Goal: Task Accomplishment & Management: Use online tool/utility

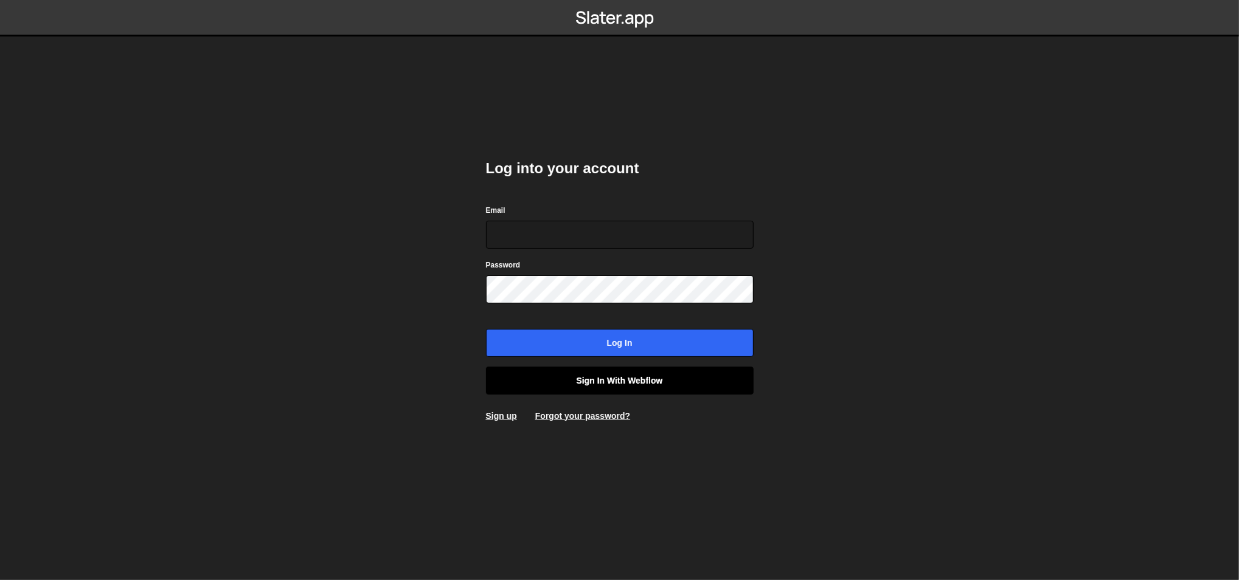
type input "ognjen@flowhivedigital.com"
click at [615, 370] on link "Sign in with Webflow" at bounding box center [620, 381] width 268 height 28
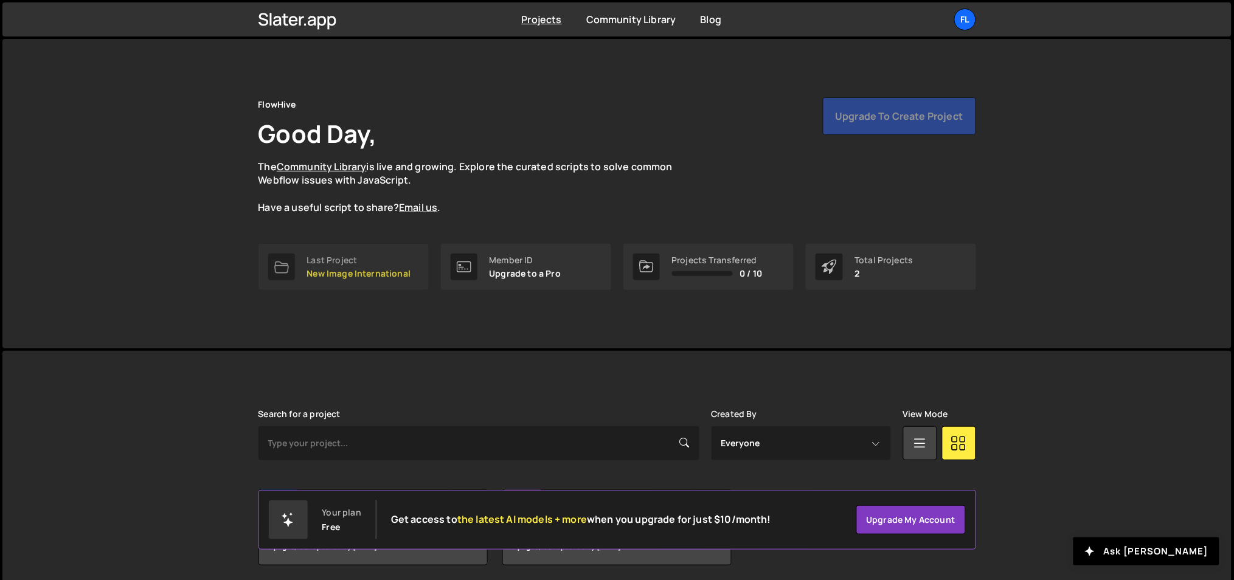
scroll to position [45, 0]
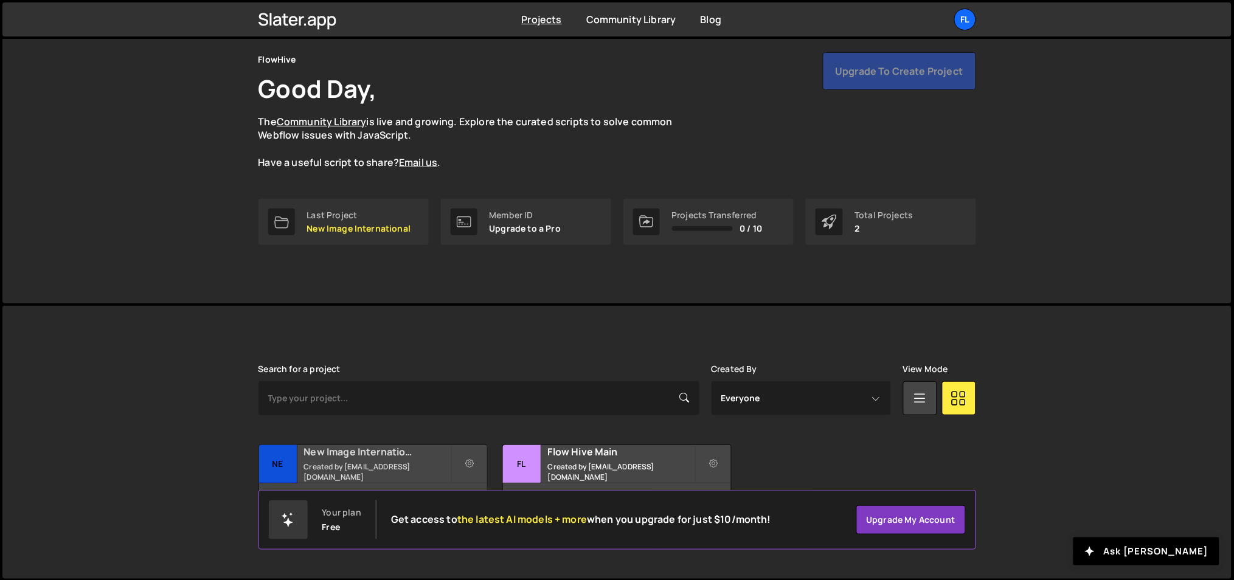
click at [375, 454] on h2 "New Image International" at bounding box center [377, 451] width 147 height 13
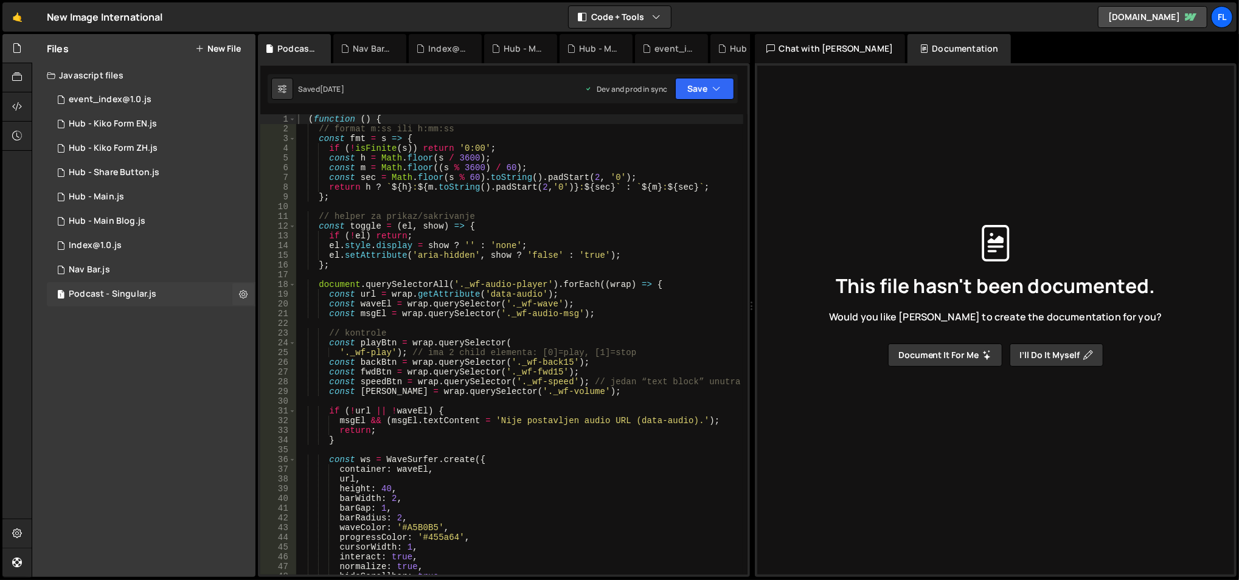
click at [119, 300] on div "1 Podcast - Singular.js 0" at bounding box center [151, 294] width 209 height 24
click at [139, 105] on div "1 event_index@1.0.js 0" at bounding box center [151, 100] width 209 height 24
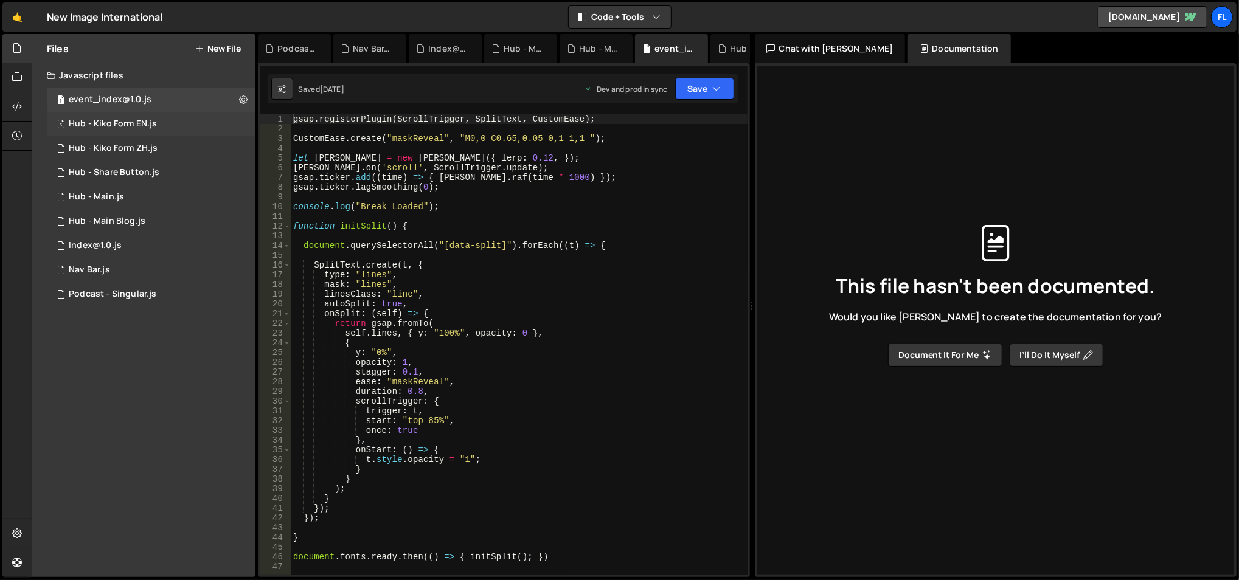
click at [150, 121] on div "Hub - Kiko Form EN.js" at bounding box center [113, 124] width 88 height 11
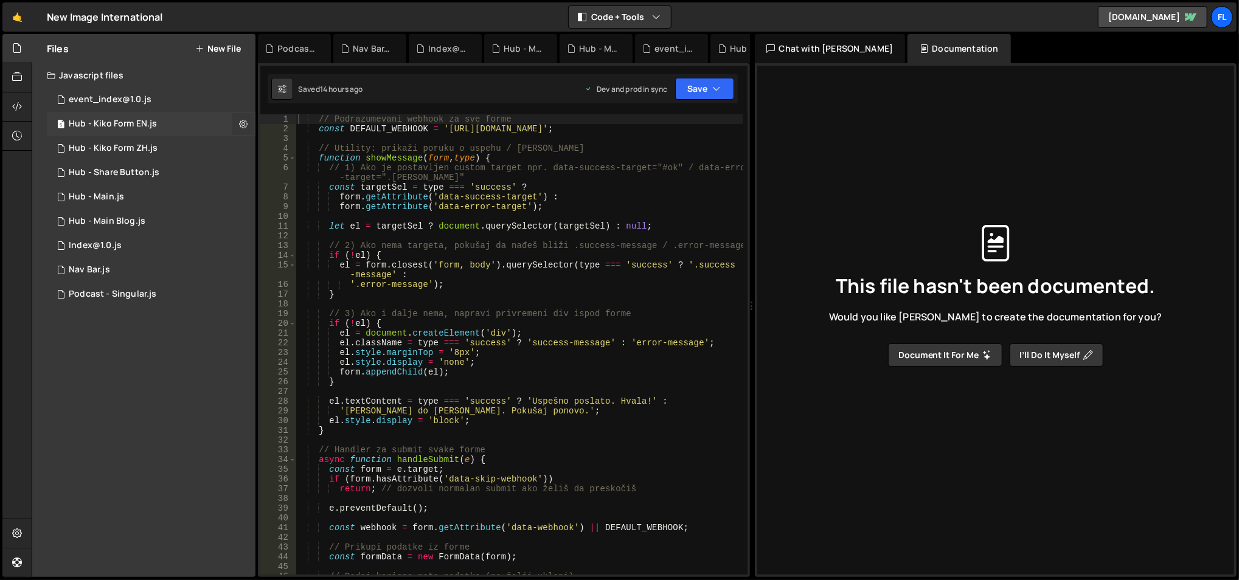
click at [245, 123] on icon at bounding box center [243, 124] width 9 height 12
type input "Hub - Kiko Form EN"
radio input "true"
checkbox input "true"
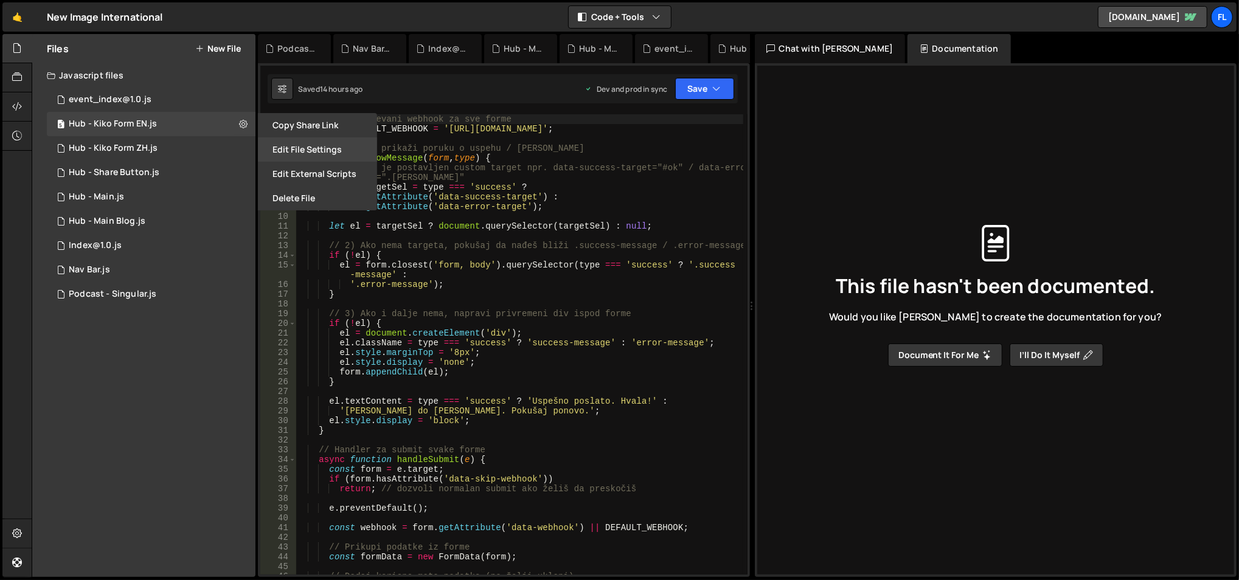
click at [291, 145] on button "Edit File Settings" at bounding box center [317, 149] width 119 height 24
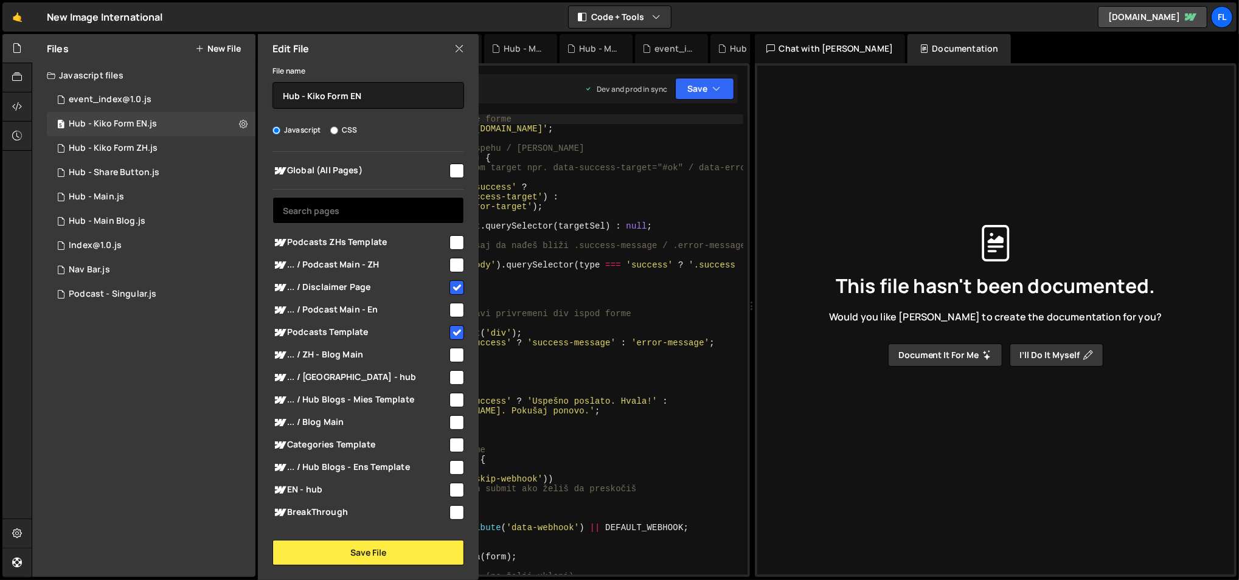
click at [387, 207] on input "text" at bounding box center [368, 210] width 192 height 27
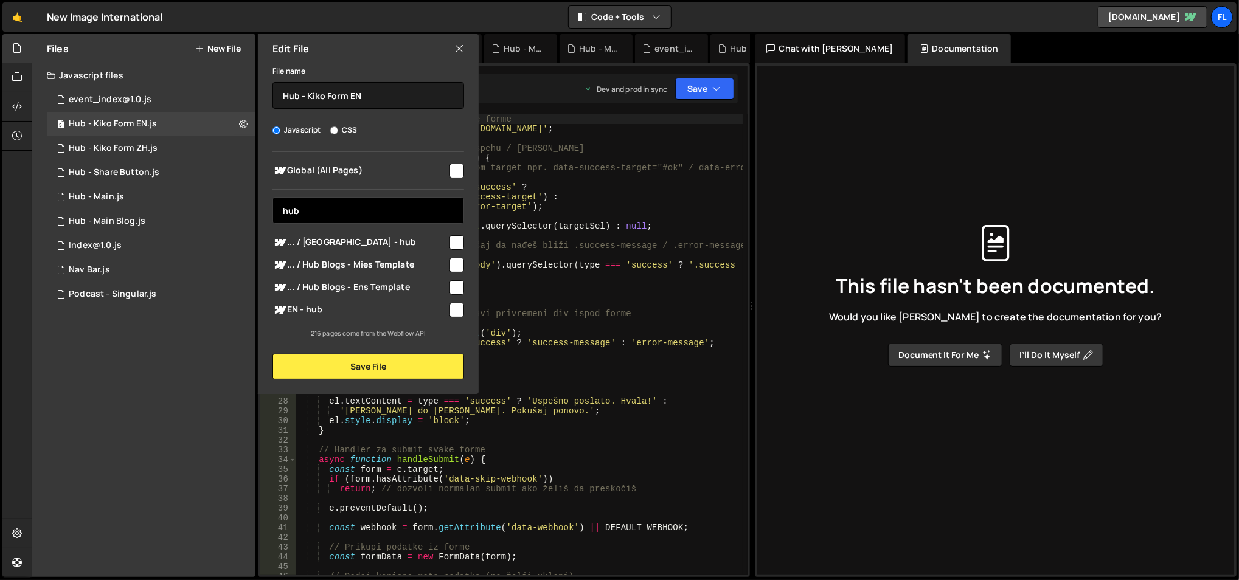
type input "hub"
click at [403, 286] on span "... / Hub Blogs - Ens Template" at bounding box center [359, 287] width 175 height 15
checkbox input "true"
click at [397, 310] on span "EN - hub" at bounding box center [359, 310] width 175 height 15
checkbox input "true"
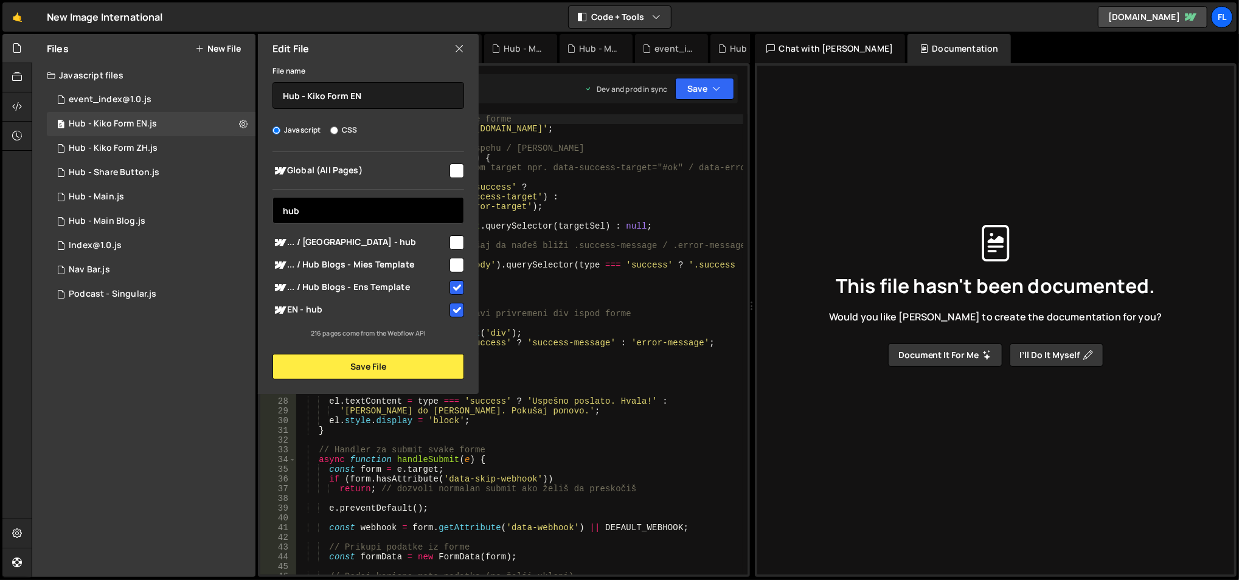
click at [414, 216] on input "hub" at bounding box center [368, 210] width 192 height 27
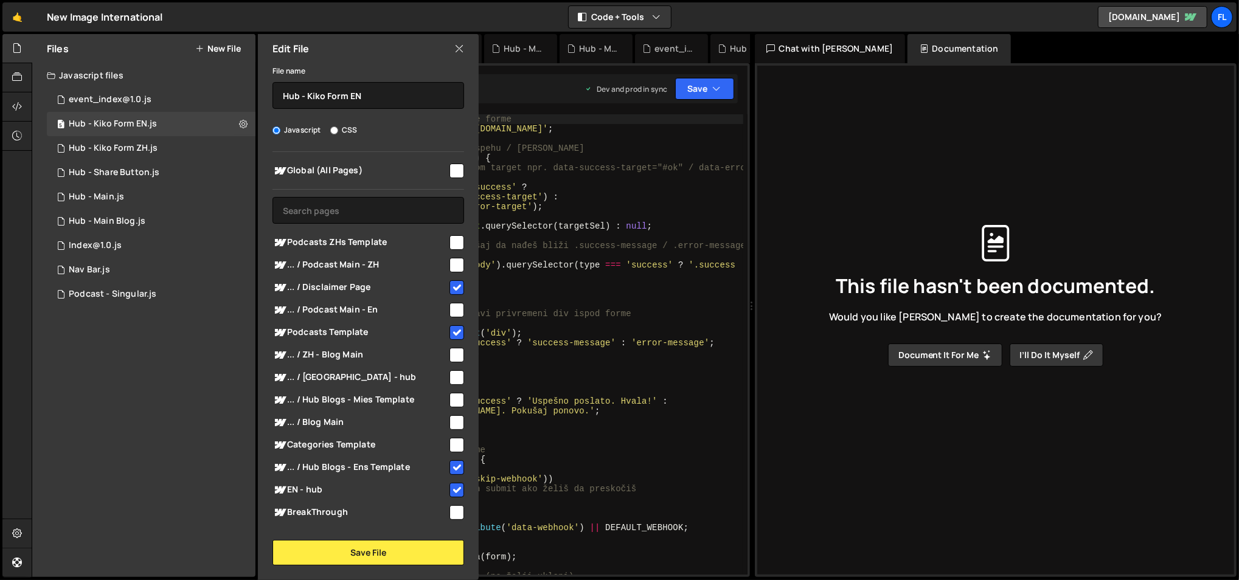
click at [401, 182] on div "Global (All Pages) Podcasts ZHs Template" at bounding box center [368, 338] width 221 height 373
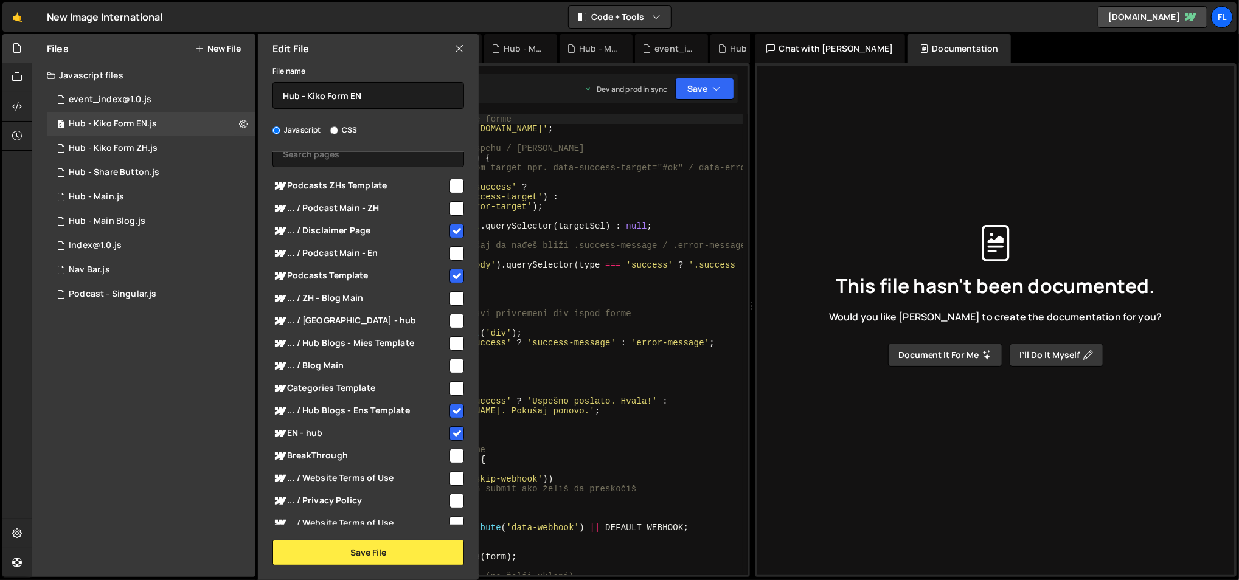
scroll to position [52, 0]
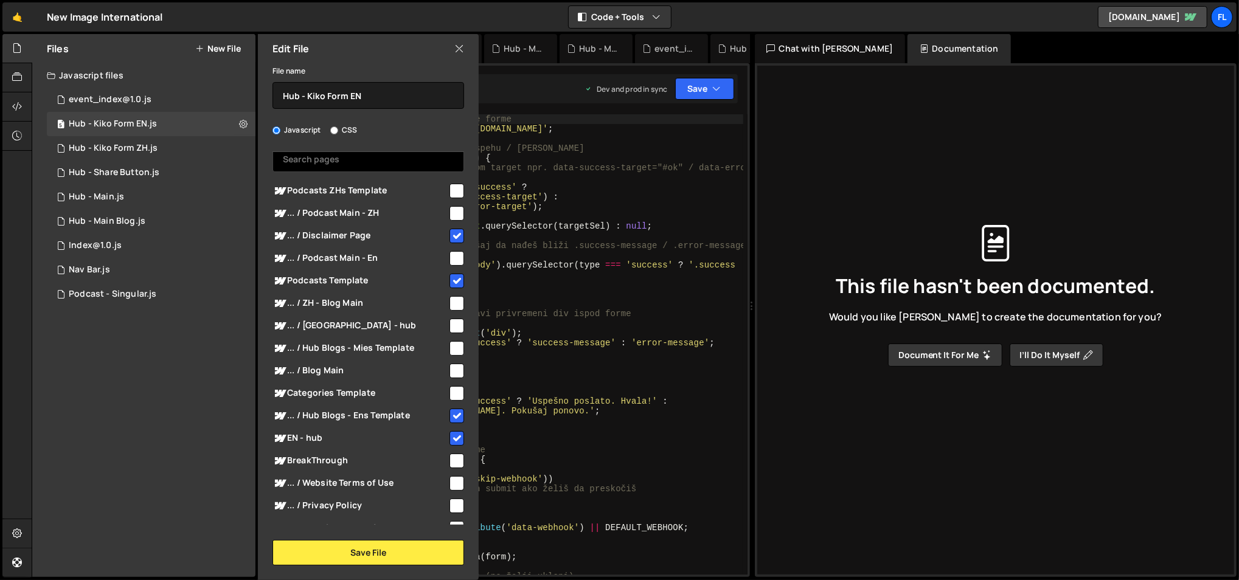
click at [378, 164] on input "text" at bounding box center [368, 158] width 192 height 27
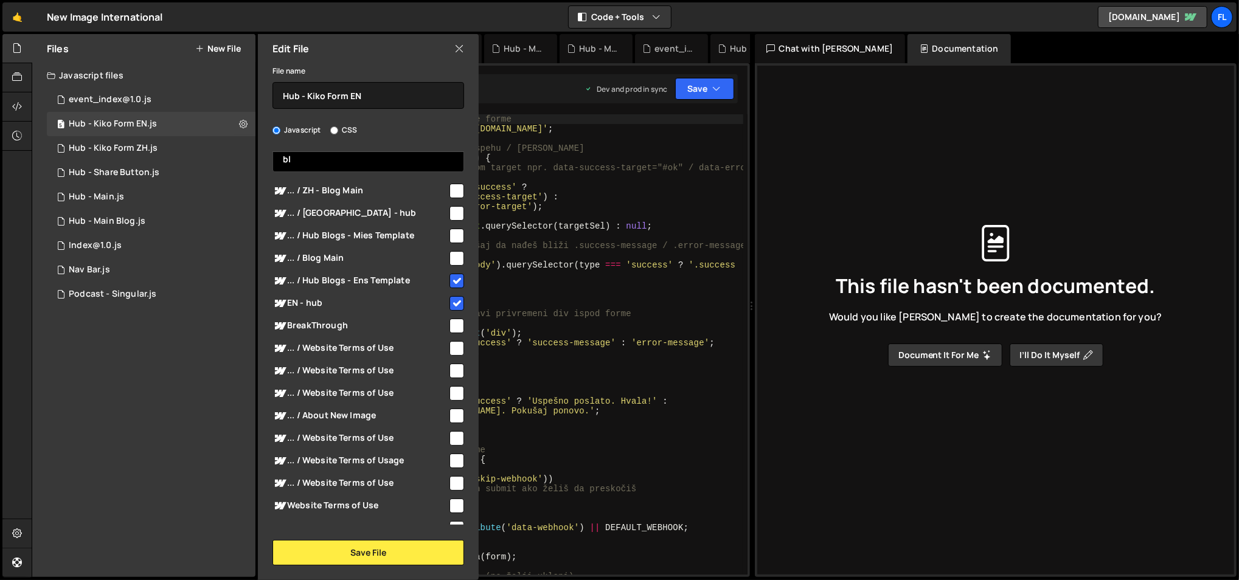
scroll to position [0, 0]
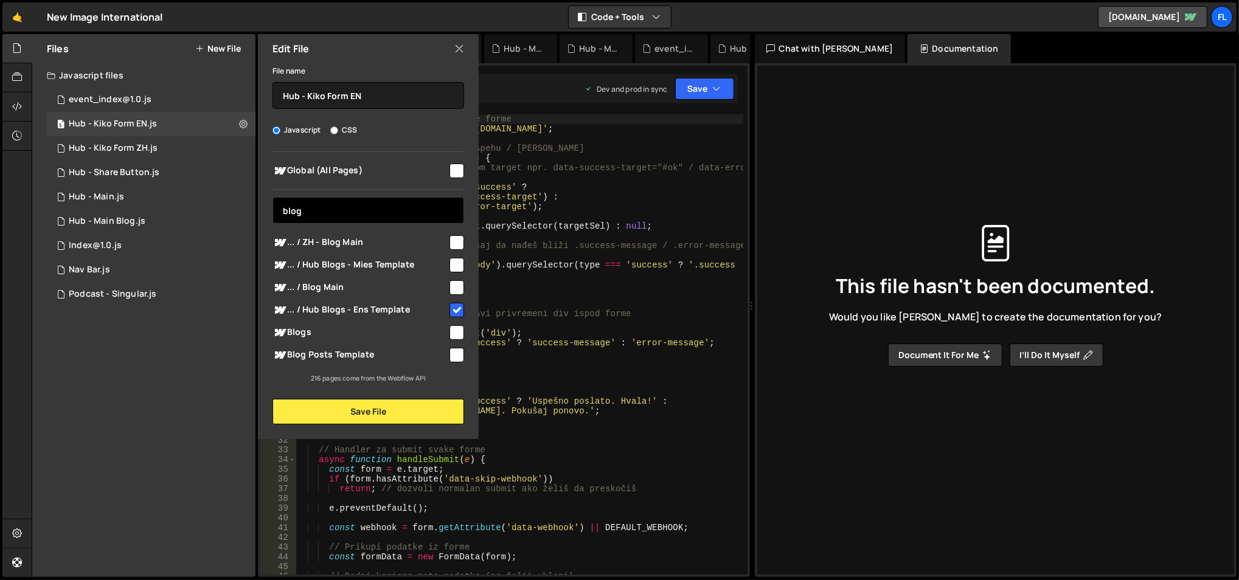
type input "blog"
click at [393, 279] on div "... / Blog Main" at bounding box center [368, 287] width 192 height 22
click at [455, 283] on input "checkbox" at bounding box center [456, 287] width 15 height 15
checkbox input "true"
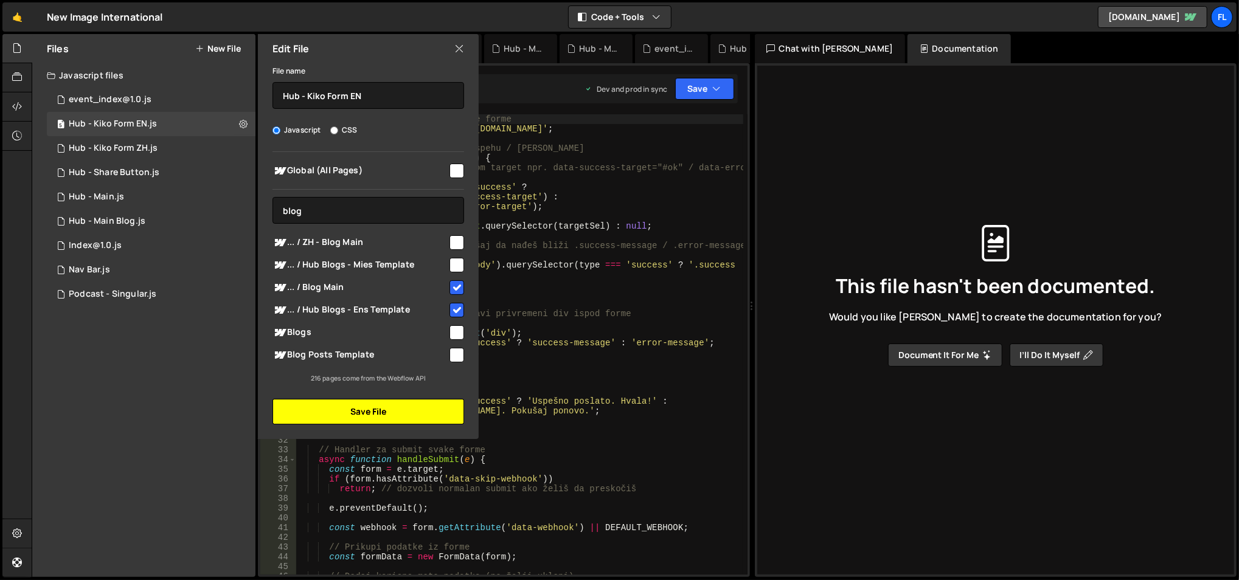
click at [391, 415] on button "Save File" at bounding box center [368, 412] width 192 height 26
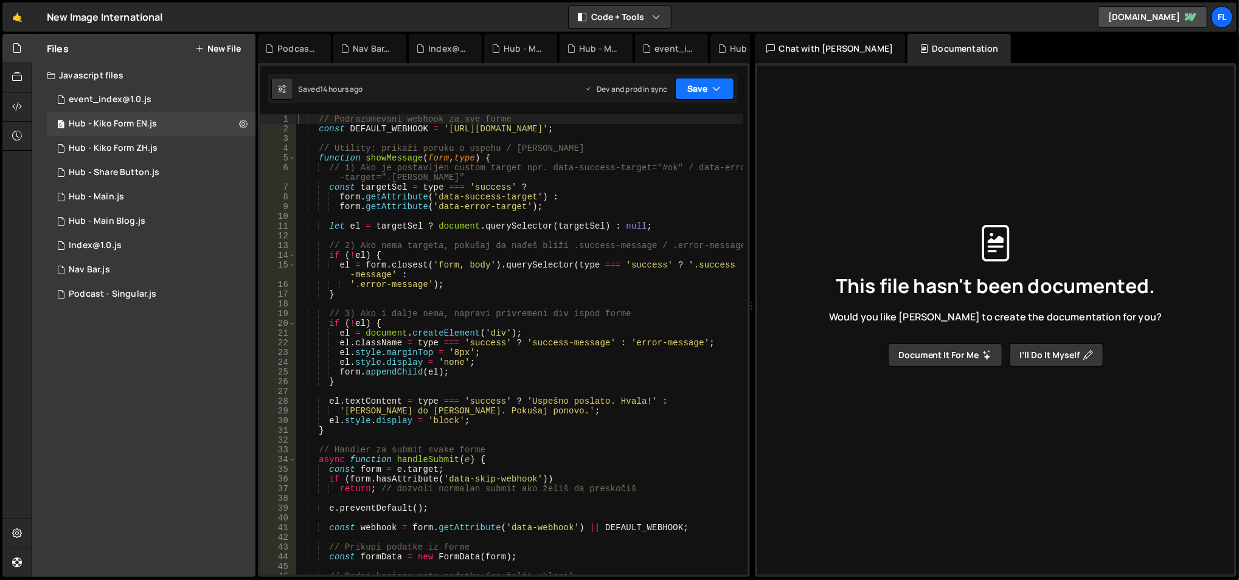
click at [694, 78] on div "Saved 14 hours ago Dev and prod in sync Upgrade to Edit Save Save to Staging S …" at bounding box center [503, 88] width 470 height 29
click at [693, 79] on button "Save" at bounding box center [704, 89] width 59 height 22
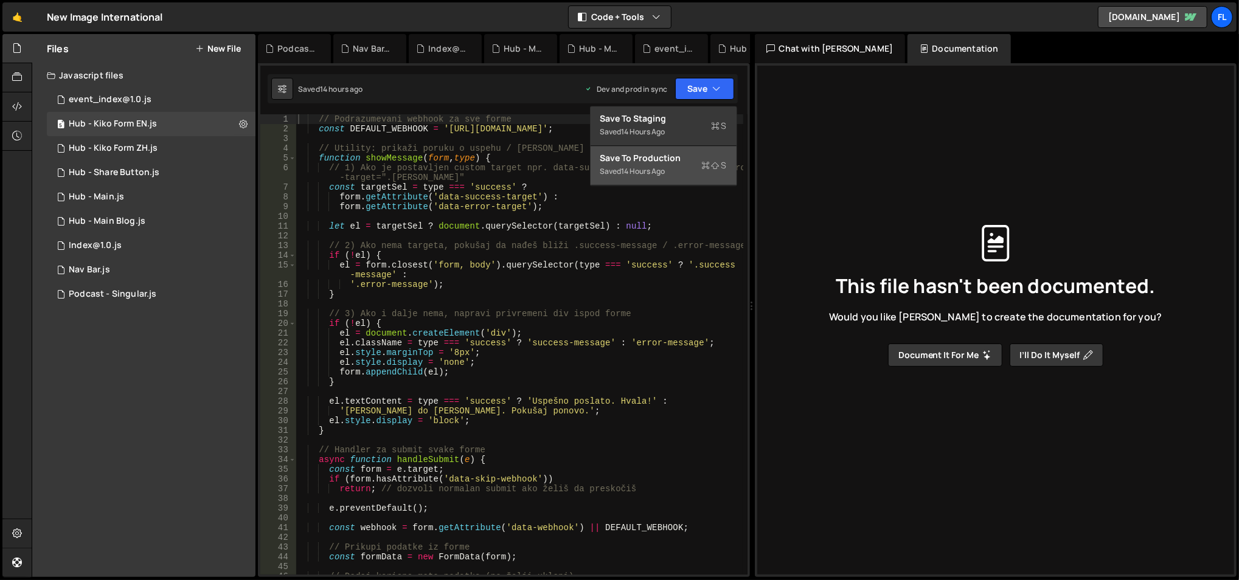
click at [659, 157] on div "Save to Production S" at bounding box center [663, 158] width 126 height 12
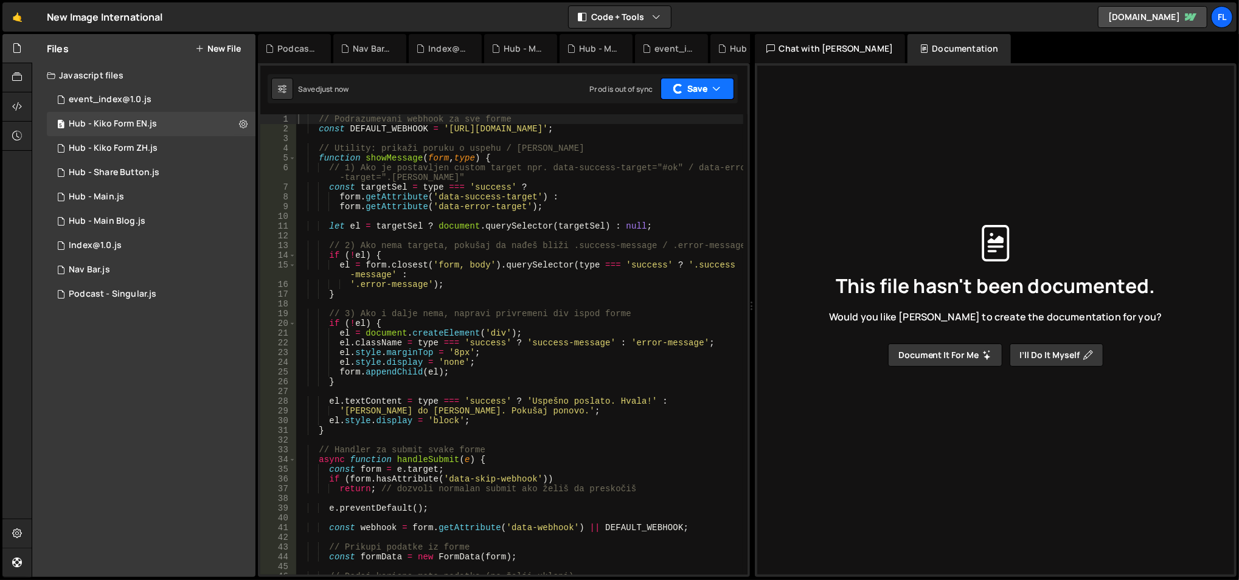
click at [713, 81] on button "Save" at bounding box center [697, 89] width 74 height 22
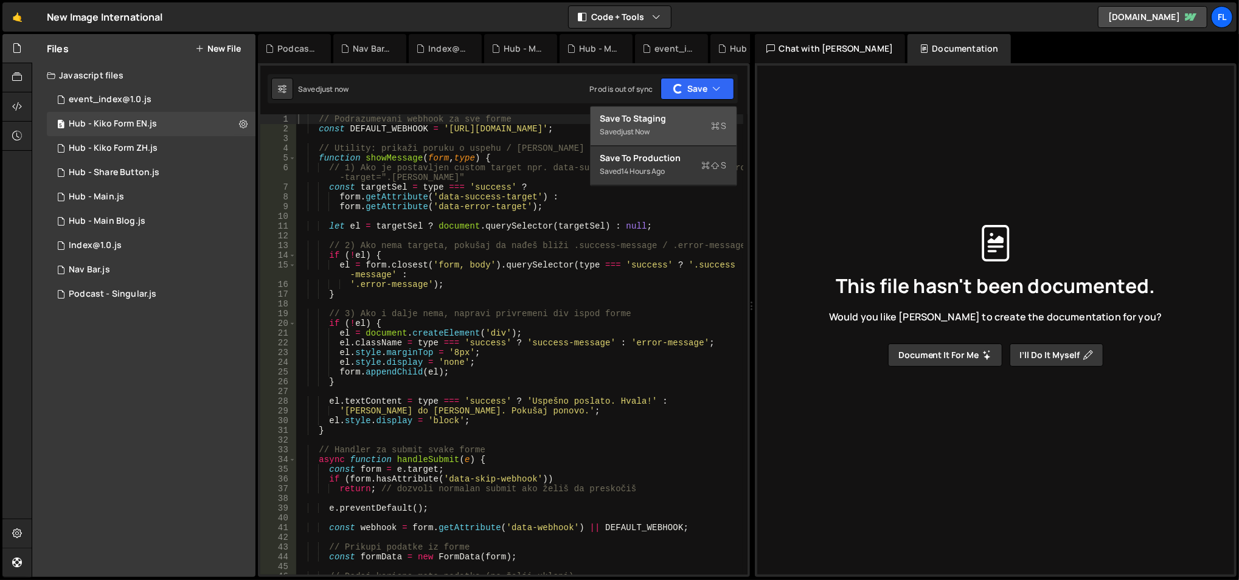
click at [676, 123] on div "Save to Staging S" at bounding box center [663, 118] width 126 height 12
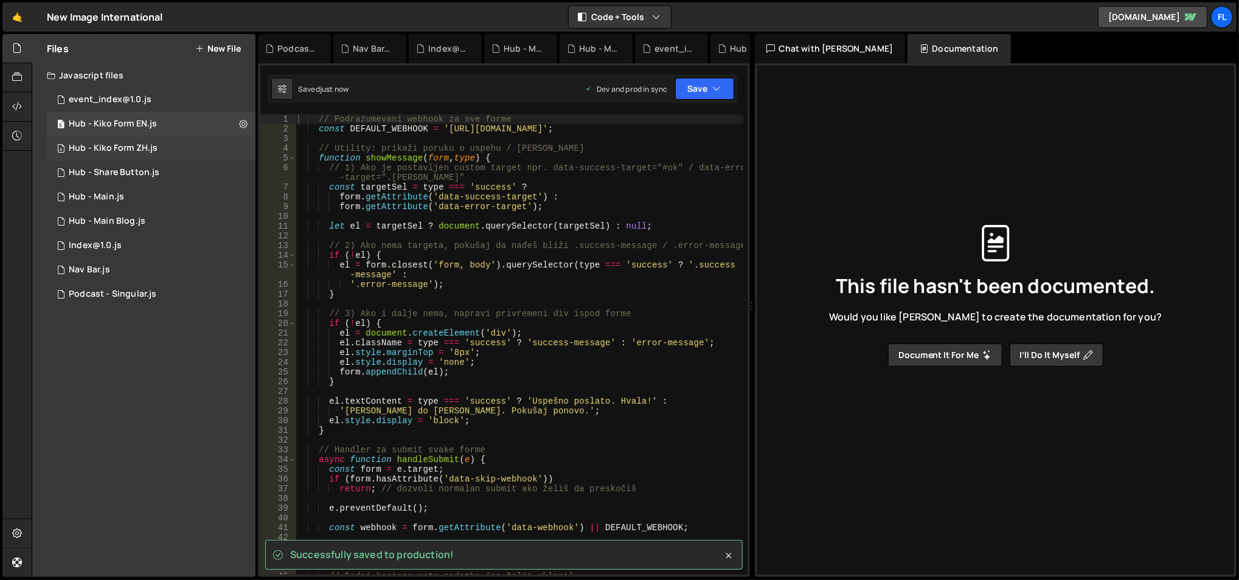
click at [238, 146] on div "4 Hub - Kiko Form ZH.js 0" at bounding box center [151, 148] width 209 height 24
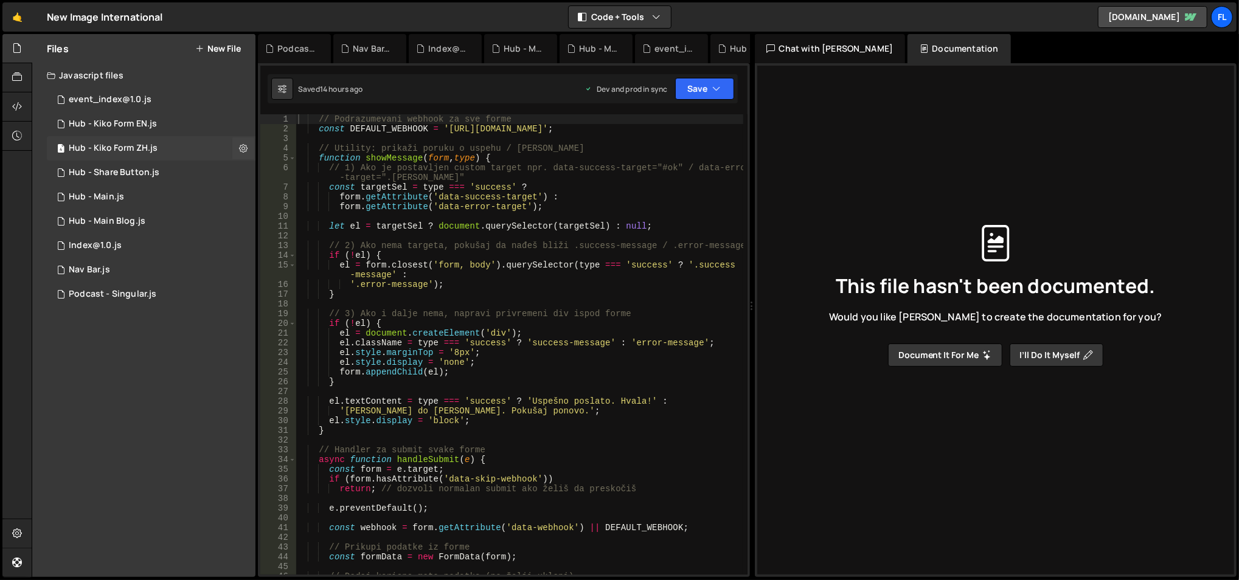
click at [238, 146] on button at bounding box center [243, 148] width 22 height 22
type input "Hub - Kiko Form ZH"
radio input "true"
checkbox input "true"
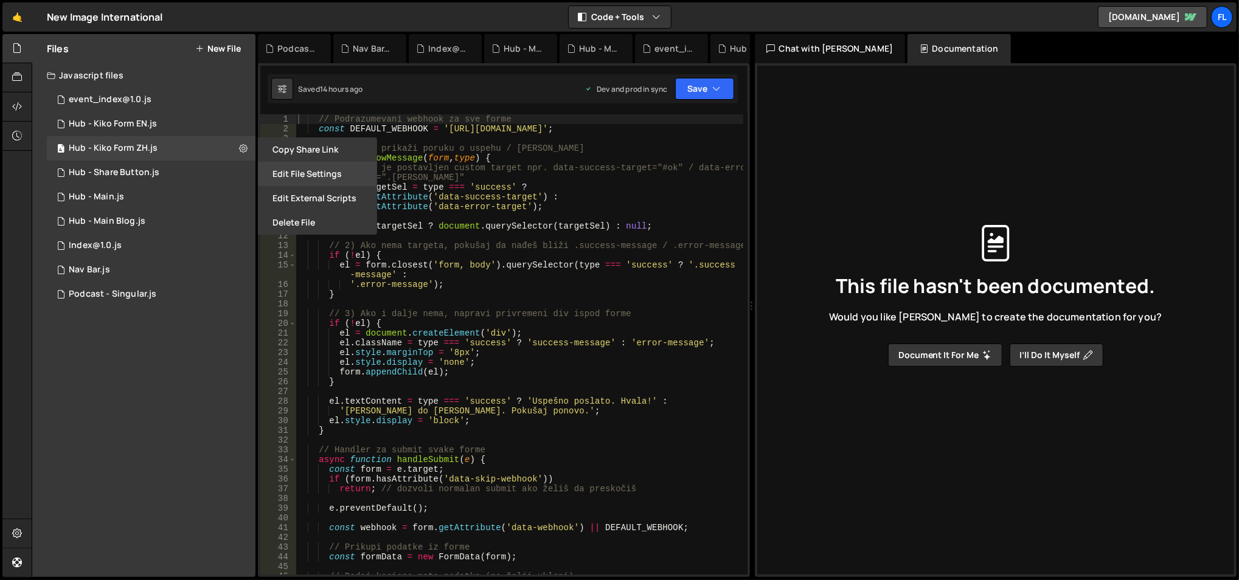
click at [289, 181] on button "Edit File Settings" at bounding box center [317, 174] width 119 height 24
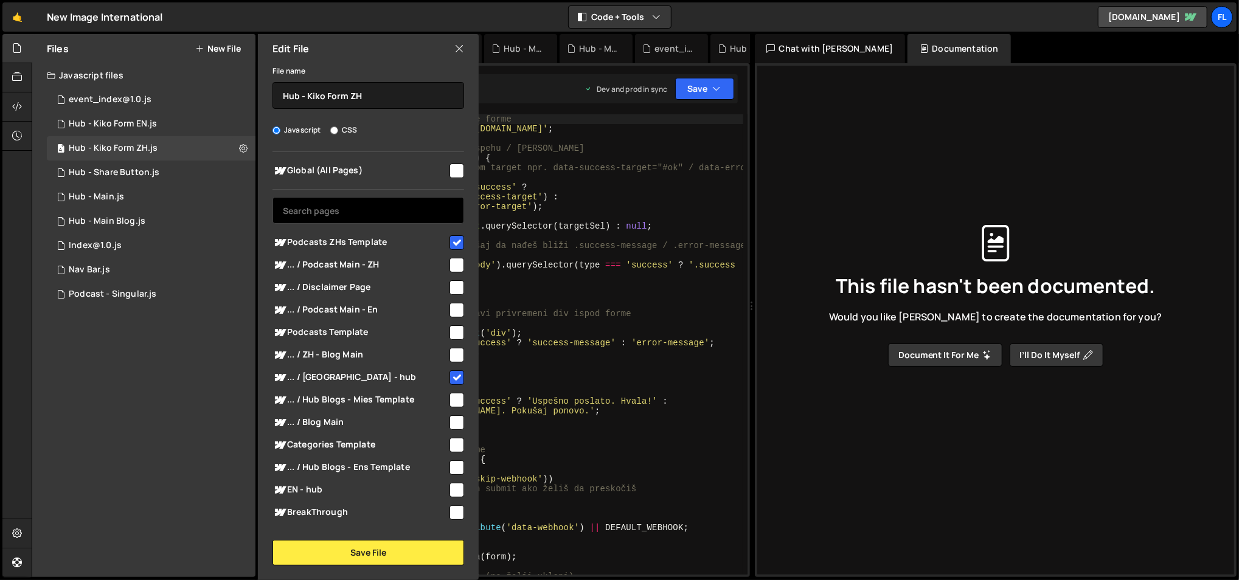
click at [385, 210] on input "text" at bounding box center [368, 210] width 192 height 27
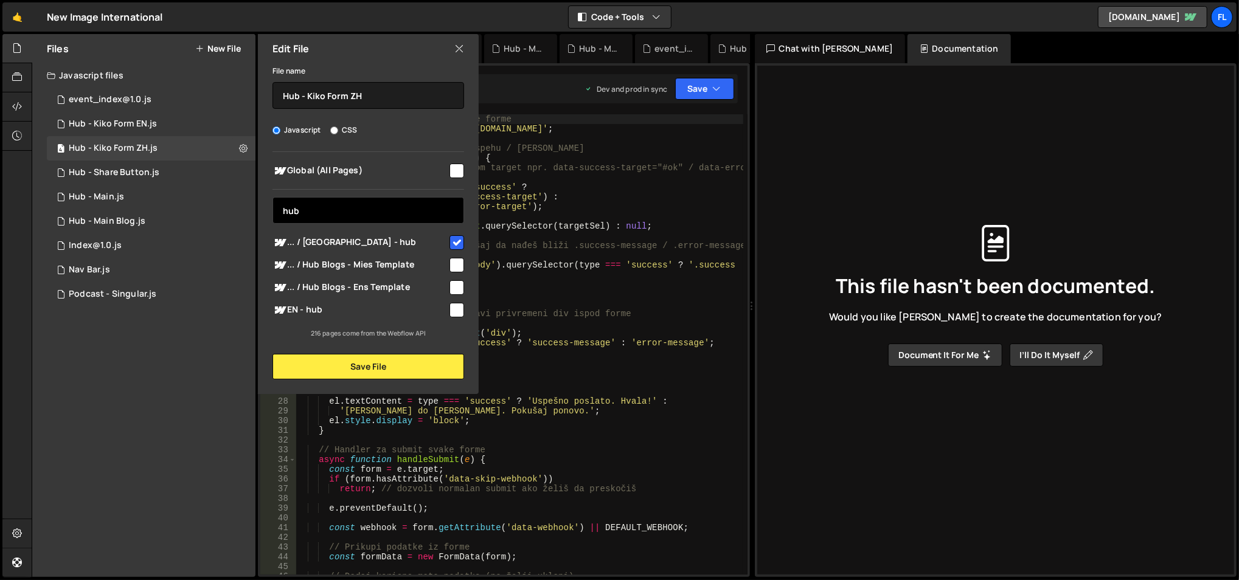
type input "hub"
click at [401, 268] on span "... / Hub Blogs - Mies Template" at bounding box center [359, 265] width 175 height 15
checkbox input "true"
click at [396, 206] on input "hub" at bounding box center [368, 210] width 192 height 27
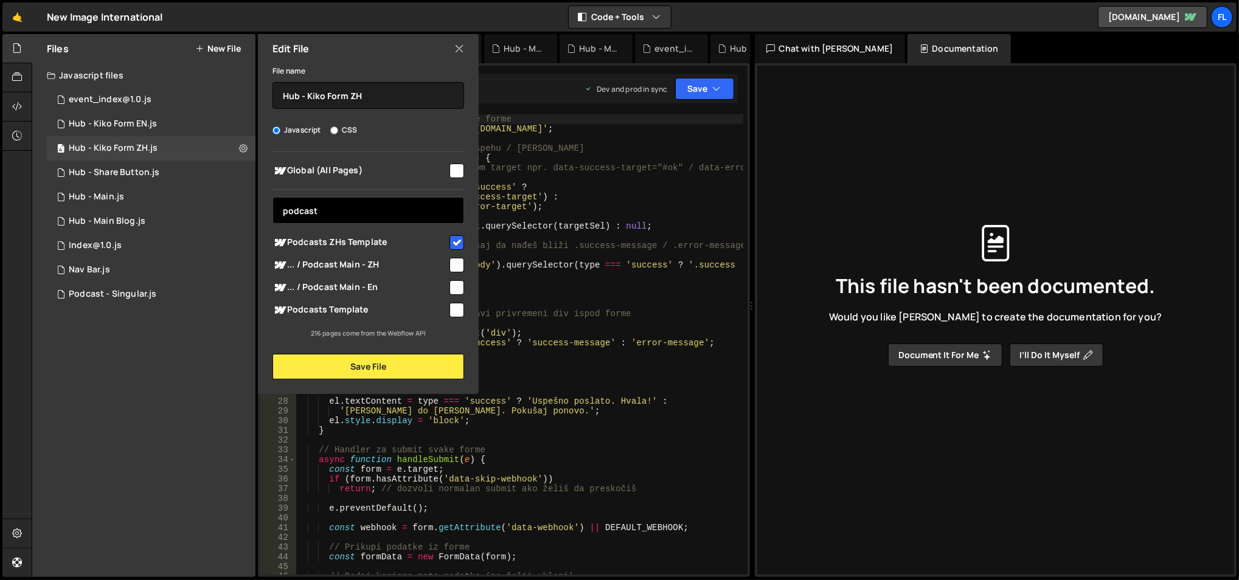
type input "podcast"
click at [409, 264] on span "... / Podcast Main - ZH" at bounding box center [359, 265] width 175 height 15
checkbox input "true"
click at [404, 214] on input "podcast" at bounding box center [368, 210] width 192 height 27
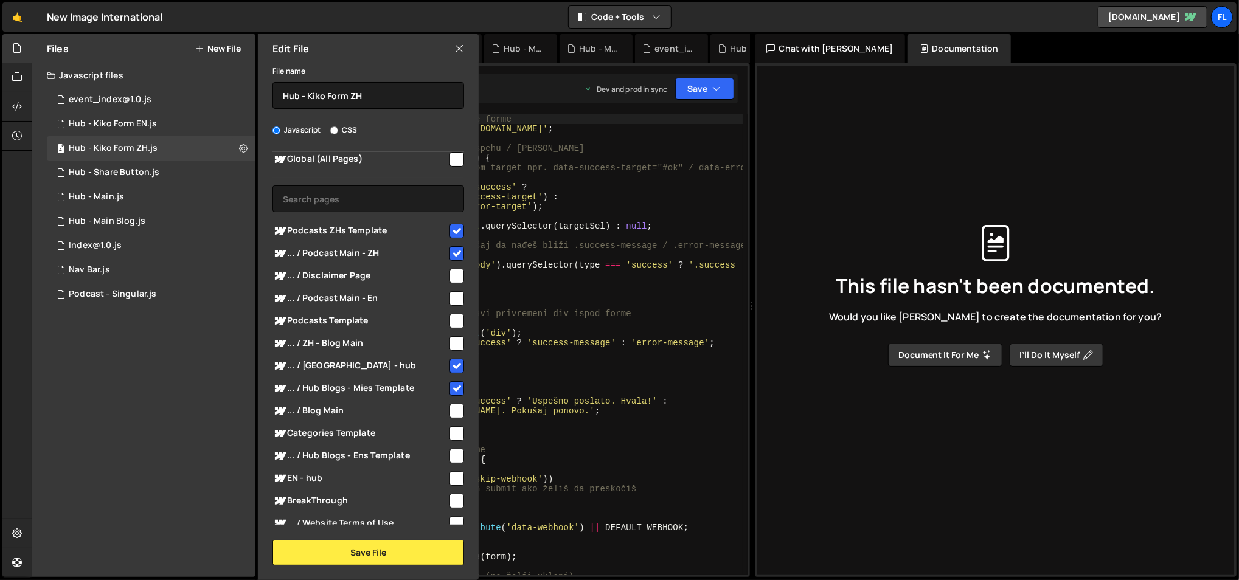
scroll to position [10, 0]
click at [417, 197] on input "text" at bounding box center [368, 200] width 192 height 27
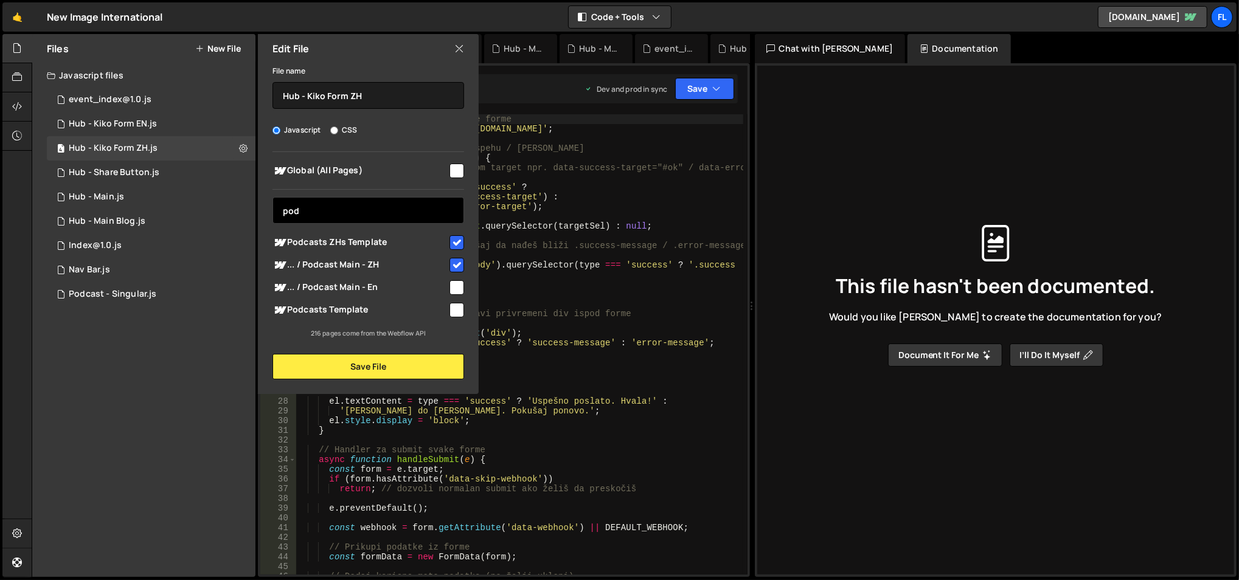
scroll to position [0, 0]
type input "p"
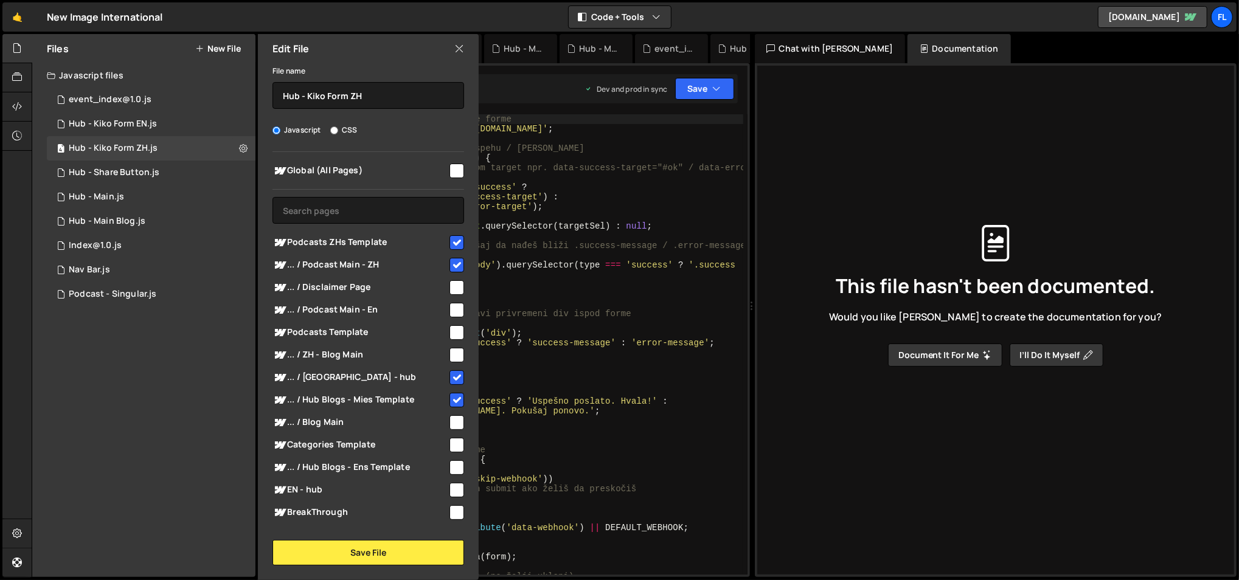
click at [404, 356] on span "... / ZH - Blog Main" at bounding box center [359, 355] width 175 height 15
checkbox input "true"
click at [382, 557] on button "Save File" at bounding box center [368, 553] width 192 height 26
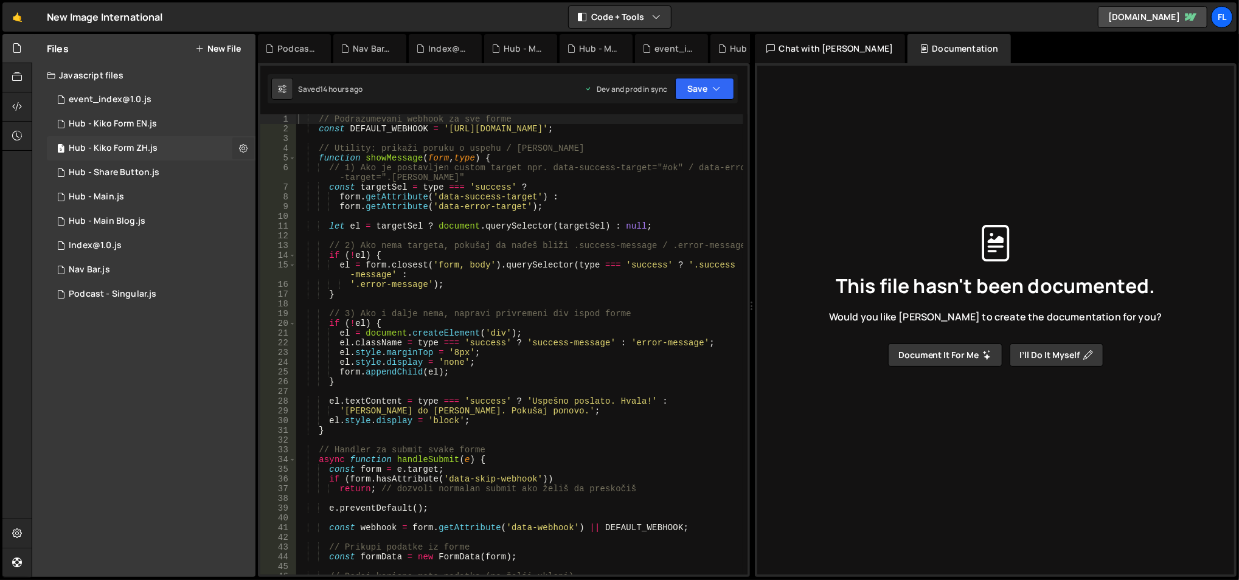
click at [247, 148] on button at bounding box center [243, 148] width 22 height 22
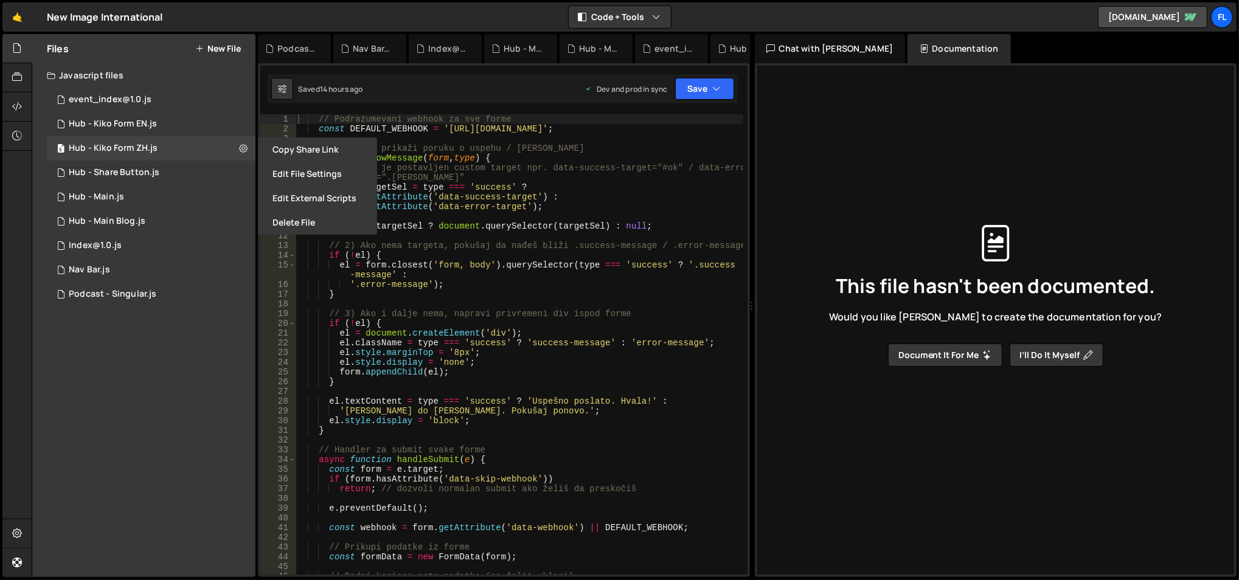
click at [294, 179] on button "Edit File Settings" at bounding box center [317, 174] width 119 height 24
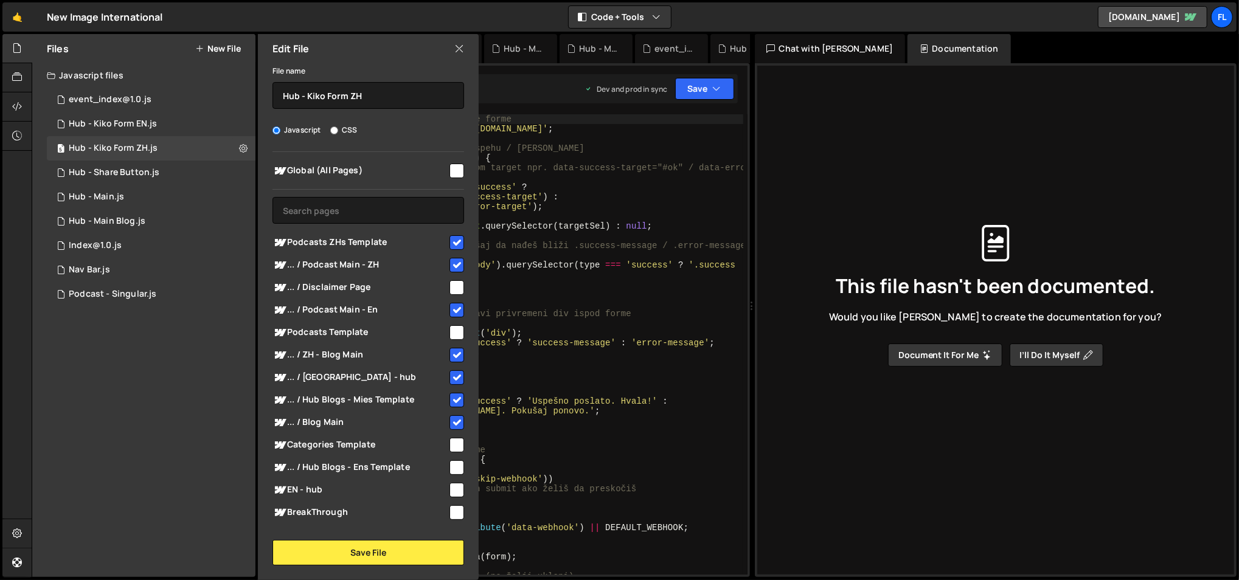
click at [429, 422] on span "... / Blog Main" at bounding box center [359, 422] width 175 height 15
checkbox input "false"
click at [421, 555] on button "Save File" at bounding box center [368, 553] width 192 height 26
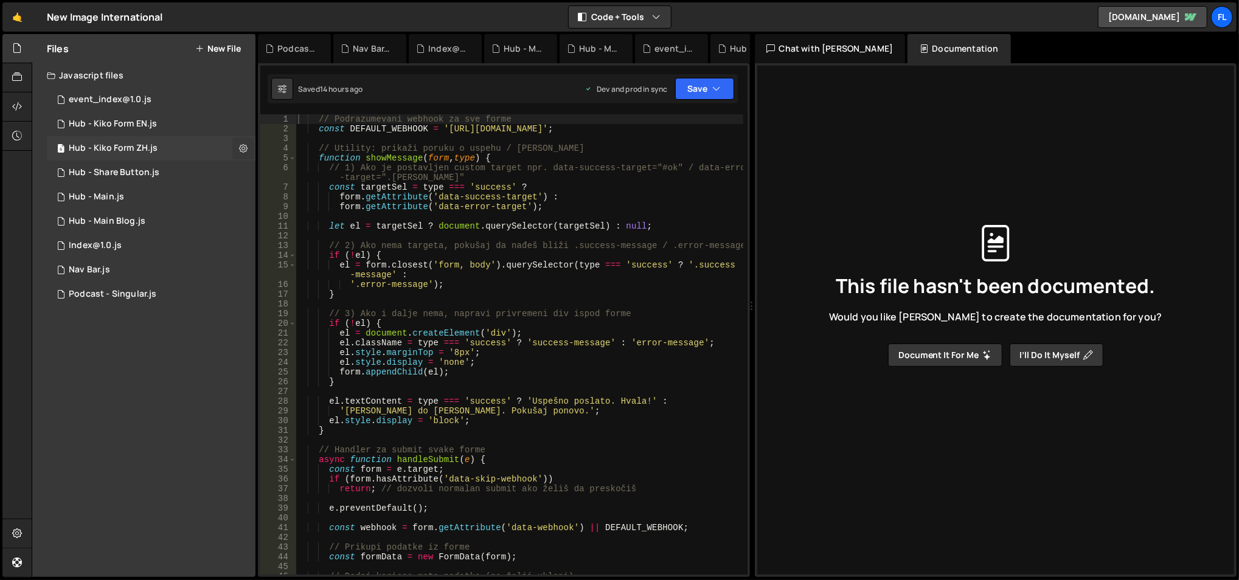
click at [241, 151] on icon at bounding box center [243, 148] width 9 height 12
type input "Hub - Kiko Form ZH"
radio input "true"
checkbox input "true"
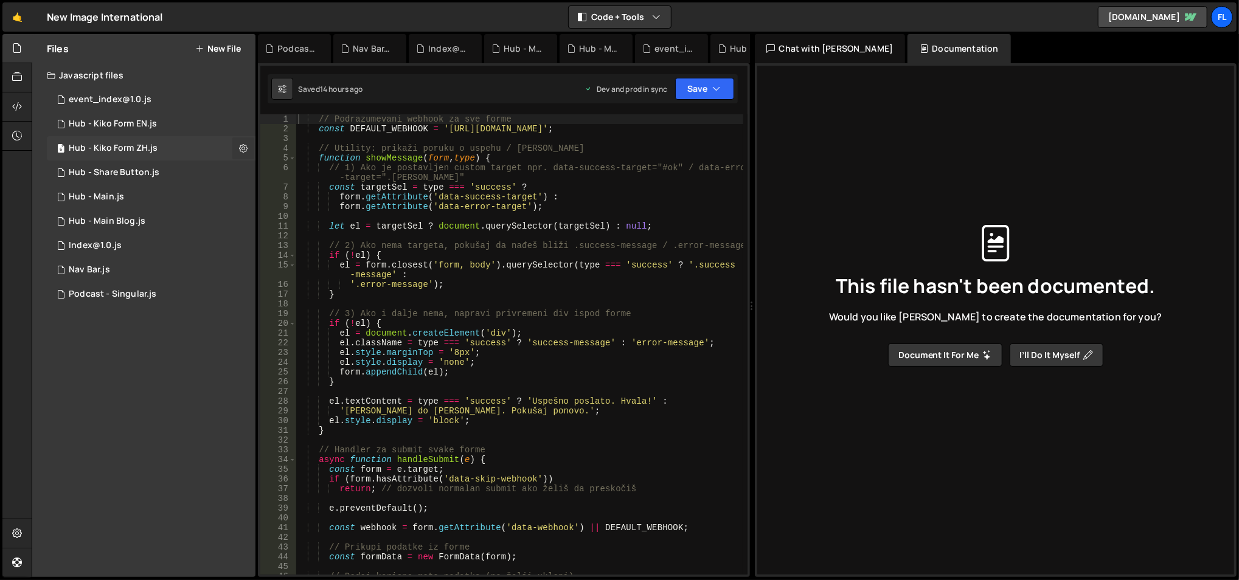
checkbox input "true"
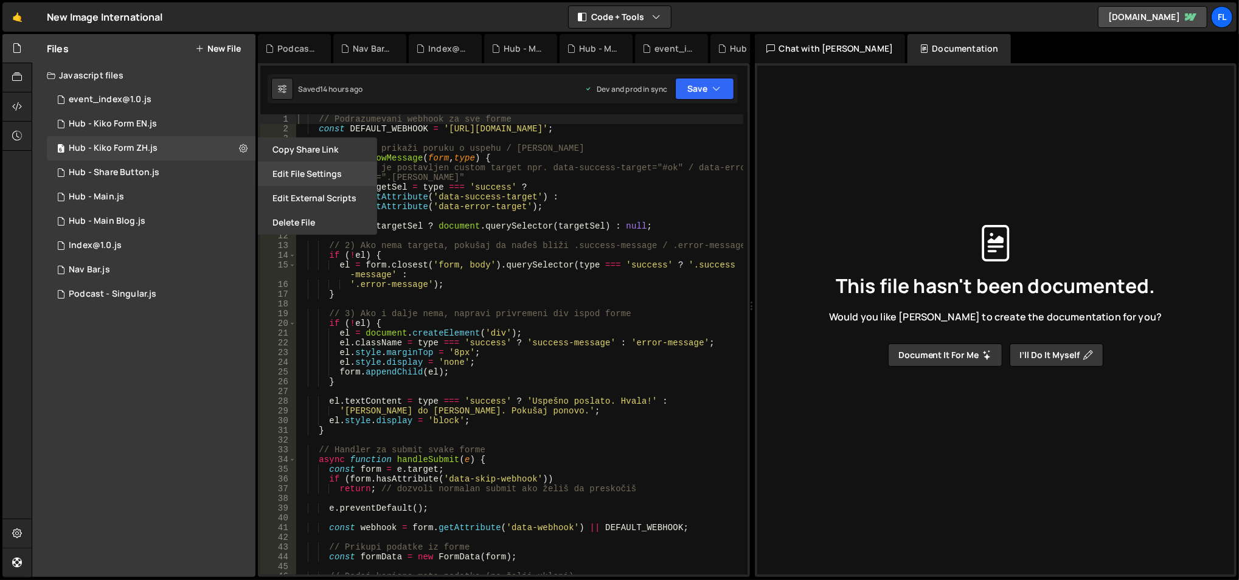
click at [288, 173] on button "Edit File Settings" at bounding box center [317, 174] width 119 height 24
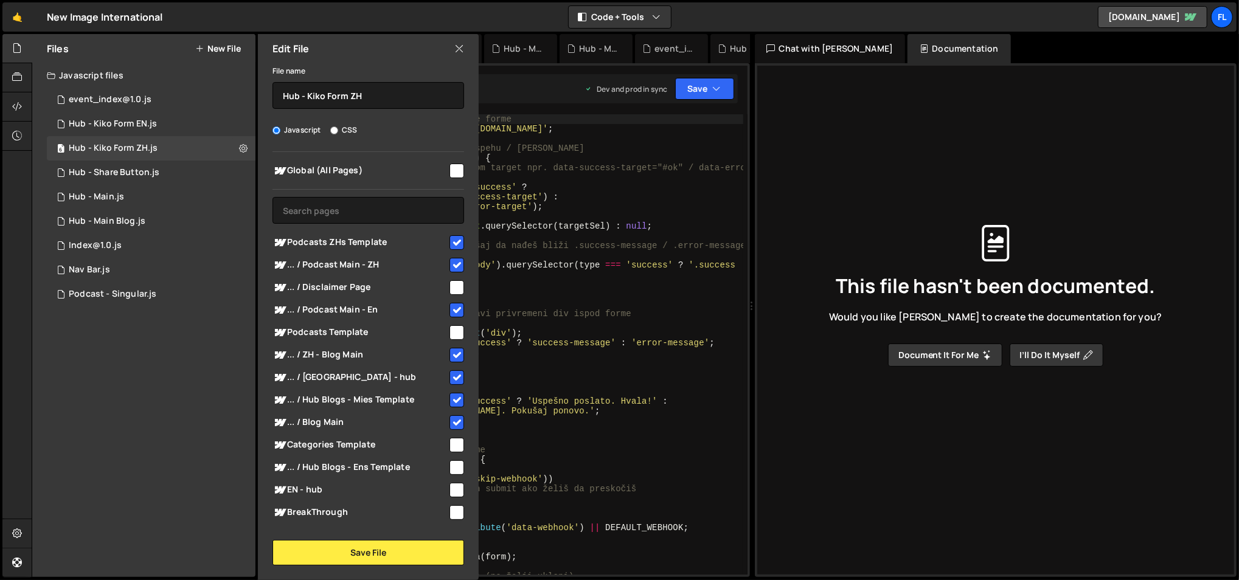
click at [441, 419] on span "... / Blog Main" at bounding box center [359, 422] width 175 height 15
checkbox input "false"
click at [403, 552] on button "Save File" at bounding box center [368, 553] width 192 height 26
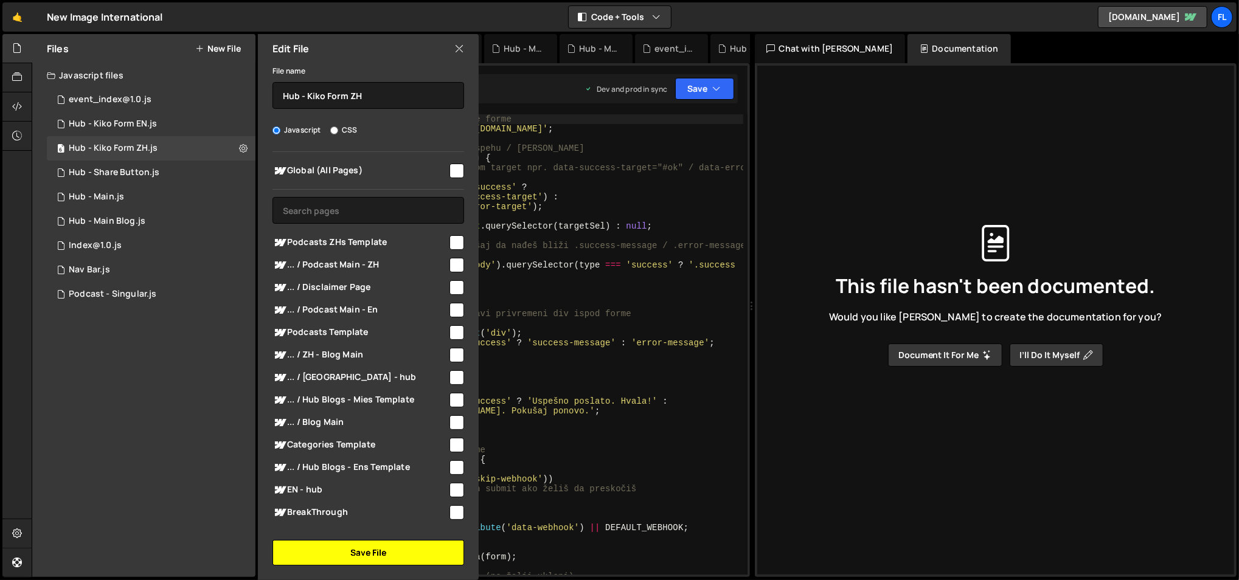
checkbox input "false"
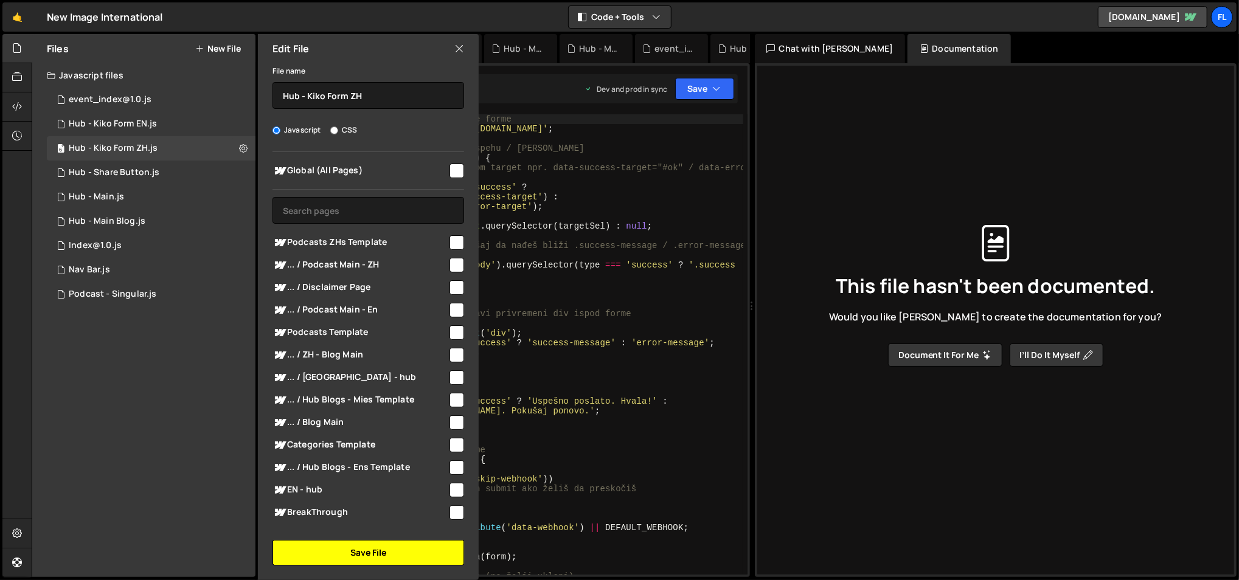
checkbox input "false"
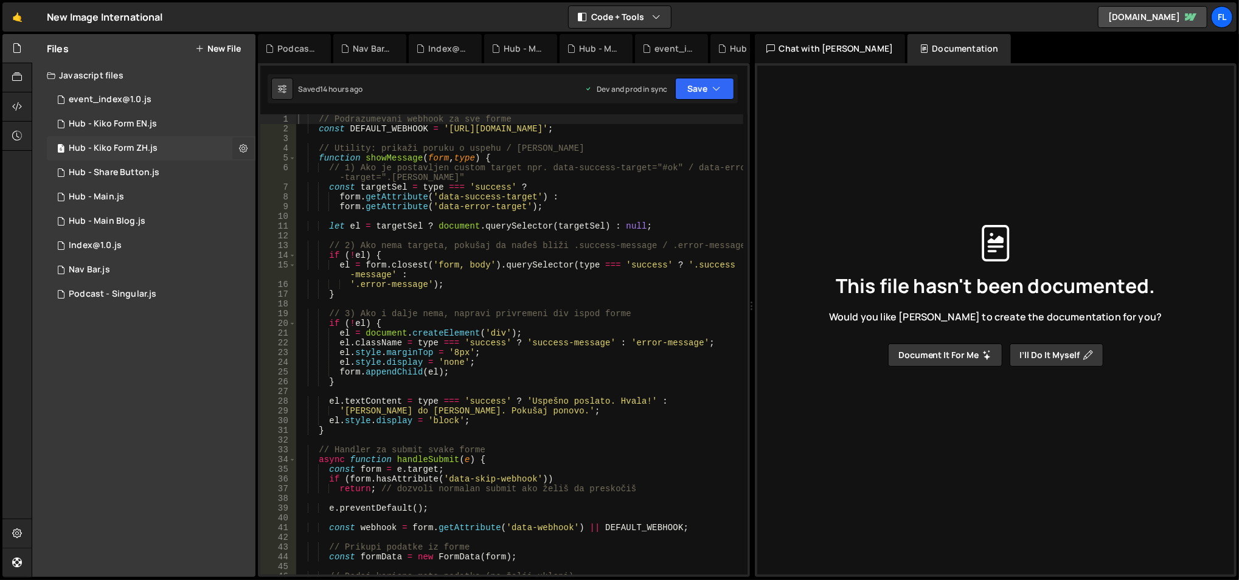
click at [239, 142] on icon at bounding box center [243, 148] width 9 height 12
type input "Hub - Kiko Form ZH"
radio input "true"
checkbox input "true"
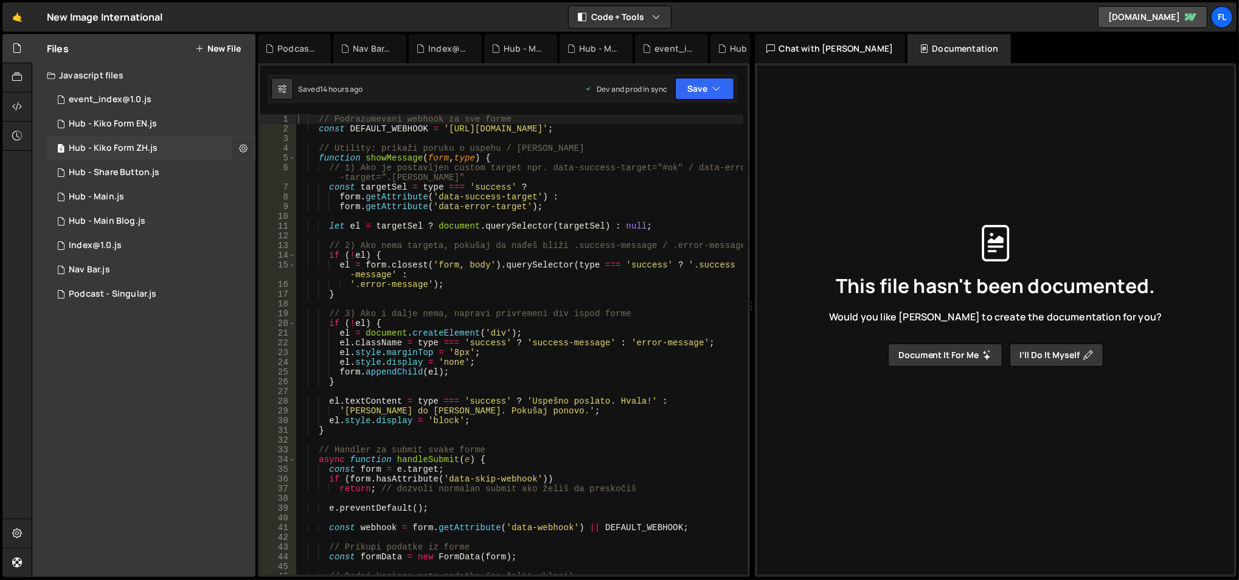
checkbox input "true"
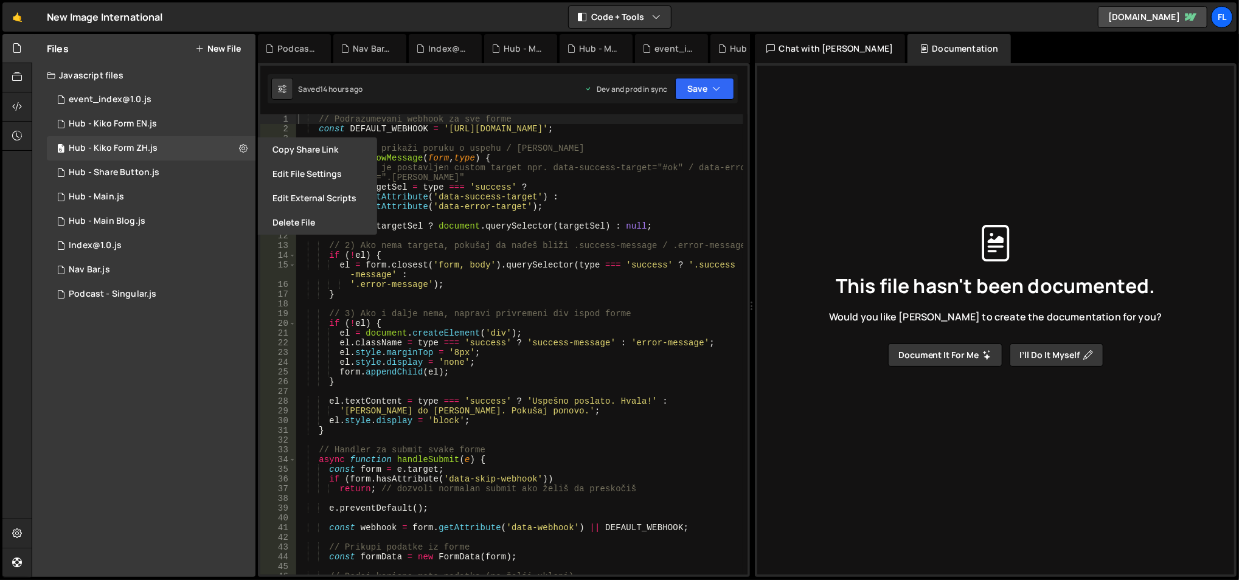
click at [275, 172] on button "Edit File Settings" at bounding box center [317, 174] width 119 height 24
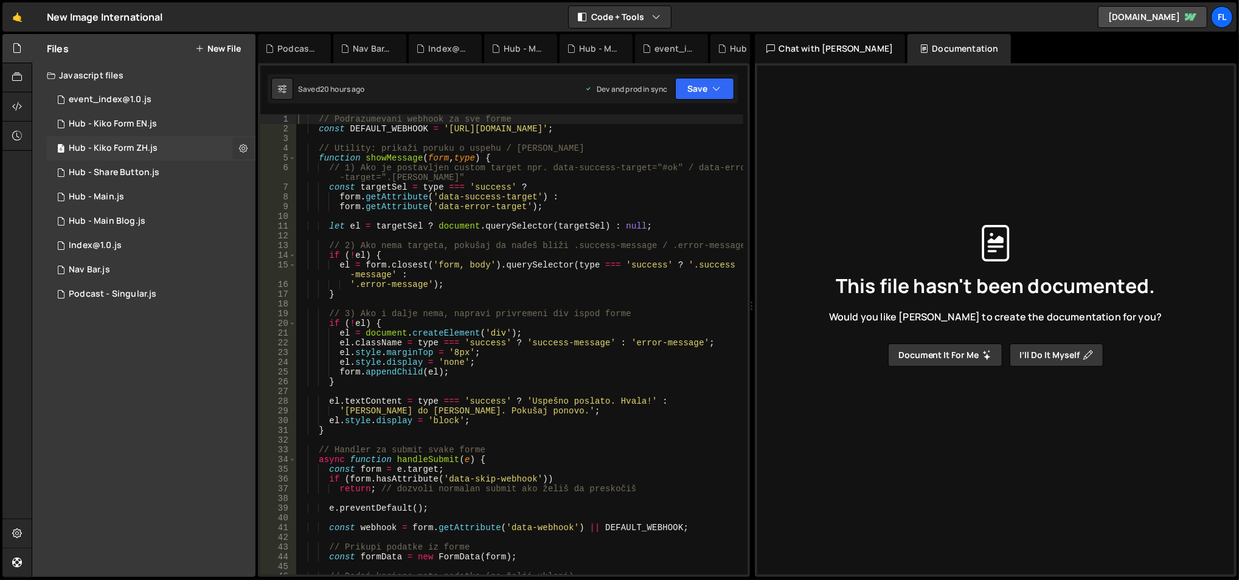
click at [247, 153] on button at bounding box center [243, 148] width 22 height 22
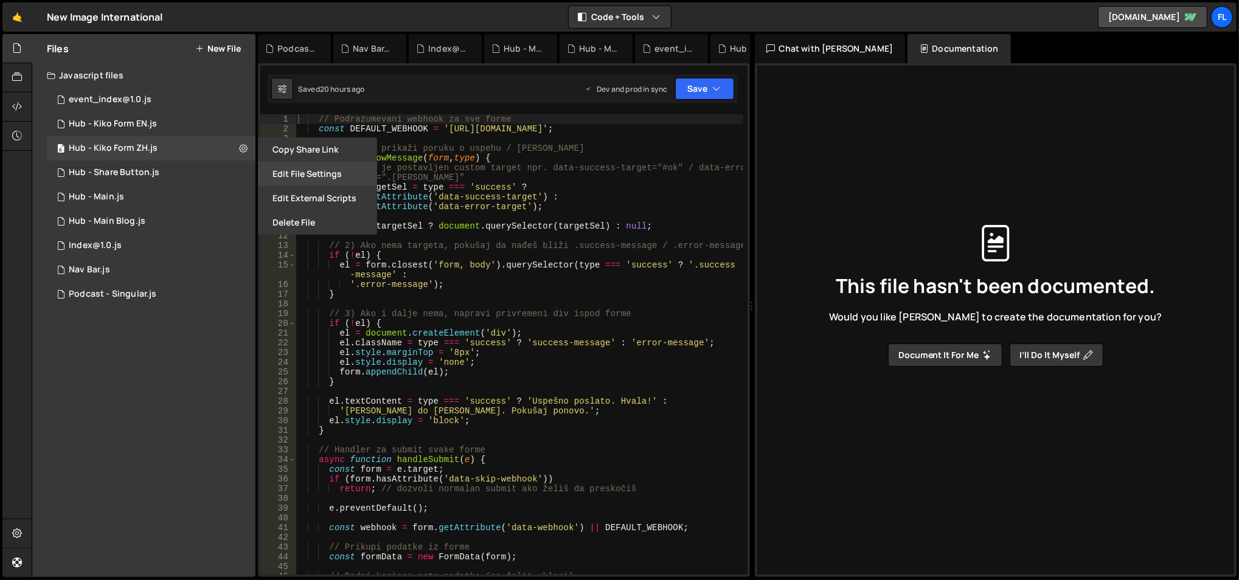
click at [290, 171] on button "Edit File Settings" at bounding box center [317, 174] width 119 height 24
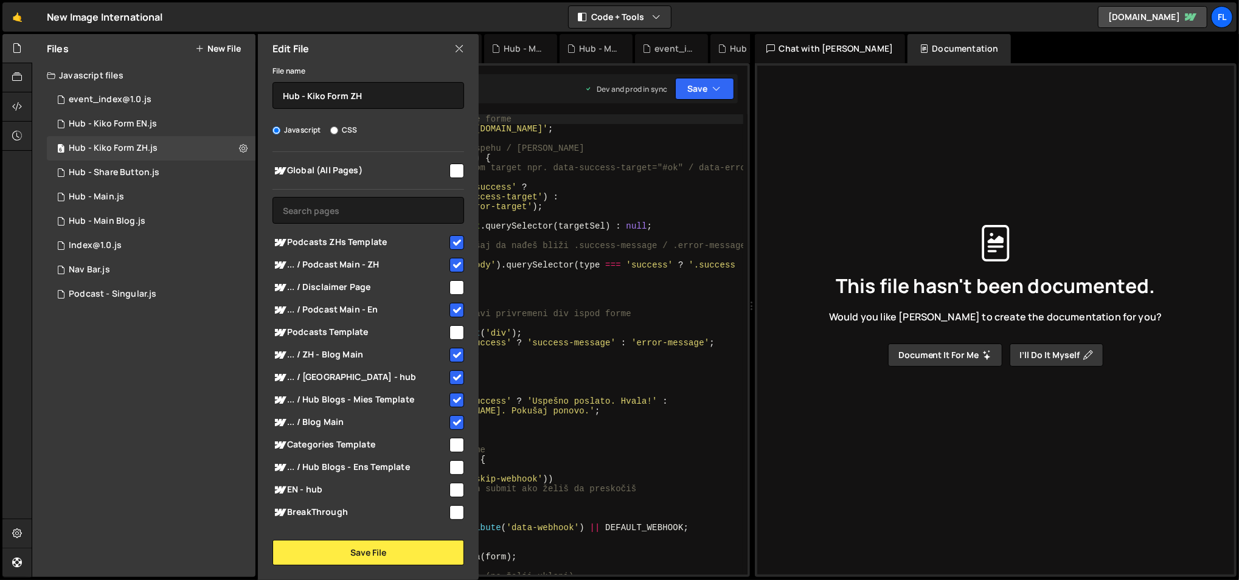
scroll to position [5, 0]
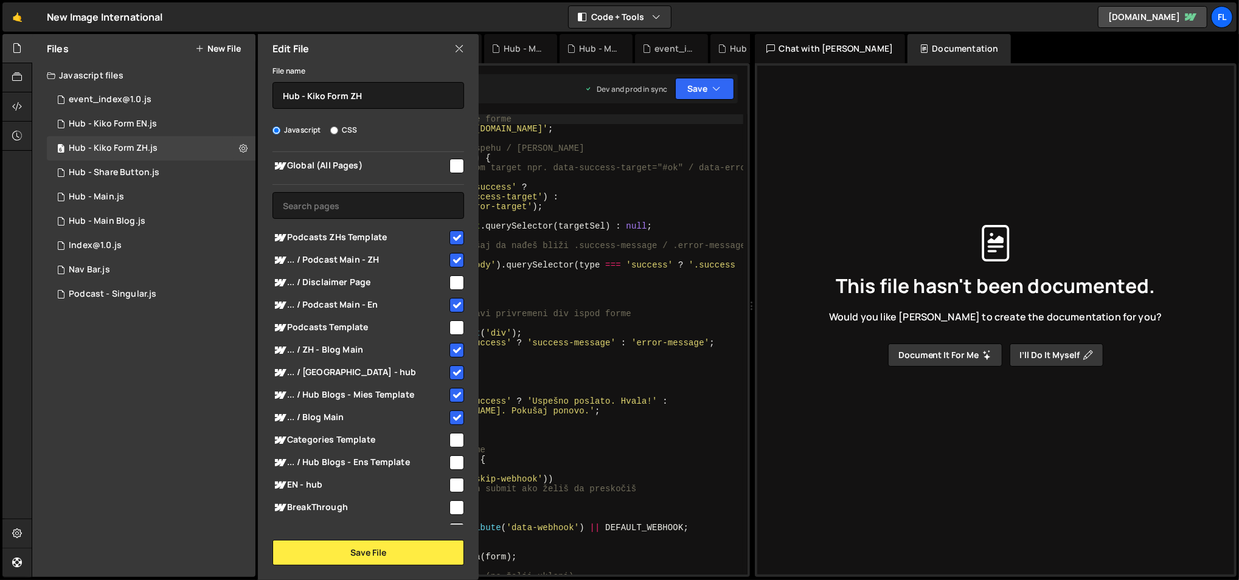
click at [440, 415] on span "... / Blog Main" at bounding box center [359, 417] width 175 height 15
checkbox input "false"
click at [415, 547] on button "Save File" at bounding box center [368, 553] width 192 height 26
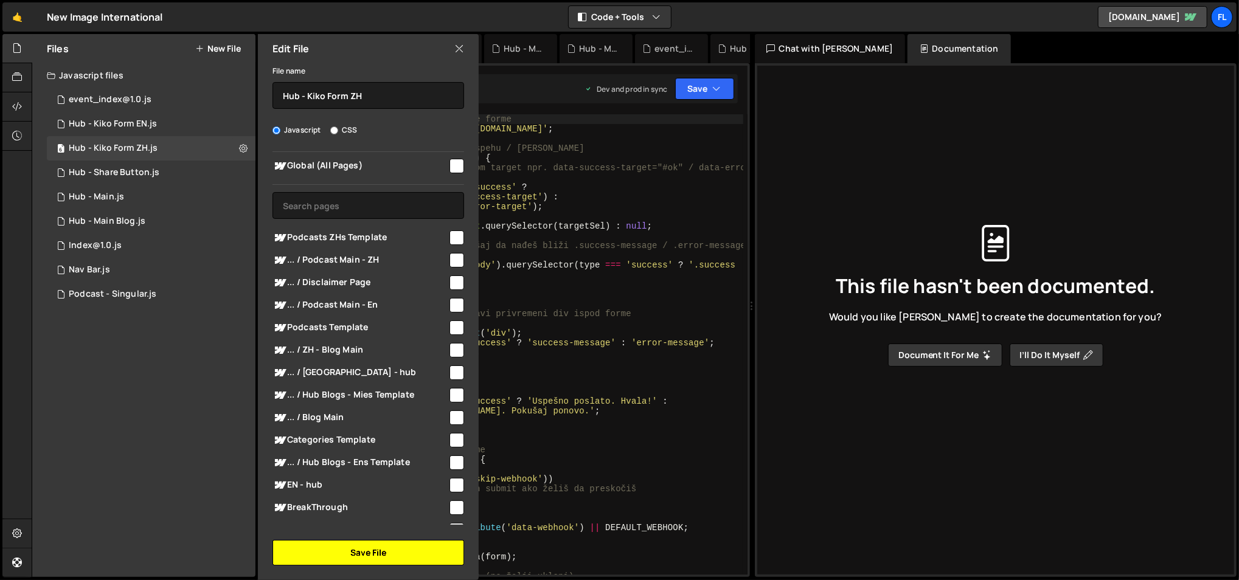
checkbox input "false"
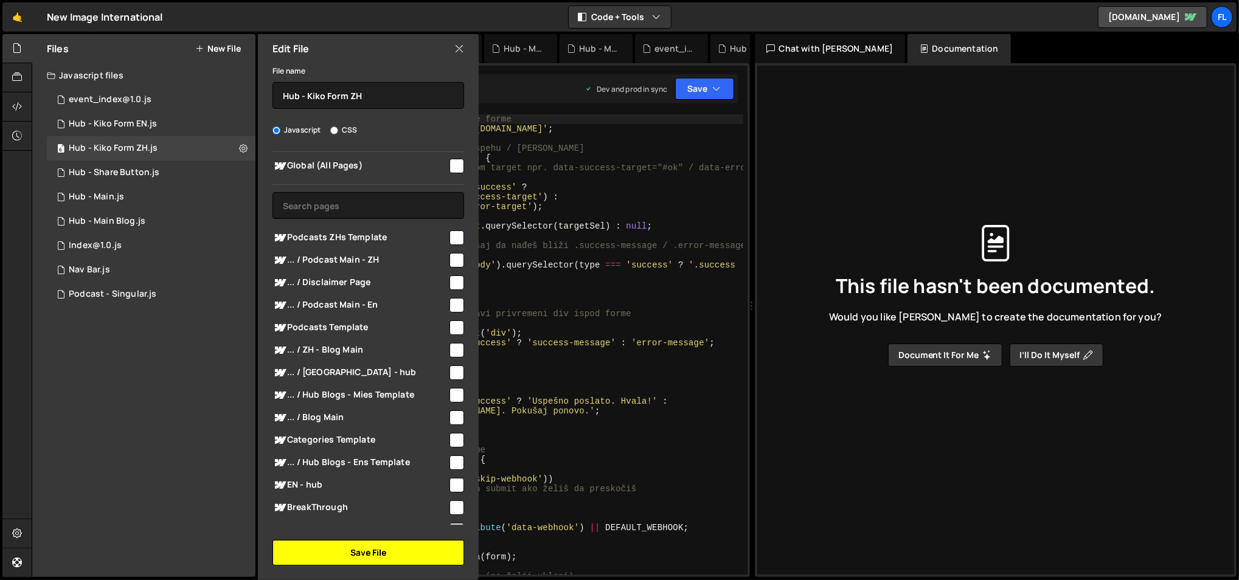
checkbox input "false"
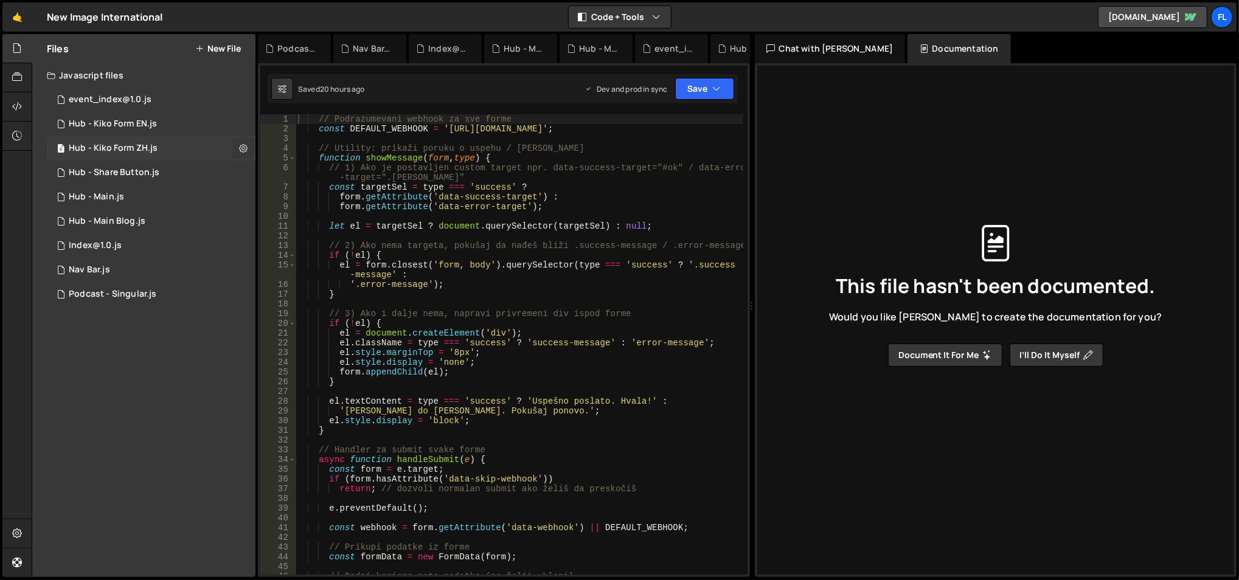
click at [242, 149] on icon at bounding box center [243, 148] width 9 height 12
type input "Hub - Kiko Form ZH"
radio input "true"
checkbox input "true"
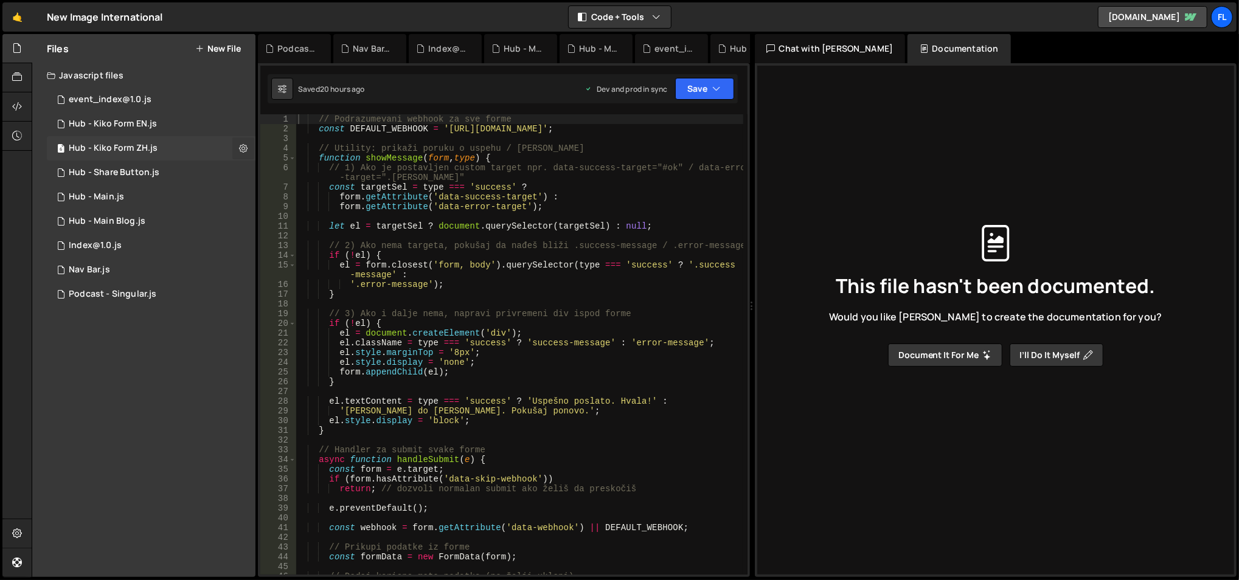
checkbox input "true"
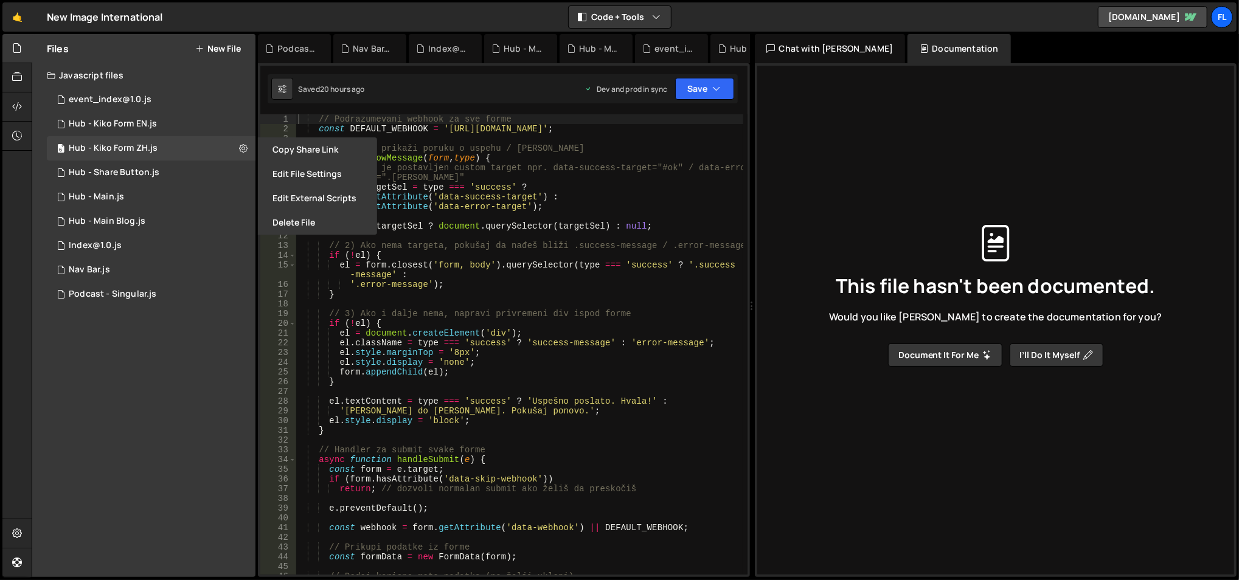
click at [281, 173] on button "Edit File Settings" at bounding box center [317, 174] width 119 height 24
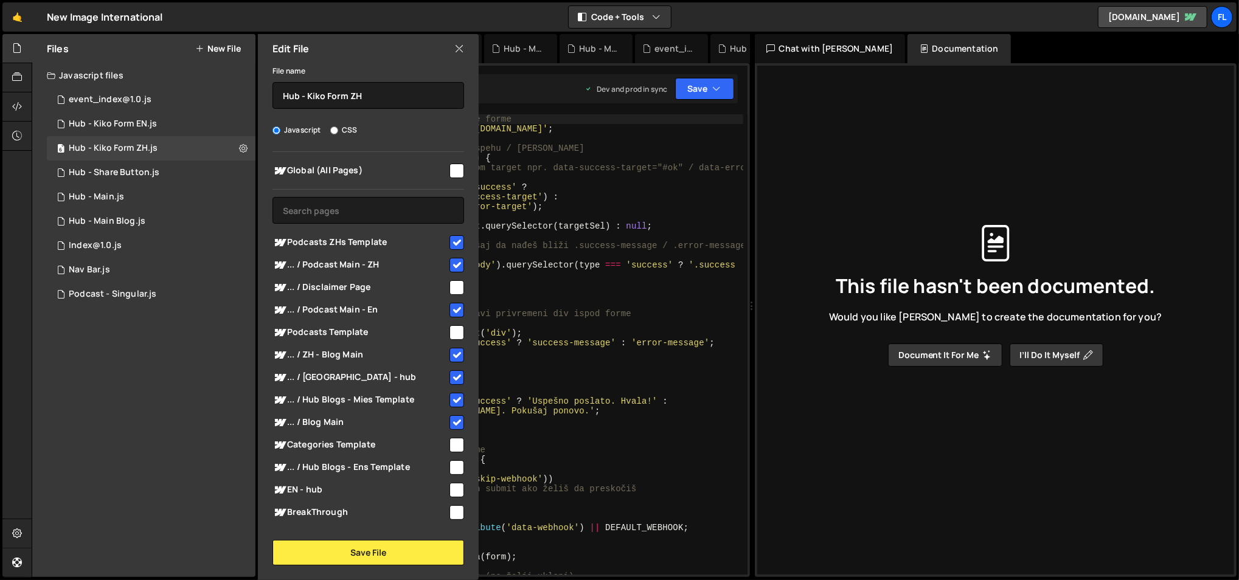
scroll to position [1, 0]
click at [393, 207] on input "text" at bounding box center [368, 209] width 192 height 27
click at [456, 44] on icon at bounding box center [459, 48] width 10 height 13
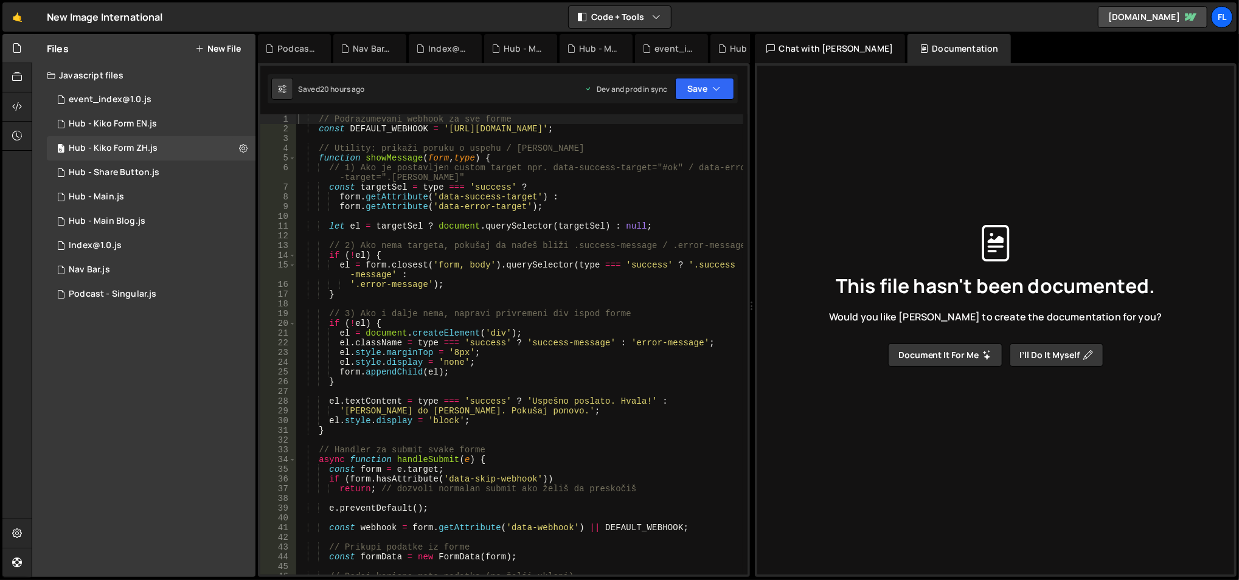
click at [712, 77] on div "Saved 20 hours ago Dev and prod in sync Upgrade to Edit Save Save to Staging S …" at bounding box center [503, 88] width 470 height 29
click at [704, 98] on button "Save" at bounding box center [704, 89] width 59 height 22
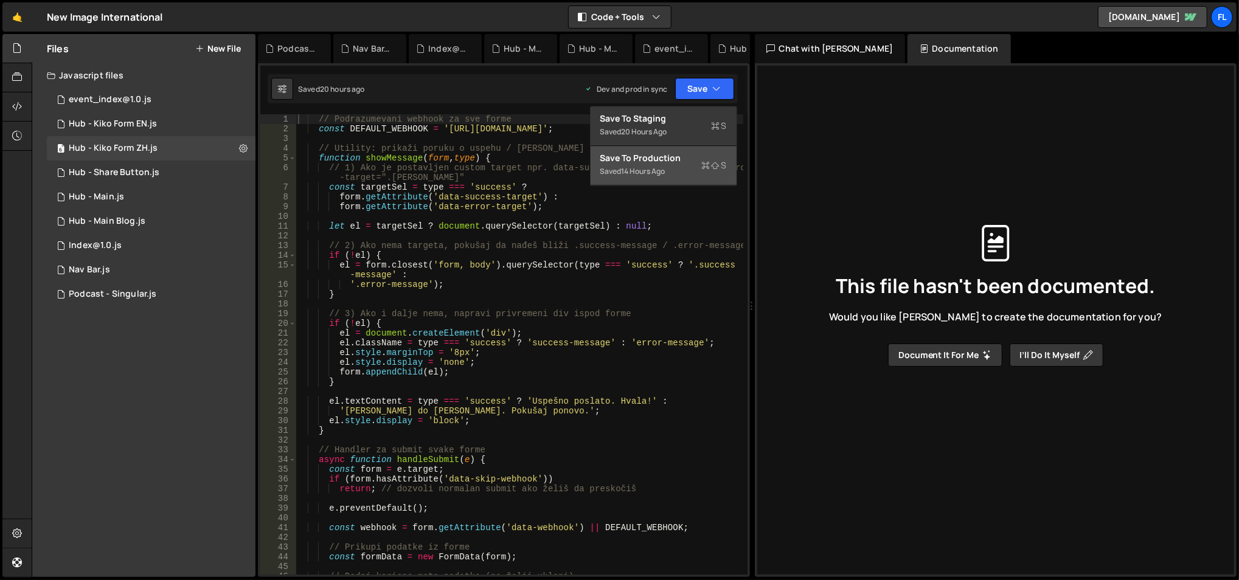
click at [668, 153] on div "Save to Production S" at bounding box center [663, 158] width 126 height 12
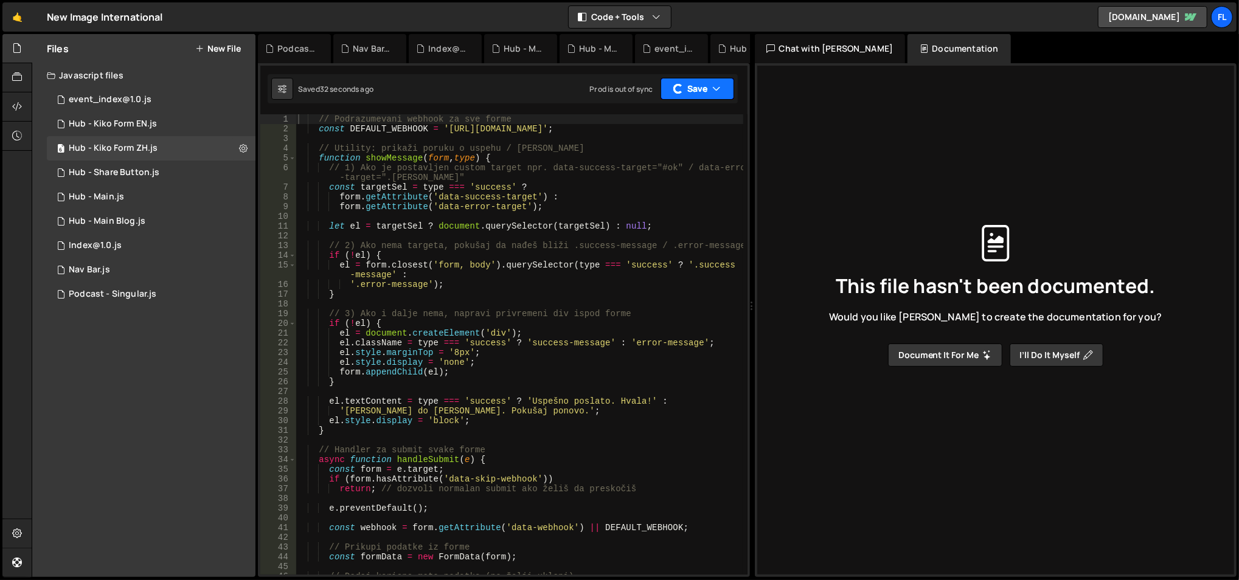
click at [708, 96] on div "Saved 32 seconds ago Prod is out of sync Upgrade to Edit Save Save to Staging S…" at bounding box center [503, 88] width 470 height 29
click at [708, 94] on button "Save" at bounding box center [697, 89] width 74 height 22
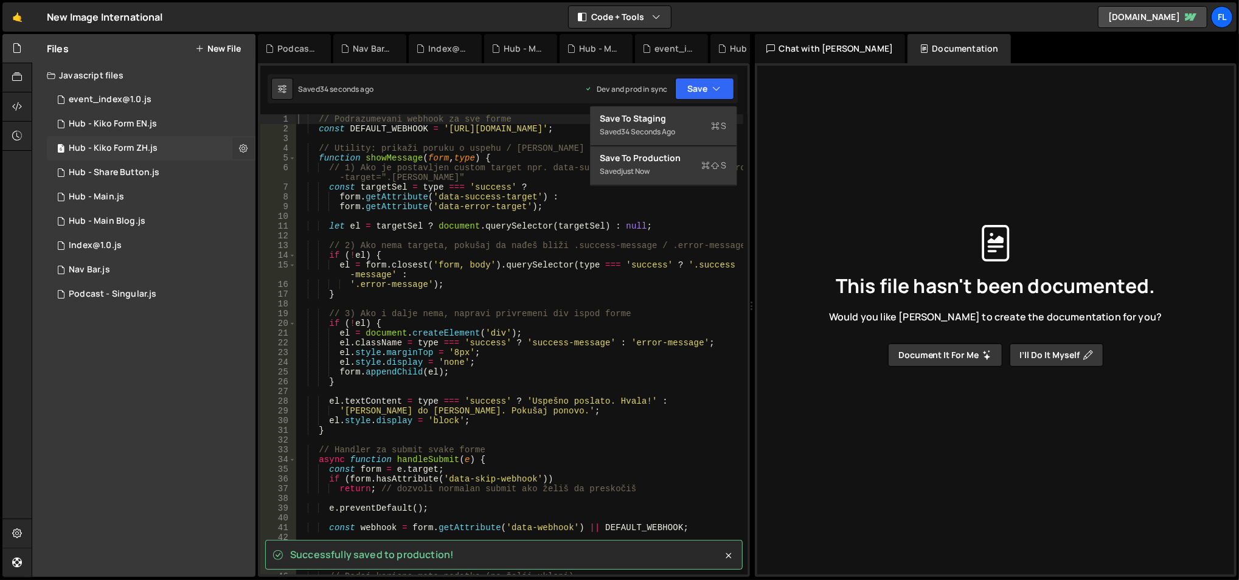
click at [248, 154] on button at bounding box center [243, 148] width 22 height 22
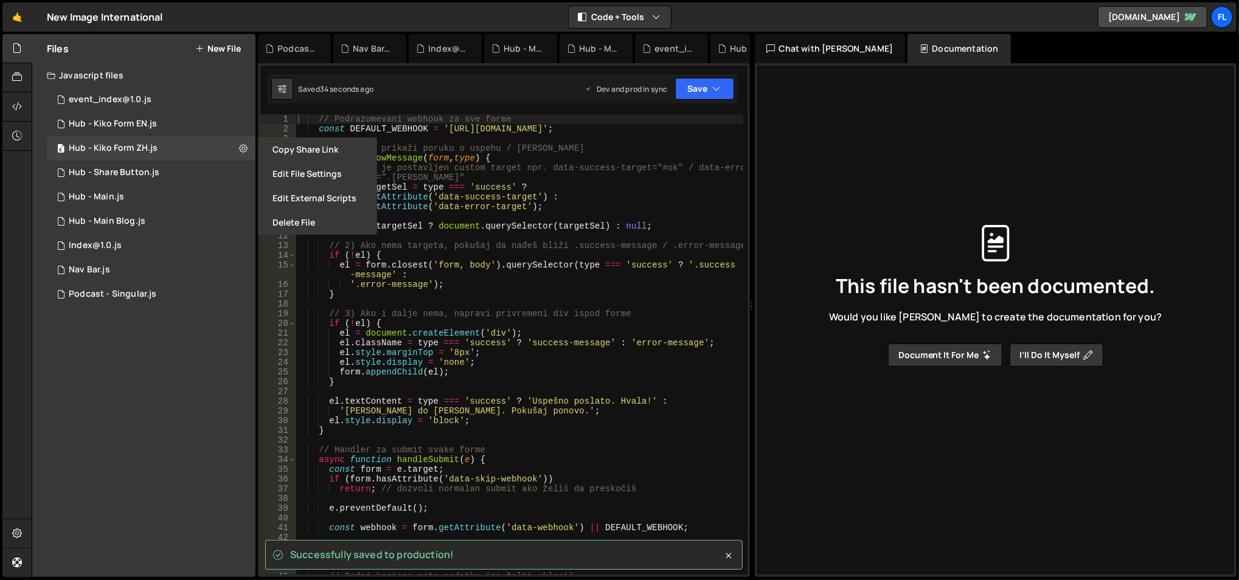
click at [271, 173] on button "Edit File Settings" at bounding box center [317, 174] width 119 height 24
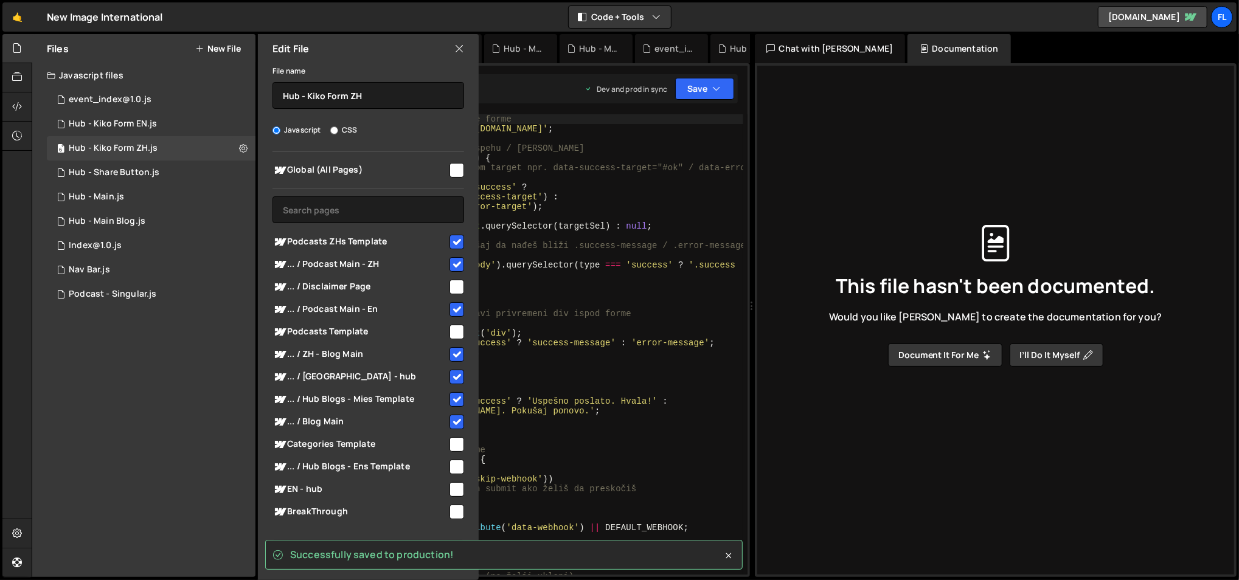
click at [451, 424] on input "checkbox" at bounding box center [456, 422] width 15 height 15
checkbox input "false"
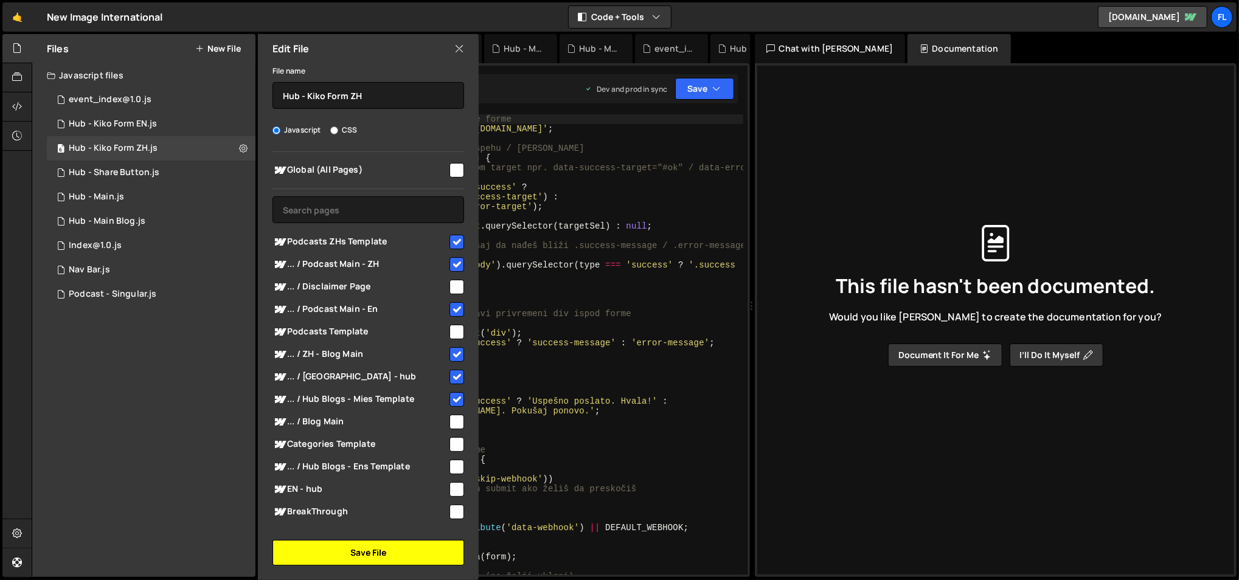
click at [407, 550] on button "Save File" at bounding box center [368, 553] width 192 height 26
checkbox input "false"
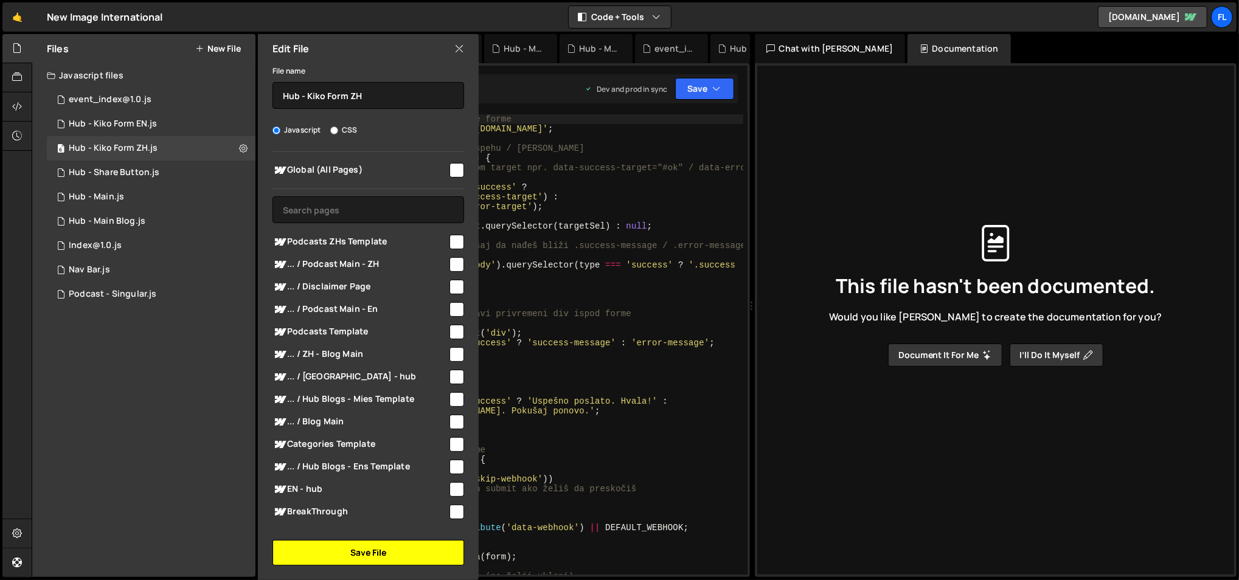
checkbox input "false"
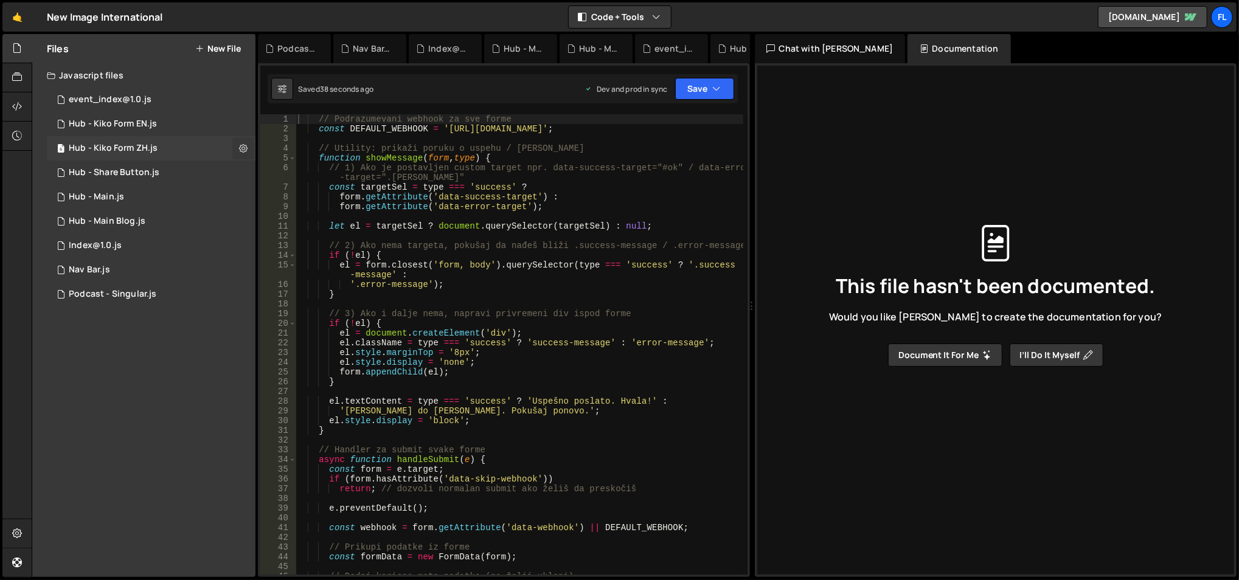
click at [243, 147] on icon at bounding box center [243, 148] width 9 height 12
type input "Hub - Kiko Form ZH"
radio input "true"
checkbox input "true"
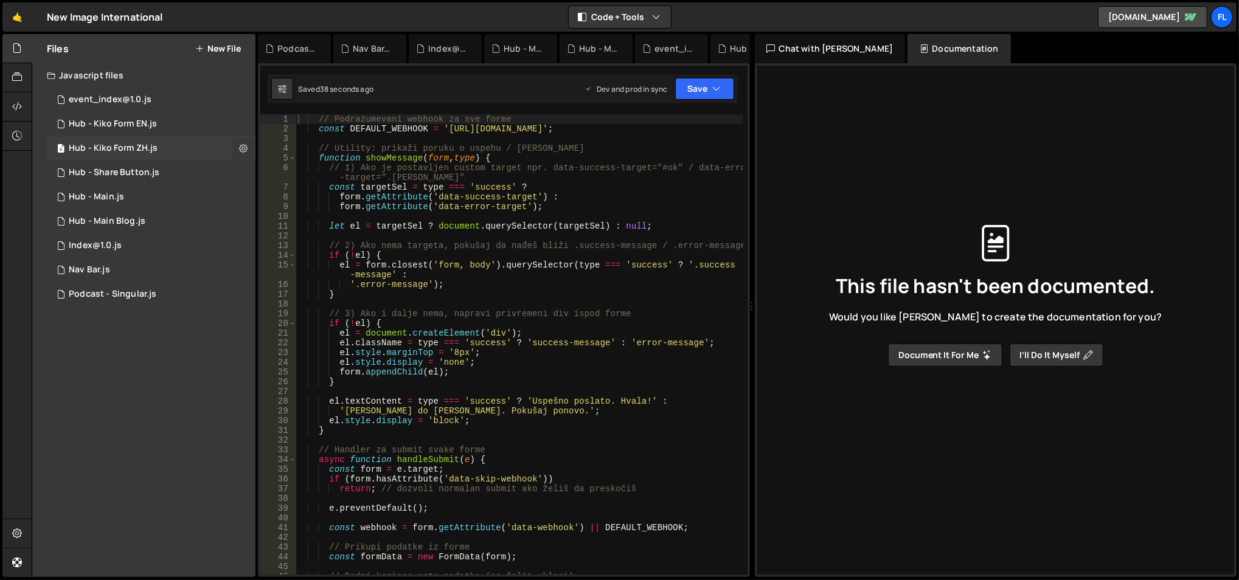
checkbox input "true"
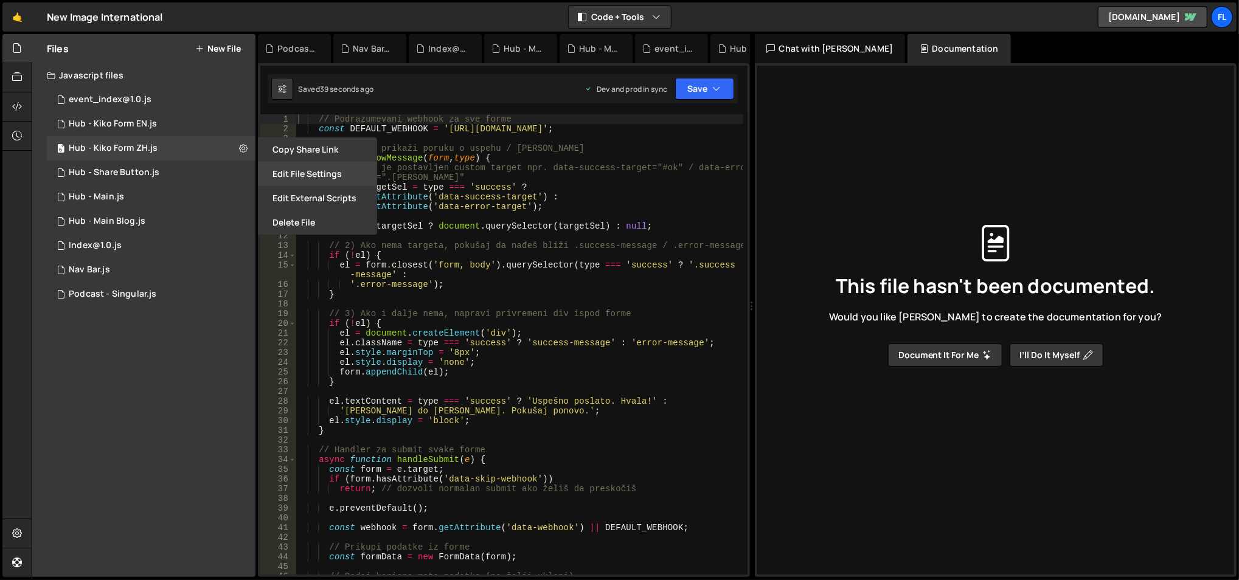
click at [298, 167] on button "Edit File Settings" at bounding box center [317, 174] width 119 height 24
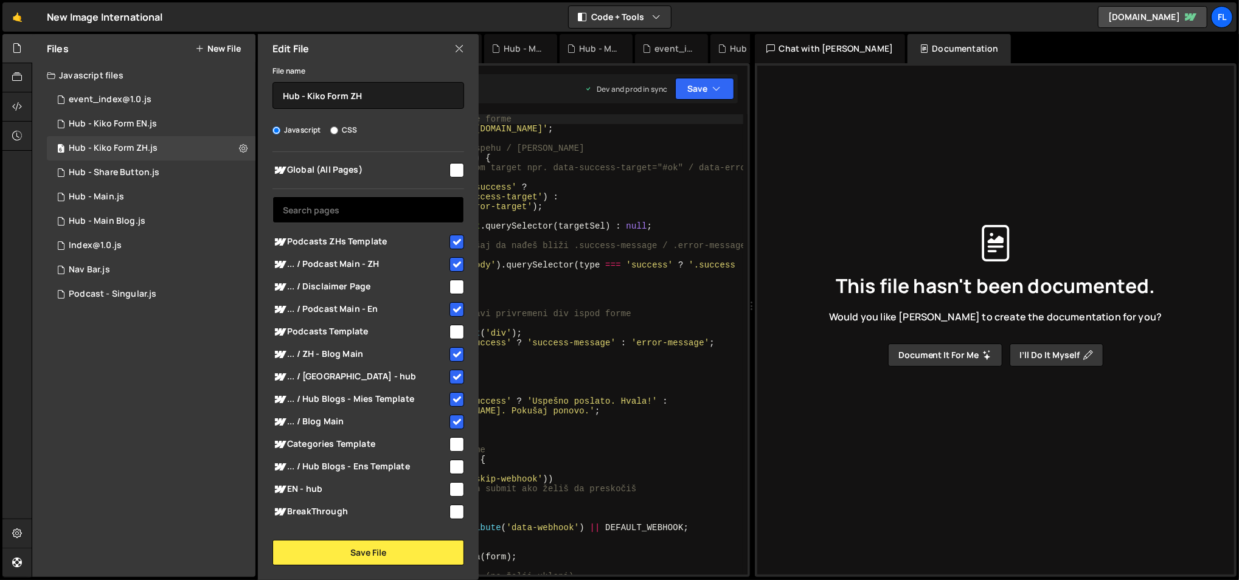
click at [401, 218] on input "text" at bounding box center [368, 209] width 192 height 27
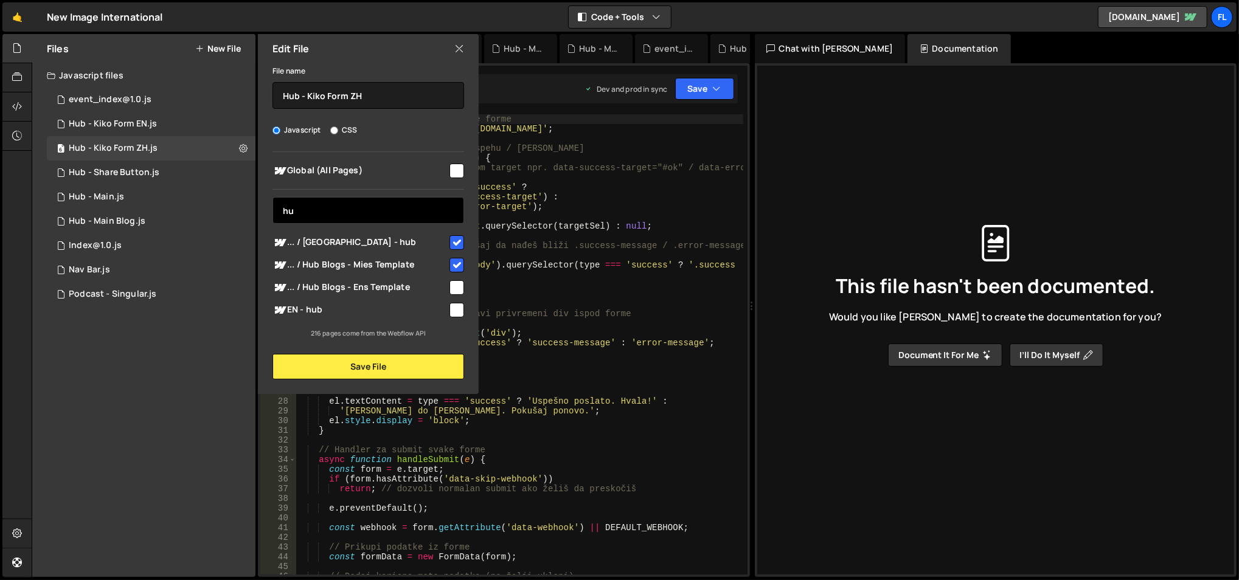
scroll to position [0, 0]
type input "h"
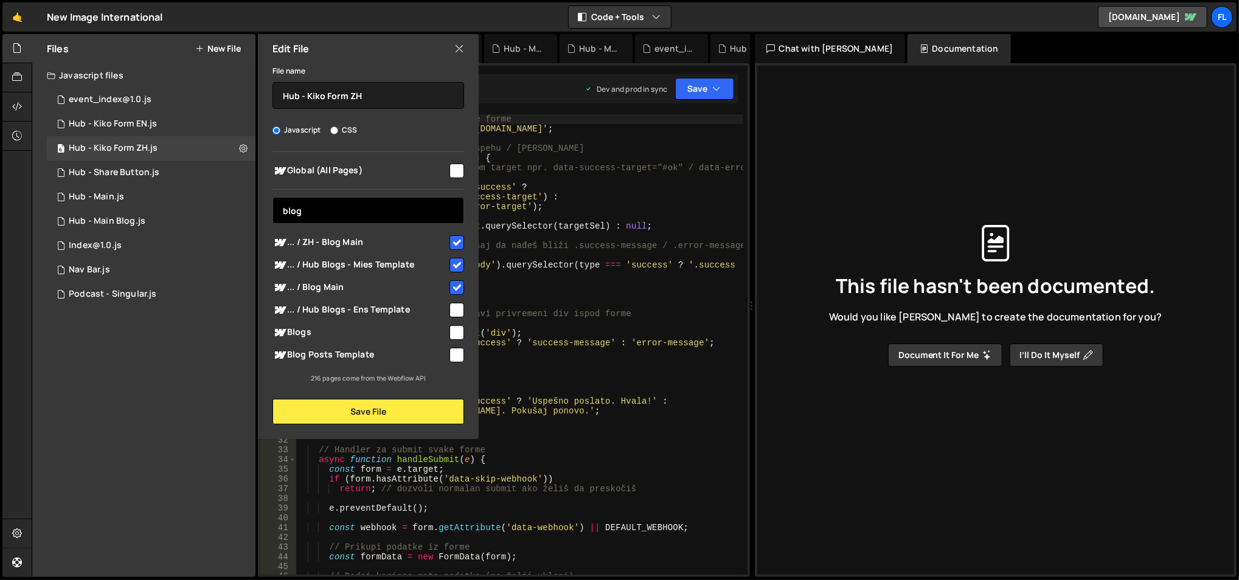
type input "blog"
click at [454, 286] on input "checkbox" at bounding box center [456, 287] width 15 height 15
checkbox input "false"
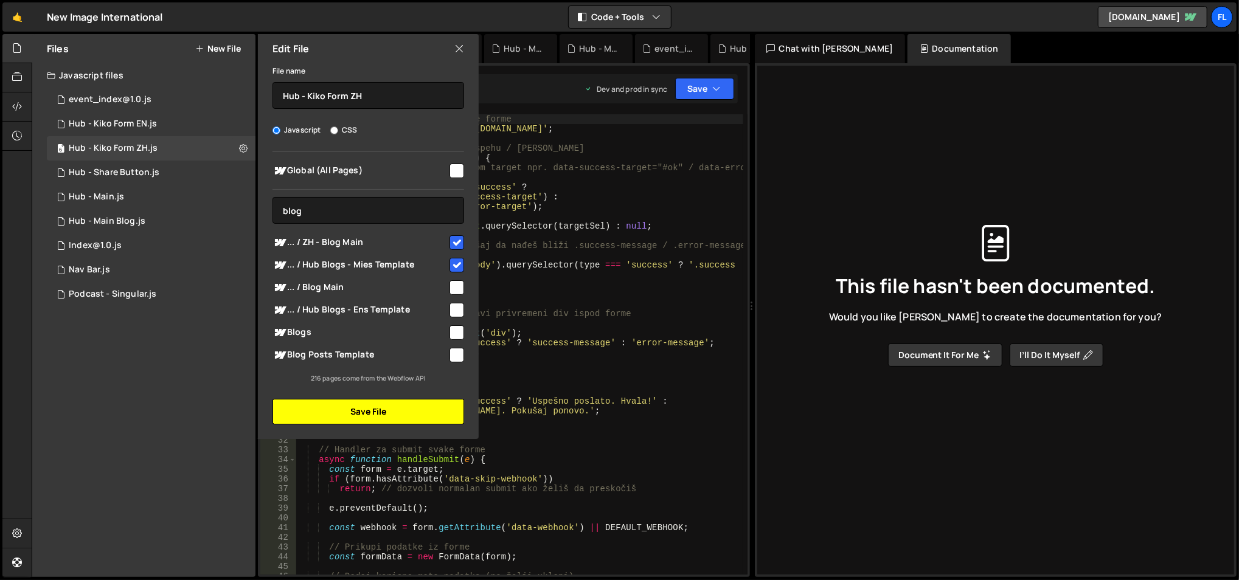
click at [396, 410] on button "Save File" at bounding box center [368, 412] width 192 height 26
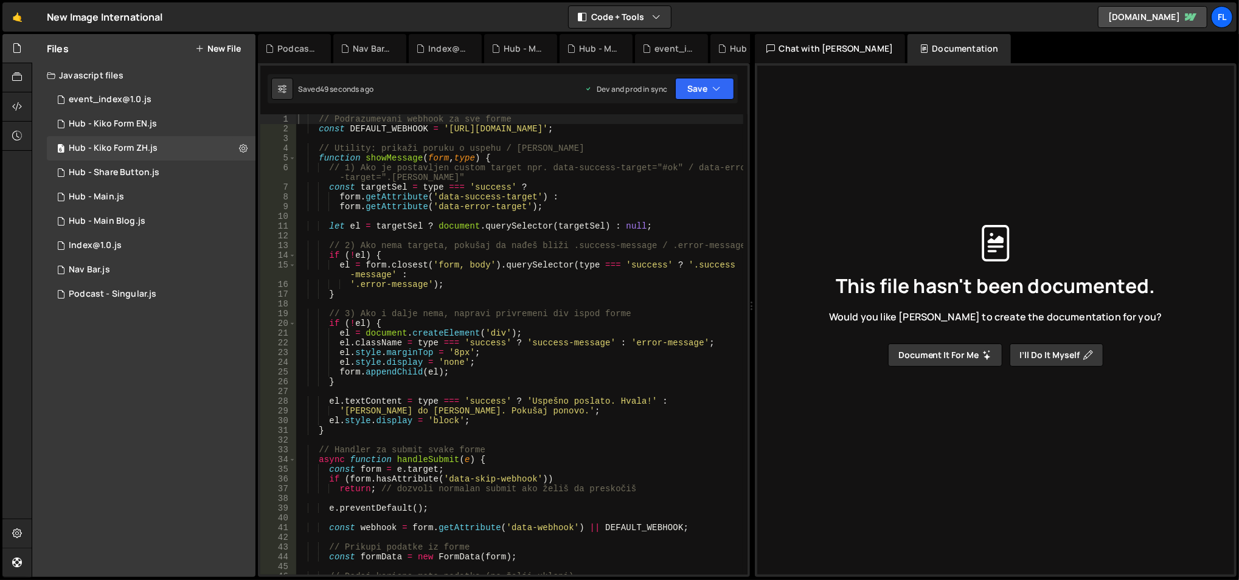
drag, startPoint x: 706, startPoint y: 107, endPoint x: 706, endPoint y: 96, distance: 10.9
click at [706, 105] on div "XXXXXXXXXXXXXXXXXXXXXXXXXXXXXXXXXXXXXXXXXXXXXXXXXXXXXXXXXXXXXXXXXXXXXXXXXXXXXXX…" at bounding box center [504, 320] width 492 height 514
click at [706, 95] on button "Save" at bounding box center [704, 89] width 59 height 22
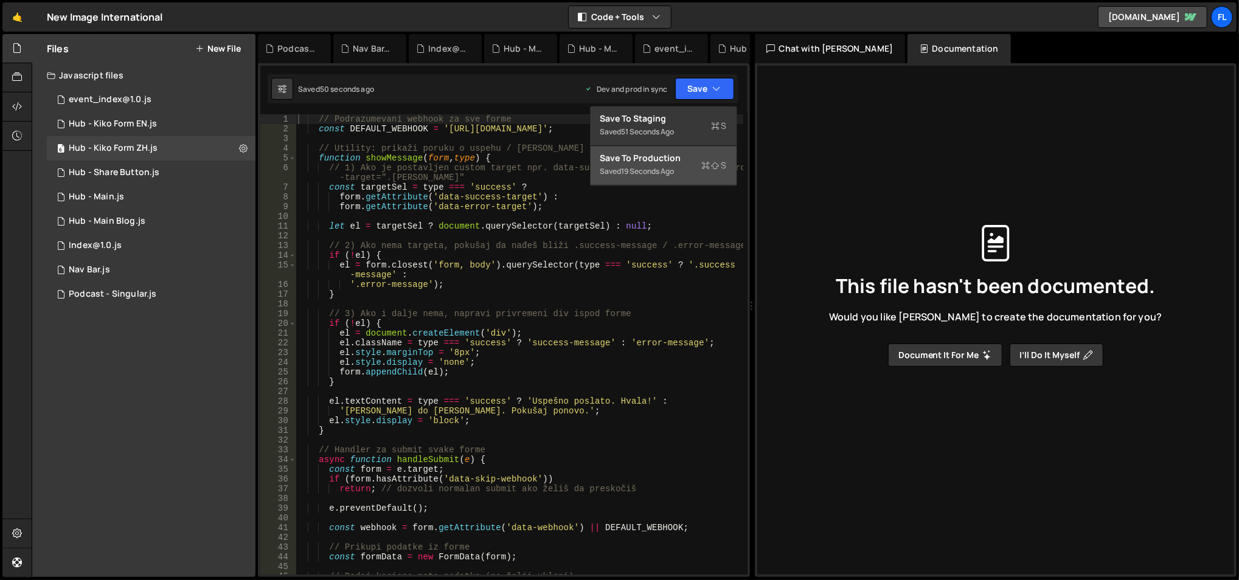
click at [681, 161] on div "Save to Production S" at bounding box center [663, 158] width 126 height 12
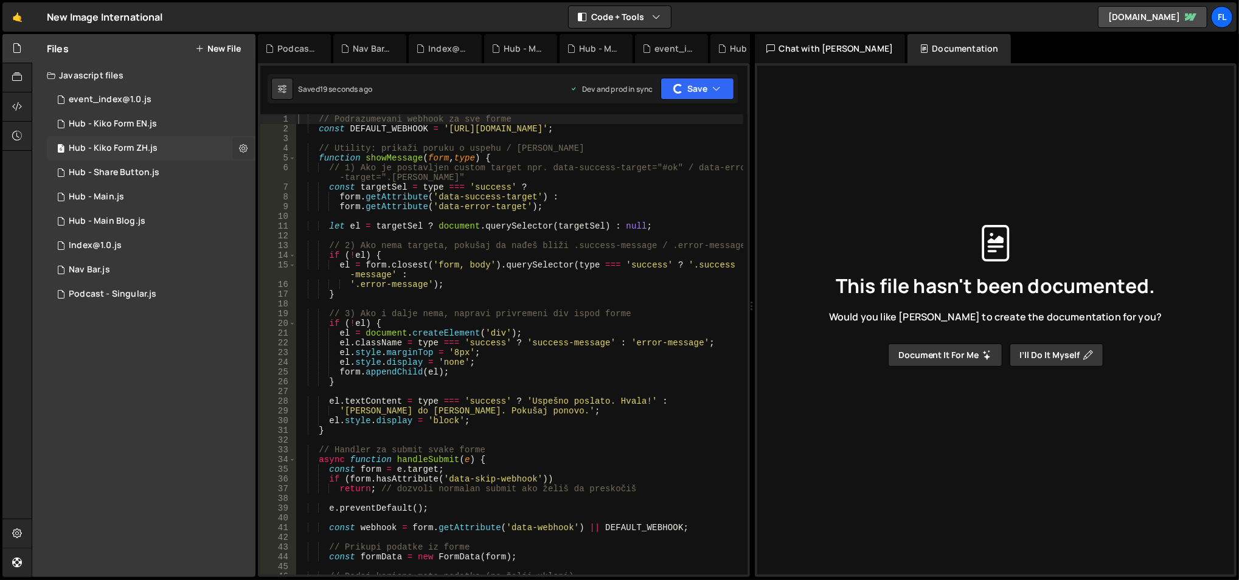
click at [238, 140] on button at bounding box center [243, 148] width 22 height 22
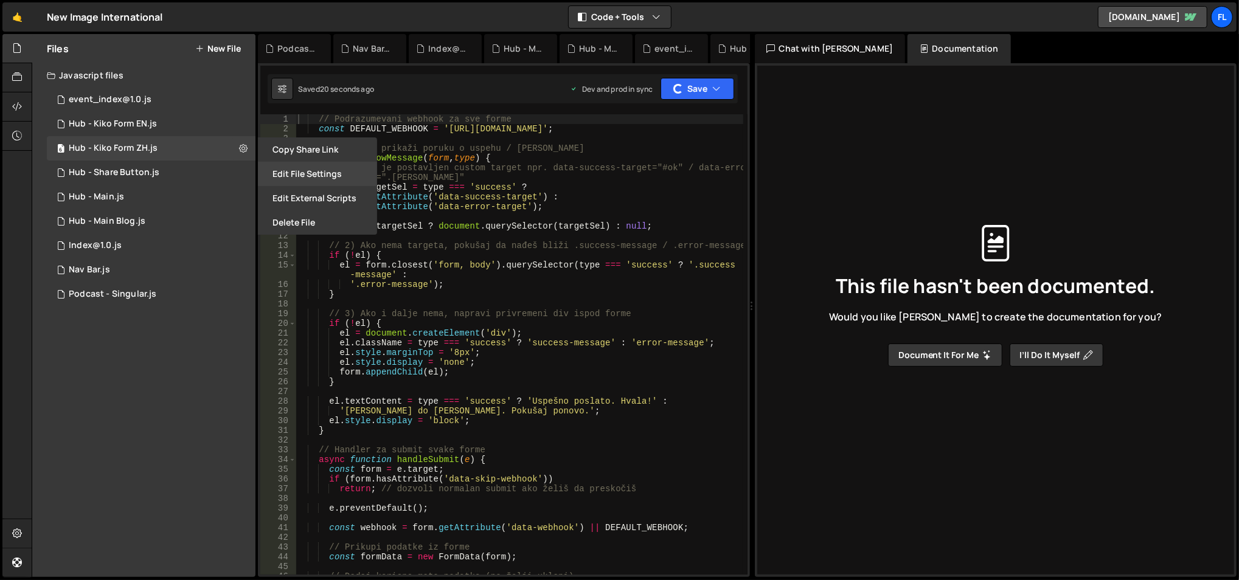
click at [275, 172] on button "Edit File Settings" at bounding box center [317, 174] width 119 height 24
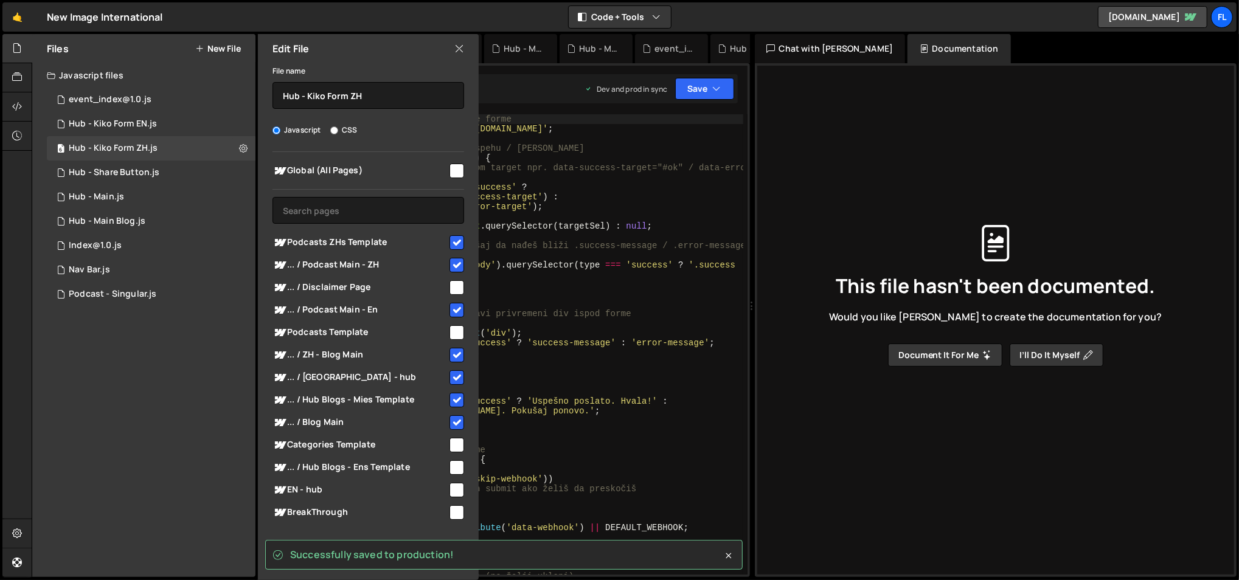
click at [462, 47] on icon at bounding box center [459, 48] width 10 height 13
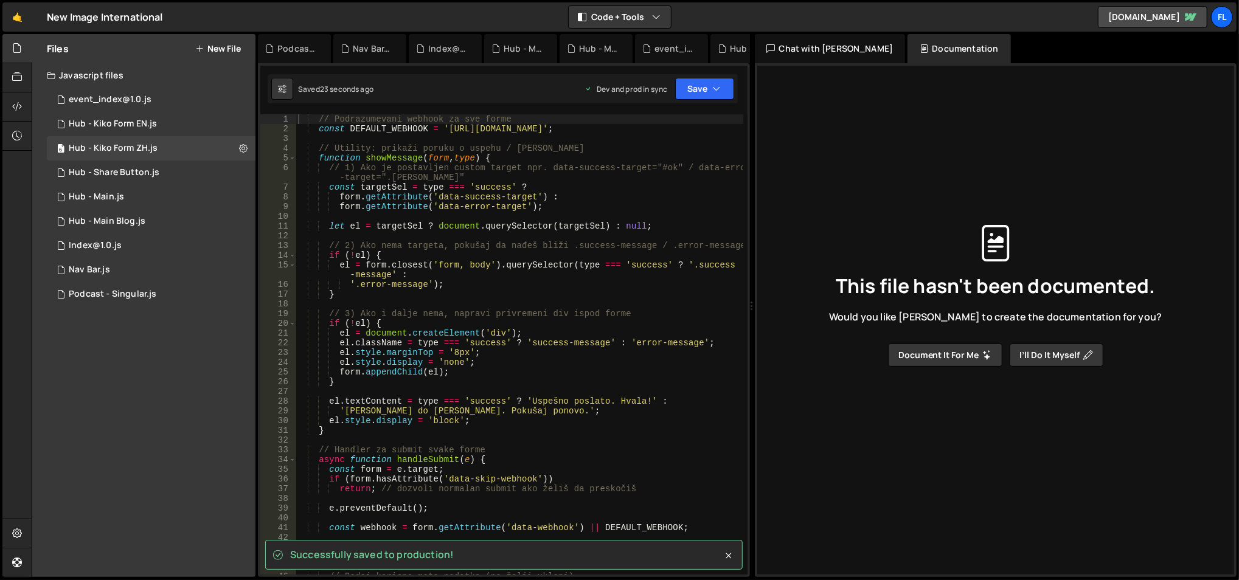
click at [1233, 12] on div "🤙 New Image International ⚠️ Code is being edited in another browser Code + Too…" at bounding box center [619, 16] width 1234 height 29
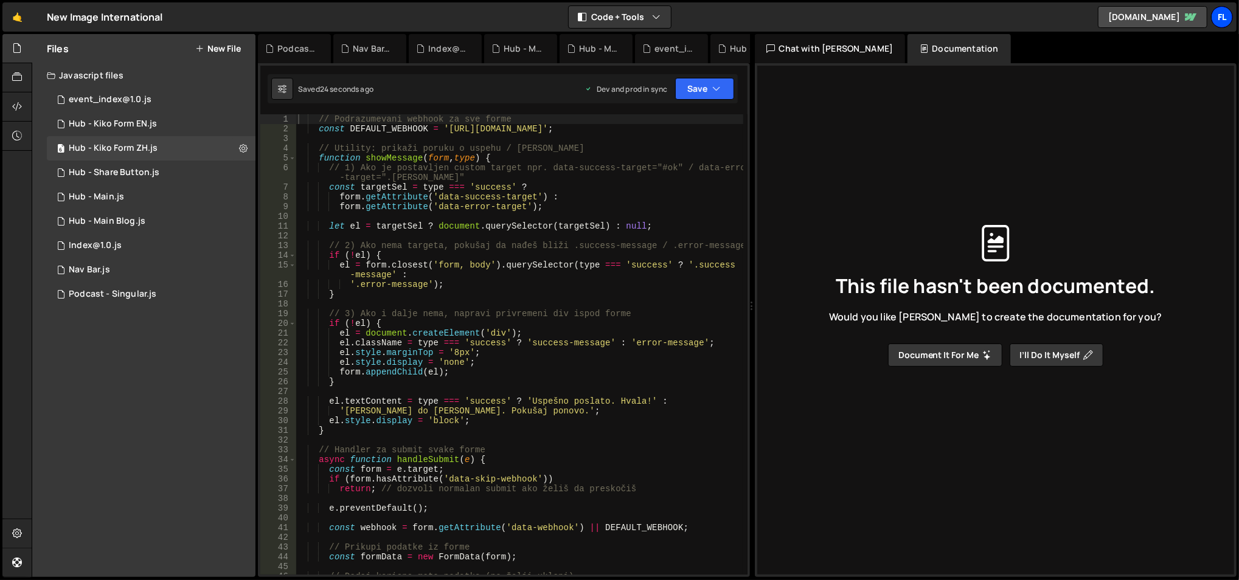
click at [1227, 14] on div "Fl" at bounding box center [1222, 17] width 22 height 22
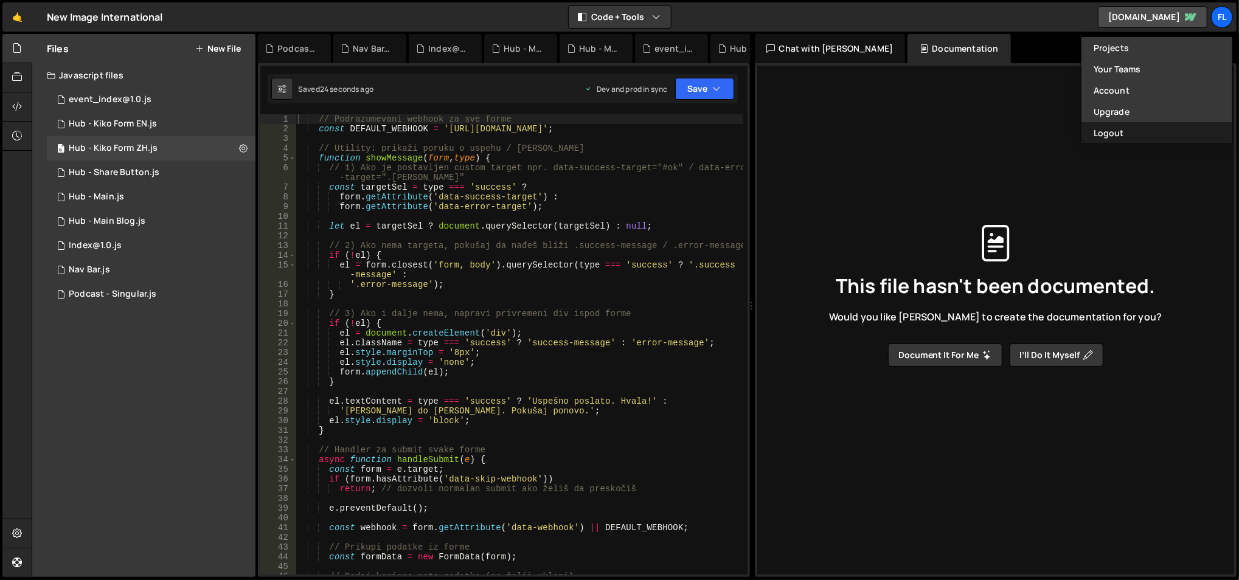
click at [1113, 132] on button "Logout" at bounding box center [1156, 132] width 151 height 21
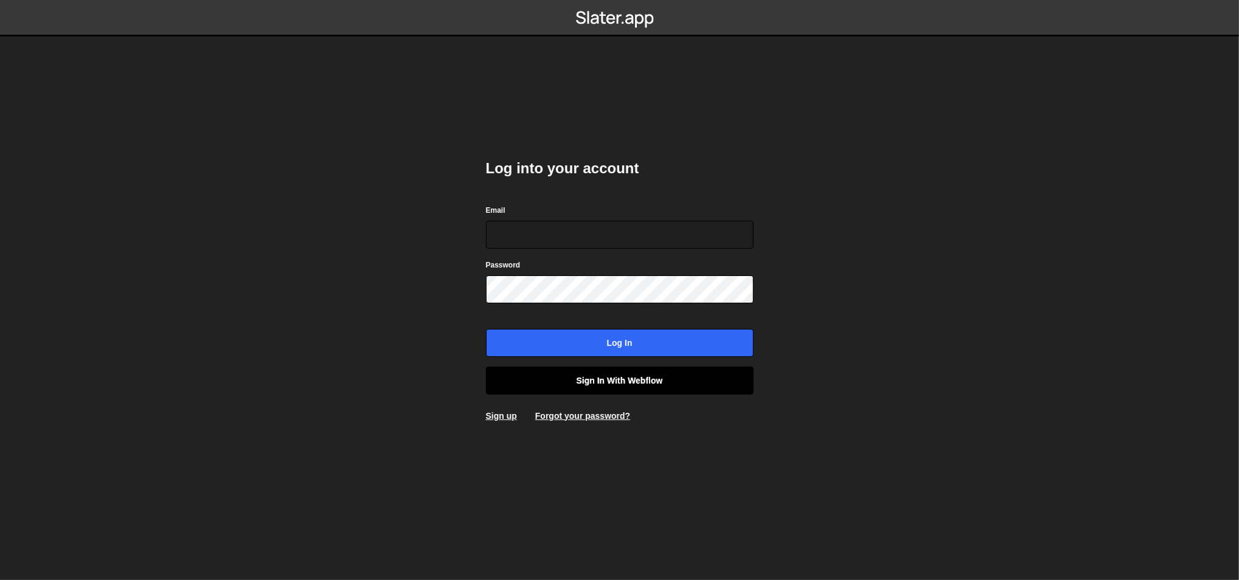
type input "[EMAIL_ADDRESS][DOMAIN_NAME]"
click at [607, 374] on link "Sign in with Webflow" at bounding box center [620, 381] width 268 height 28
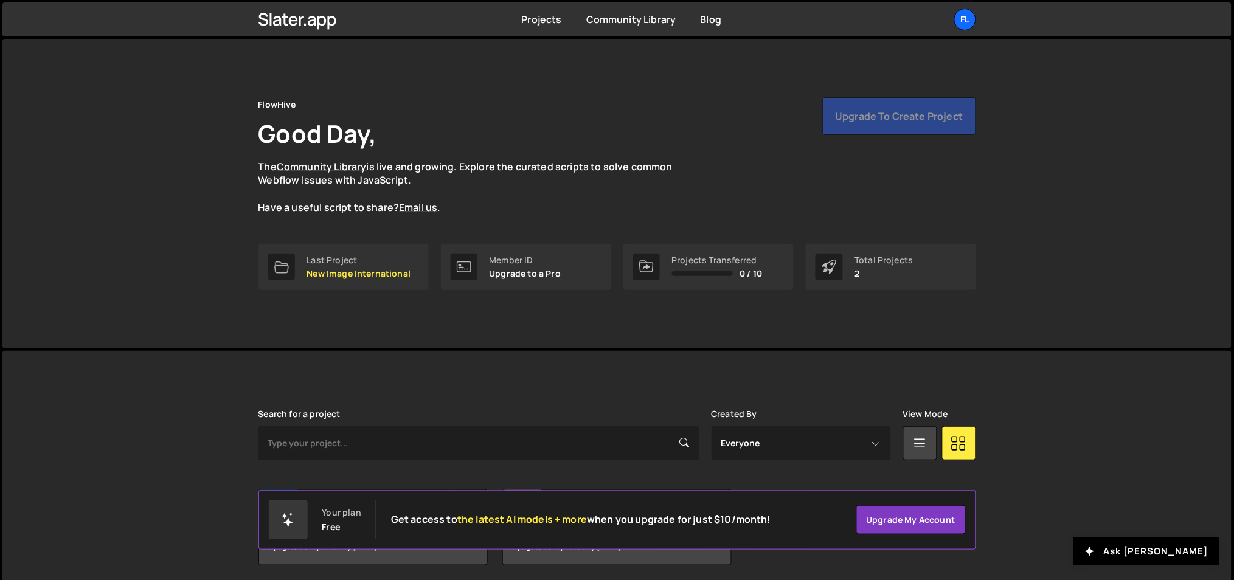
scroll to position [45, 0]
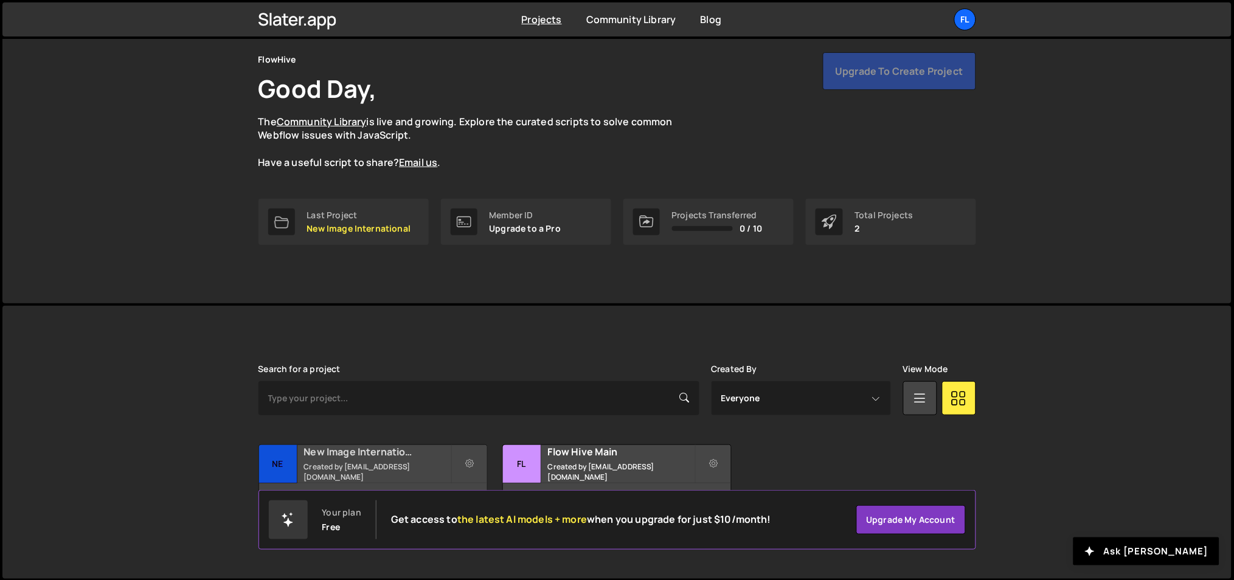
click at [401, 454] on h2 "New Image International" at bounding box center [377, 451] width 147 height 13
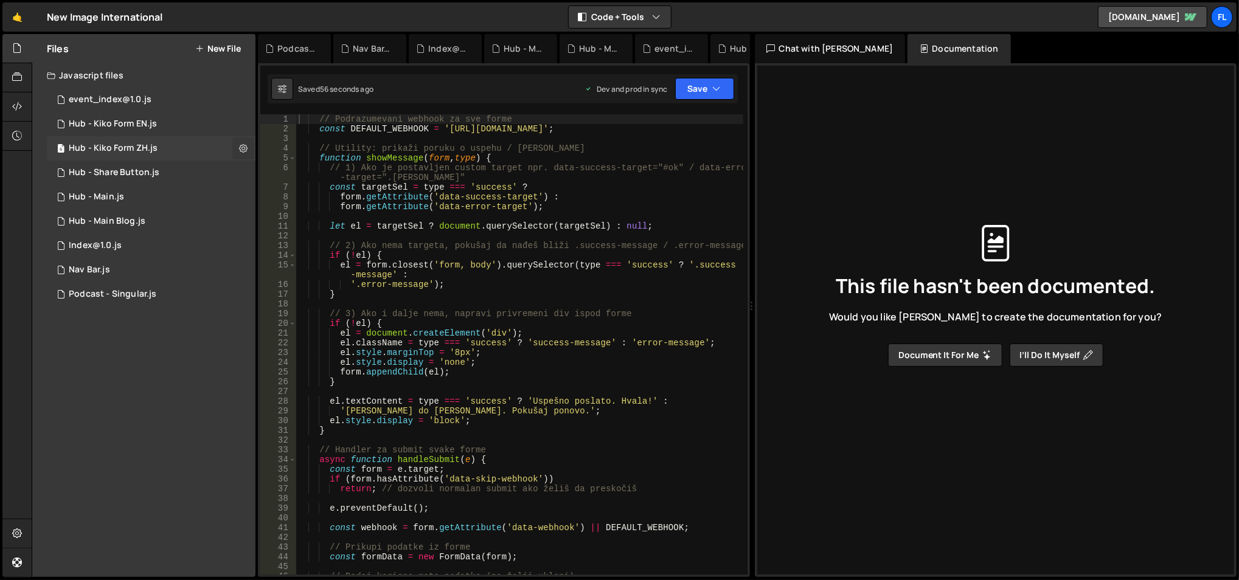
click at [237, 147] on button at bounding box center [243, 148] width 22 height 22
type input "Hub - Kiko Form ZH"
radio input "true"
checkbox input "true"
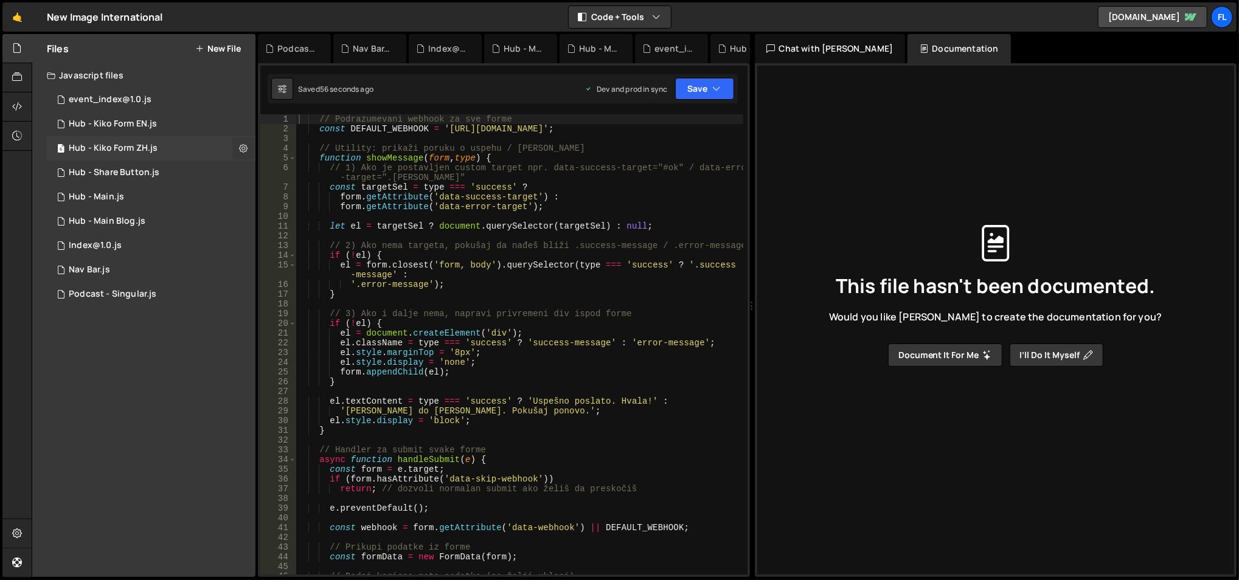
checkbox input "true"
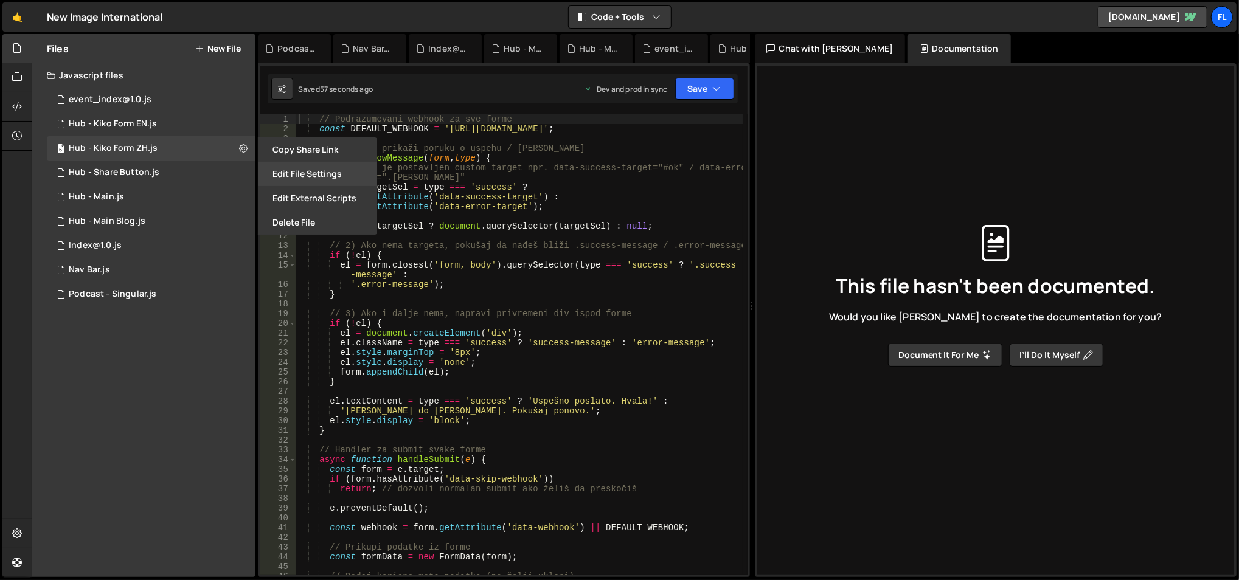
click at [287, 168] on button "Edit File Settings" at bounding box center [317, 174] width 119 height 24
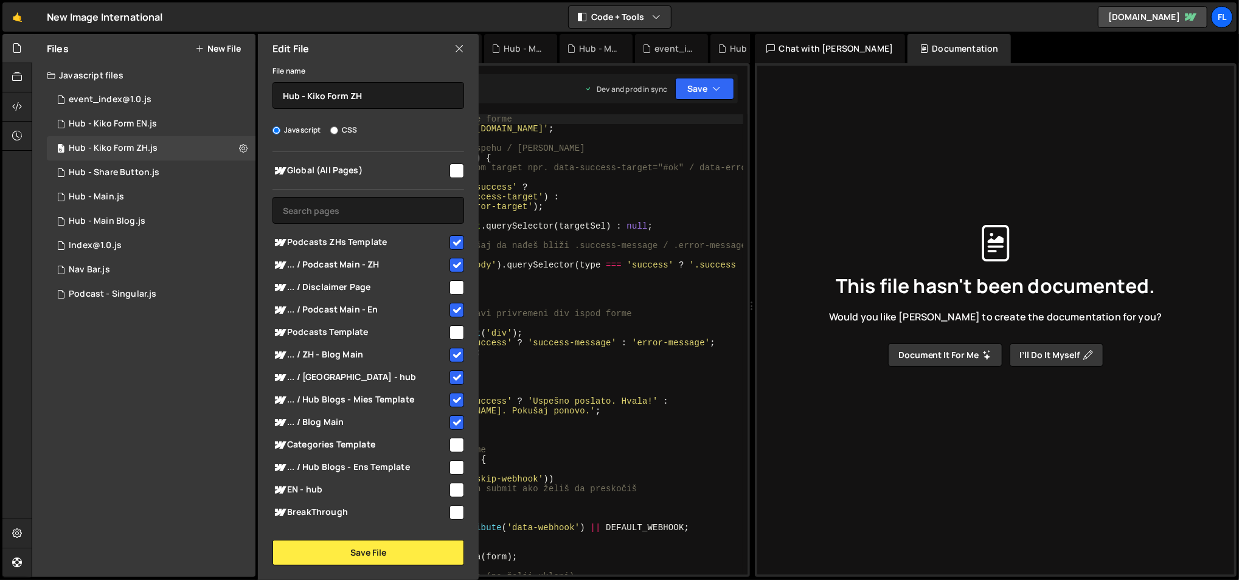
click at [438, 412] on div "... / Blog Main" at bounding box center [368, 422] width 192 height 22
click at [449, 420] on input "checkbox" at bounding box center [456, 422] width 15 height 15
checkbox input "false"
click at [397, 550] on button "Save File" at bounding box center [368, 553] width 192 height 26
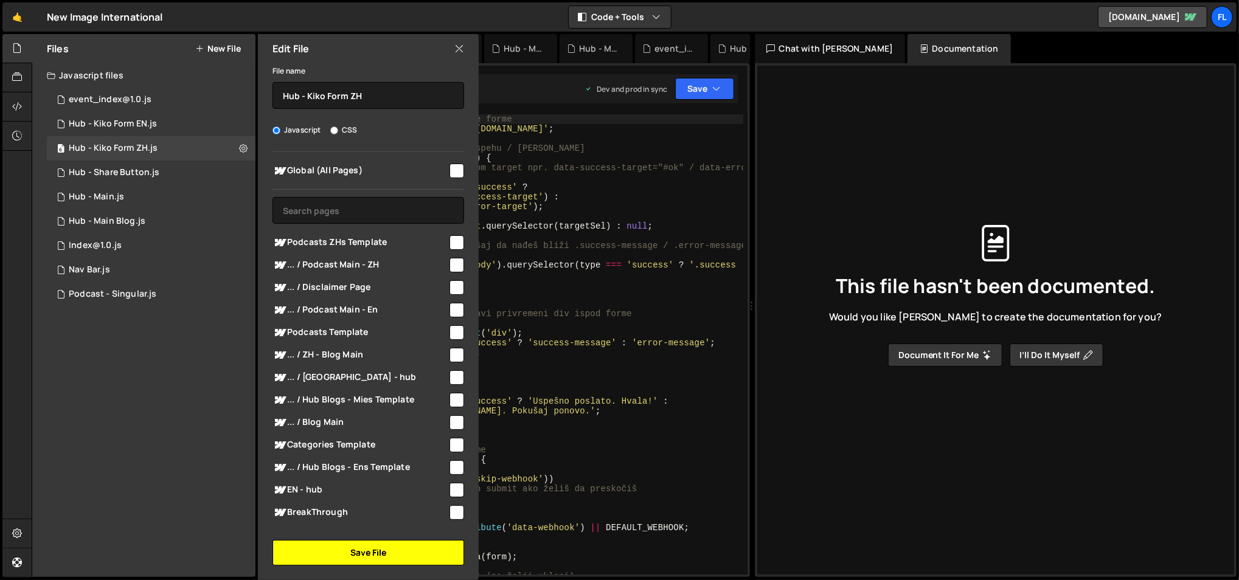
checkbox input "false"
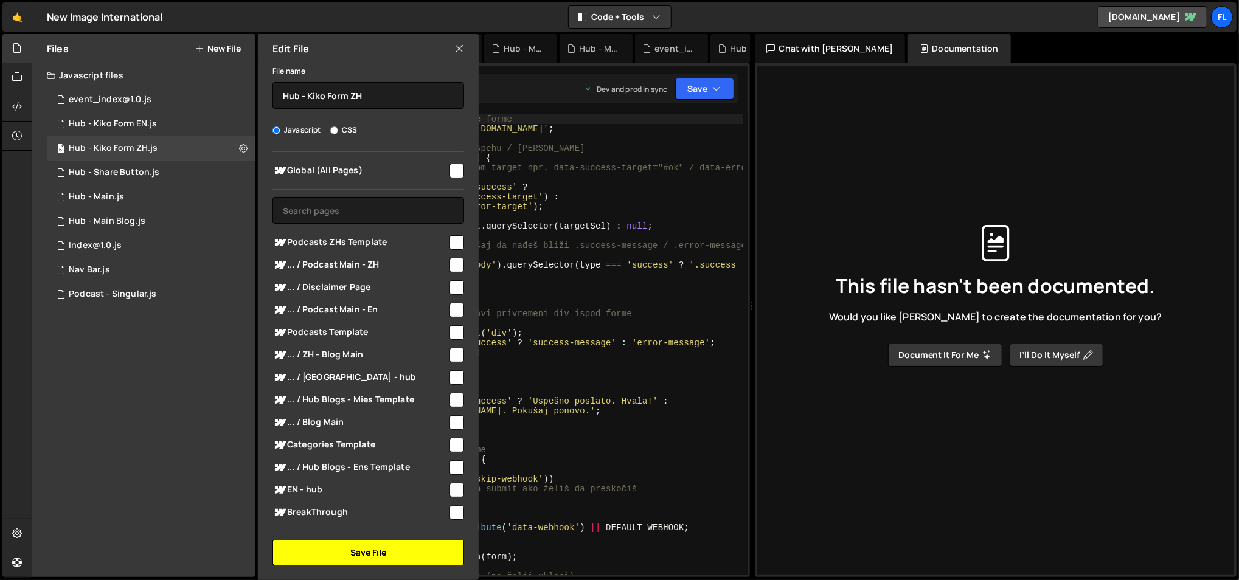
checkbox input "false"
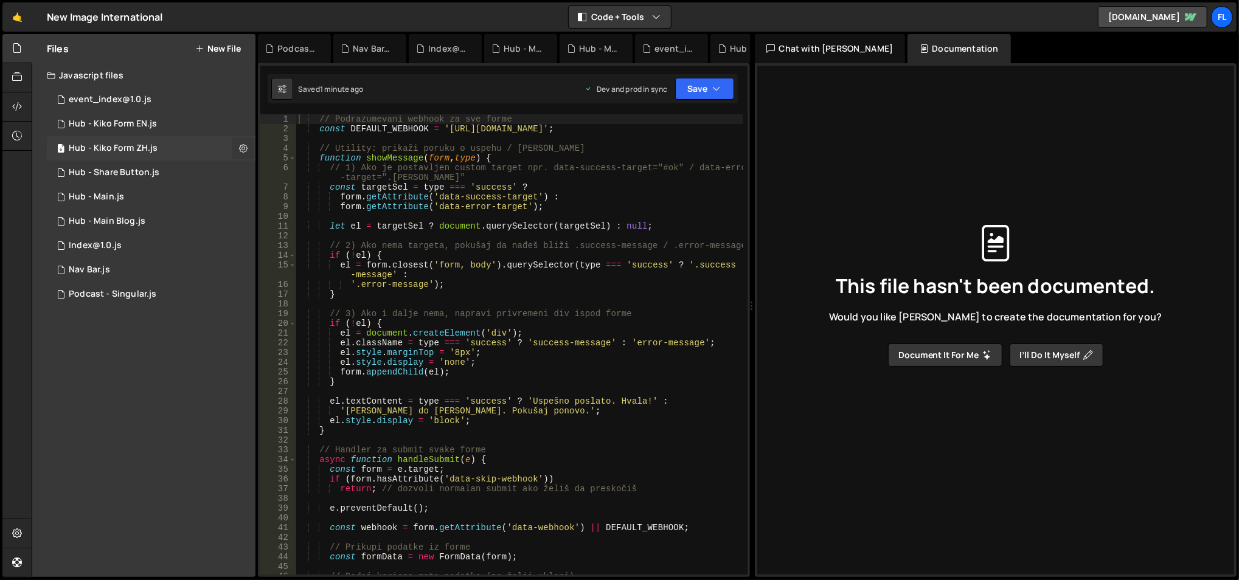
click at [241, 144] on icon at bounding box center [243, 148] width 9 height 12
type input "Hub - Kiko Form ZH"
radio input "true"
checkbox input "true"
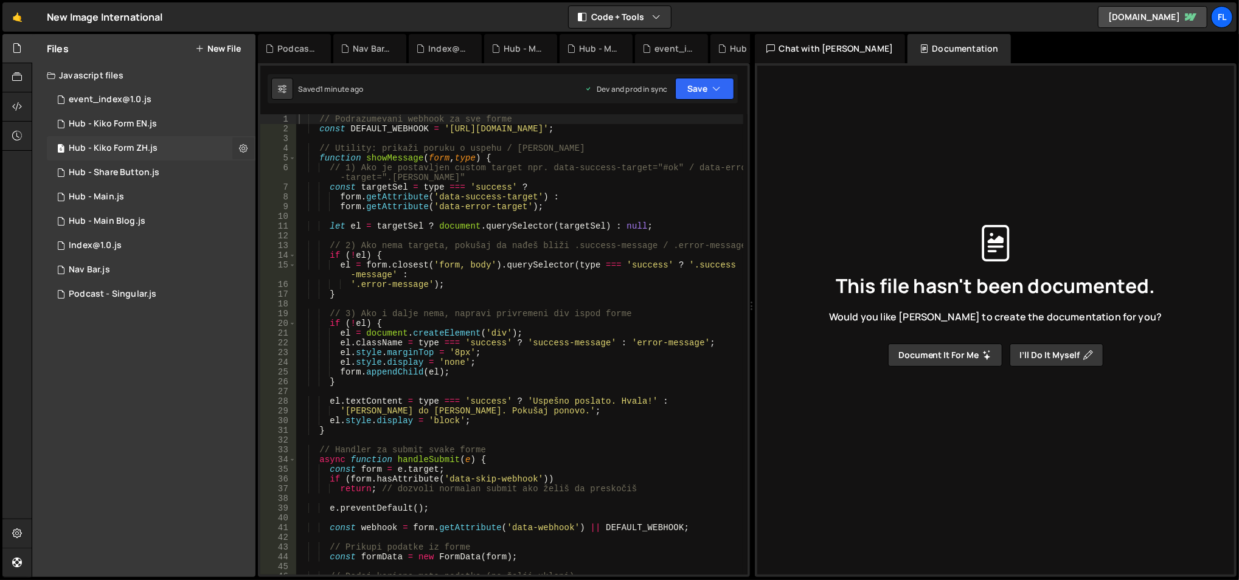
checkbox input "true"
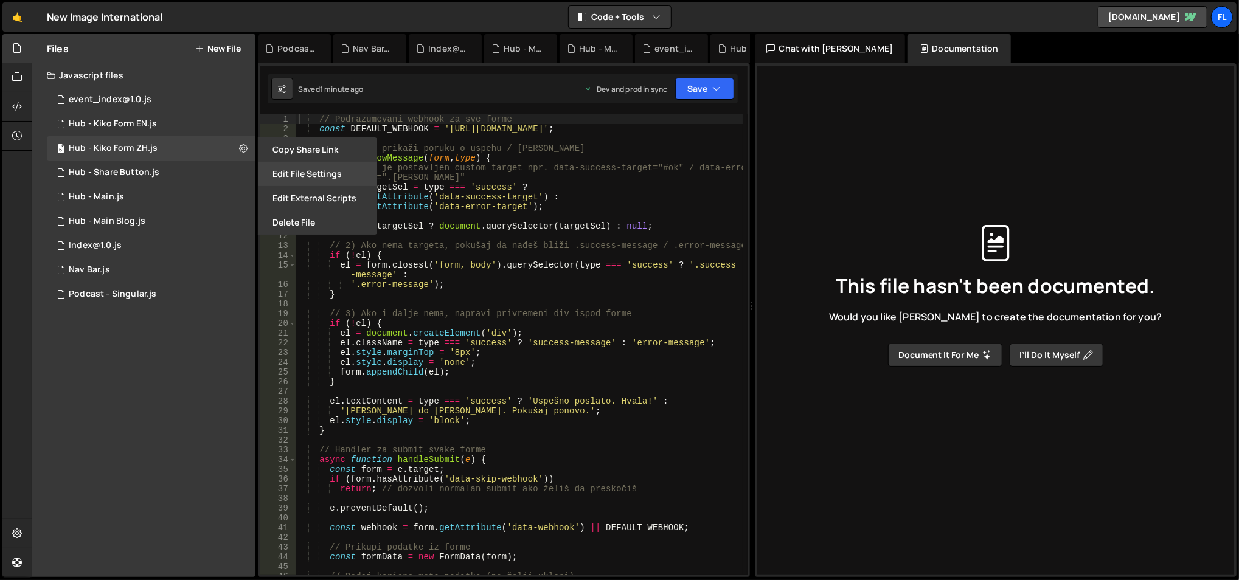
click at [275, 171] on button "Edit File Settings" at bounding box center [317, 174] width 119 height 24
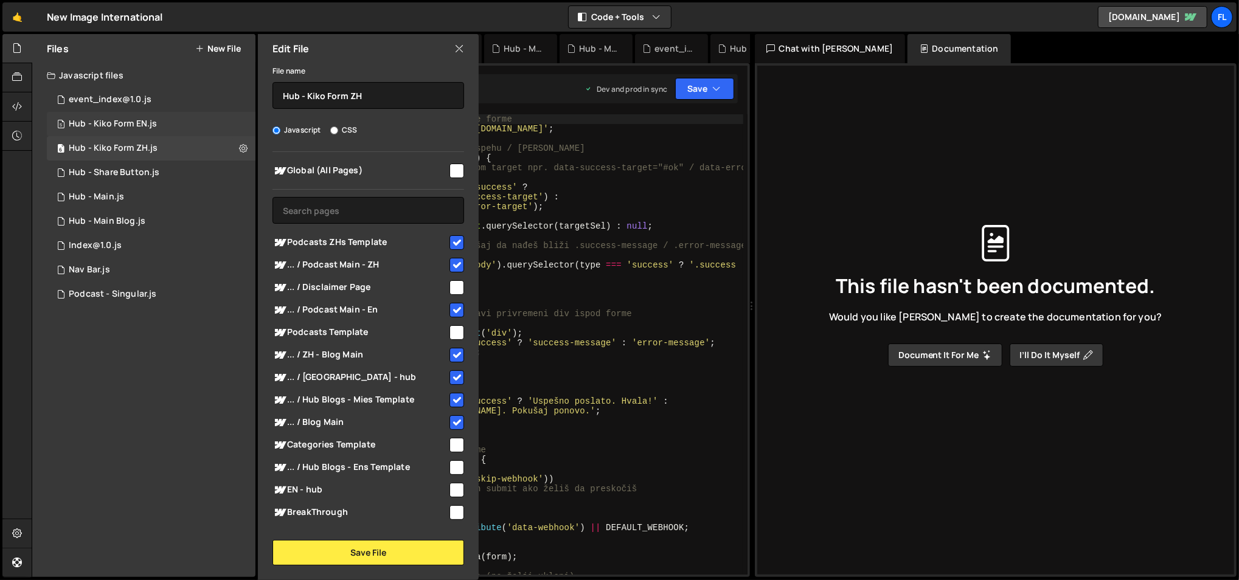
click at [244, 113] on div "5 Hub - Kiko Form EN.js 0" at bounding box center [151, 124] width 209 height 24
checkbox input "false"
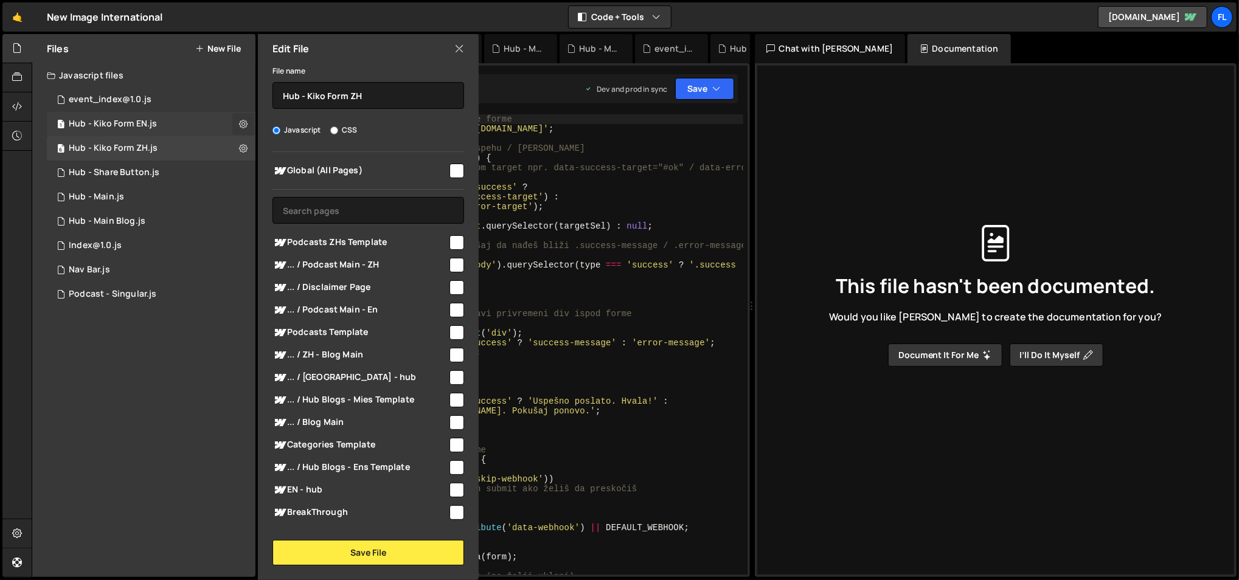
checkbox input "false"
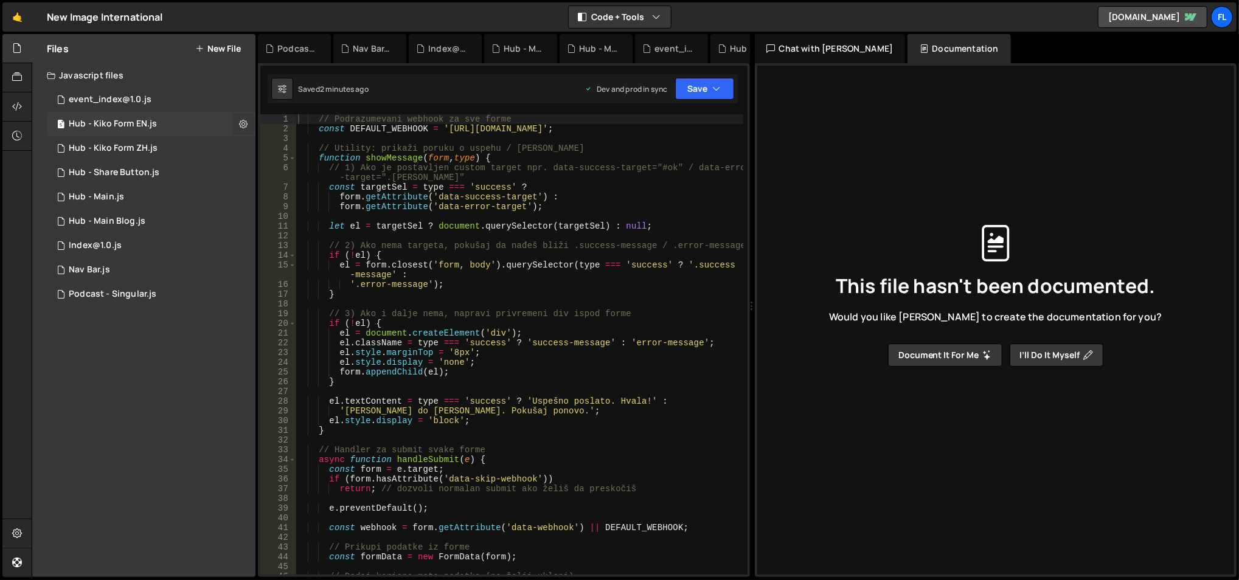
click at [239, 121] on icon at bounding box center [243, 124] width 9 height 12
type input "Hub - Kiko Form EN"
radio input "true"
checkbox input "true"
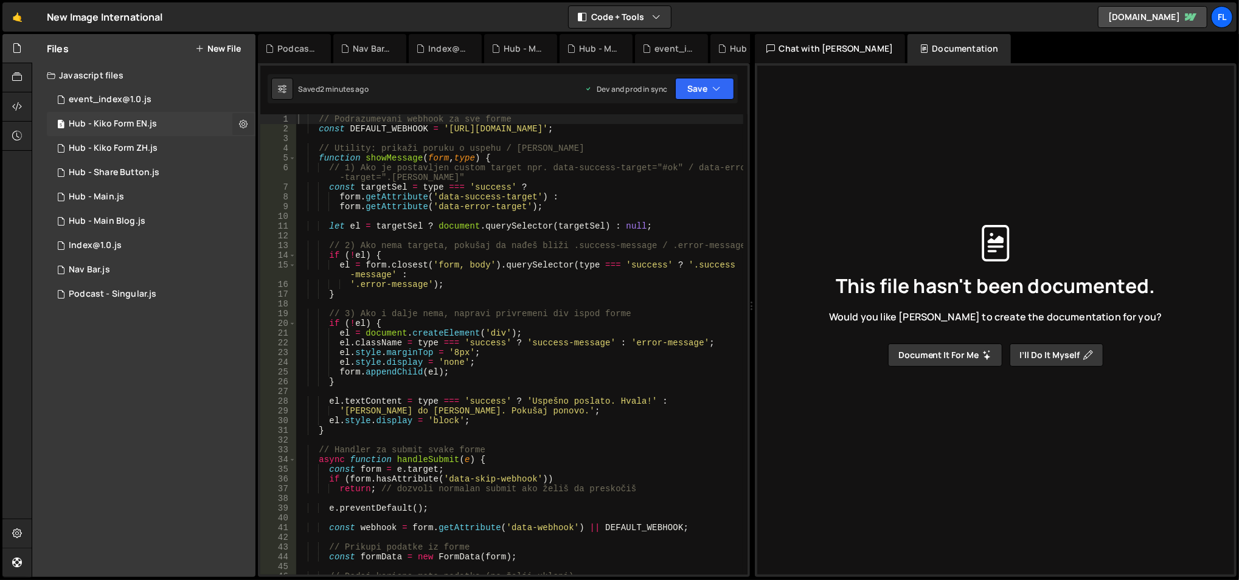
checkbox input "true"
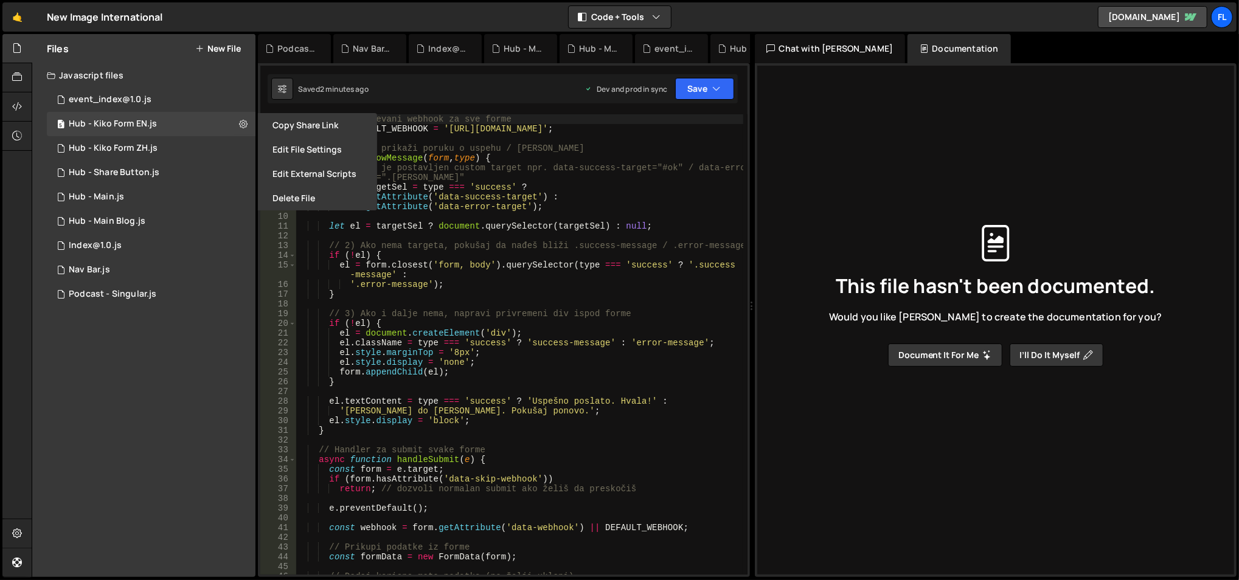
click at [325, 164] on button "Edit External Scripts" at bounding box center [317, 174] width 119 height 24
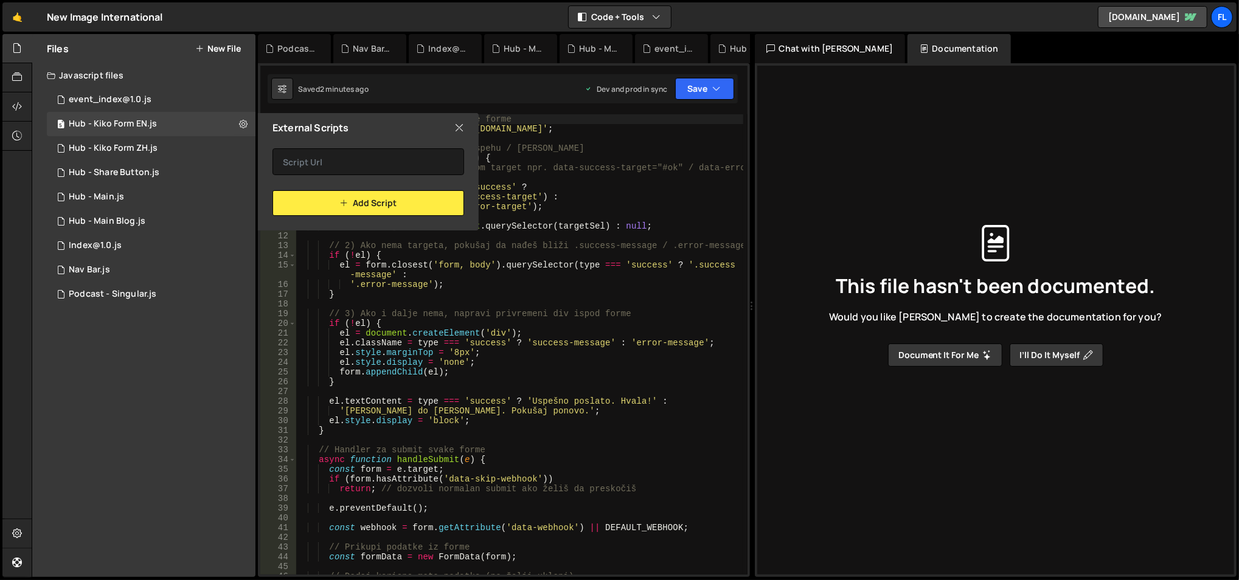
click at [468, 125] on div "External Scripts" at bounding box center [368, 127] width 221 height 29
click at [455, 122] on icon at bounding box center [459, 127] width 10 height 13
checkbox input "false"
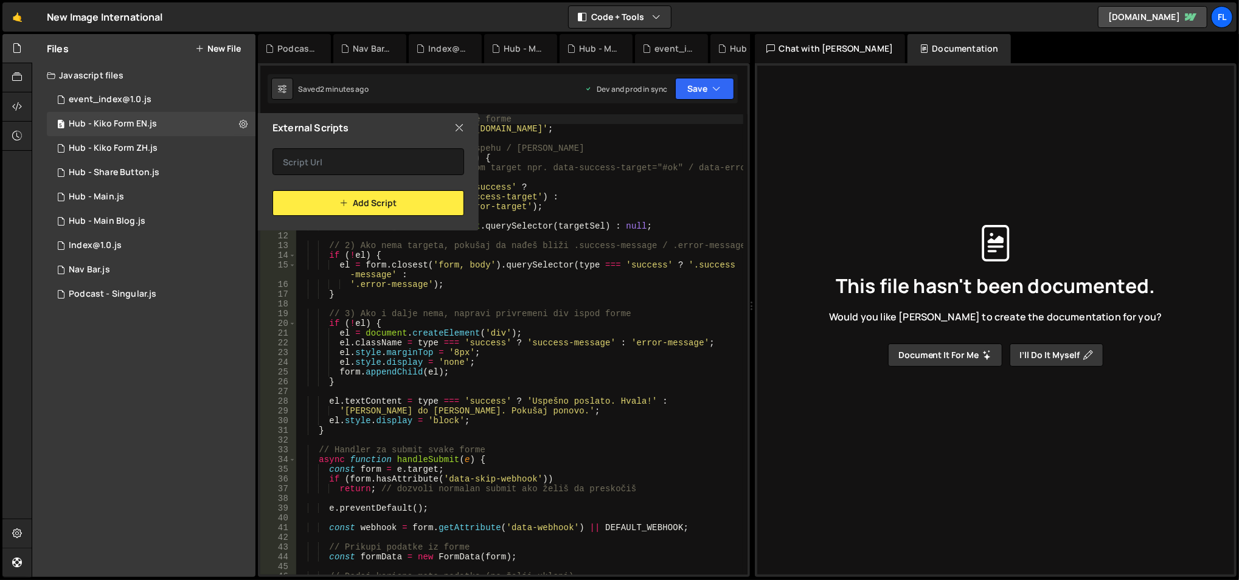
checkbox input "false"
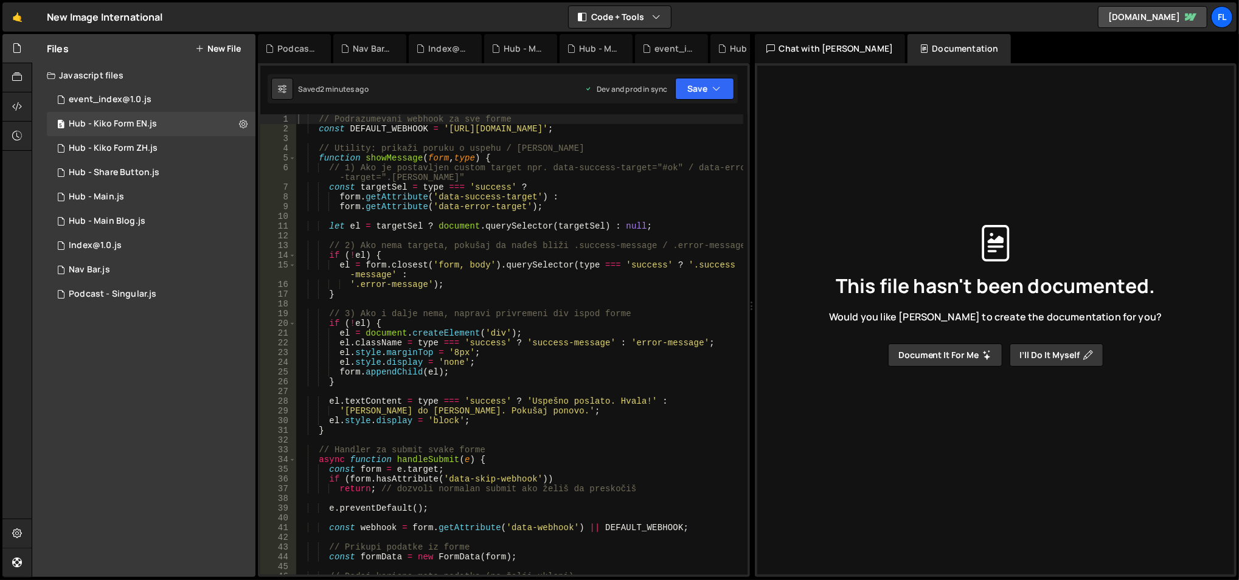
type textarea "// Podrazumevani webhook za sve forme"
click at [455, 122] on div "// Podrazumevani webhook za sve forme const DEFAULT_WEBHOOK = '[URL][DOMAIN_NAM…" at bounding box center [520, 354] width 448 height 481
click at [247, 124] on icon at bounding box center [243, 124] width 9 height 12
type input "Hub - Kiko Form EN"
radio input "true"
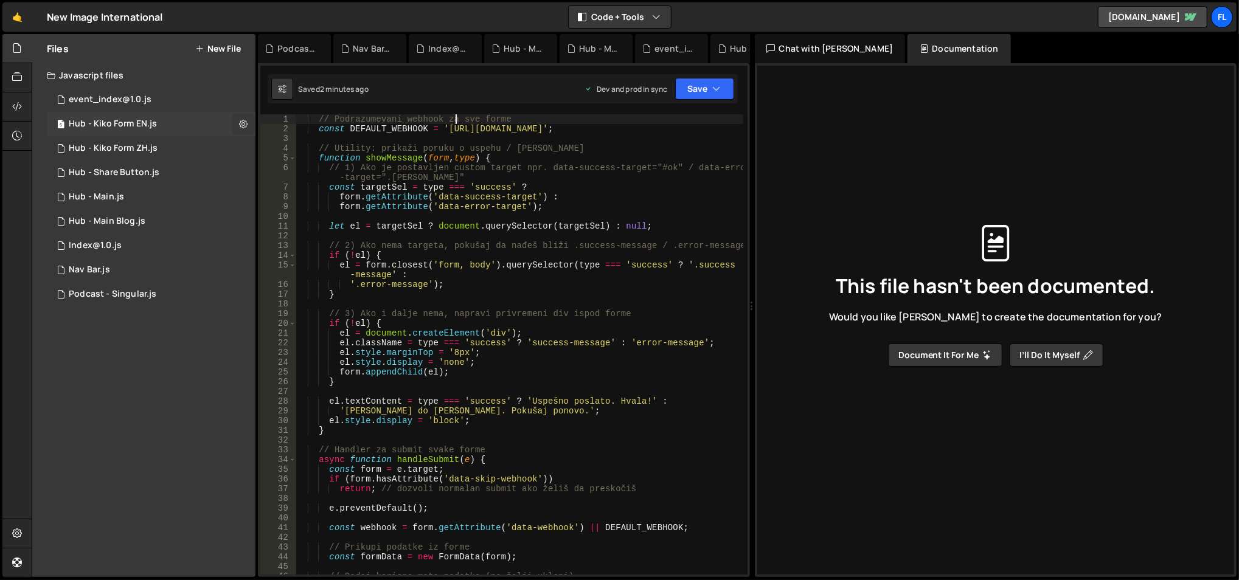
checkbox input "true"
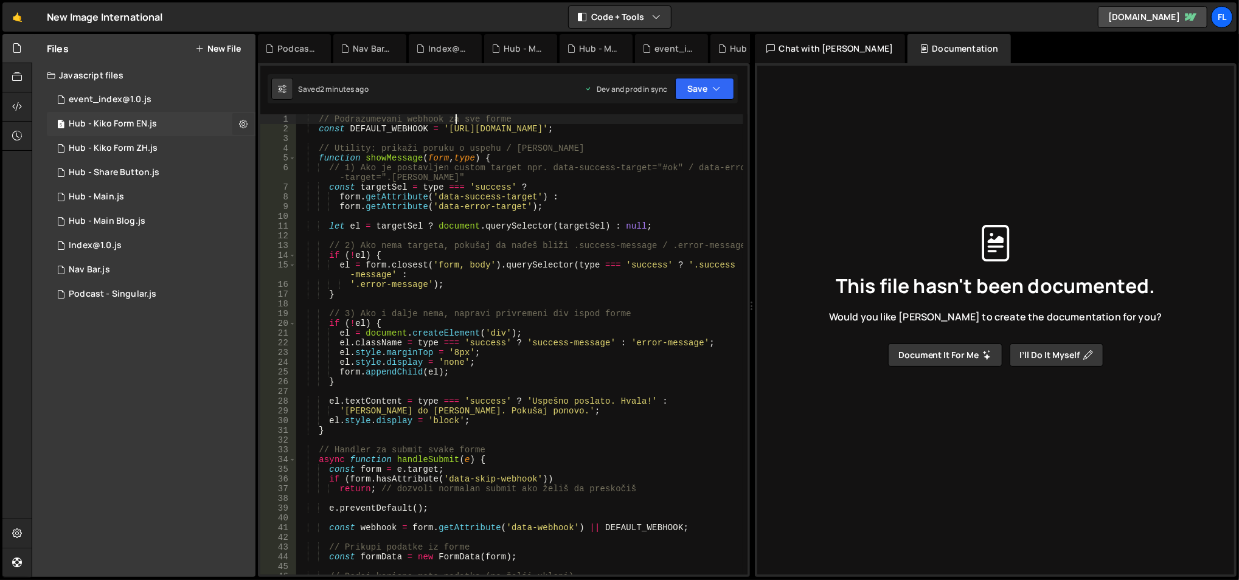
checkbox input "true"
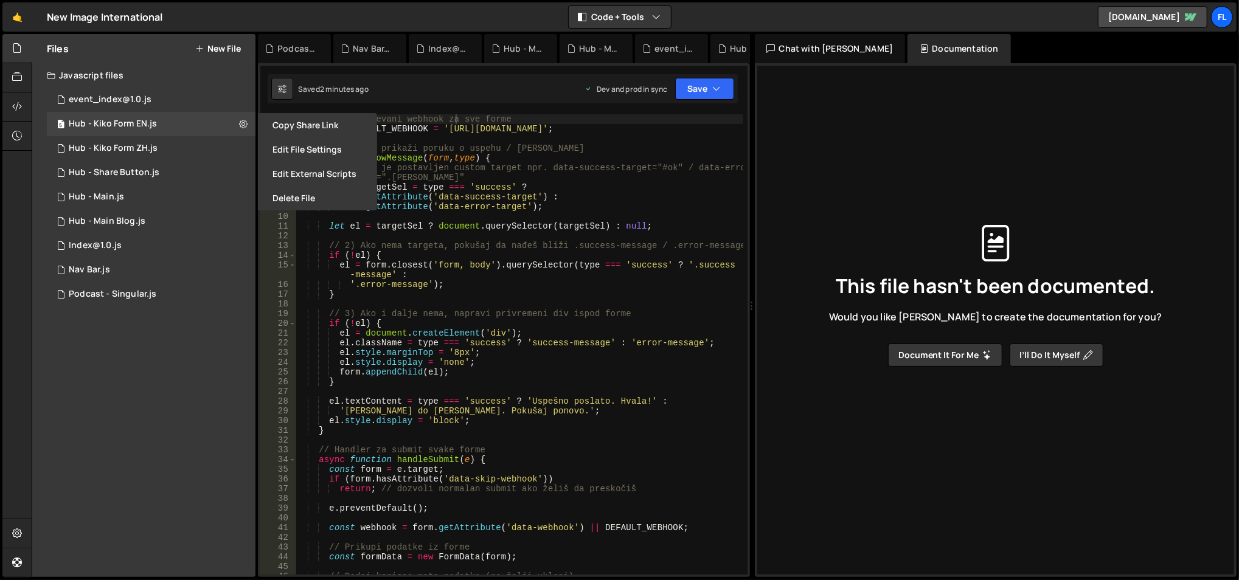
click at [265, 148] on button "Edit File Settings" at bounding box center [317, 149] width 119 height 24
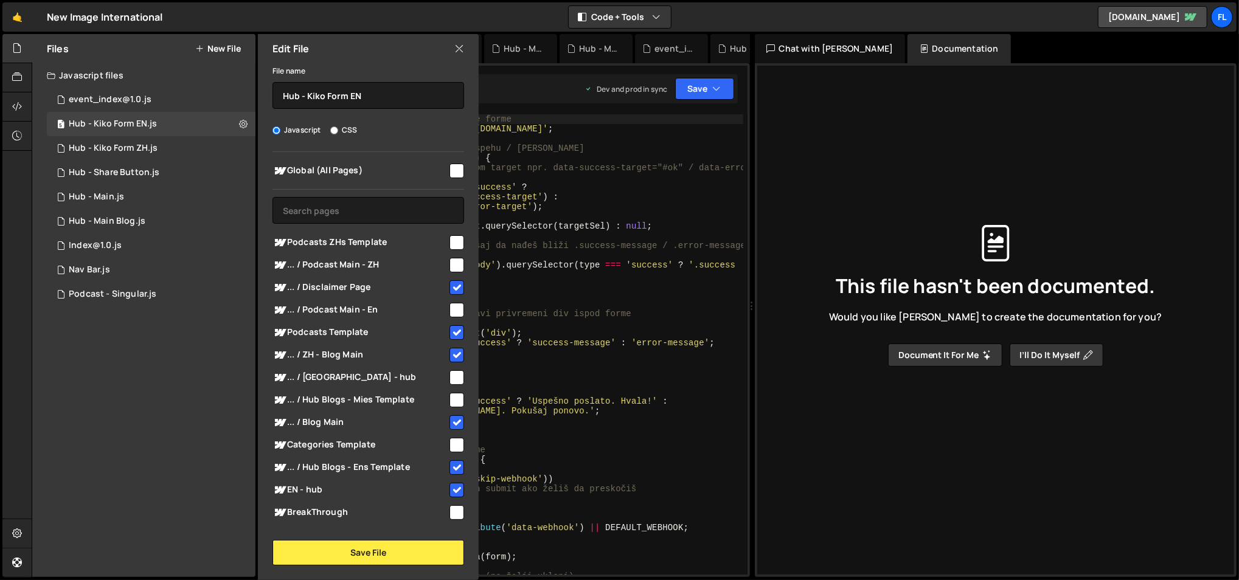
click at [413, 361] on span "... / ZH - Blog Main" at bounding box center [359, 355] width 175 height 15
click at [409, 538] on div "File name Hub - Kiko Form EN Javascript CSS Global (All Pages)" at bounding box center [368, 314] width 221 height 502
click at [406, 550] on button "Save File" at bounding box center [368, 553] width 192 height 26
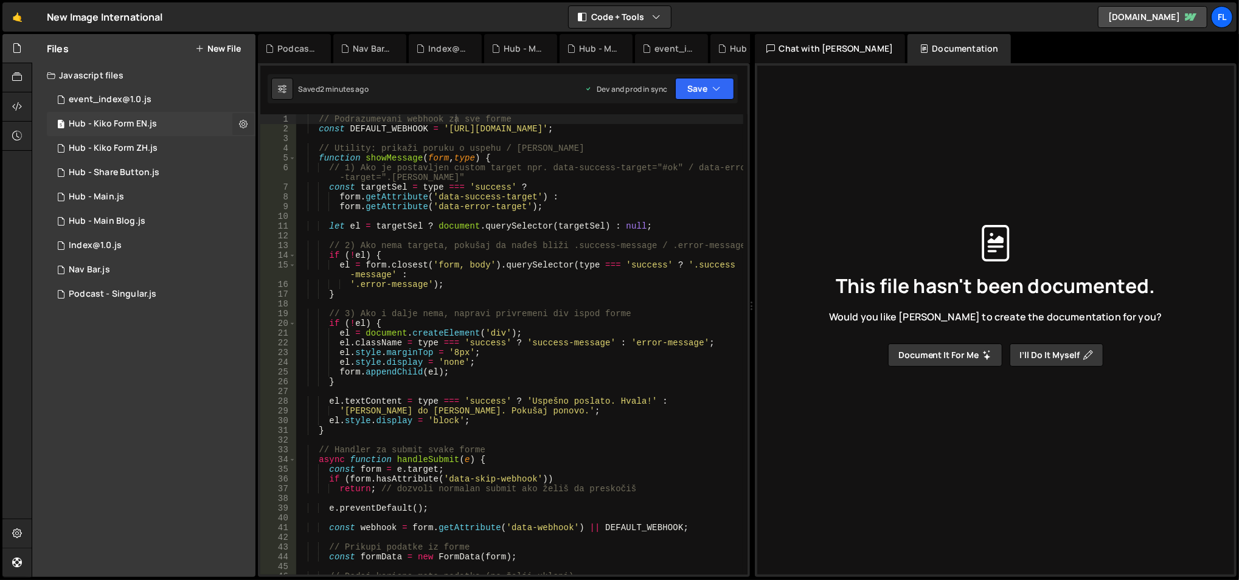
click at [239, 119] on icon at bounding box center [243, 124] width 9 height 12
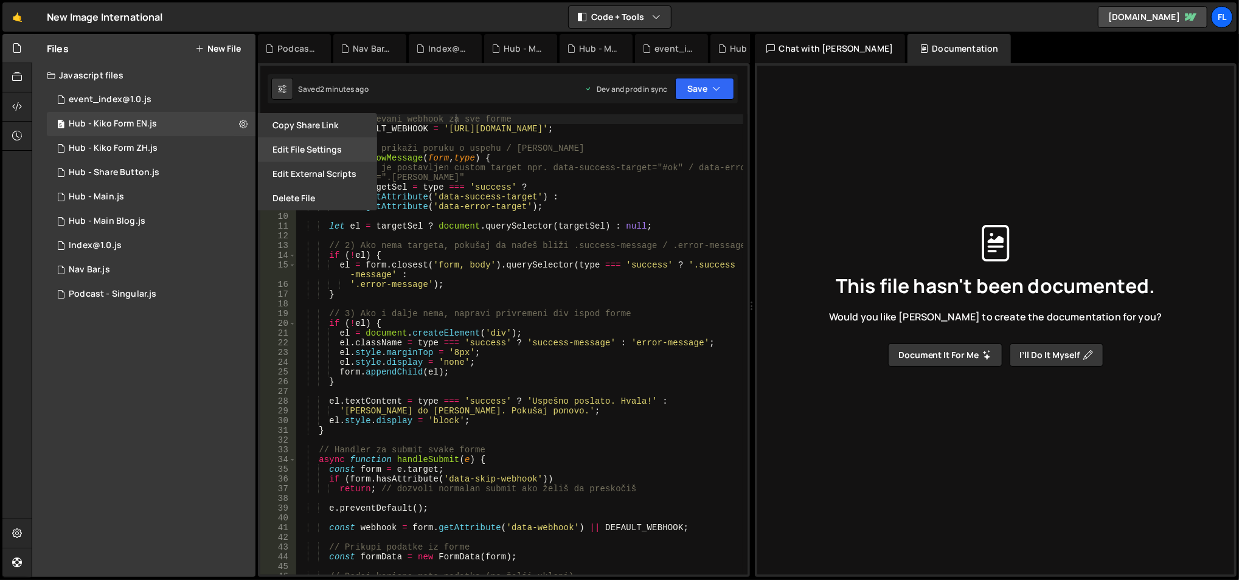
click at [322, 153] on button "Edit File Settings" at bounding box center [317, 149] width 119 height 24
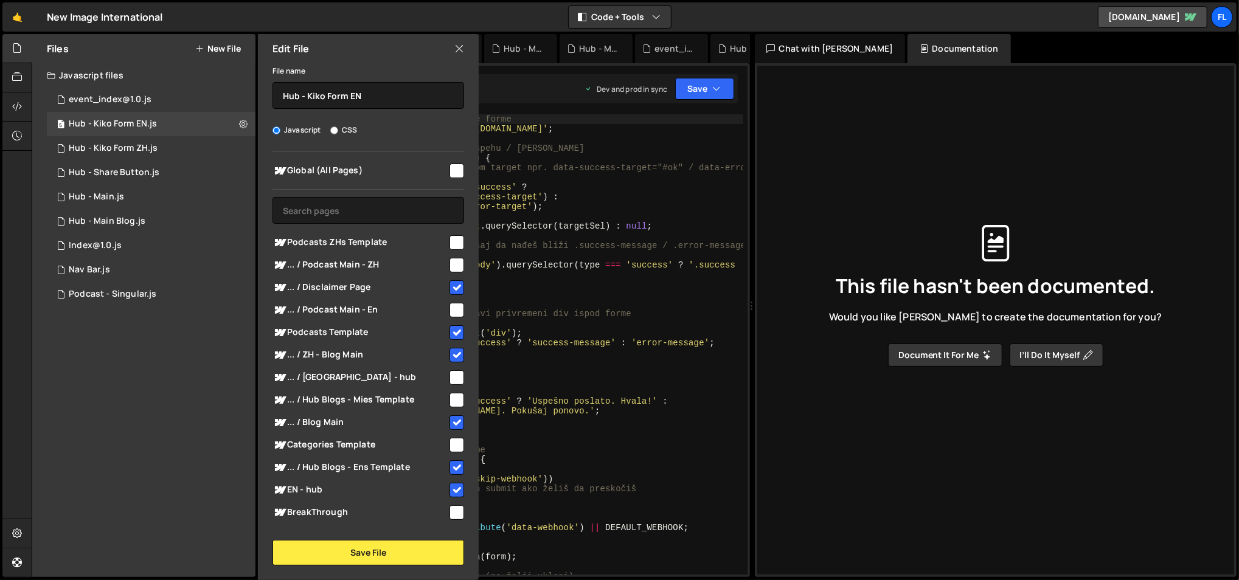
click at [459, 47] on icon at bounding box center [459, 48] width 10 height 13
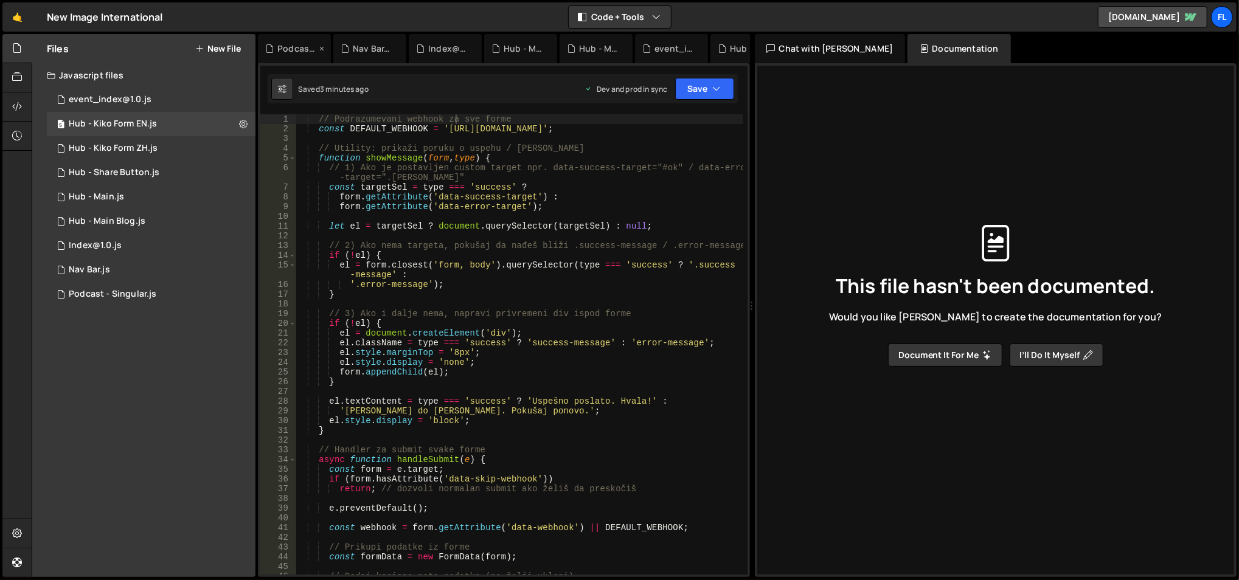
click at [313, 45] on div "Podcast - Singular.js" at bounding box center [296, 49] width 39 height 12
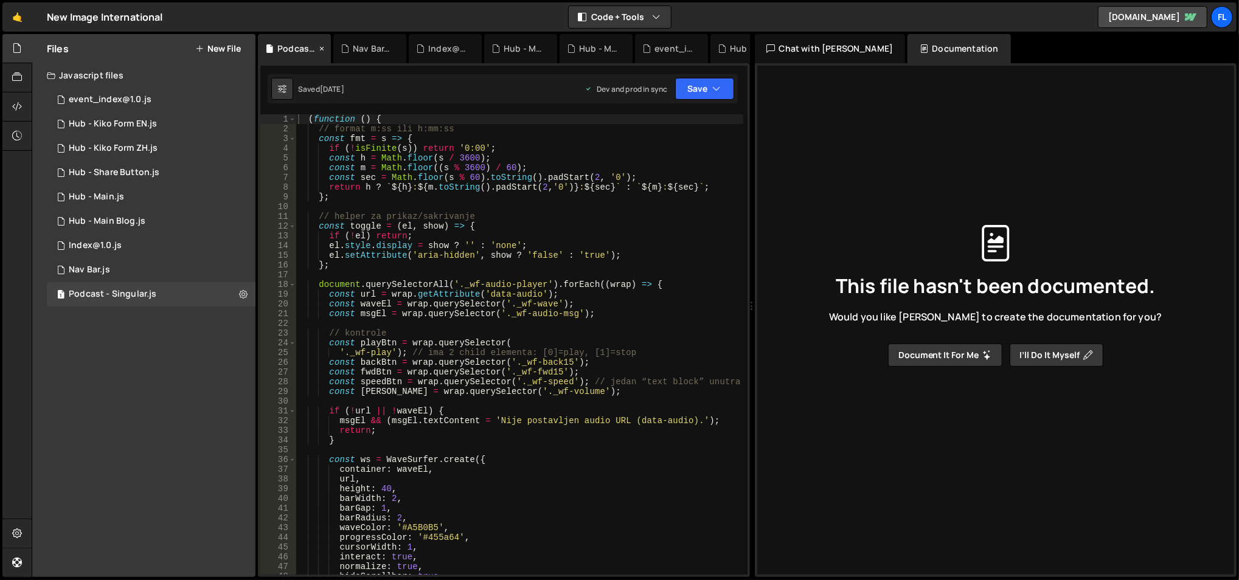
click at [320, 47] on icon at bounding box center [321, 49] width 9 height 12
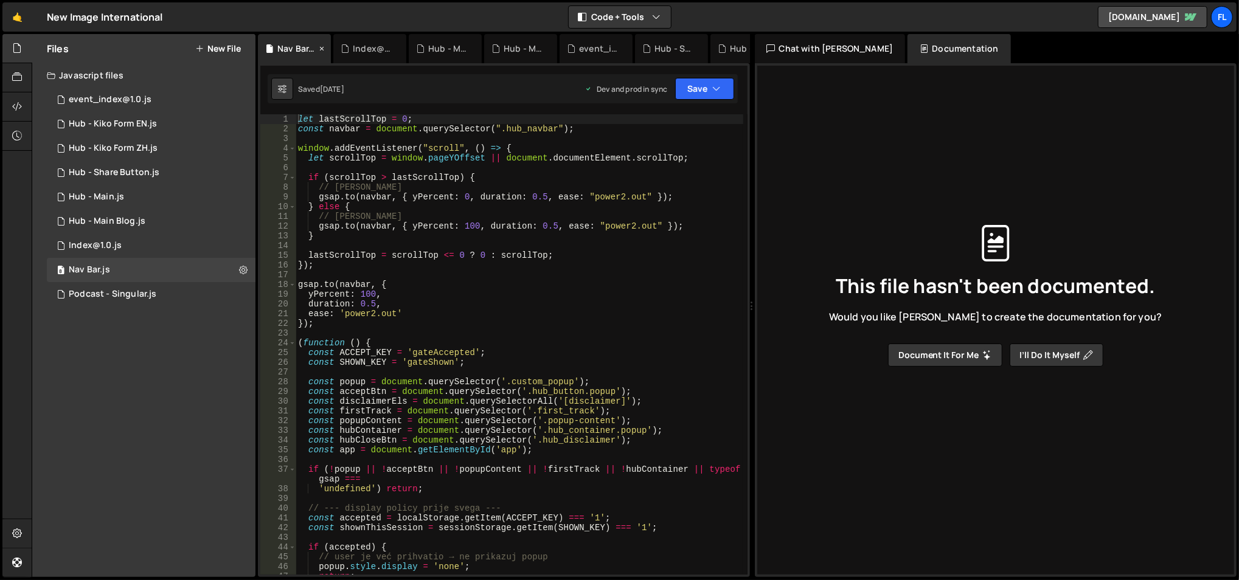
click at [319, 47] on icon at bounding box center [321, 49] width 9 height 12
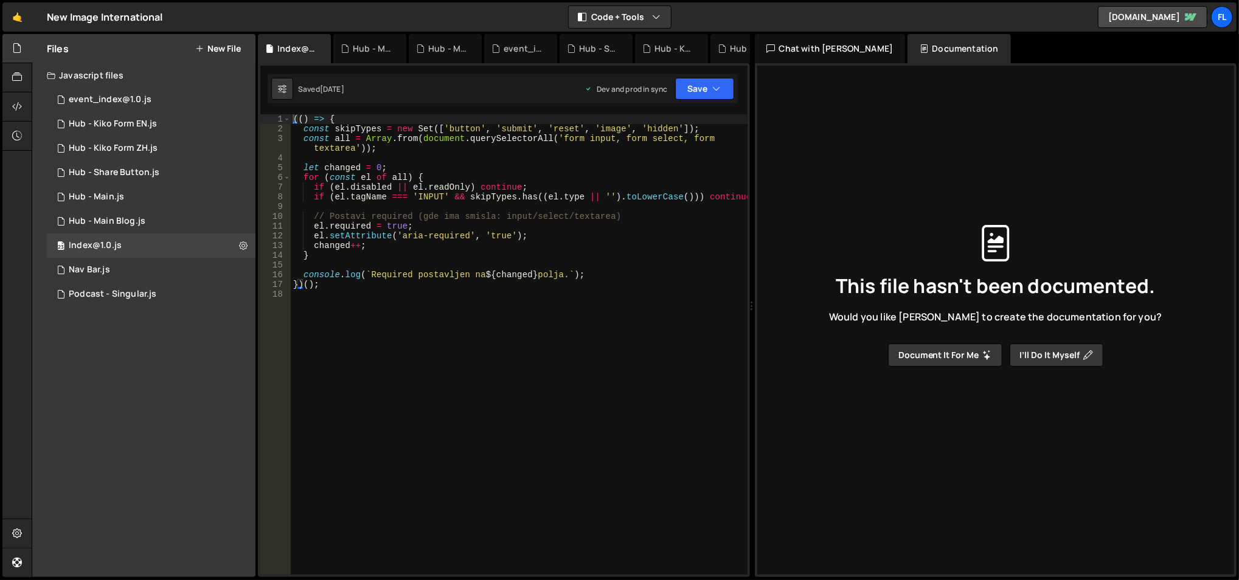
click at [0, 0] on icon at bounding box center [0, 0] width 0 height 0
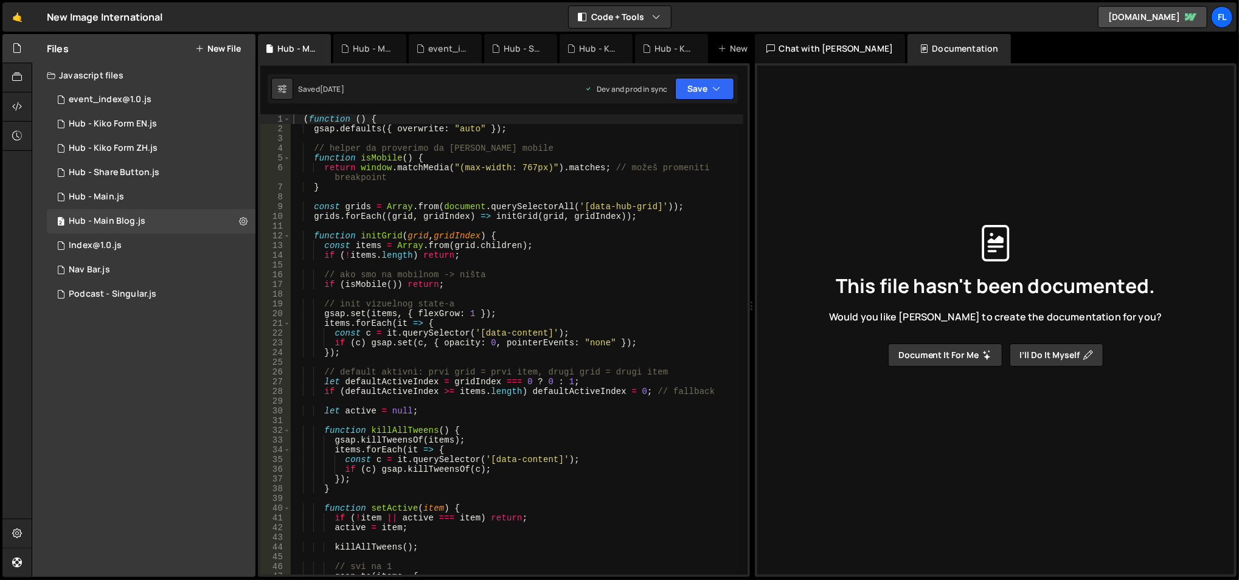
click at [0, 0] on icon at bounding box center [0, 0] width 0 height 0
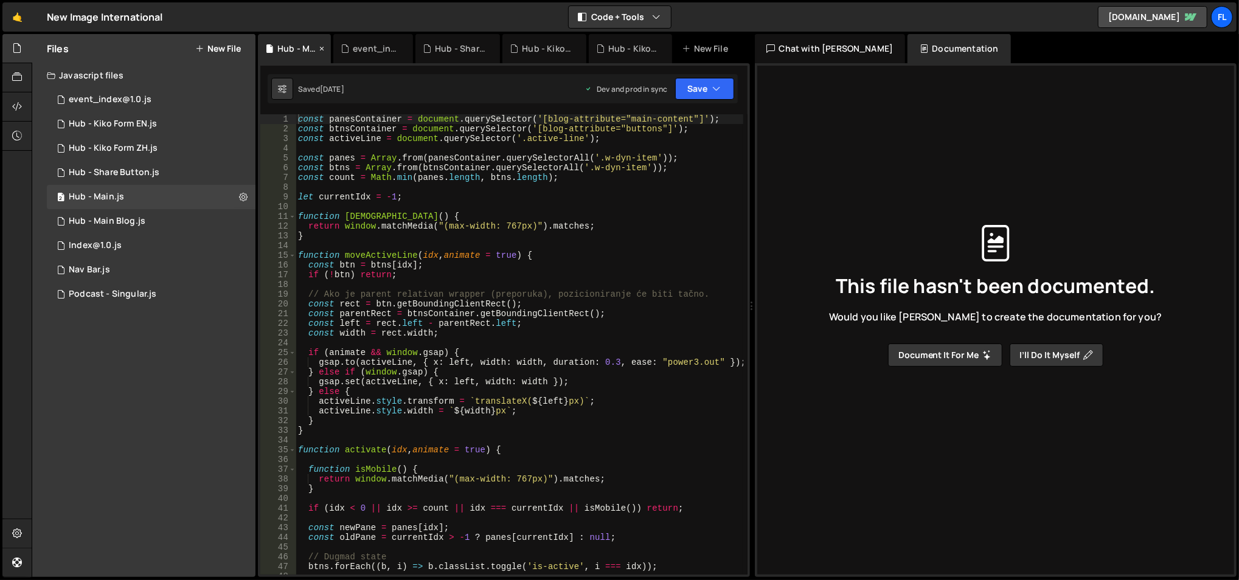
click at [323, 47] on icon at bounding box center [321, 49] width 9 height 12
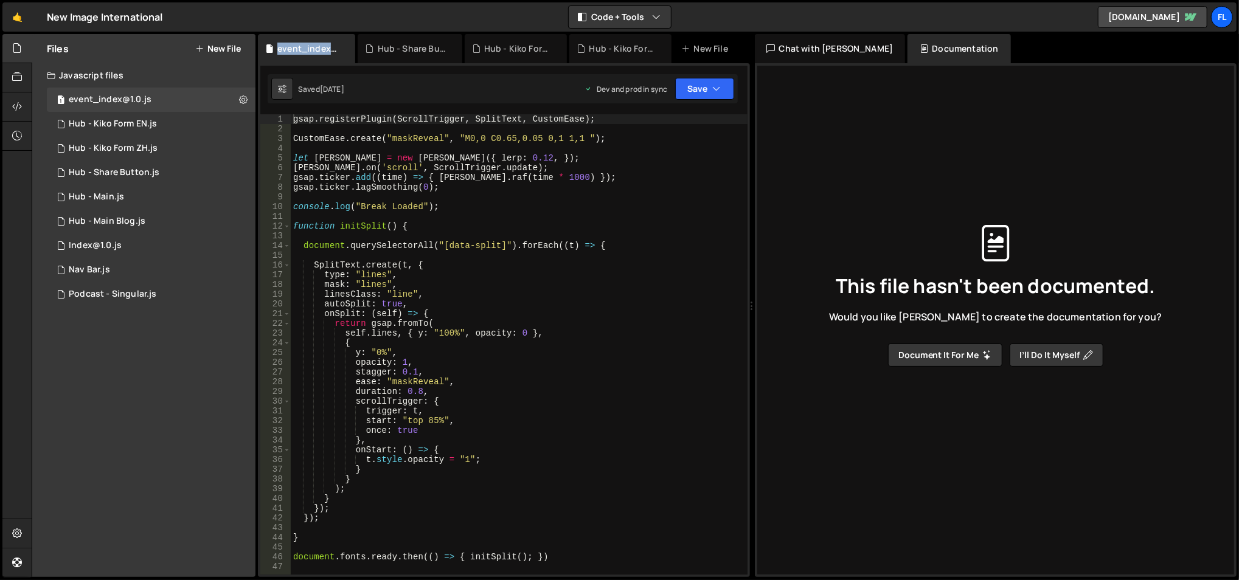
click at [323, 47] on div "event_index@1.0.js" at bounding box center [308, 49] width 63 height 12
click at [322, 47] on div "event_index@1.0.js" at bounding box center [308, 49] width 63 height 12
click at [350, 49] on icon at bounding box center [346, 49] width 9 height 12
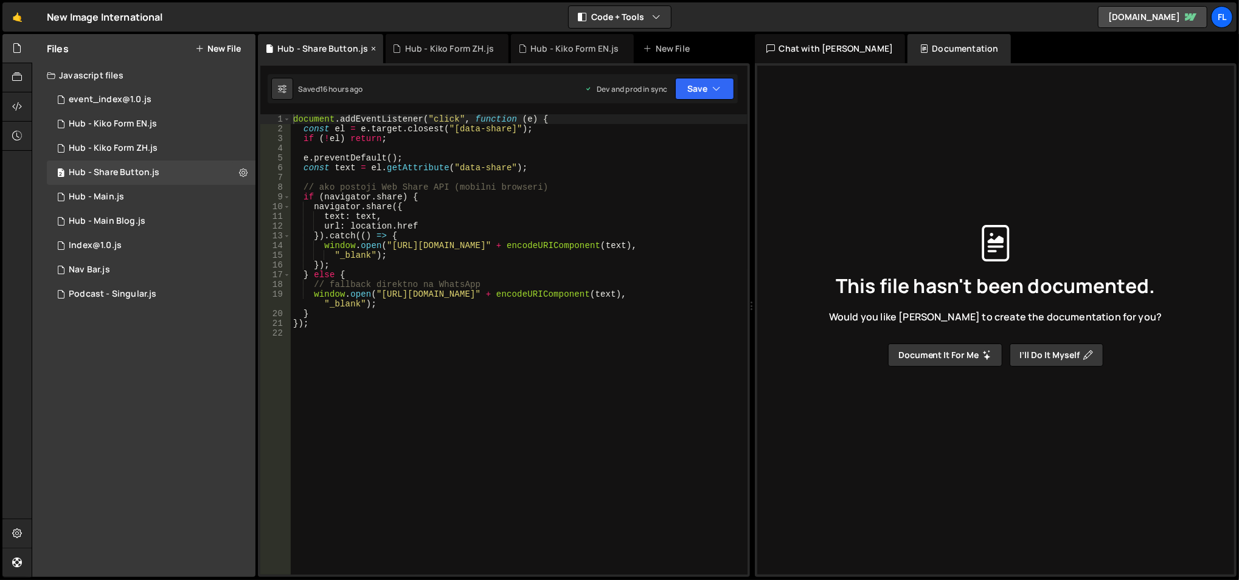
click at [369, 49] on icon at bounding box center [373, 49] width 9 height 12
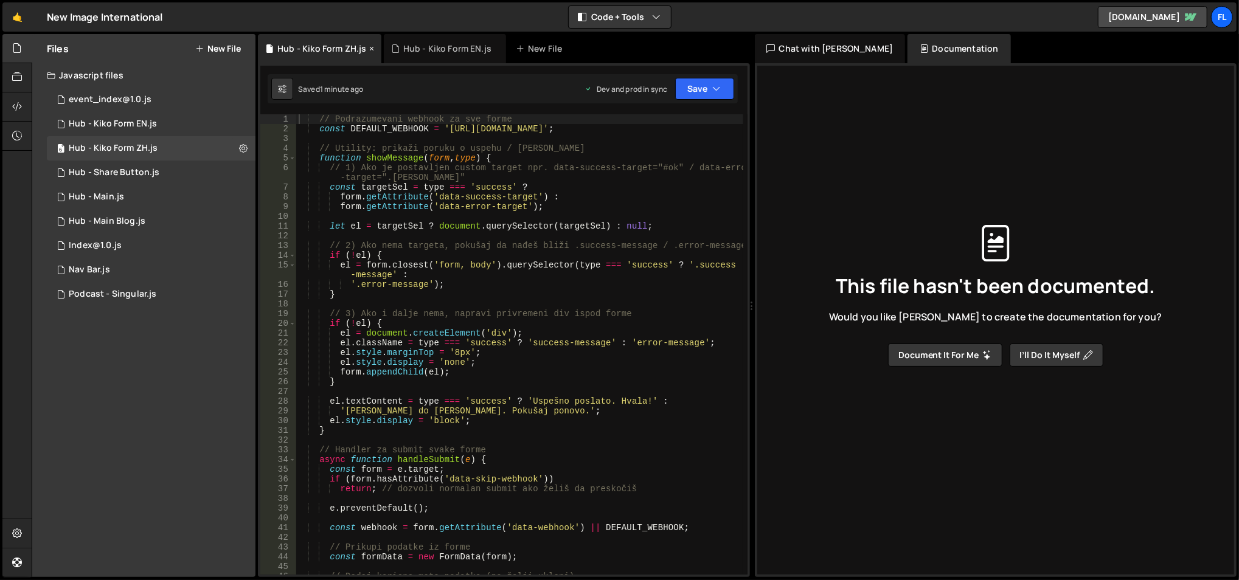
click at [368, 49] on icon at bounding box center [371, 49] width 9 height 12
click at [0, 0] on icon at bounding box center [0, 0] width 0 height 0
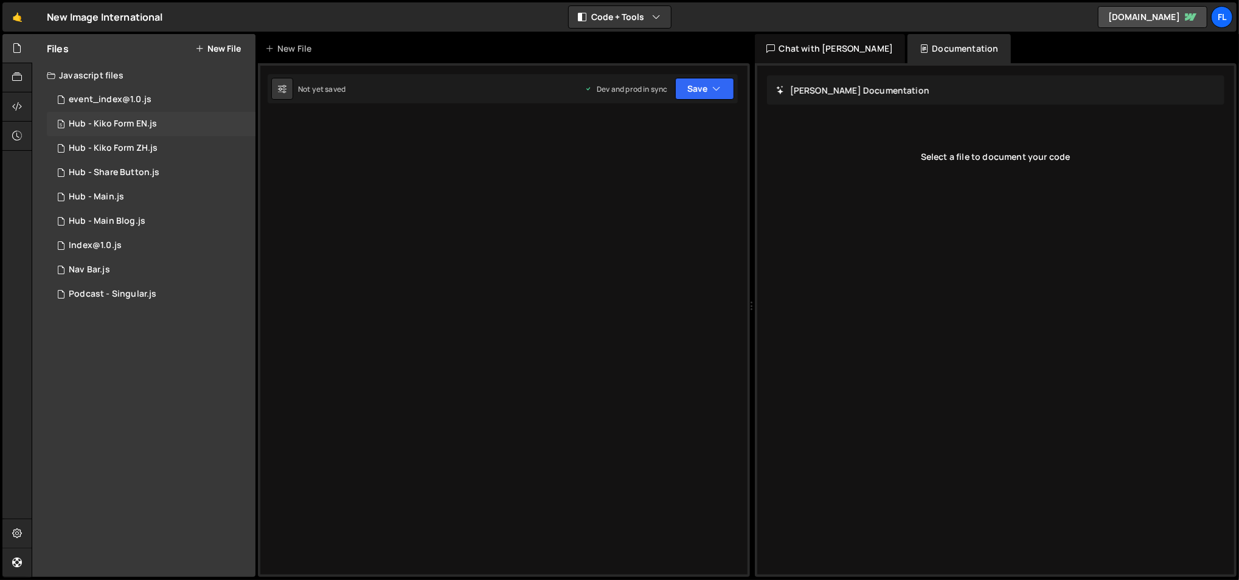
click at [164, 133] on div "5 Hub - Kiko Form EN.js 0" at bounding box center [151, 124] width 209 height 24
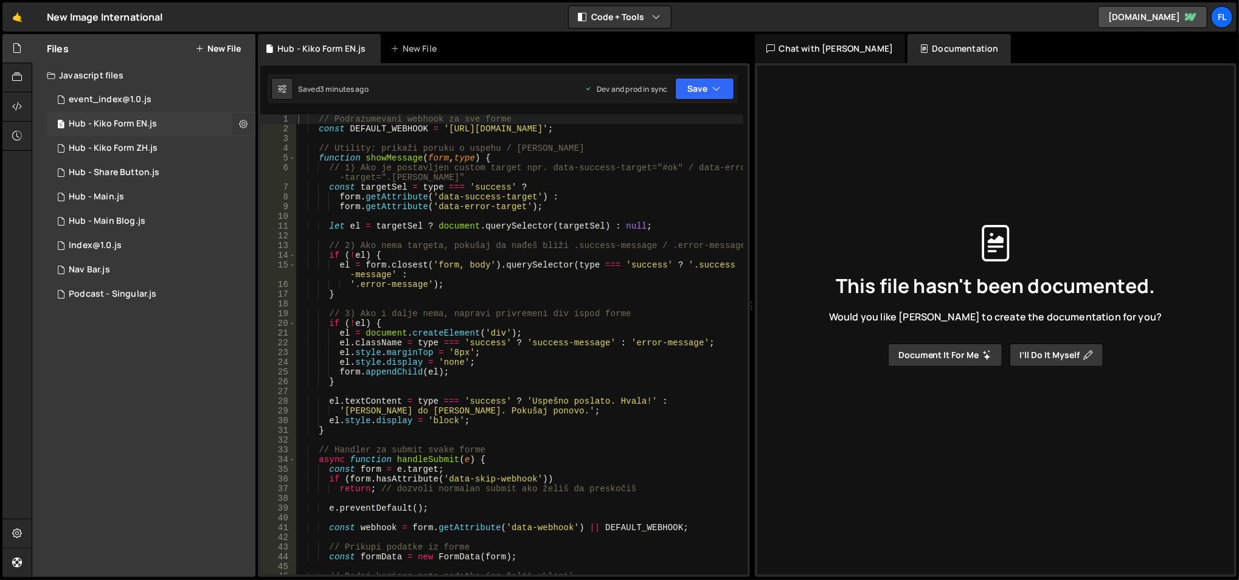
click at [241, 116] on button at bounding box center [243, 124] width 22 height 22
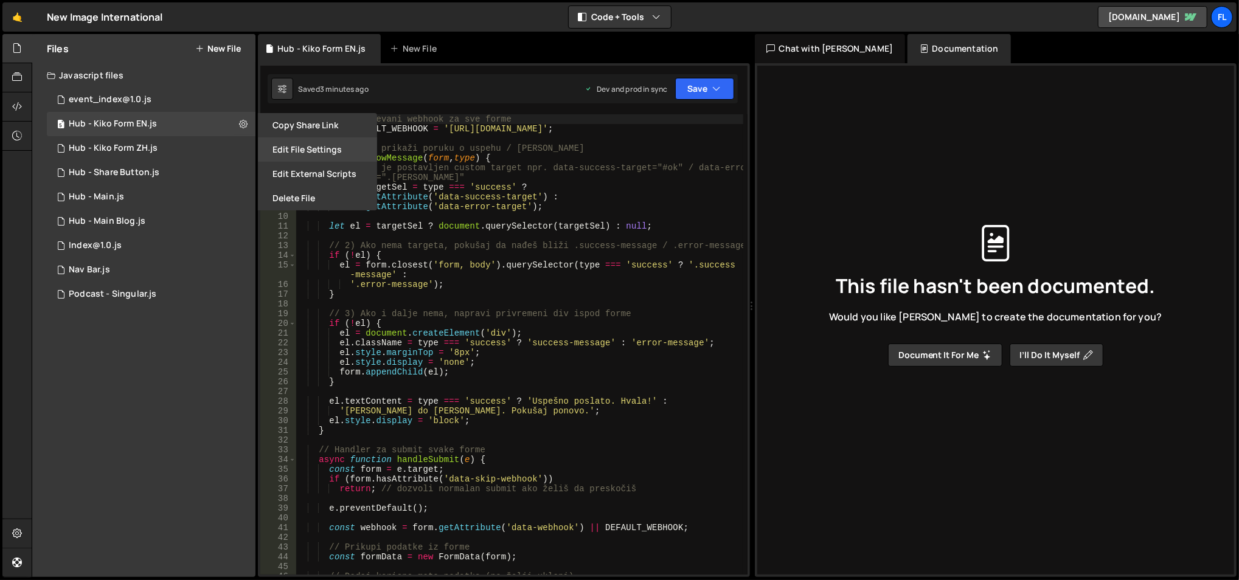
click at [315, 144] on button "Edit File Settings" at bounding box center [317, 149] width 119 height 24
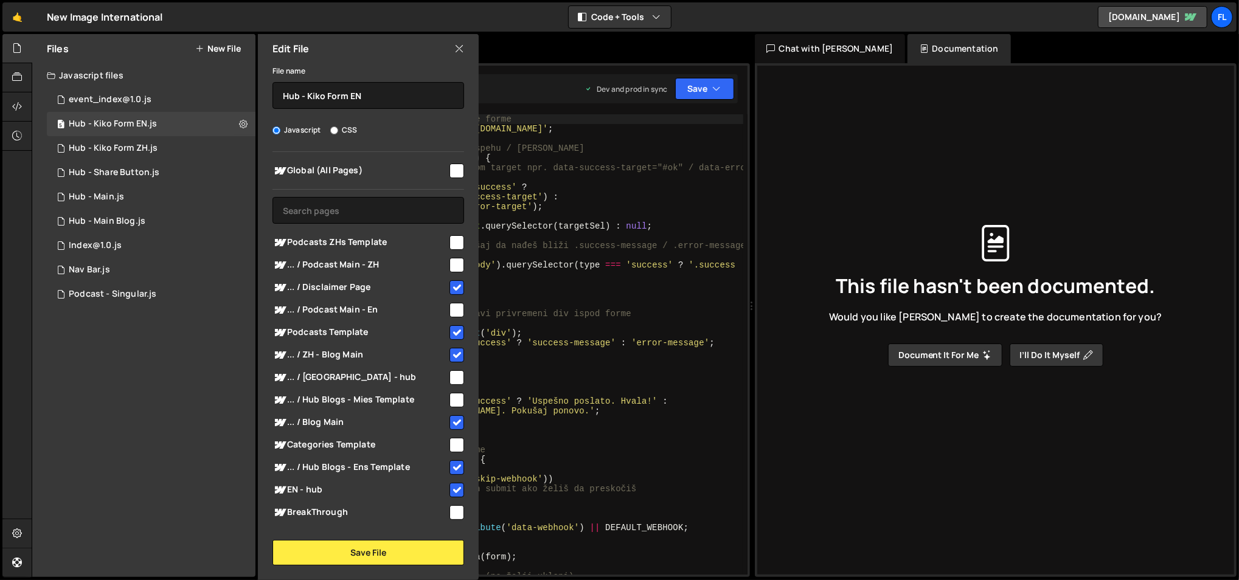
click at [450, 353] on input "checkbox" at bounding box center [456, 355] width 15 height 15
checkbox input "false"
click at [364, 550] on button "Save File" at bounding box center [368, 553] width 192 height 26
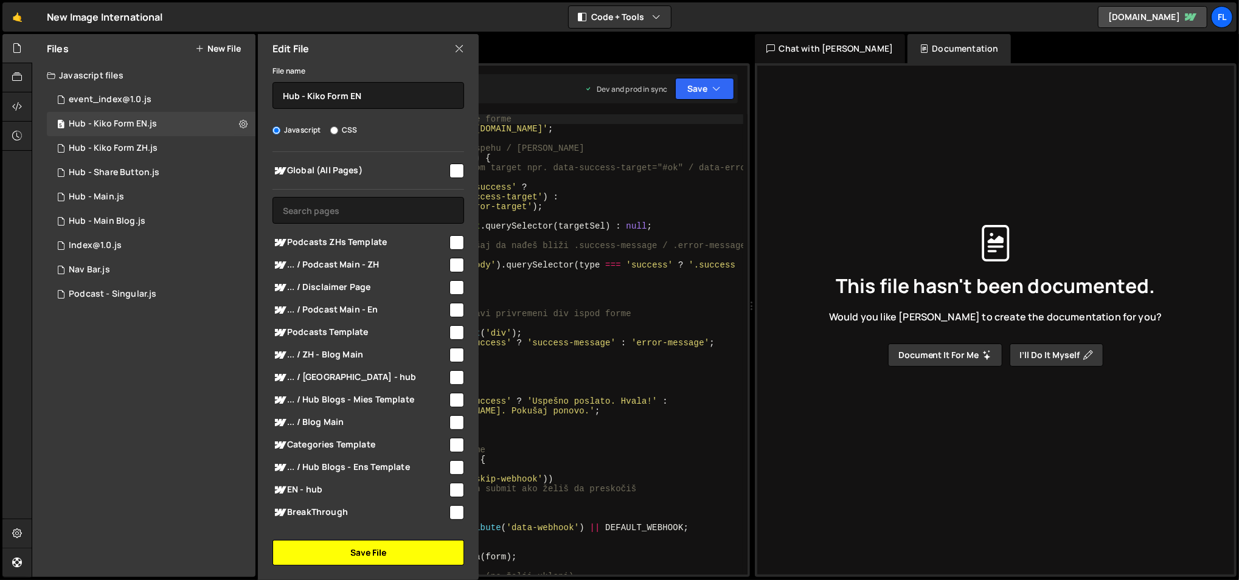
checkbox input "false"
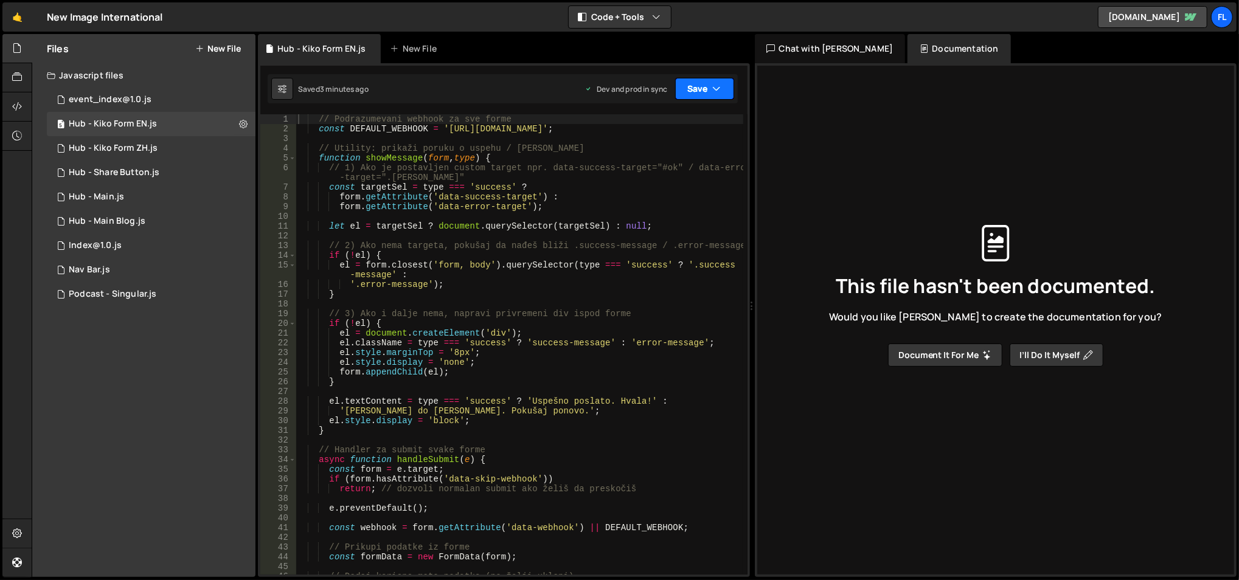
click at [693, 91] on button "Save" at bounding box center [704, 89] width 59 height 22
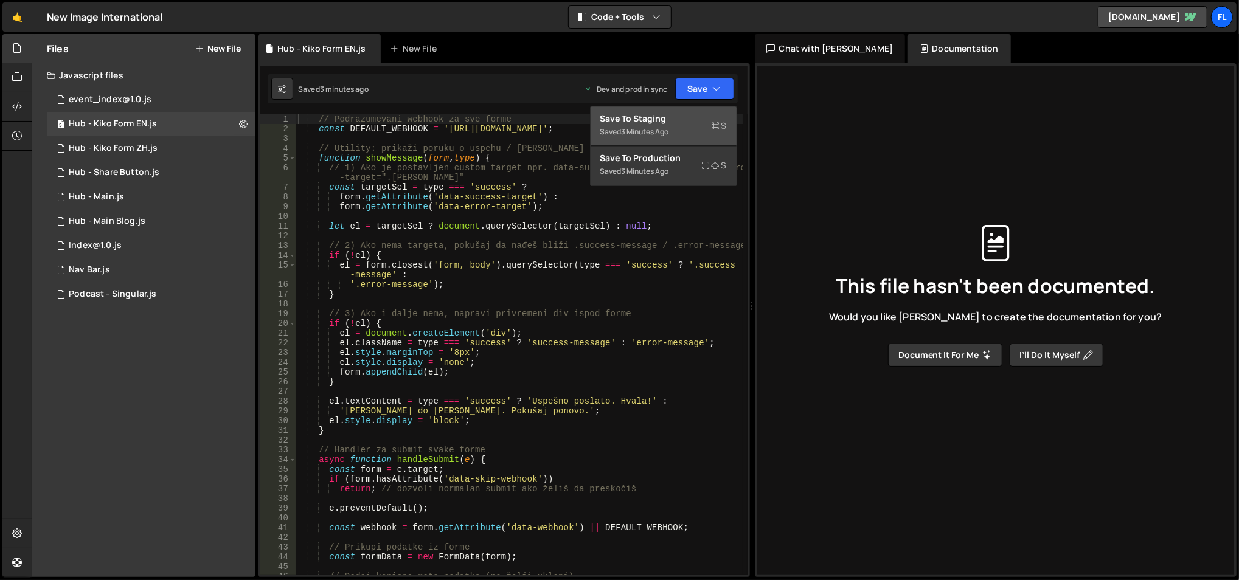
click at [666, 125] on div "Saved 3 minutes ago" at bounding box center [663, 132] width 126 height 15
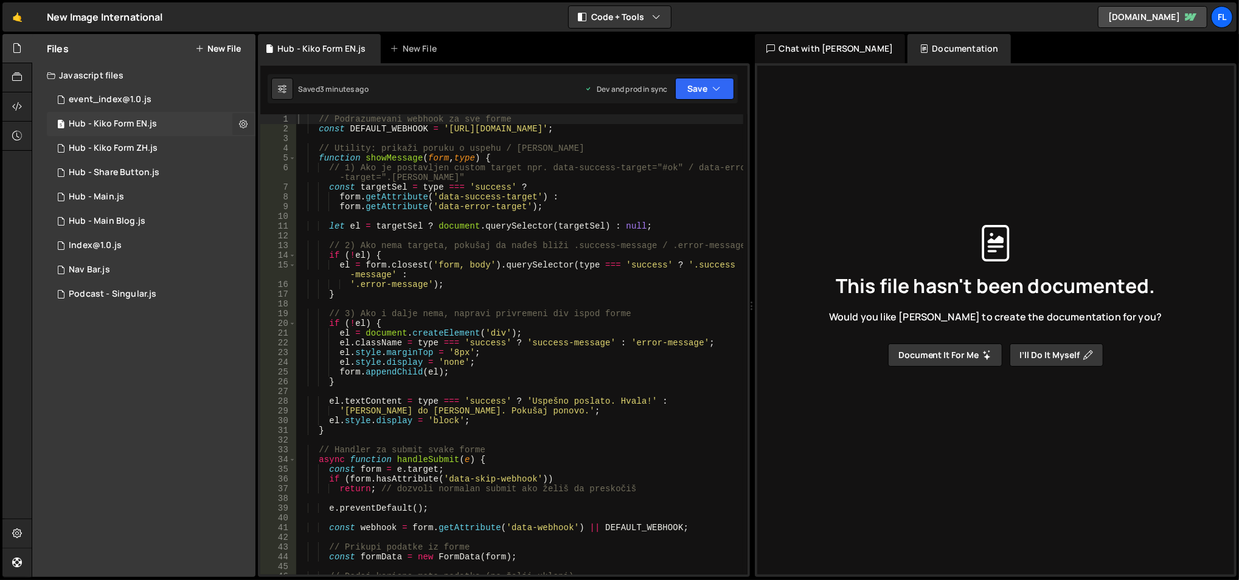
click at [241, 123] on icon at bounding box center [243, 124] width 9 height 12
type input "Hub - Kiko Form EN"
radio input "true"
checkbox input "true"
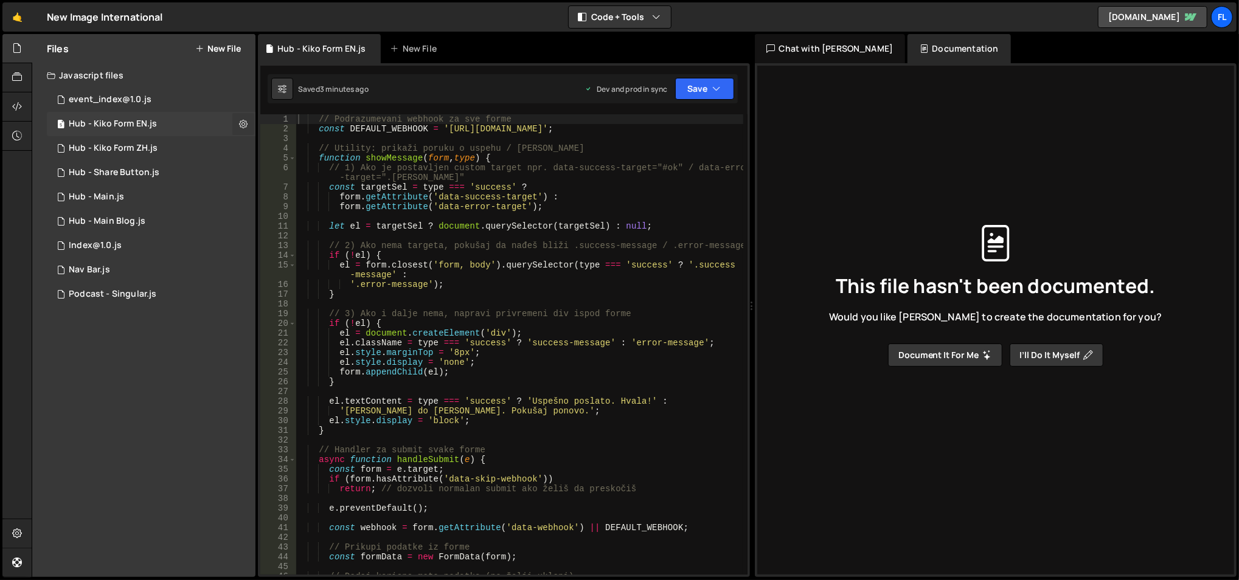
checkbox input "true"
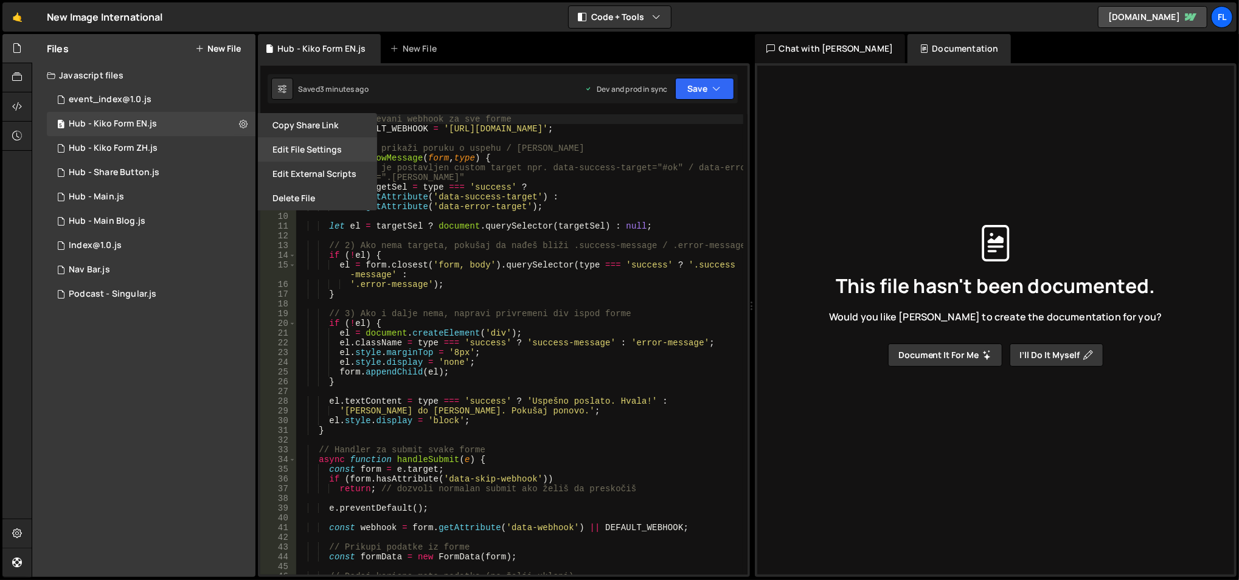
click at [268, 143] on button "Edit File Settings" at bounding box center [317, 149] width 119 height 24
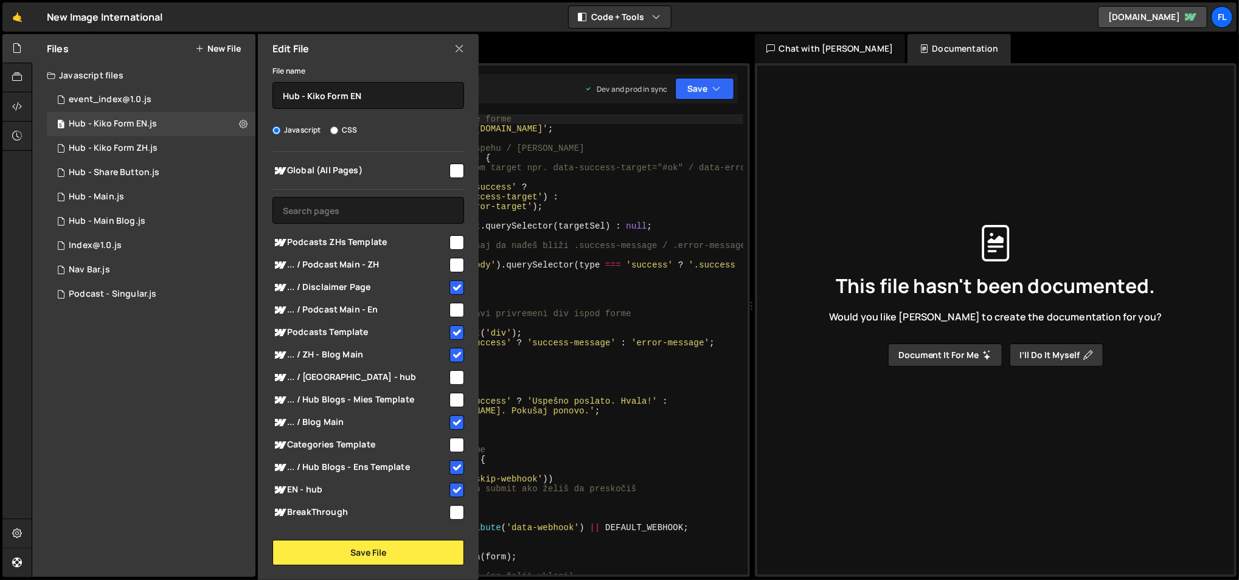
click at [348, 353] on span "... / ZH - Blog Main" at bounding box center [359, 355] width 175 height 15
checkbox input "true"
click at [356, 207] on input "text" at bounding box center [368, 210] width 192 height 27
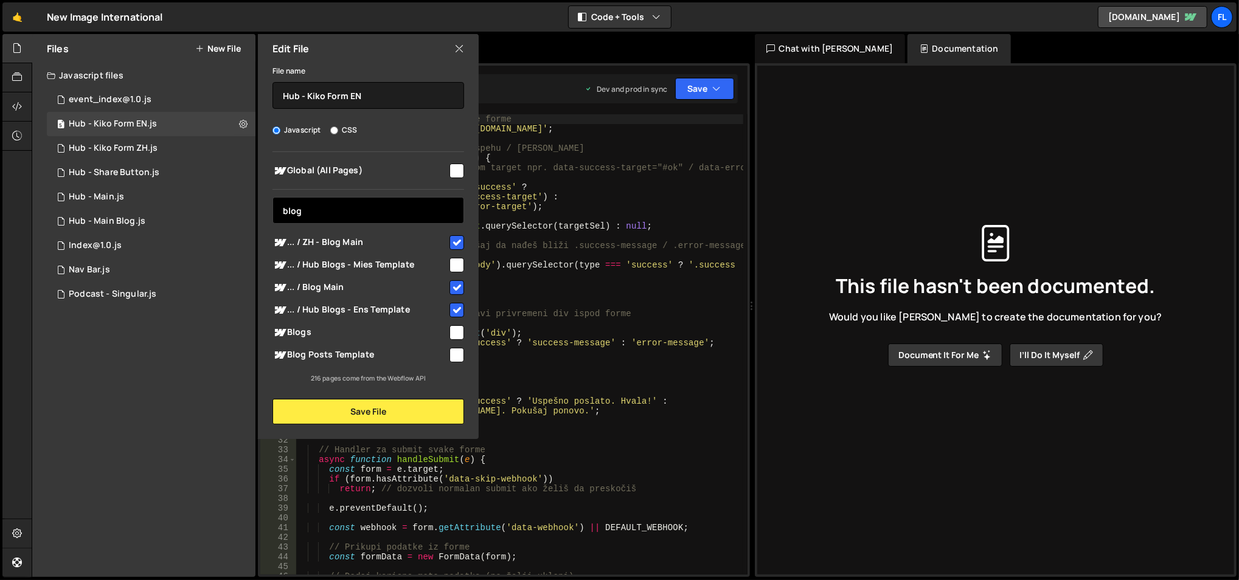
type input "blog"
click at [391, 247] on span "... / ZH - Blog Main" at bounding box center [359, 242] width 175 height 15
checkbox input "false"
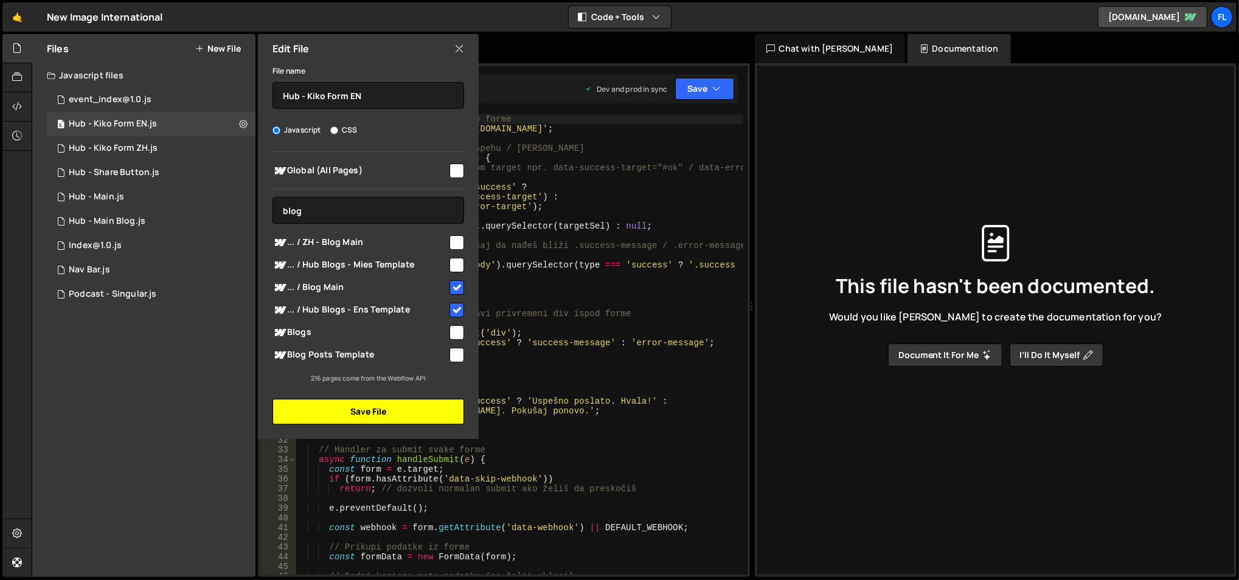
click at [363, 410] on button "Save File" at bounding box center [368, 412] width 192 height 26
checkbox input "false"
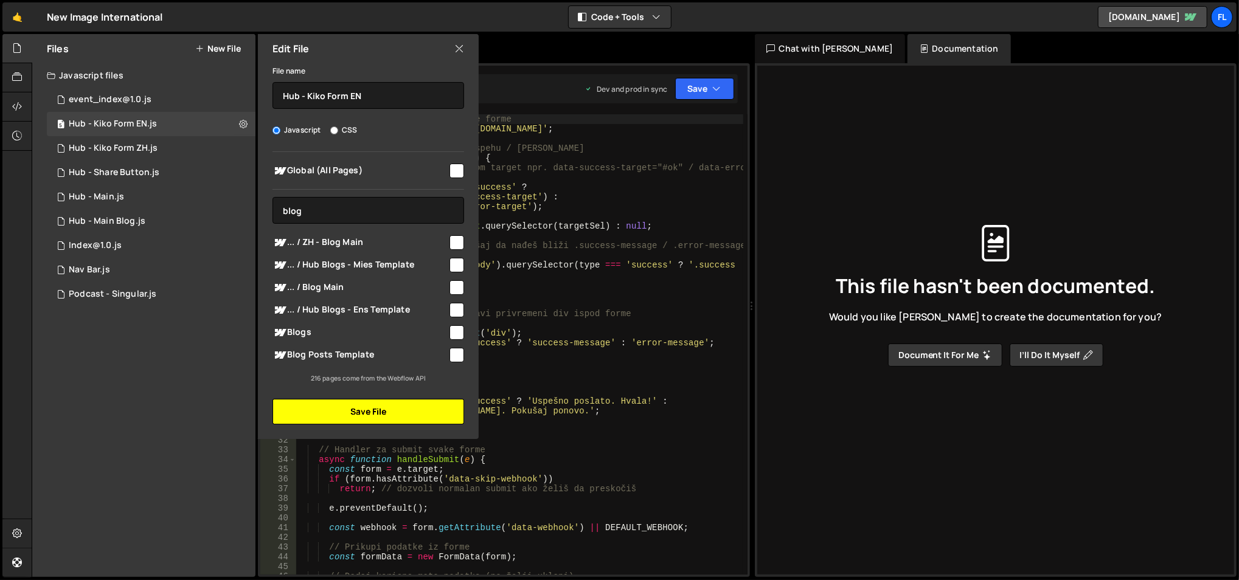
checkbox input "false"
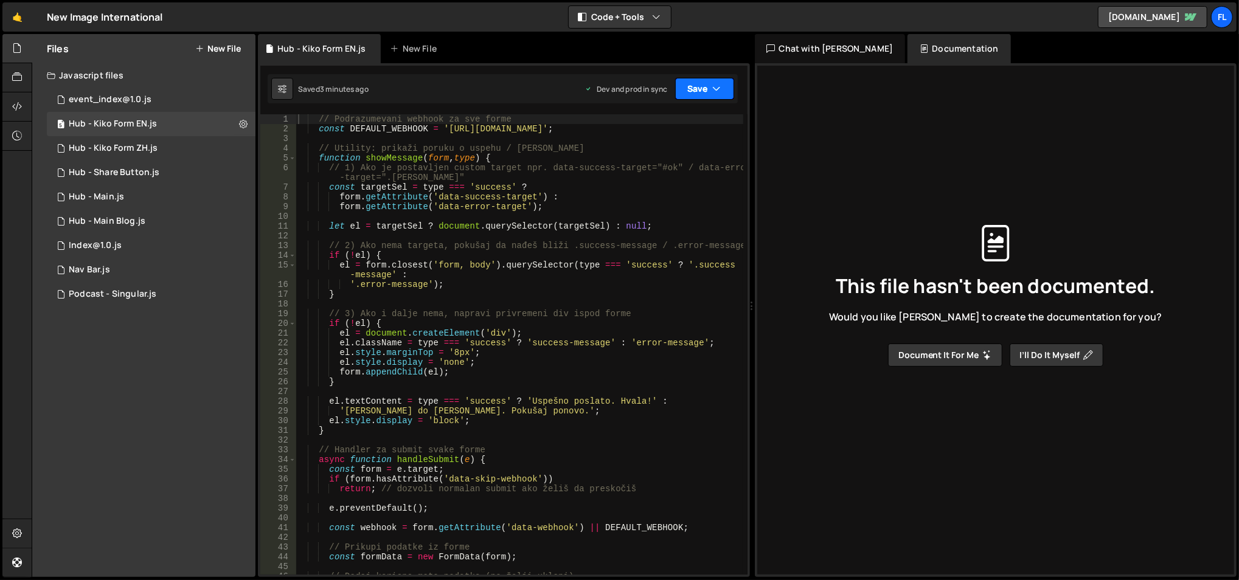
click at [724, 91] on button "Save" at bounding box center [704, 89] width 59 height 22
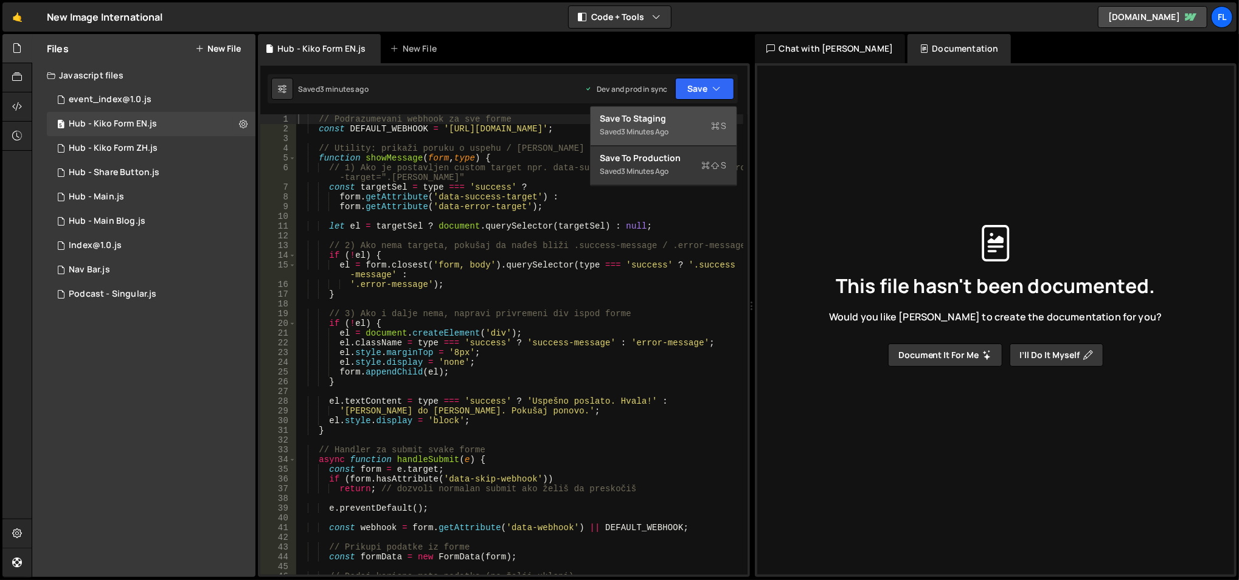
click at [677, 128] on div "Saved 3 minutes ago" at bounding box center [663, 132] width 126 height 15
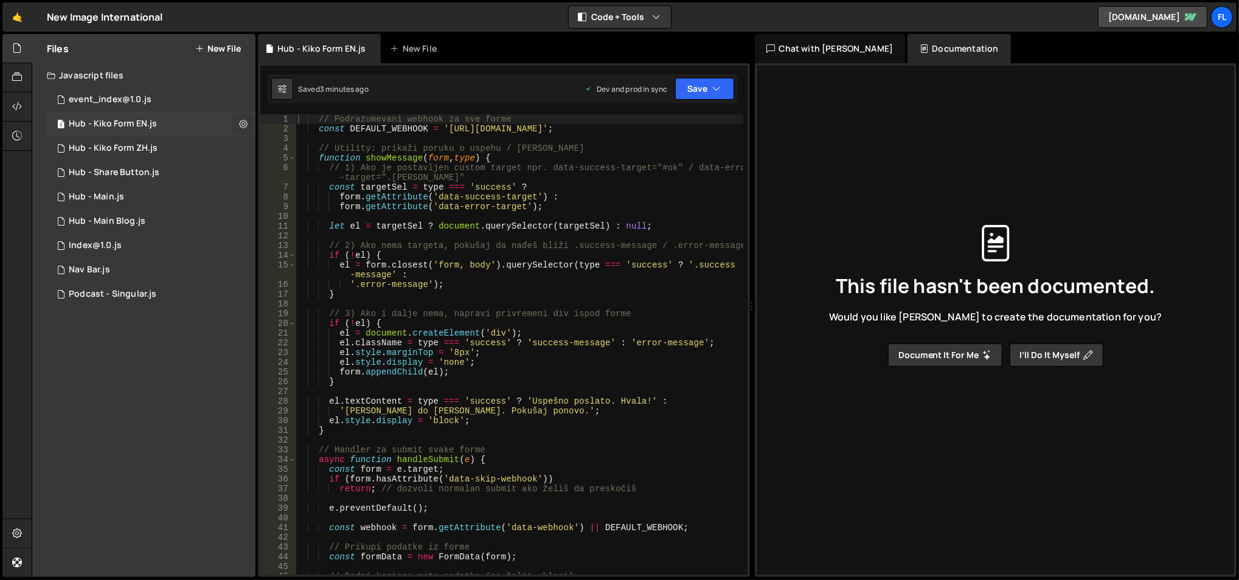
click at [244, 125] on icon at bounding box center [243, 124] width 9 height 12
type input "Hub - Kiko Form EN"
radio input "true"
checkbox input "true"
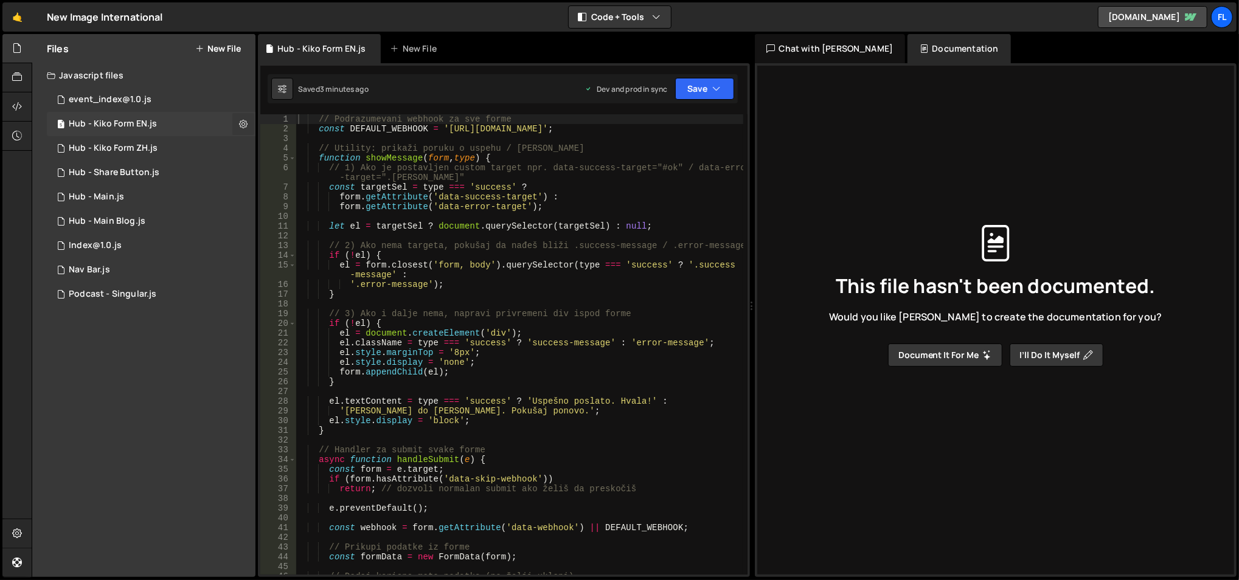
checkbox input "true"
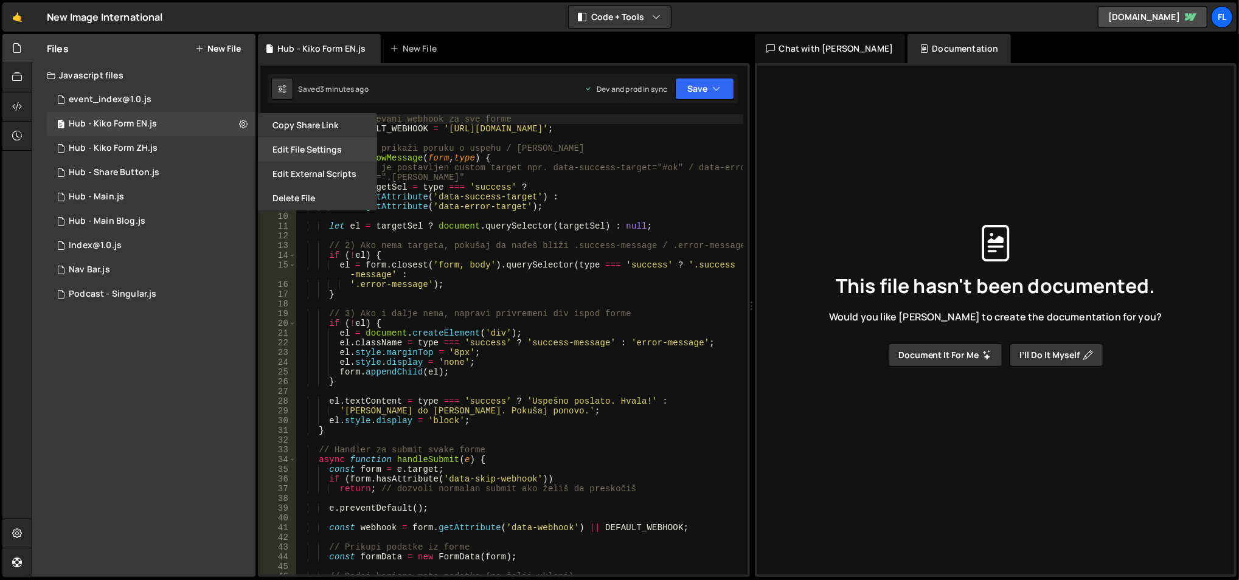
click at [274, 154] on button "Edit File Settings" at bounding box center [317, 149] width 119 height 24
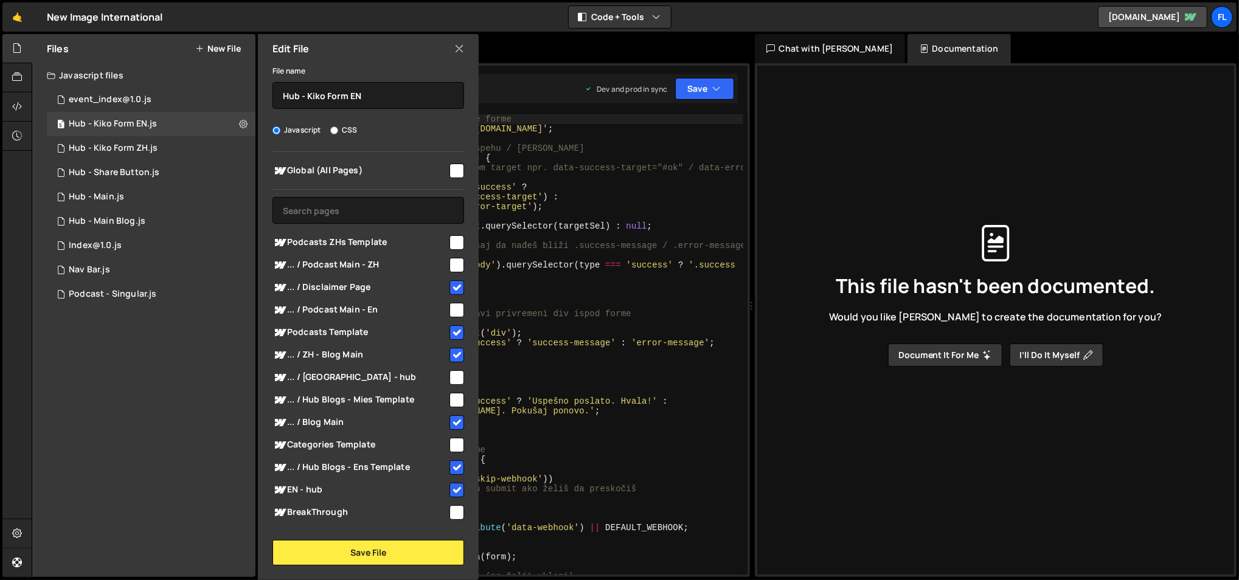
click at [461, 52] on icon at bounding box center [459, 48] width 10 height 13
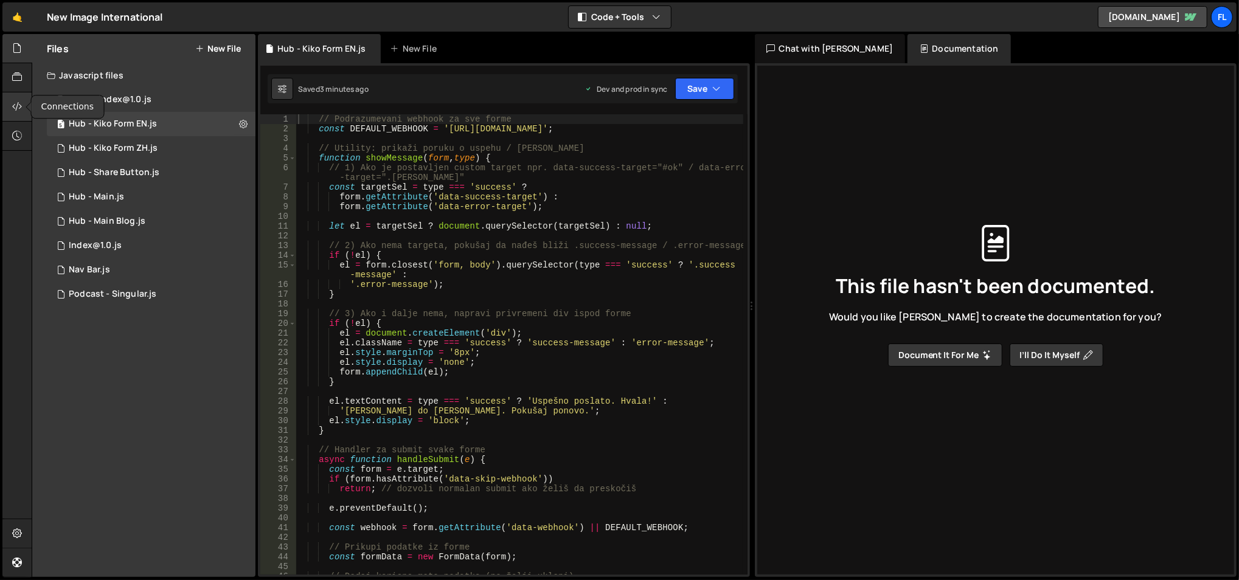
click at [16, 98] on div at bounding box center [17, 106] width 30 height 29
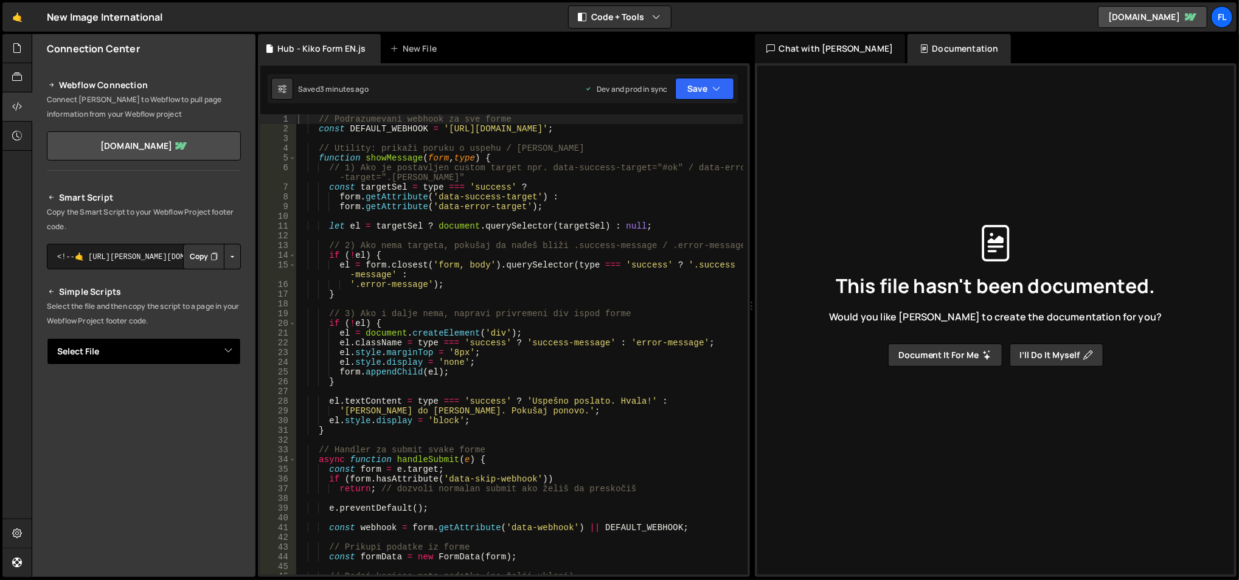
click at [206, 350] on select "Select File event_index@1.0.js Hub - Kiko Form EN.js Hub - Kiko Form ZH.js Hub …" at bounding box center [144, 351] width 194 height 27
click at [227, 292] on h2 "Simple Scripts" at bounding box center [144, 292] width 194 height 15
click at [129, 150] on link "[DOMAIN_NAME]" at bounding box center [144, 145] width 194 height 29
click at [24, 56] on div at bounding box center [17, 48] width 30 height 29
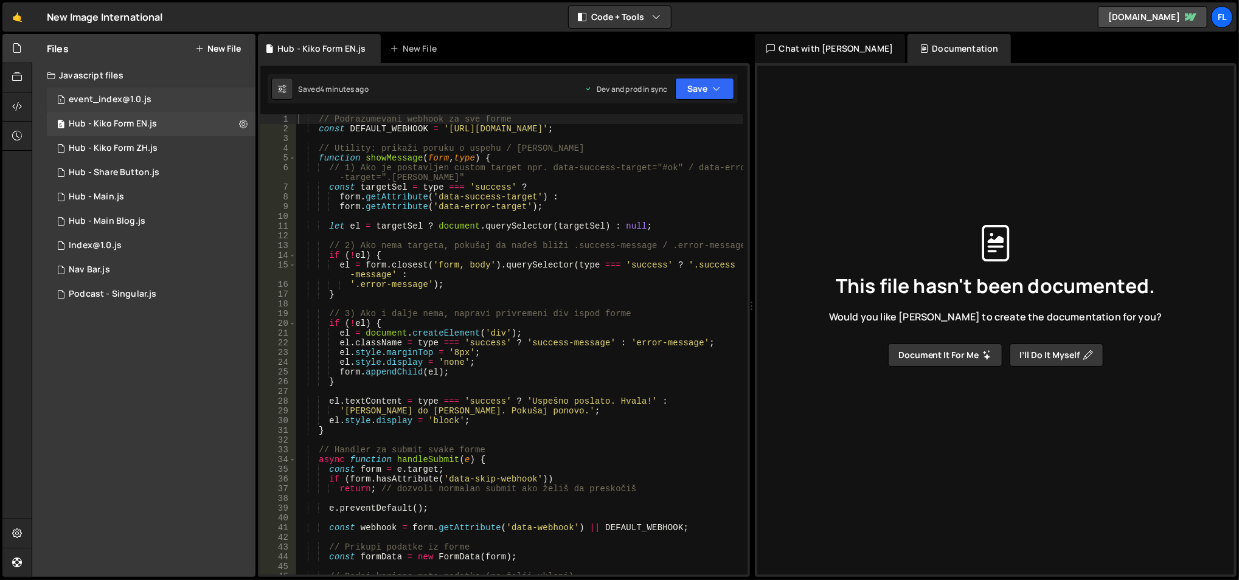
click at [175, 90] on div "1 event_index@1.0.js 0" at bounding box center [151, 100] width 209 height 24
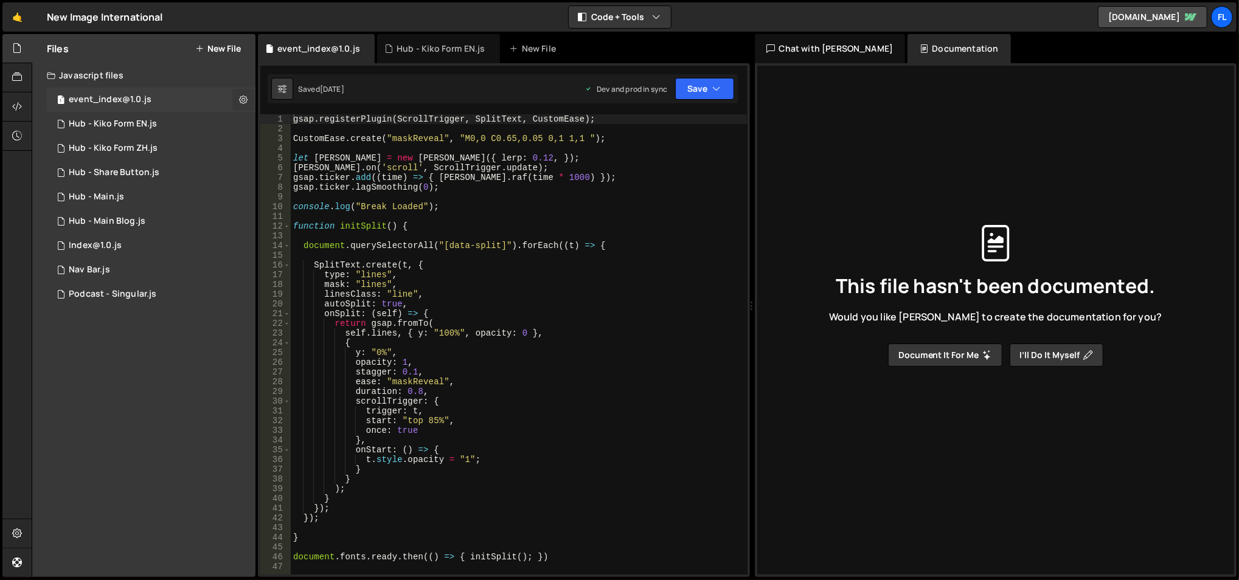
click at [244, 103] on icon at bounding box center [243, 100] width 9 height 12
click at [279, 123] on button "Edit File Settings" at bounding box center [317, 125] width 119 height 24
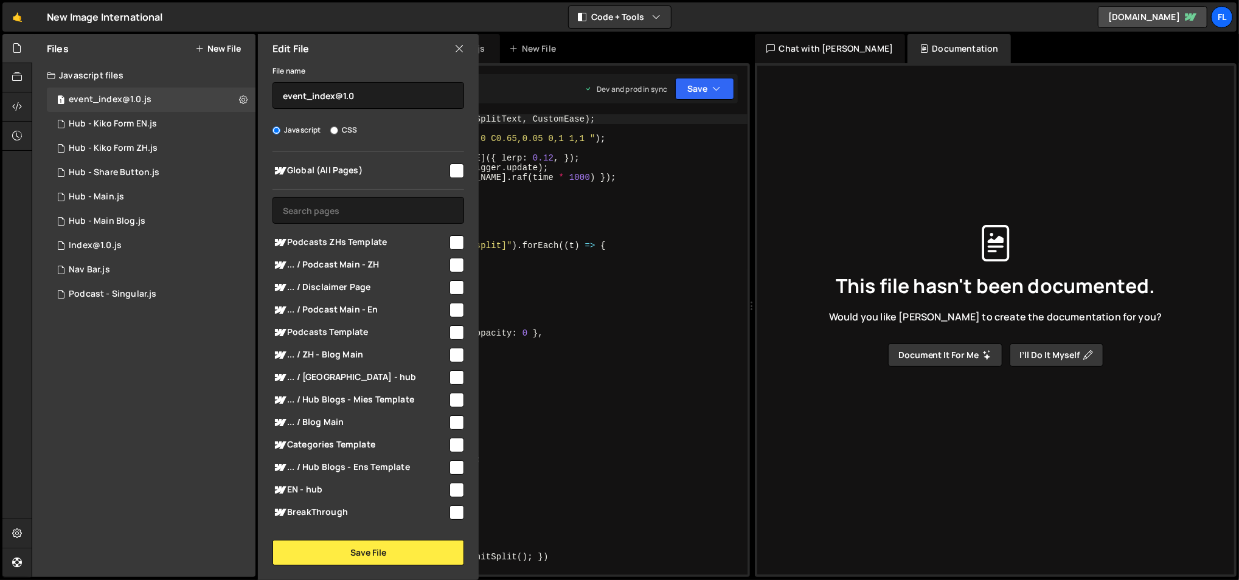
click at [461, 47] on icon at bounding box center [459, 48] width 10 height 13
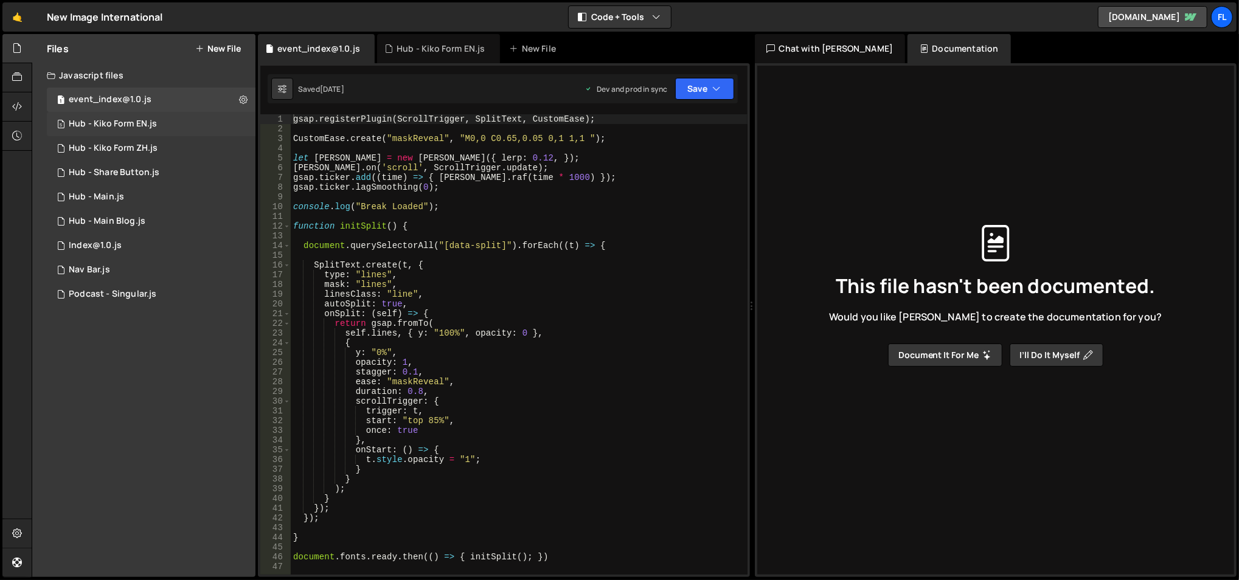
click at [243, 122] on div "5 Hub - Kiko Form EN.js 0" at bounding box center [151, 124] width 209 height 24
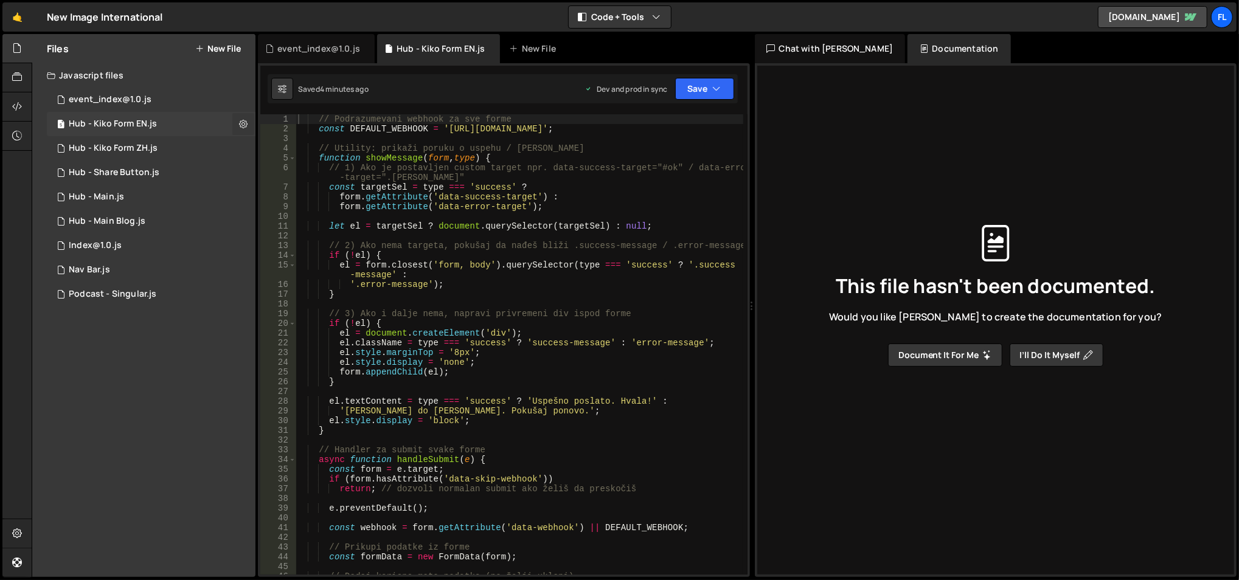
click at [240, 124] on icon at bounding box center [243, 124] width 9 height 12
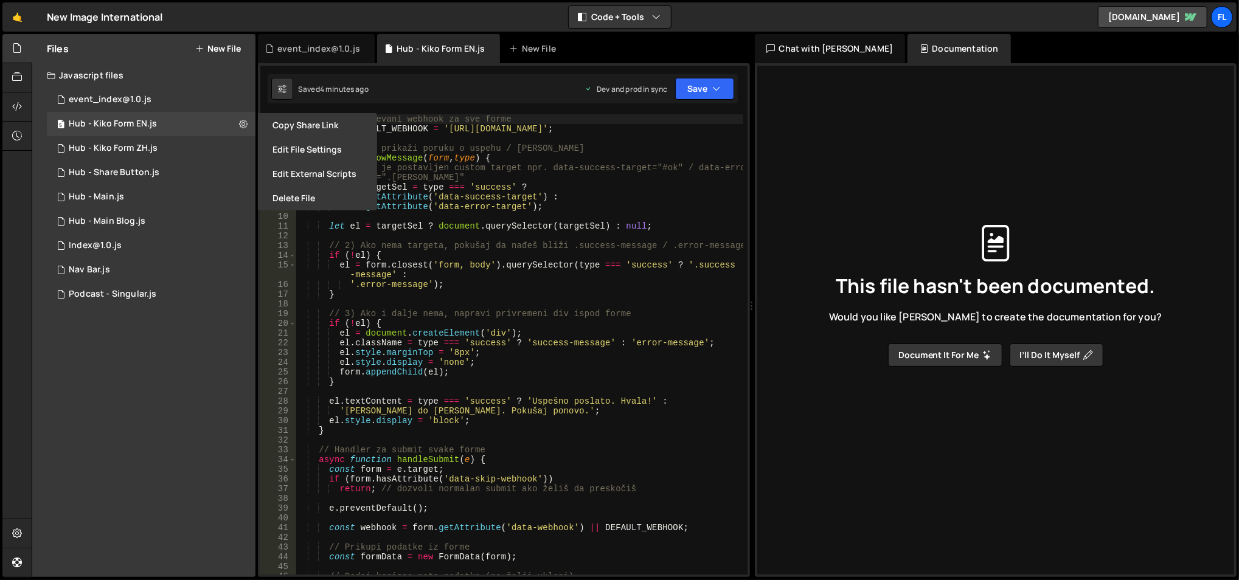
click at [289, 149] on button "Edit File Settings" at bounding box center [317, 149] width 119 height 24
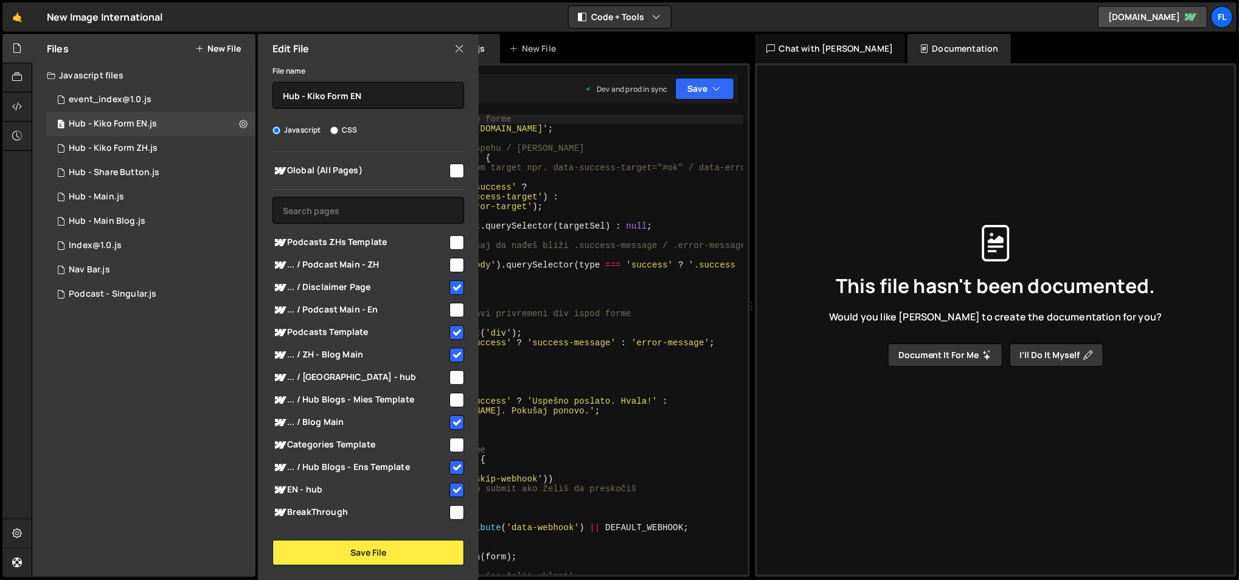
click at [411, 355] on span "... / ZH - Blog Main" at bounding box center [359, 355] width 175 height 15
checkbox input "false"
click at [387, 546] on button "Save File" at bounding box center [368, 553] width 192 height 26
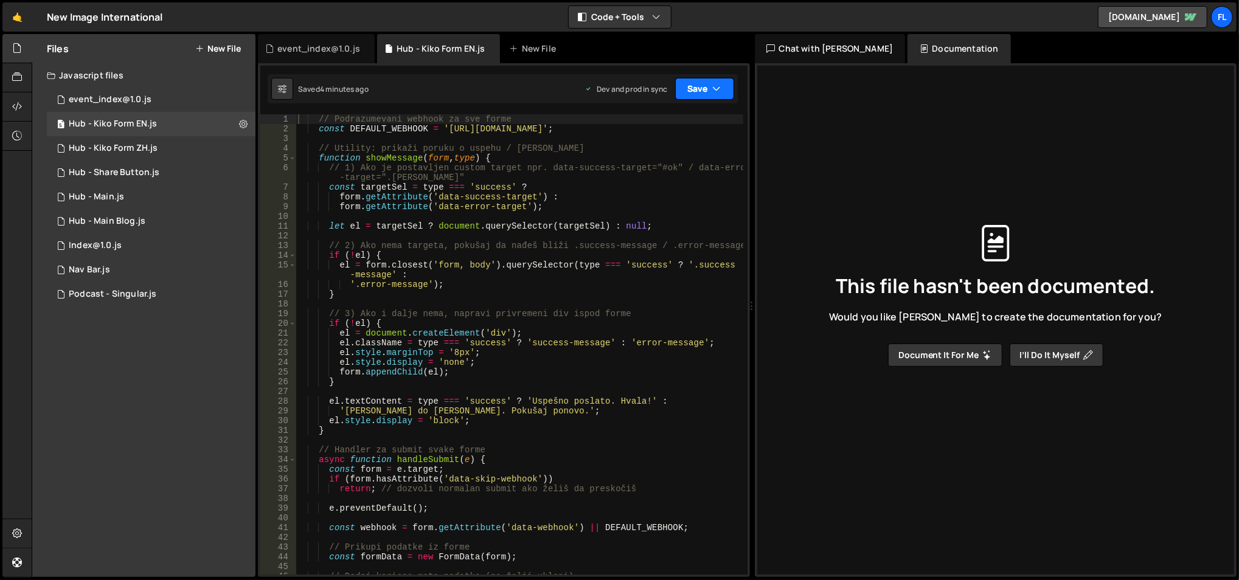
click at [692, 91] on button "Save" at bounding box center [704, 89] width 59 height 22
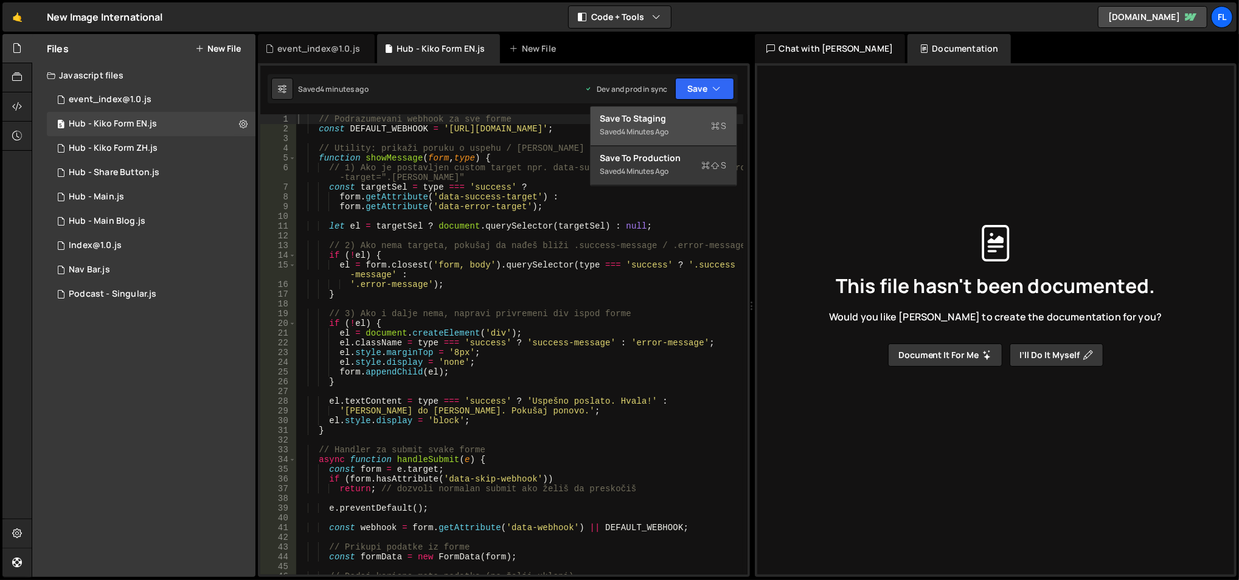
click at [662, 139] on div "Saved 4 minutes ago" at bounding box center [663, 132] width 126 height 15
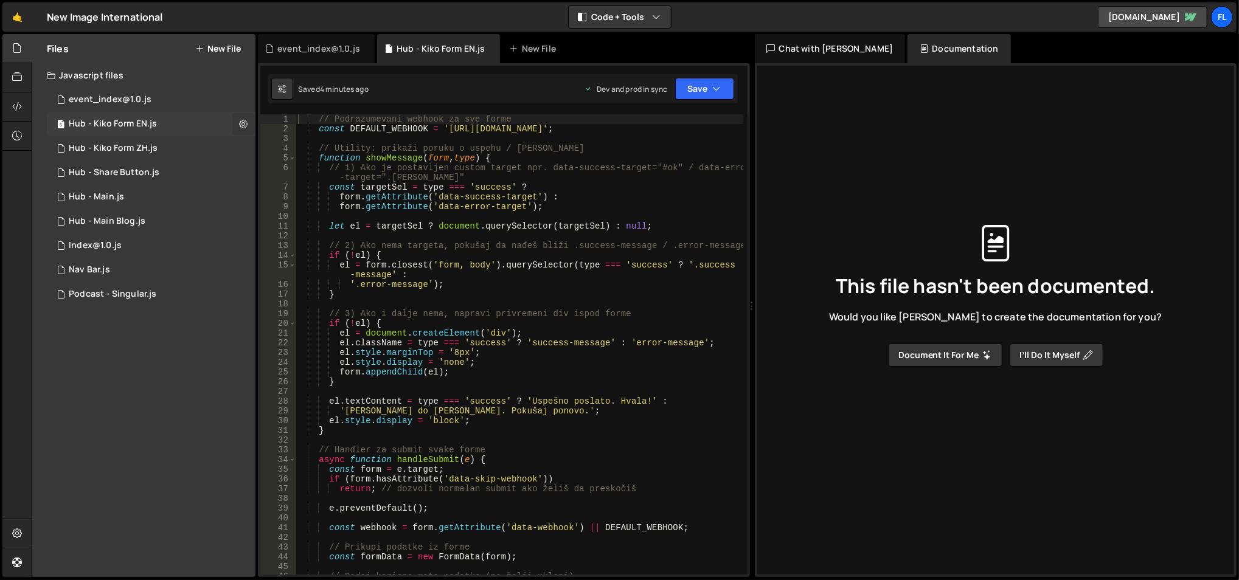
click at [237, 125] on button at bounding box center [243, 124] width 22 height 22
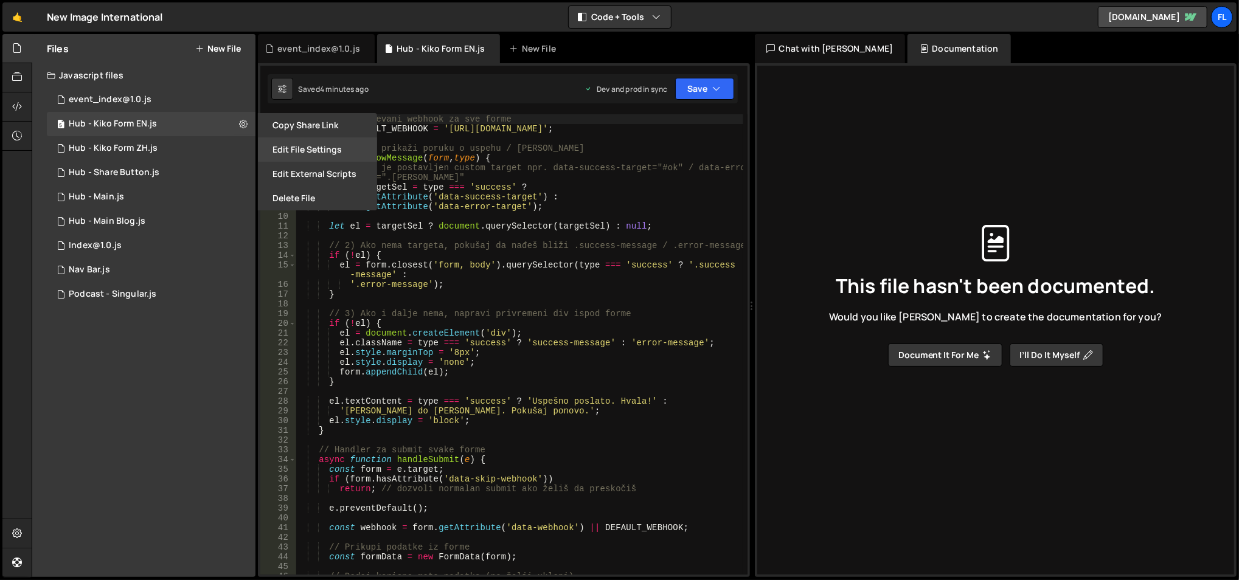
click at [263, 148] on button "Edit File Settings" at bounding box center [317, 149] width 119 height 24
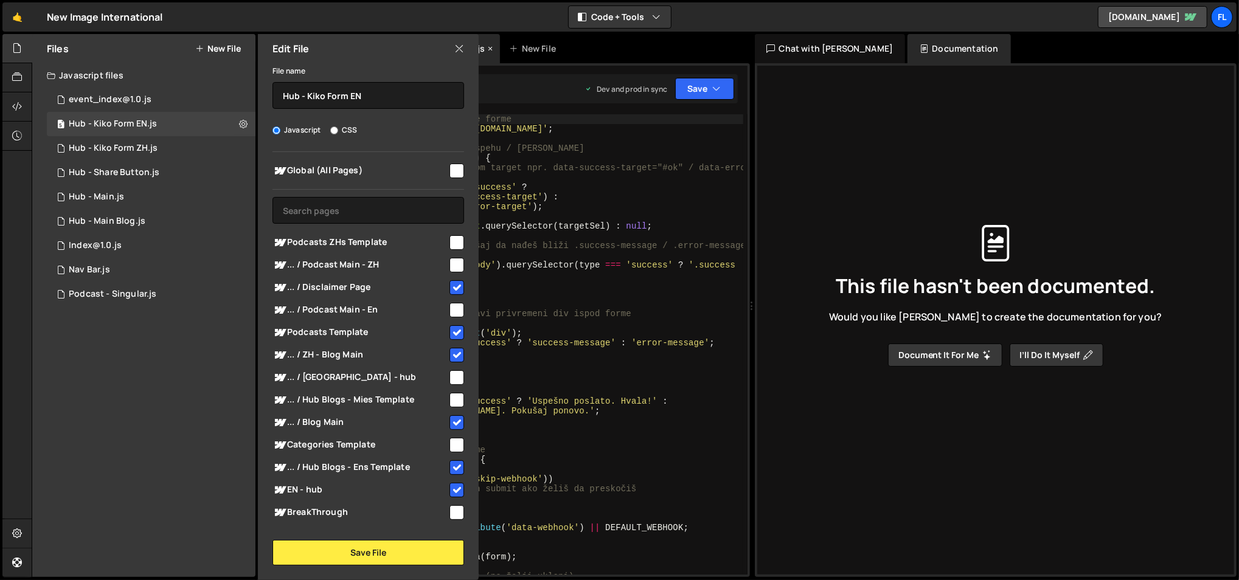
click at [461, 47] on icon at bounding box center [459, 48] width 10 height 13
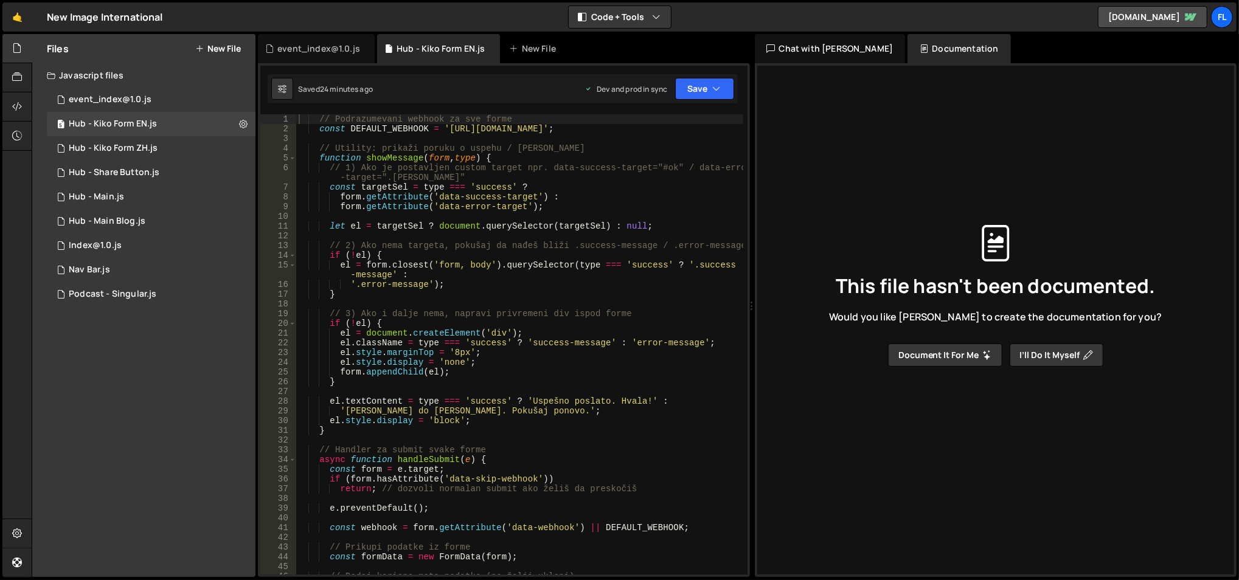
type textarea "const targetSel = type === 'success' ?"
click at [412, 183] on div "// Podrazumevani webhook za sve forme const DEFAULT_WEBHOOK = '[URL][DOMAIN_NAM…" at bounding box center [520, 354] width 448 height 481
click at [247, 120] on button at bounding box center [243, 124] width 22 height 22
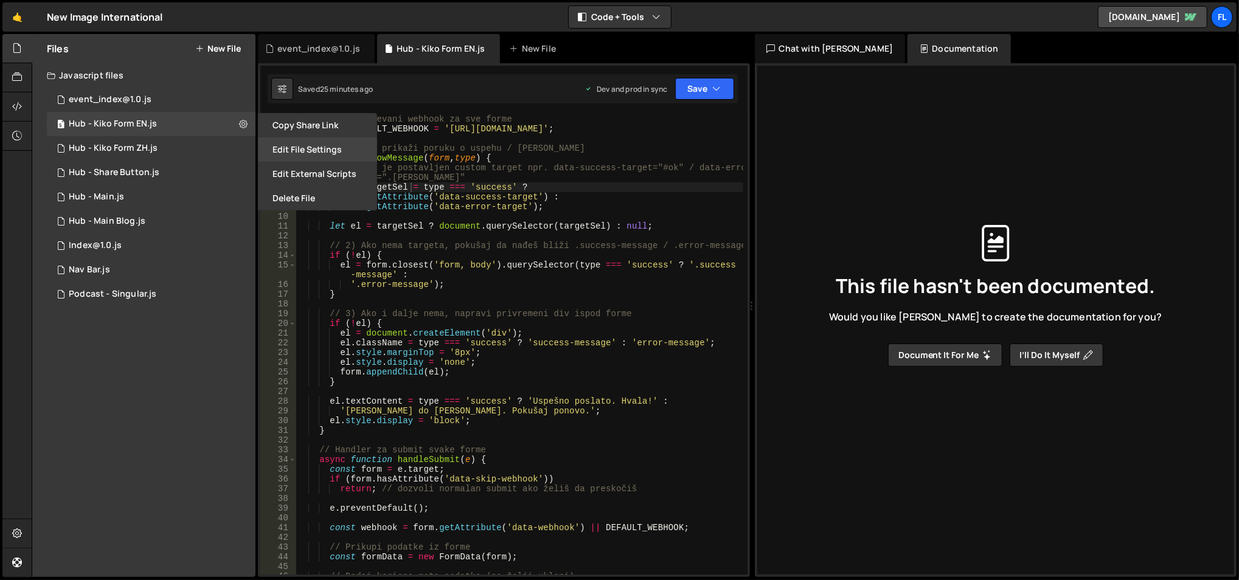
click at [289, 143] on button "Edit File Settings" at bounding box center [317, 149] width 119 height 24
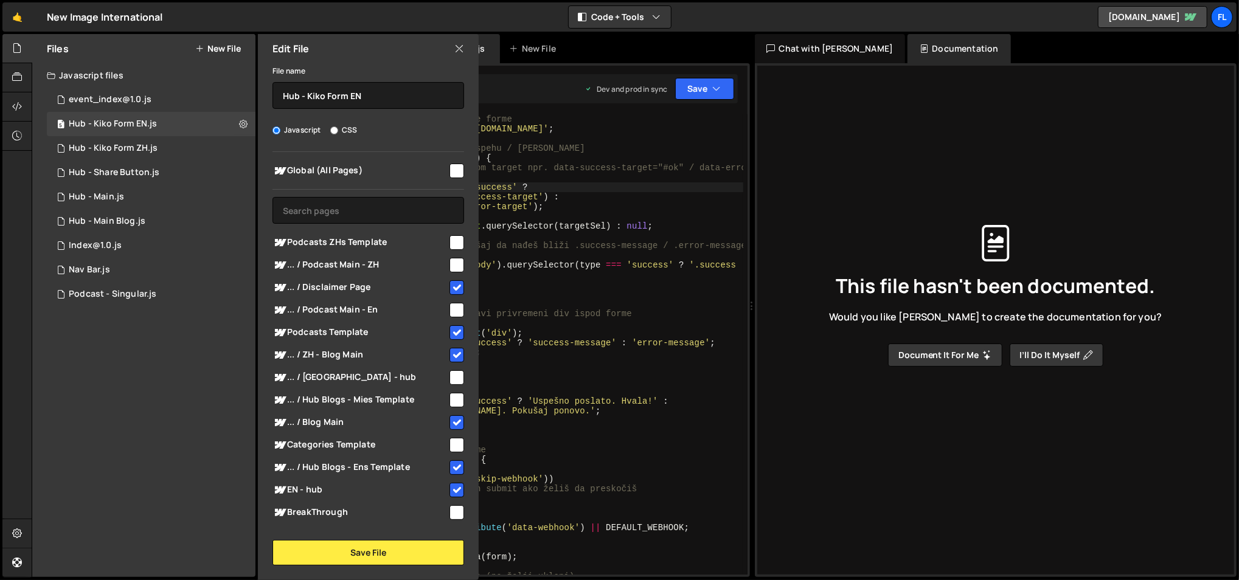
click at [427, 352] on span "... / ZH - Blog Main" at bounding box center [359, 355] width 175 height 15
checkbox input "false"
click at [378, 555] on button "Save File" at bounding box center [368, 553] width 192 height 26
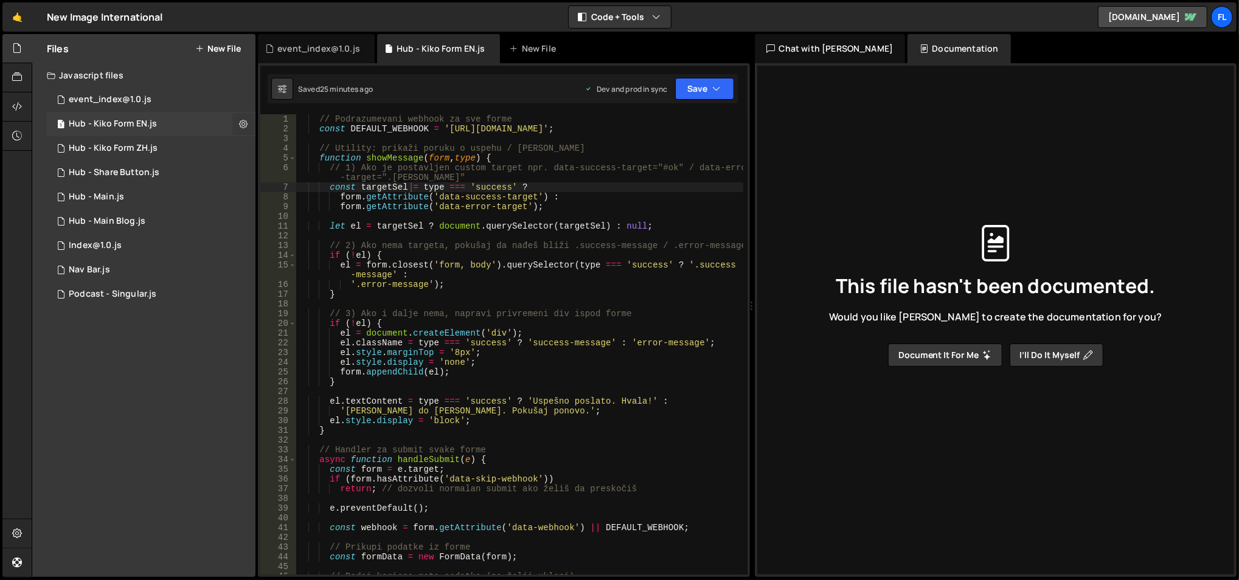
click at [241, 124] on icon at bounding box center [243, 124] width 9 height 12
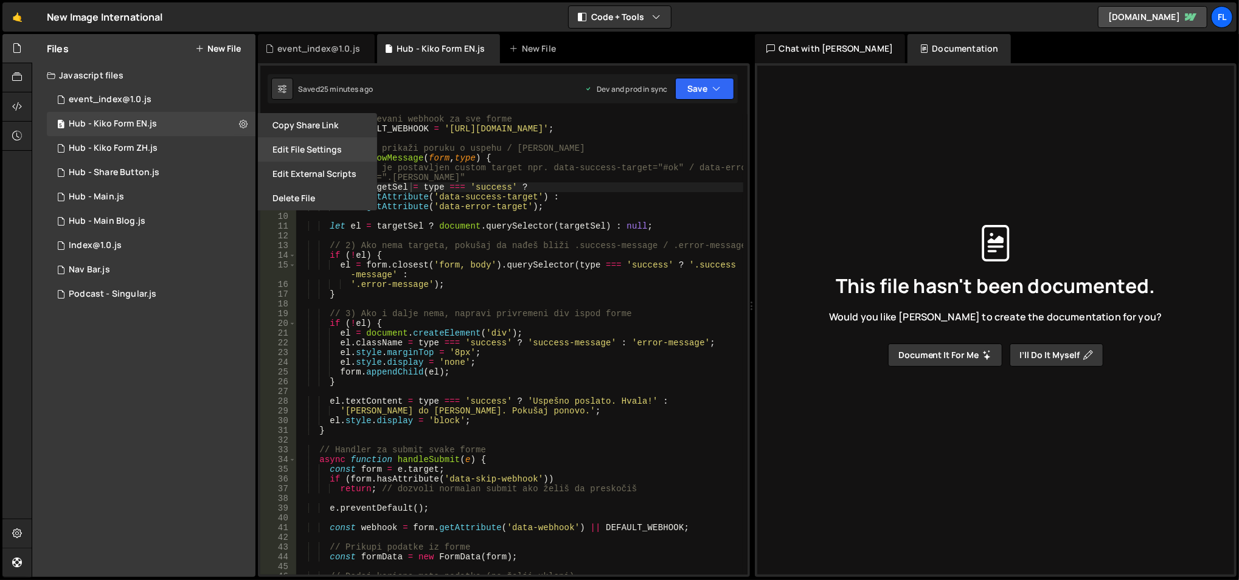
click at [288, 151] on button "Edit File Settings" at bounding box center [317, 149] width 119 height 24
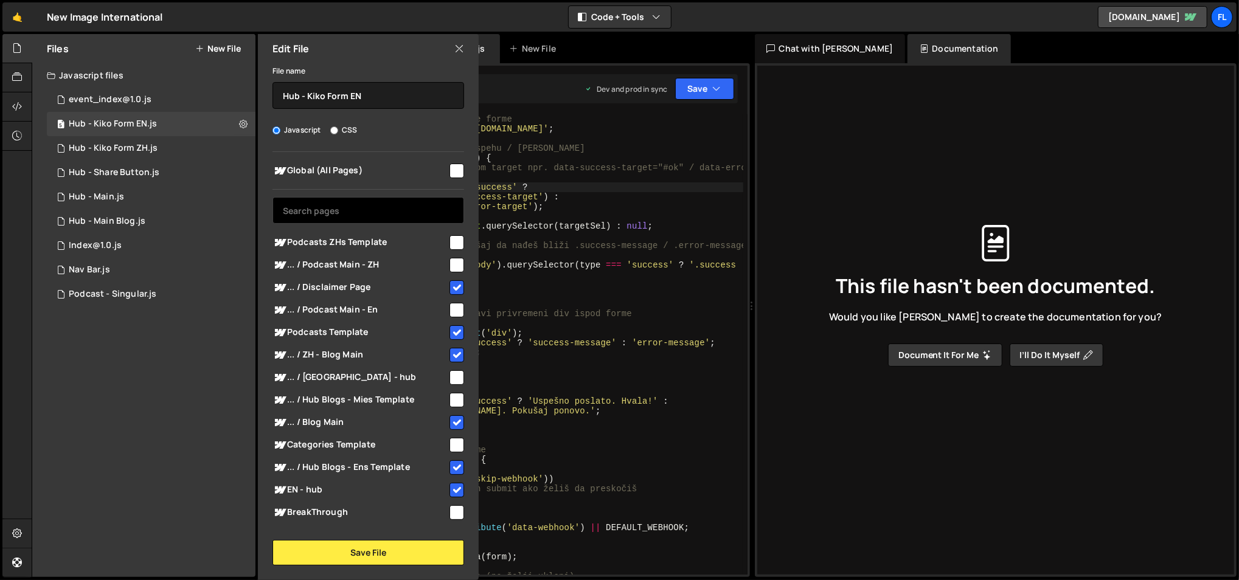
click at [358, 215] on input "text" at bounding box center [368, 210] width 192 height 27
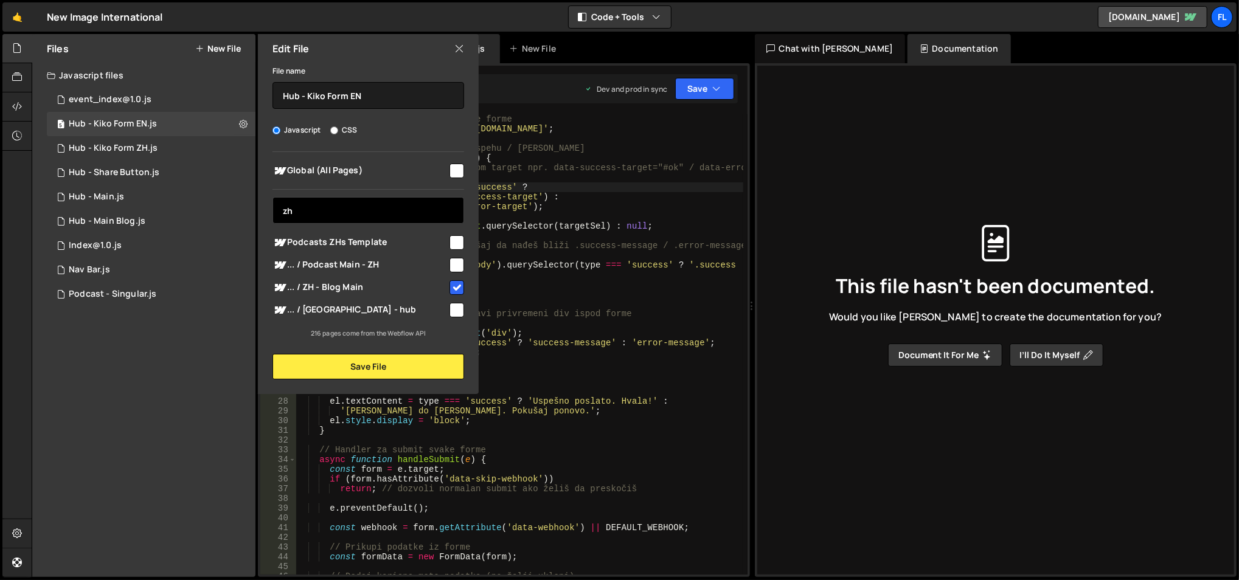
type input "z"
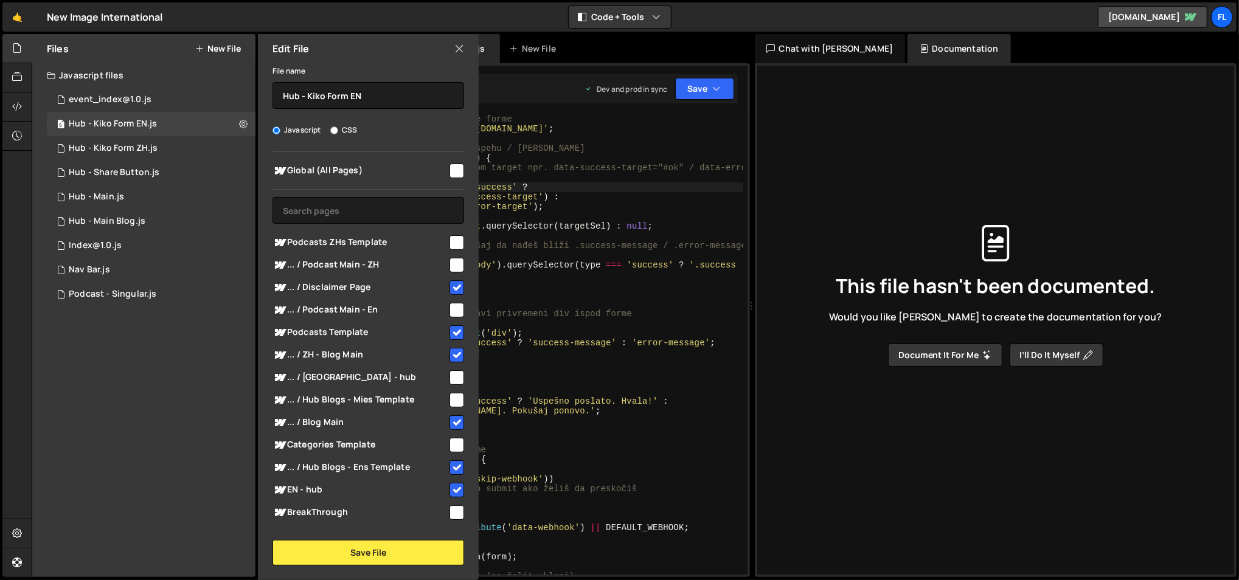
click at [459, 46] on icon at bounding box center [459, 48] width 10 height 13
checkbox input "false"
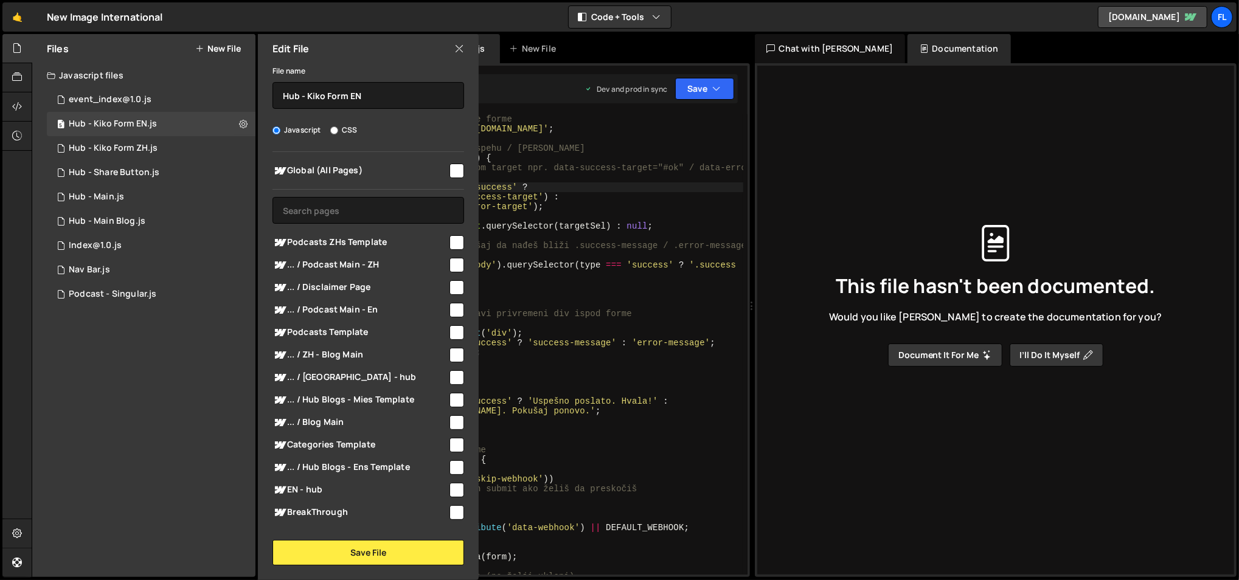
checkbox input "false"
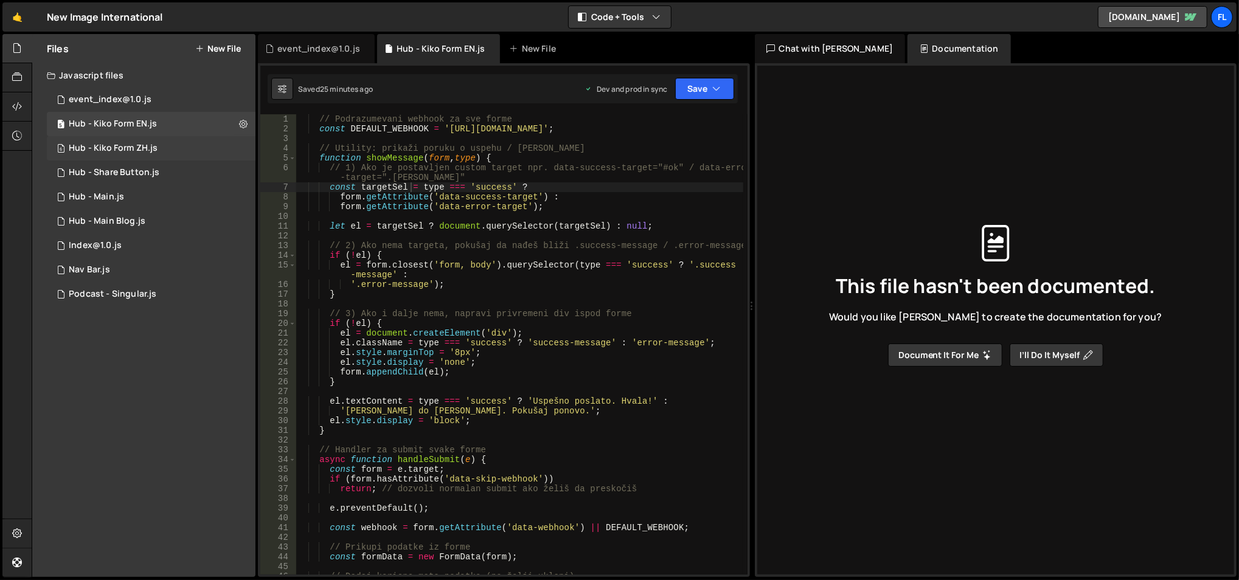
click at [239, 147] on div "6 Hub - Kiko Form ZH.js 0" at bounding box center [151, 148] width 209 height 24
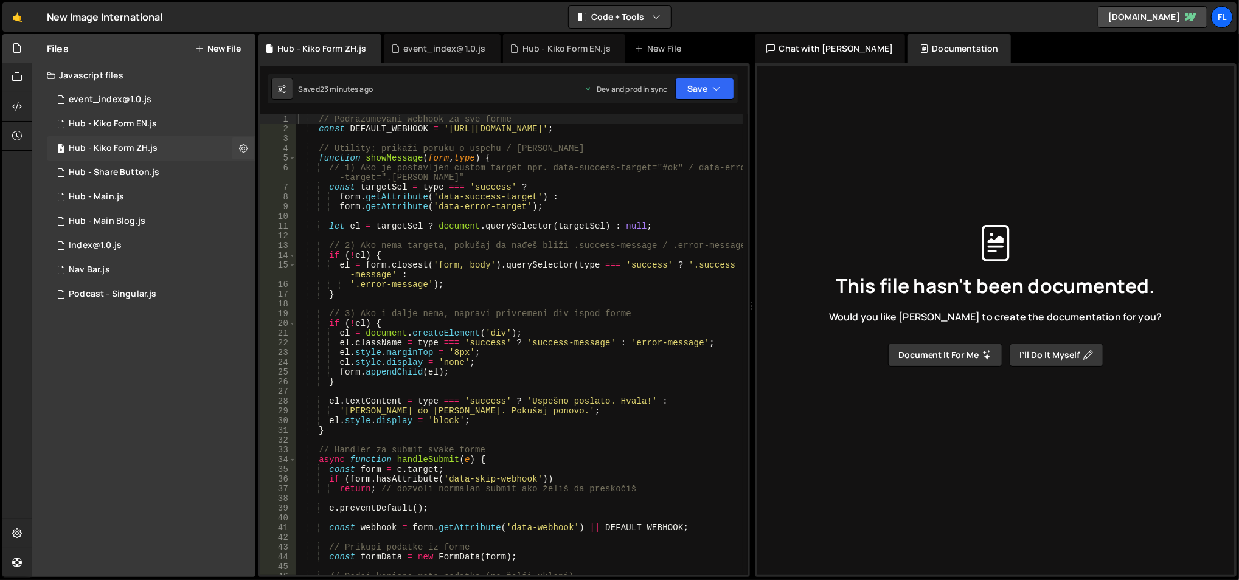
click at [239, 147] on icon at bounding box center [243, 148] width 9 height 12
type input "Hub - Kiko Form ZH"
radio input "true"
checkbox input "true"
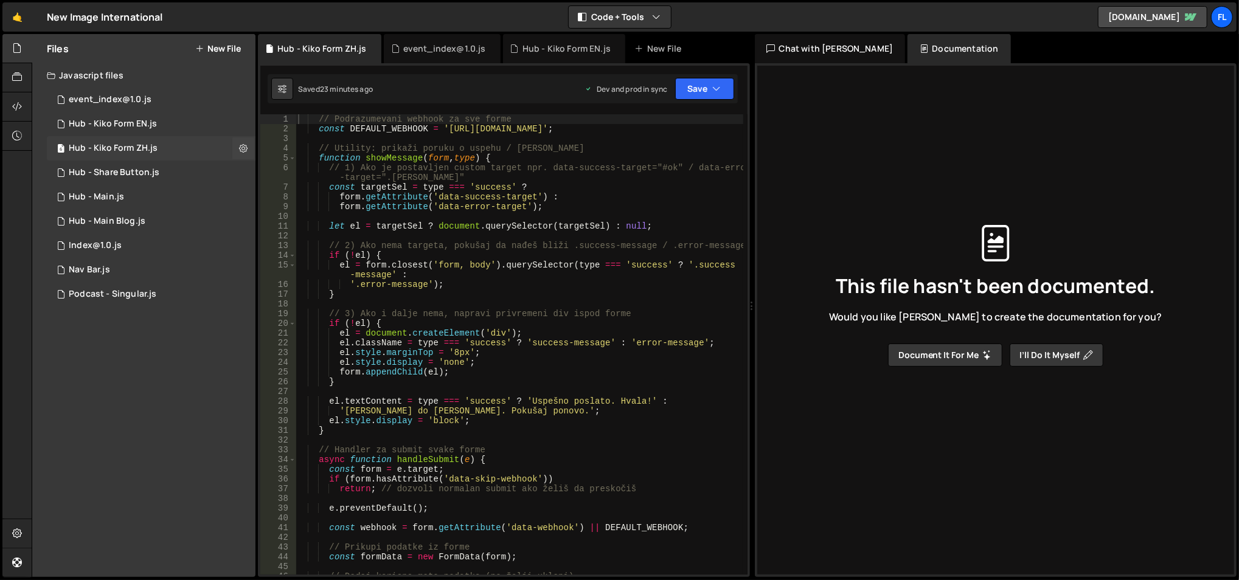
checkbox input "true"
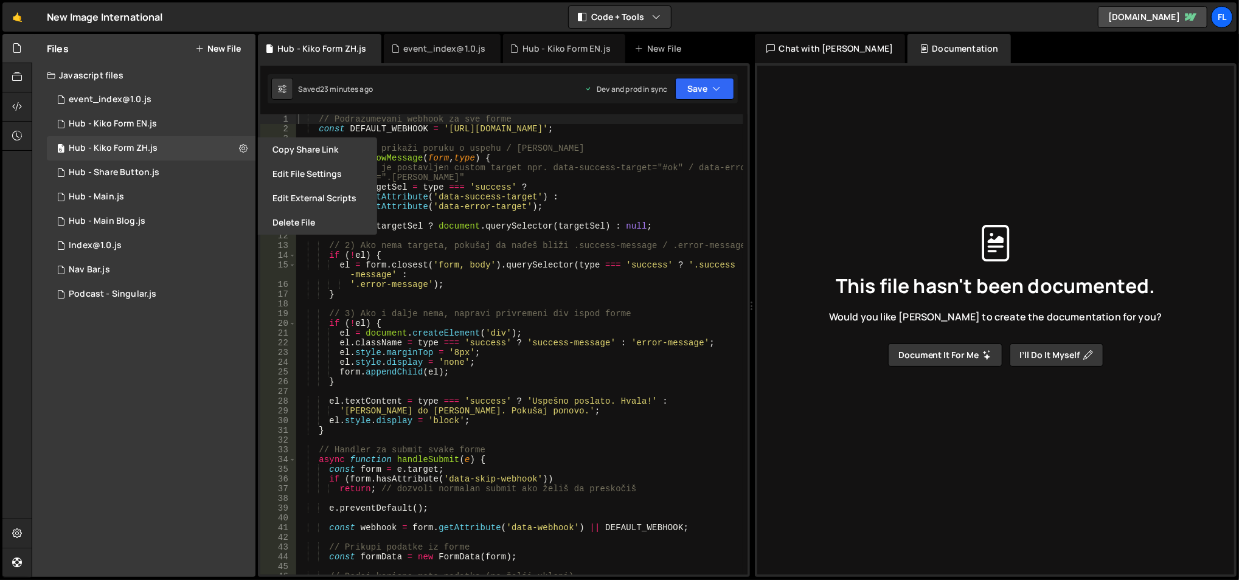
click at [286, 167] on button "Edit File Settings" at bounding box center [317, 174] width 119 height 24
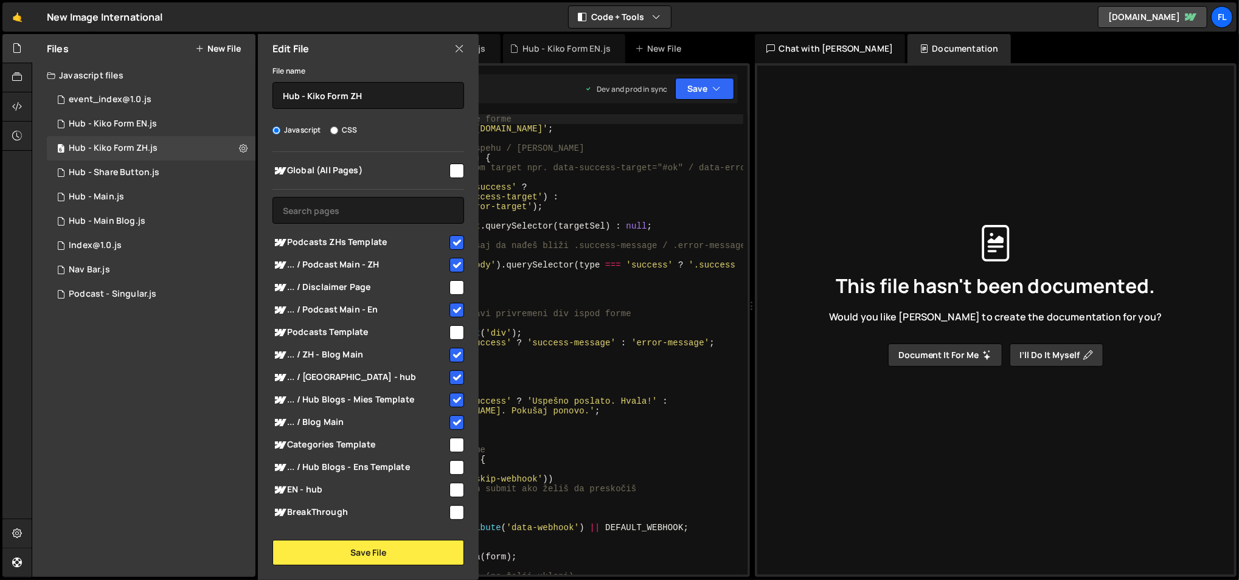
click at [458, 46] on icon at bounding box center [459, 48] width 10 height 13
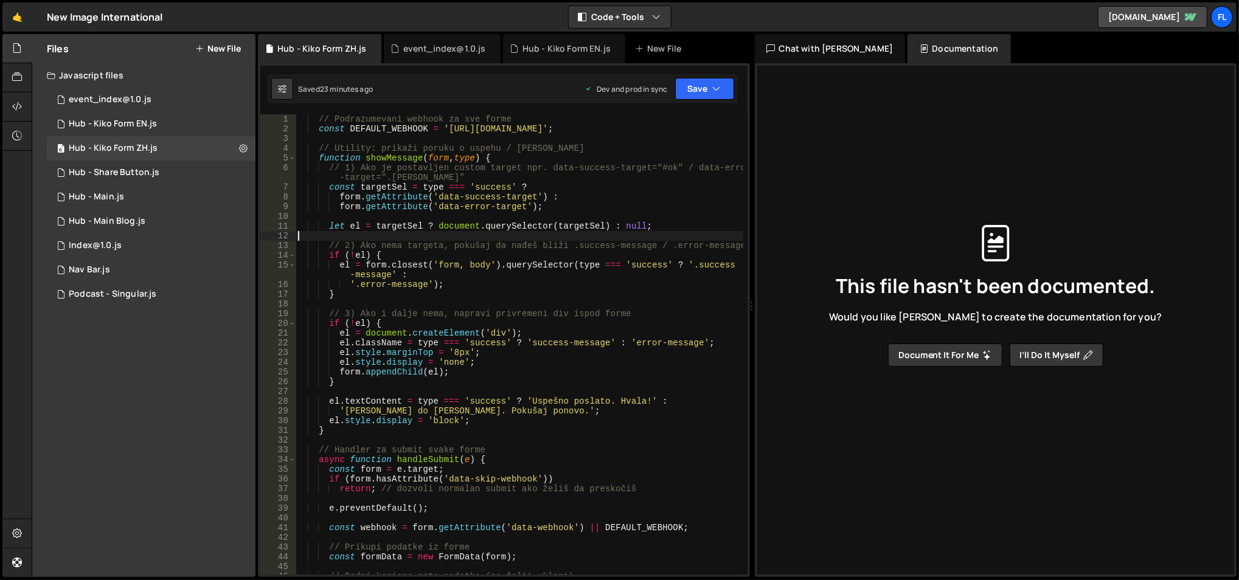
click at [407, 237] on div "// Podrazumevani webhook za sve forme const DEFAULT_WEBHOOK = '[URL][DOMAIN_NAM…" at bounding box center [520, 354] width 448 height 481
type textarea "observer.observe(document.body, { childList: true, subtree: true });"
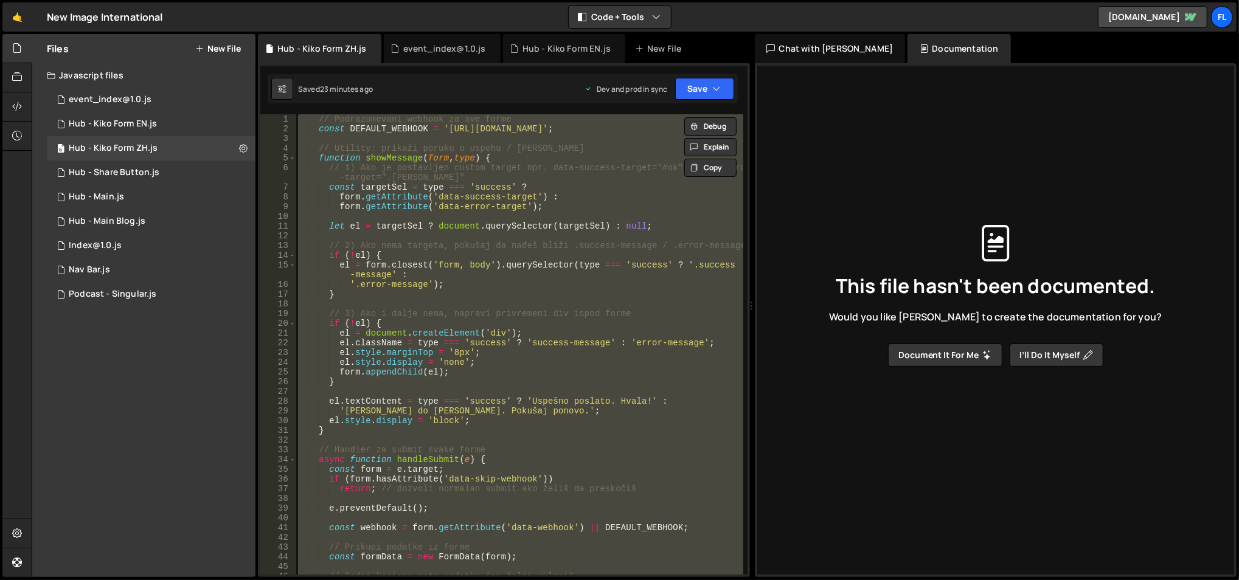
click at [213, 44] on button "New File" at bounding box center [218, 49] width 46 height 10
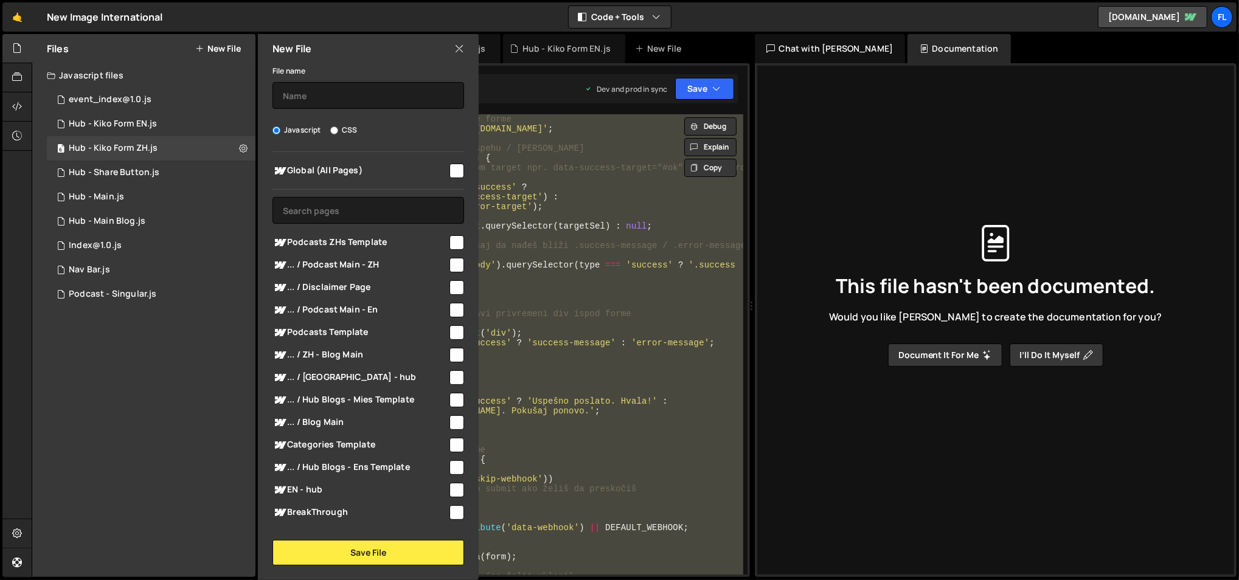
click at [306, 74] on div "File name" at bounding box center [368, 86] width 192 height 46
click at [312, 97] on input "text" at bounding box center [368, 95] width 192 height 27
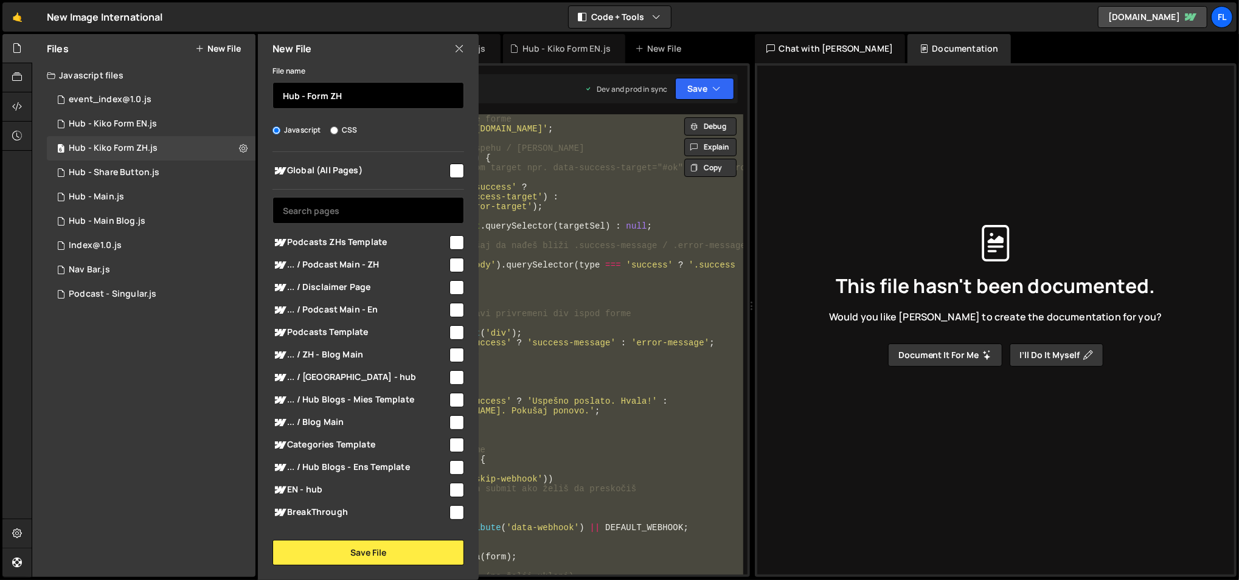
type input "Hub - Form ZH"
click at [342, 207] on input "text" at bounding box center [368, 210] width 192 height 27
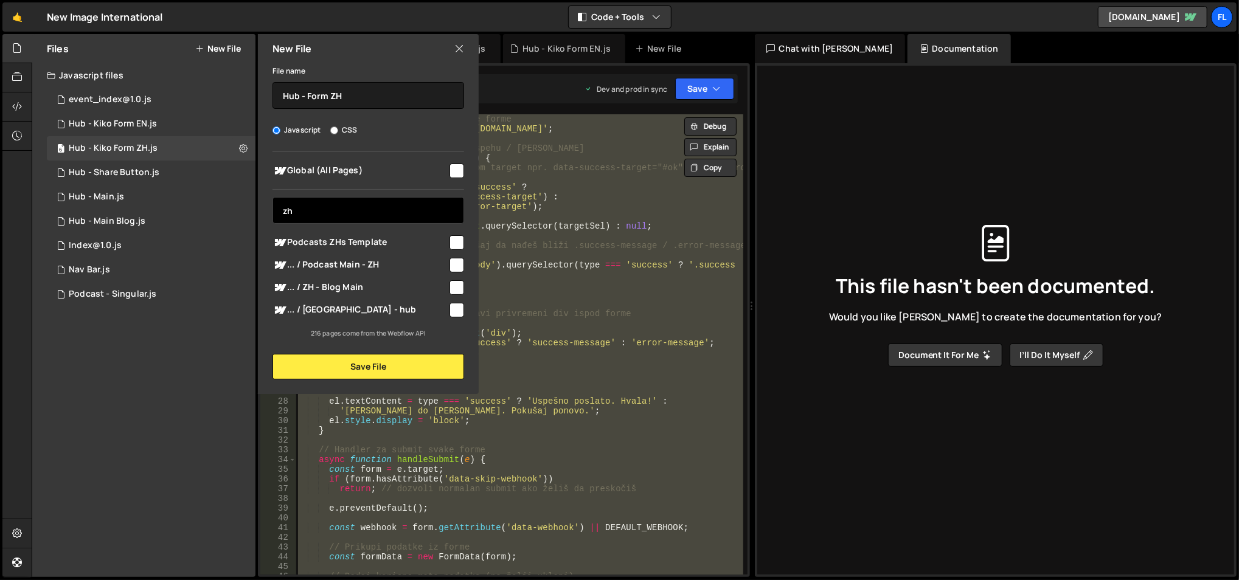
type input "zh"
click at [387, 260] on span "... / Podcast Main - ZH" at bounding box center [359, 265] width 175 height 15
checkbox input "true"
click at [384, 286] on span "... / ZH - Blog Main" at bounding box center [359, 287] width 175 height 15
checkbox input "true"
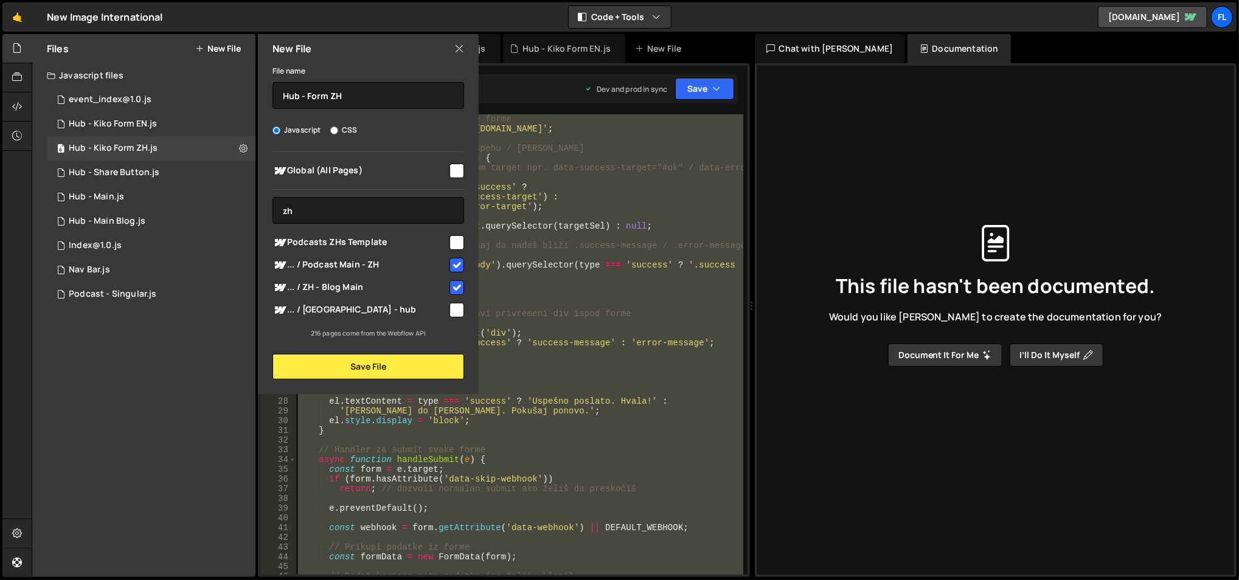
click at [383, 305] on span "... / [GEOGRAPHIC_DATA] - hub" at bounding box center [359, 310] width 175 height 15
checkbox input "true"
click at [403, 244] on span "Podcasts ZHs Template" at bounding box center [359, 242] width 175 height 15
checkbox input "true"
click at [394, 216] on input "zh" at bounding box center [368, 210] width 192 height 27
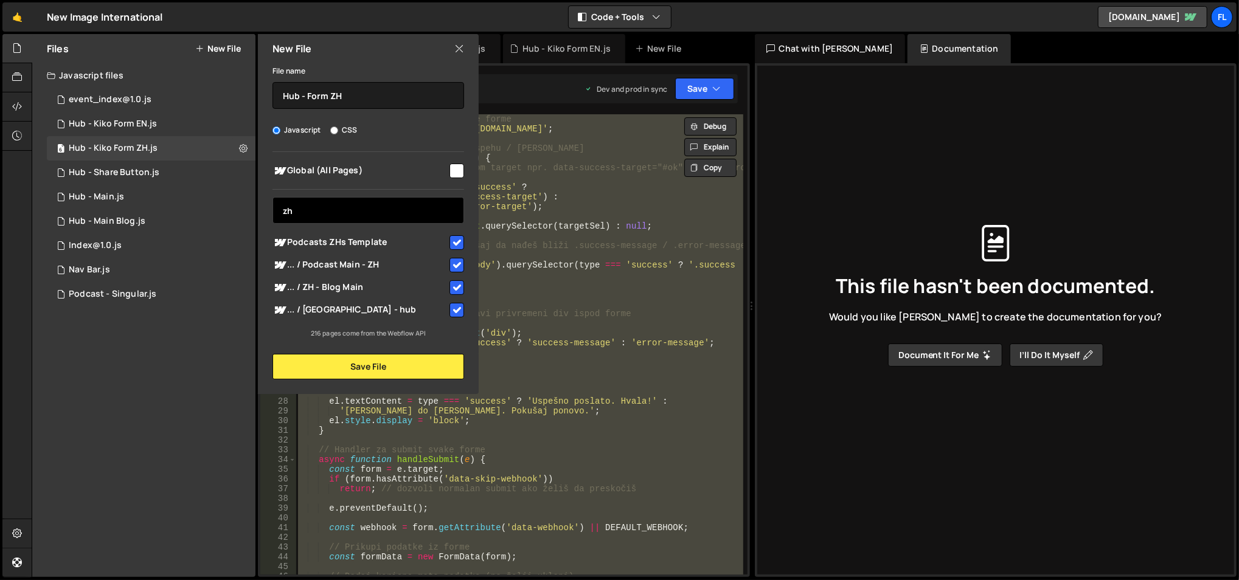
click at [394, 216] on input "zh" at bounding box center [368, 210] width 192 height 27
click at [343, 210] on input "zh" at bounding box center [368, 210] width 192 height 27
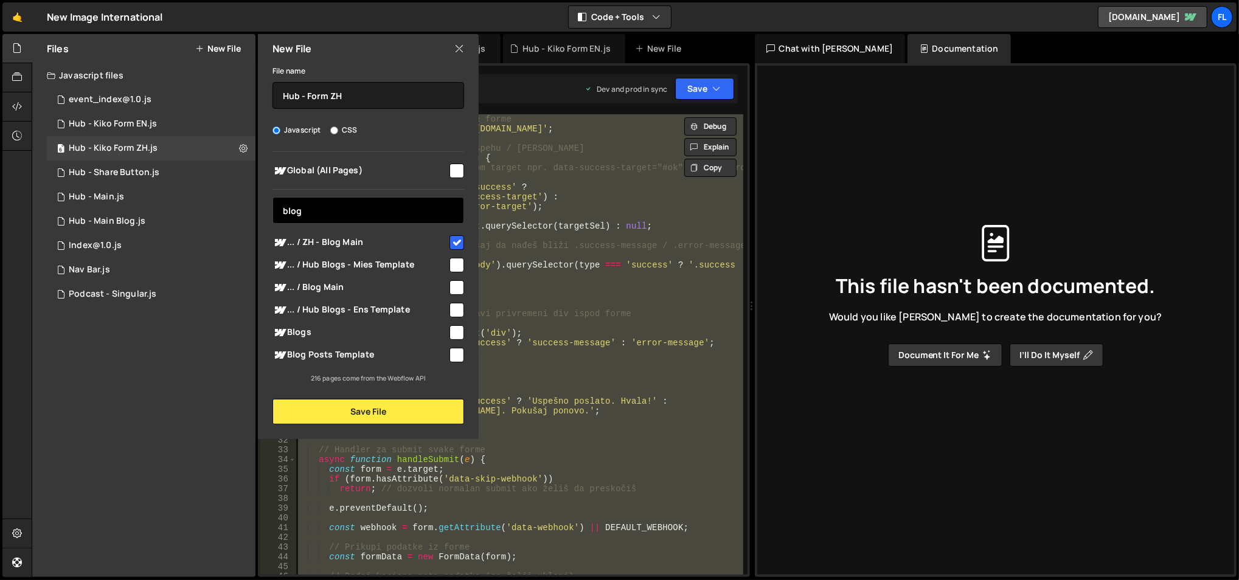
type input "blog"
click at [388, 264] on span "... / Hub Blogs - Mies Template" at bounding box center [359, 265] width 175 height 15
checkbox input "true"
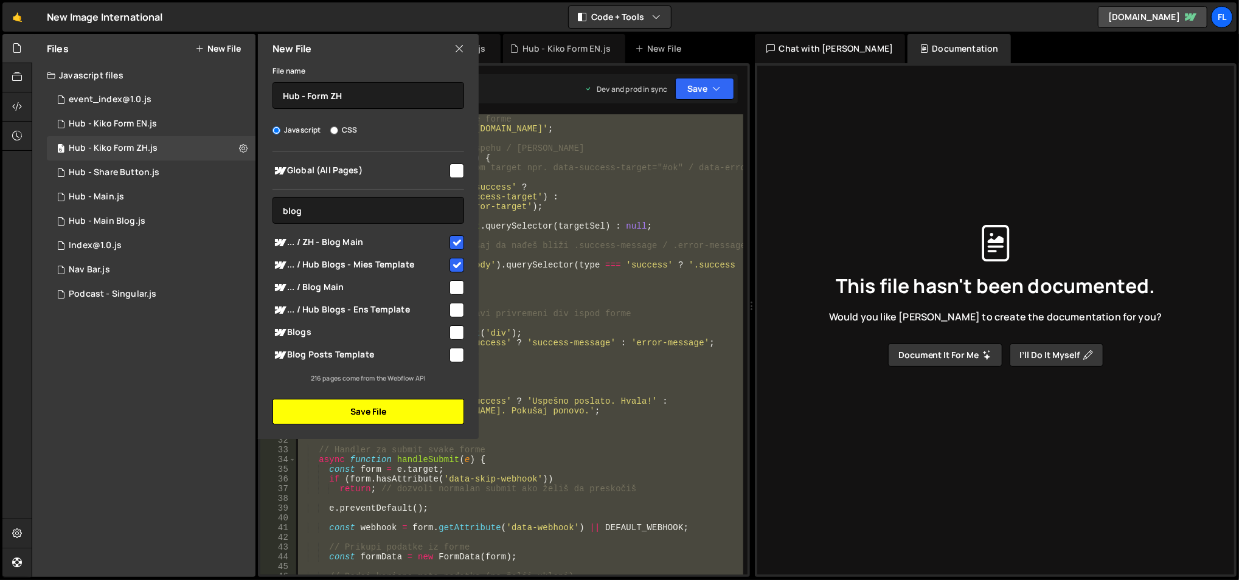
click at [378, 409] on button "Save File" at bounding box center [368, 412] width 192 height 26
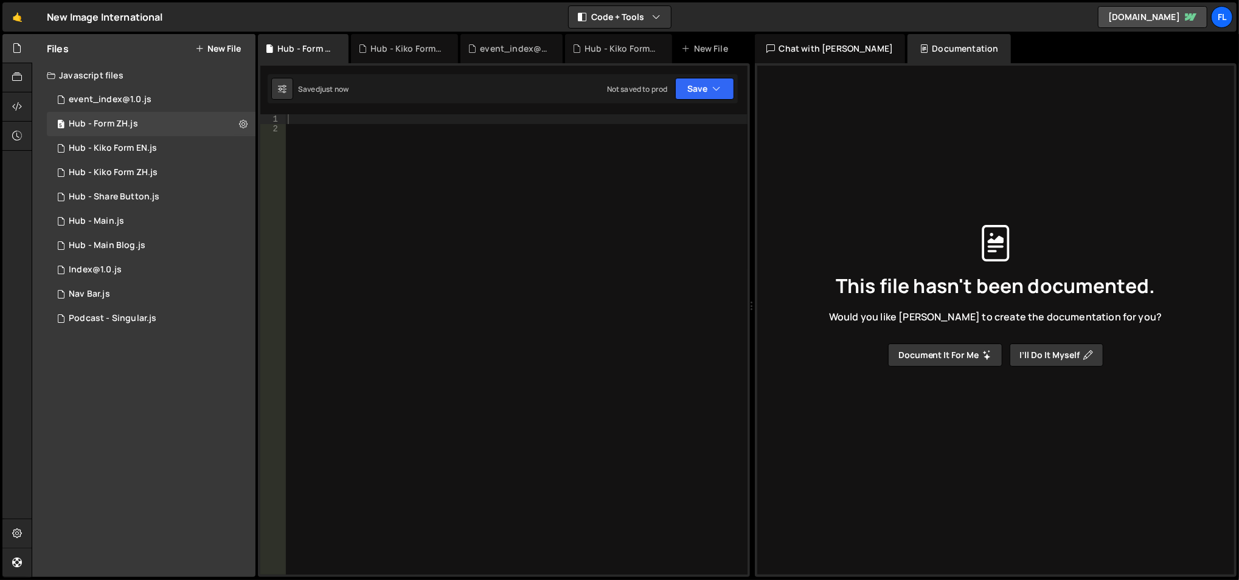
click at [334, 121] on div at bounding box center [516, 354] width 463 height 481
paste textarea "form.getAttribute('data-success-target') :"
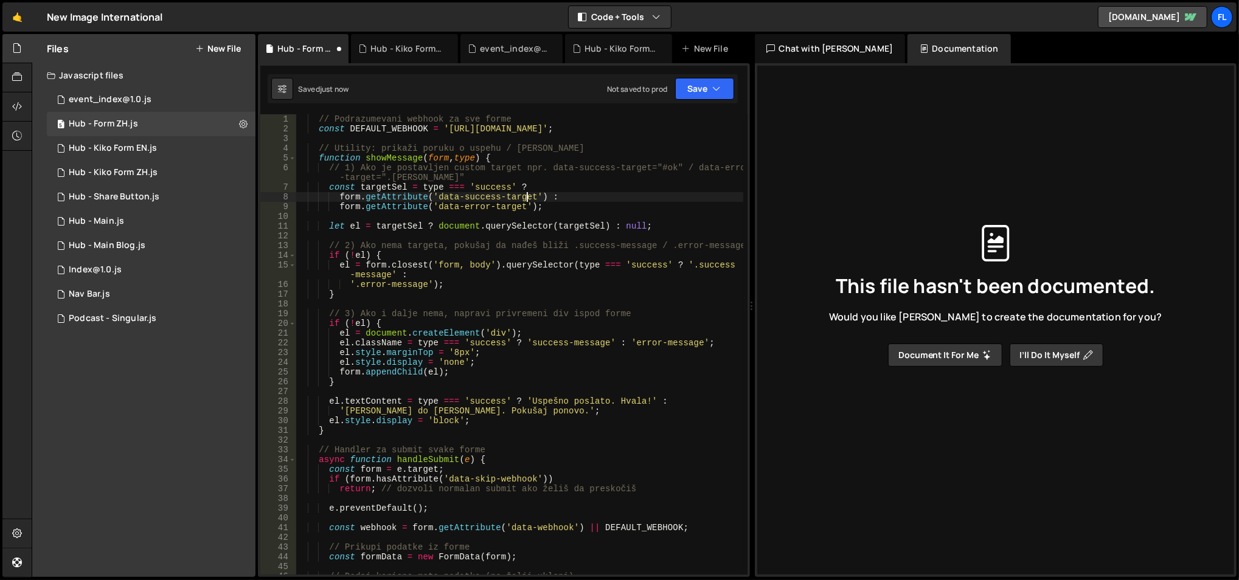
click at [528, 196] on div "// Podrazumevani webhook za sve forme const DEFAULT_WEBHOOK = '[URL][DOMAIN_NAM…" at bounding box center [520, 354] width 448 height 481
type textarea "form.getAttribute('data-success-target') :"
click at [735, 91] on div "Saved just now Not saved to prod Upgrade to Edit Save Save to Staging S Saved j…" at bounding box center [503, 88] width 470 height 29
click at [724, 91] on button "Save" at bounding box center [704, 89] width 59 height 22
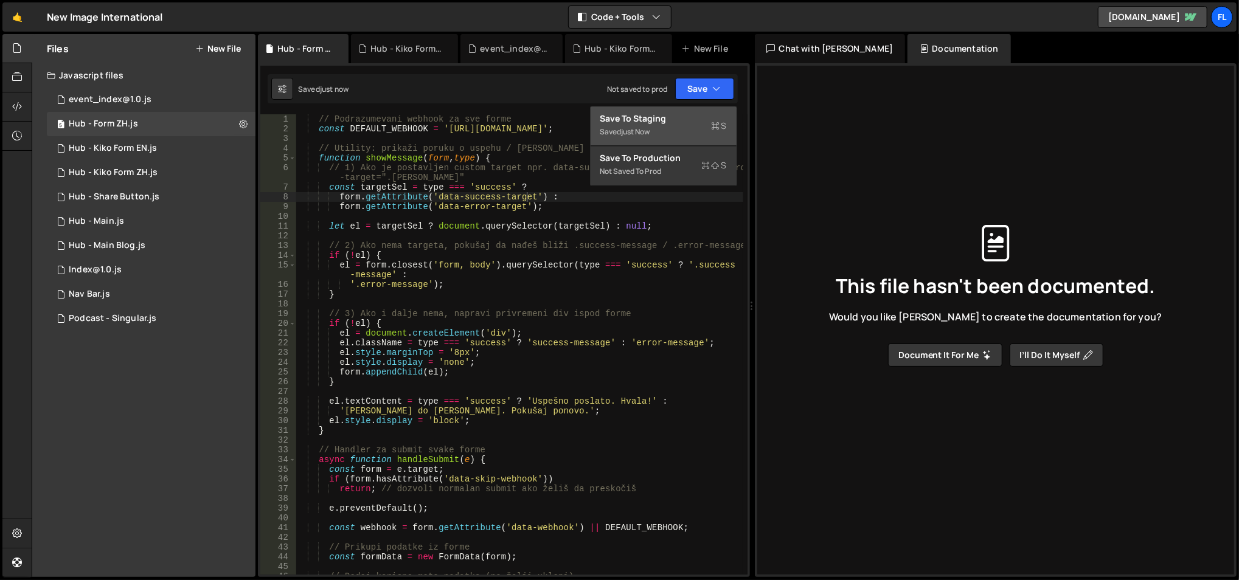
click at [683, 128] on div "Saved just now" at bounding box center [663, 132] width 126 height 15
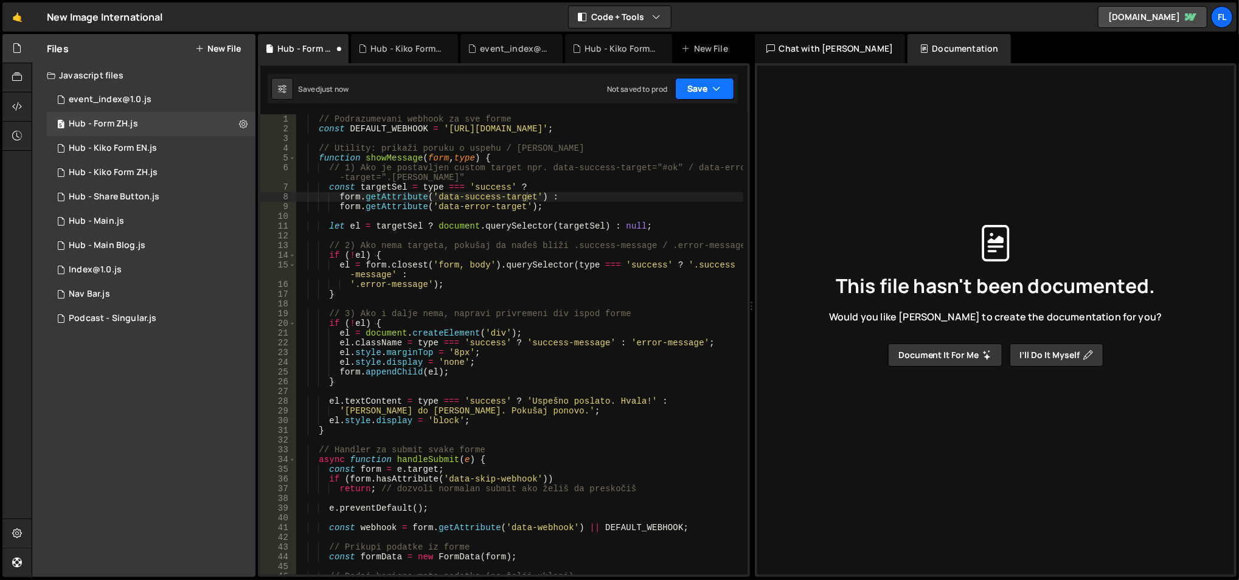
click at [715, 78] on button "Save" at bounding box center [704, 89] width 59 height 22
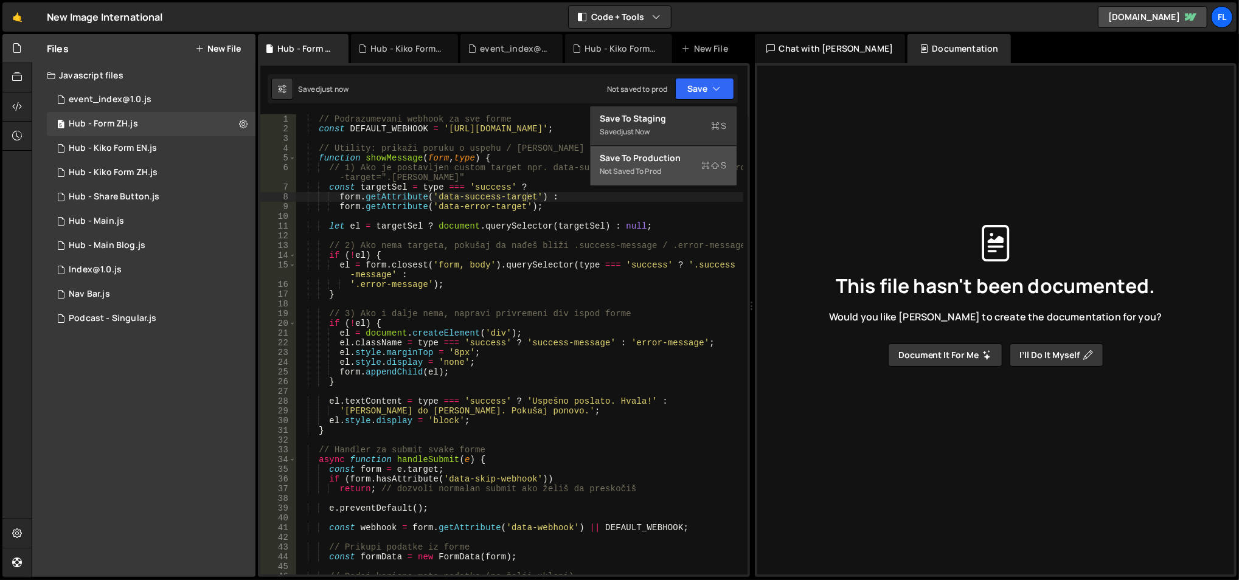
click at [660, 161] on div "Save to Production S" at bounding box center [663, 158] width 126 height 12
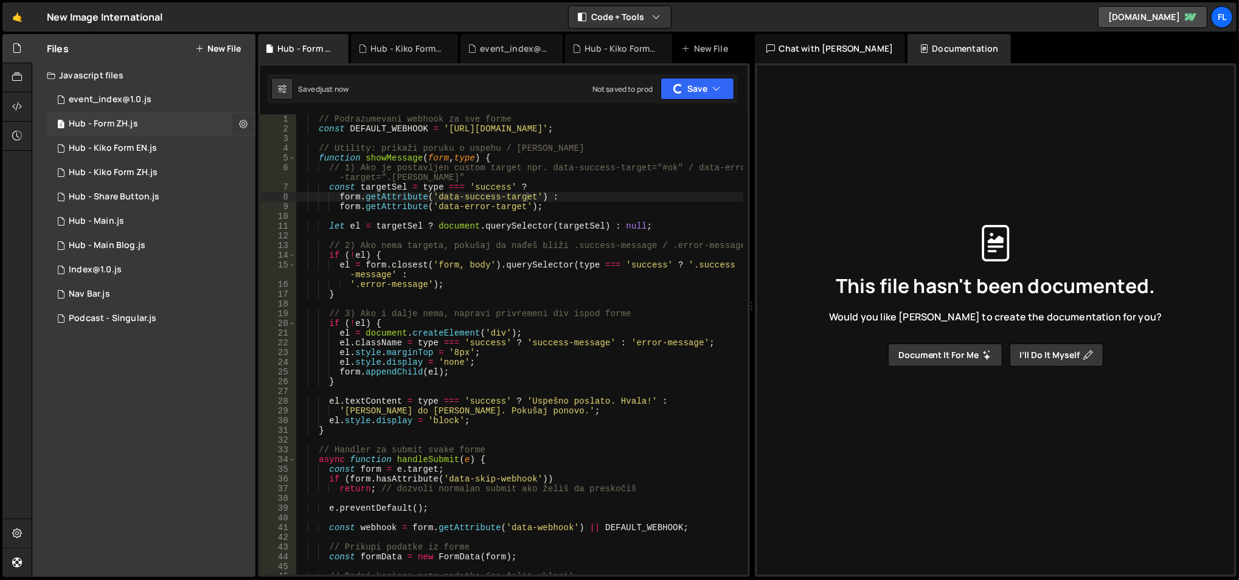
click at [243, 128] on icon at bounding box center [243, 124] width 9 height 12
type input "Hub - Form ZH"
radio input "true"
checkbox input "true"
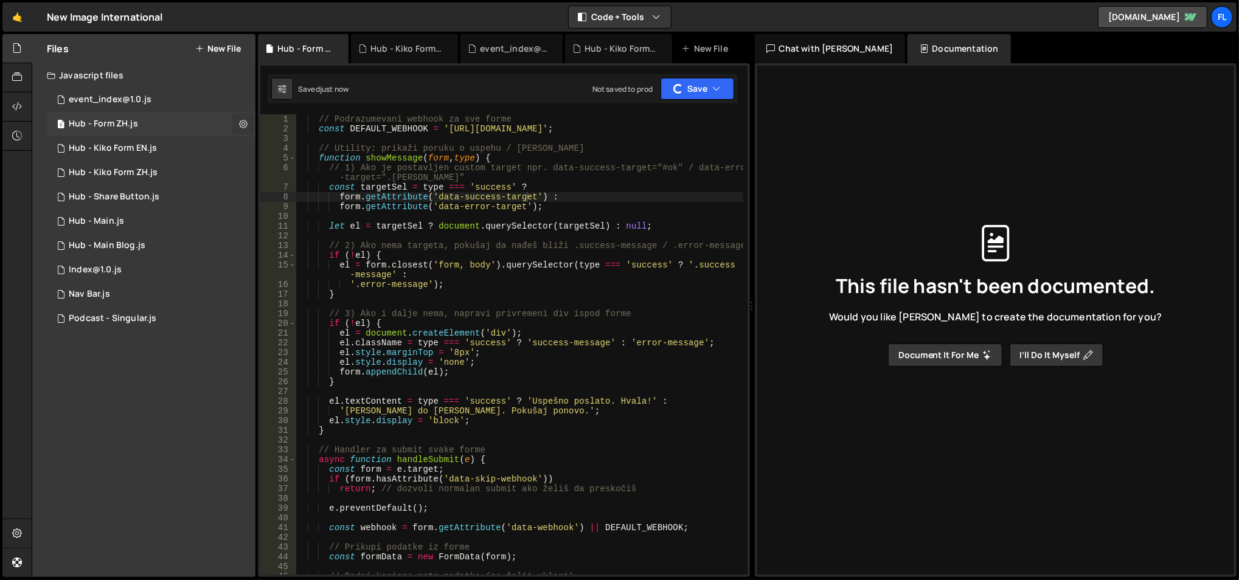
checkbox input "true"
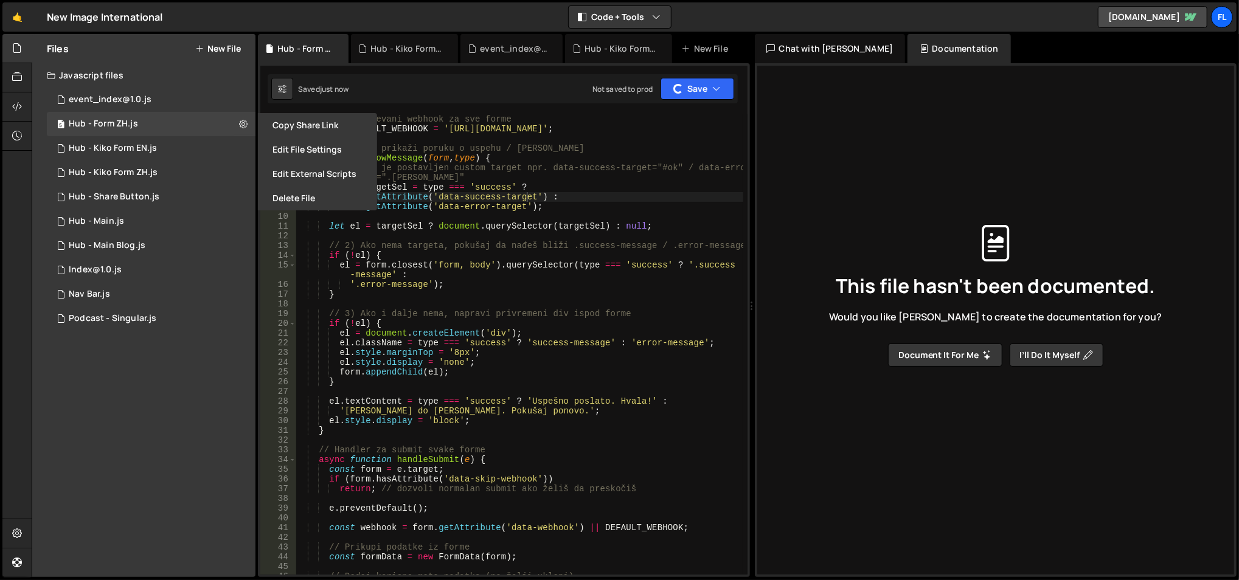
click at [272, 145] on button "Edit File Settings" at bounding box center [317, 149] width 119 height 24
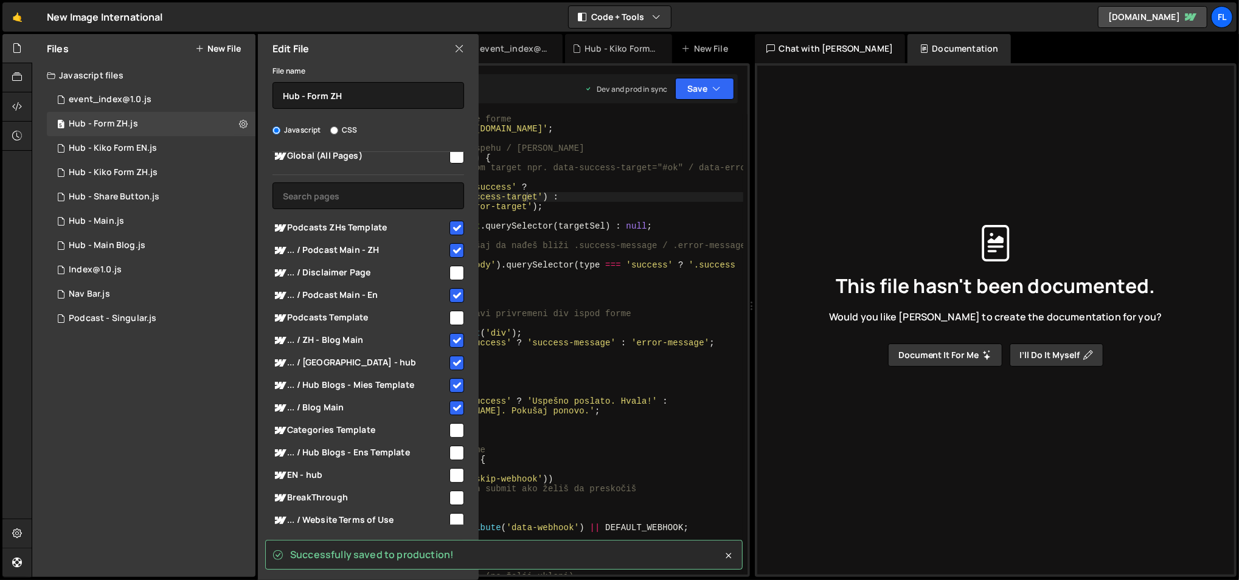
scroll to position [13, 0]
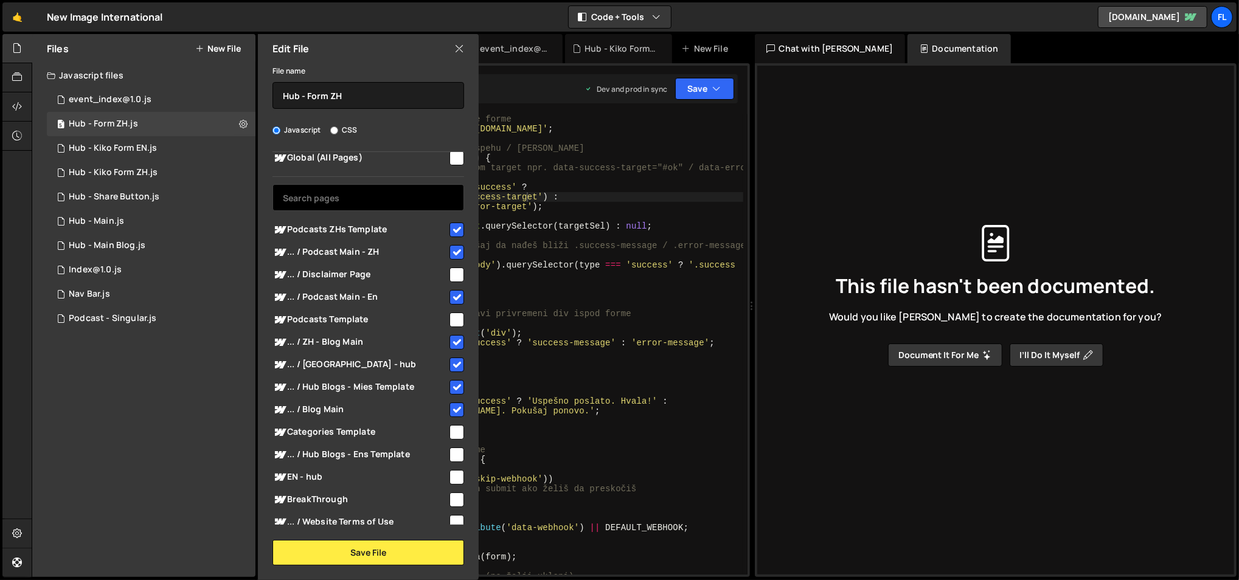
click at [360, 198] on input "text" at bounding box center [368, 197] width 192 height 27
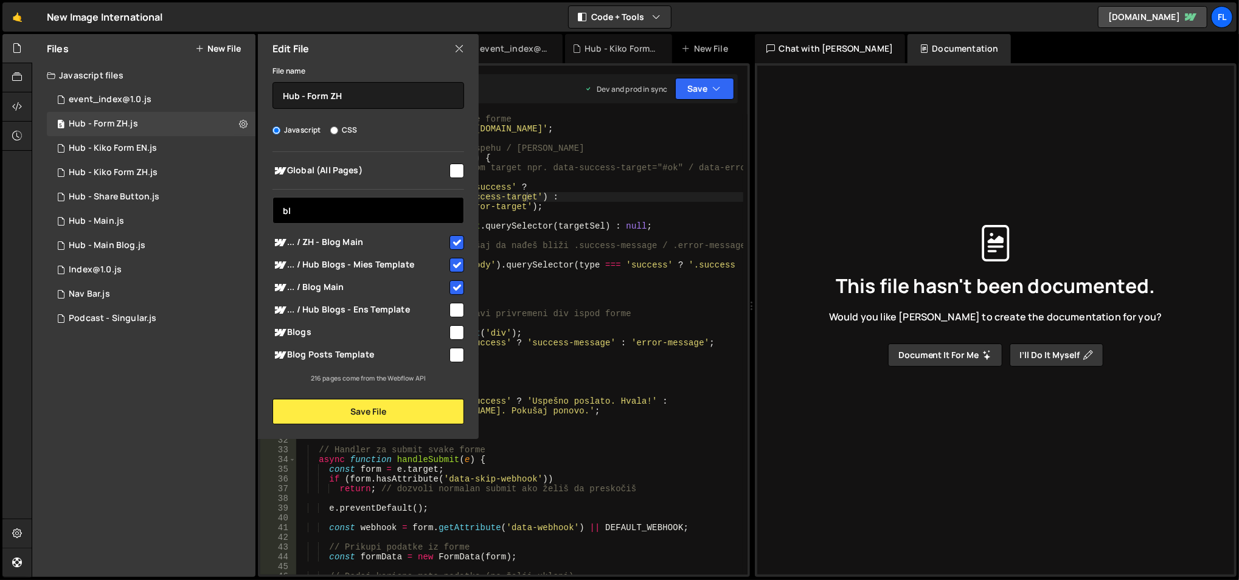
scroll to position [0, 0]
type input "b"
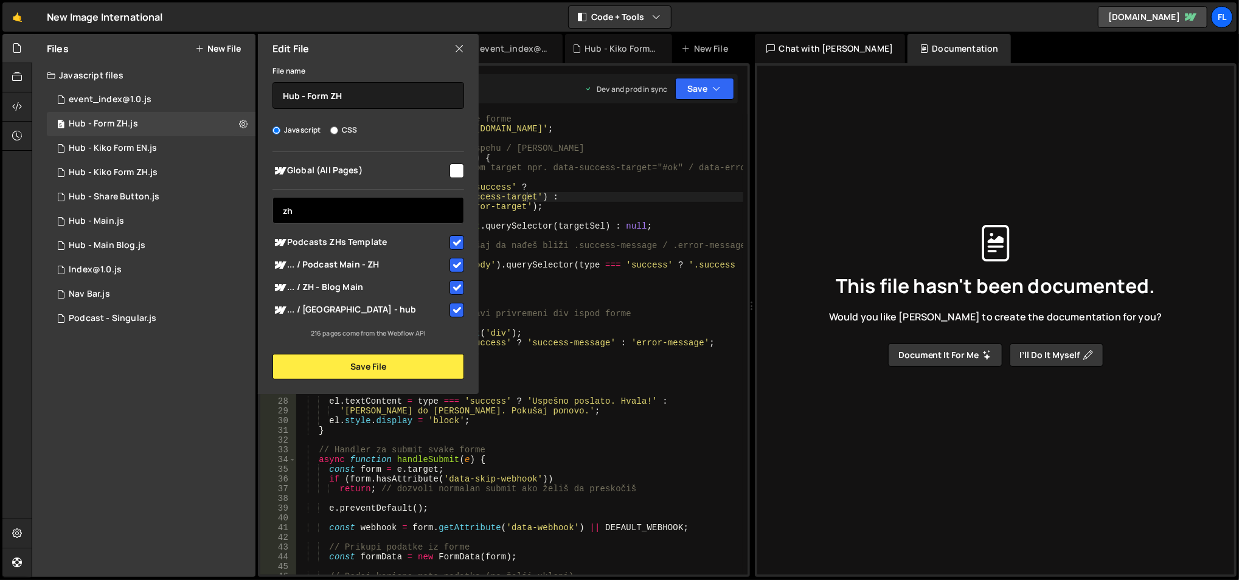
type input "z"
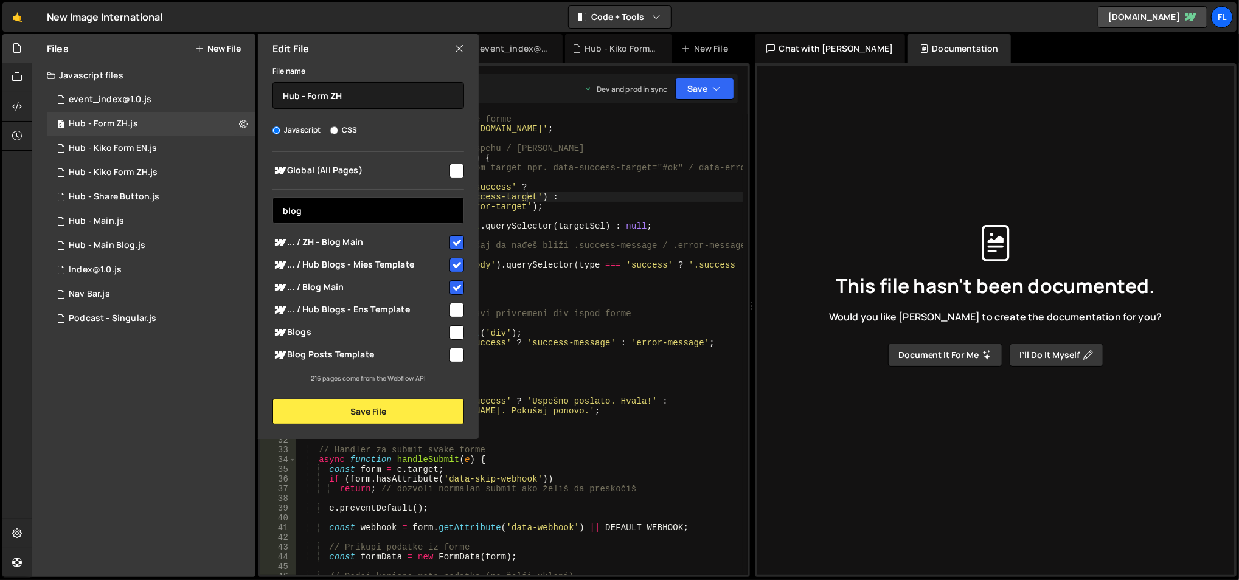
type input "blog"
click at [417, 286] on span "... / Blog Main" at bounding box center [359, 287] width 175 height 15
checkbox input "false"
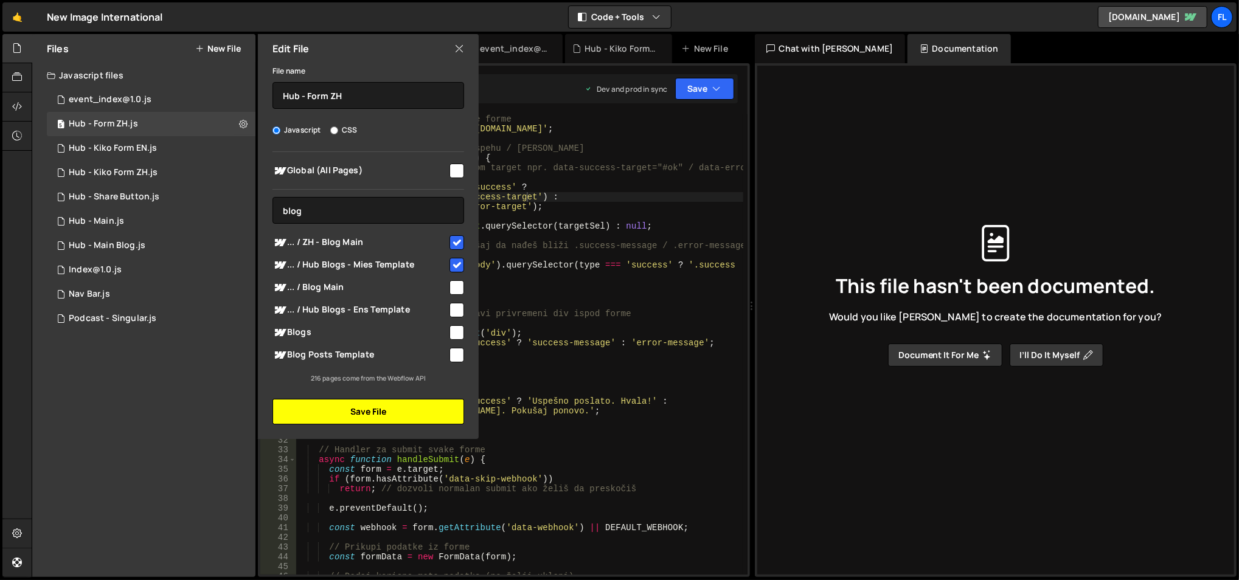
click at [383, 410] on button "Save File" at bounding box center [368, 412] width 192 height 26
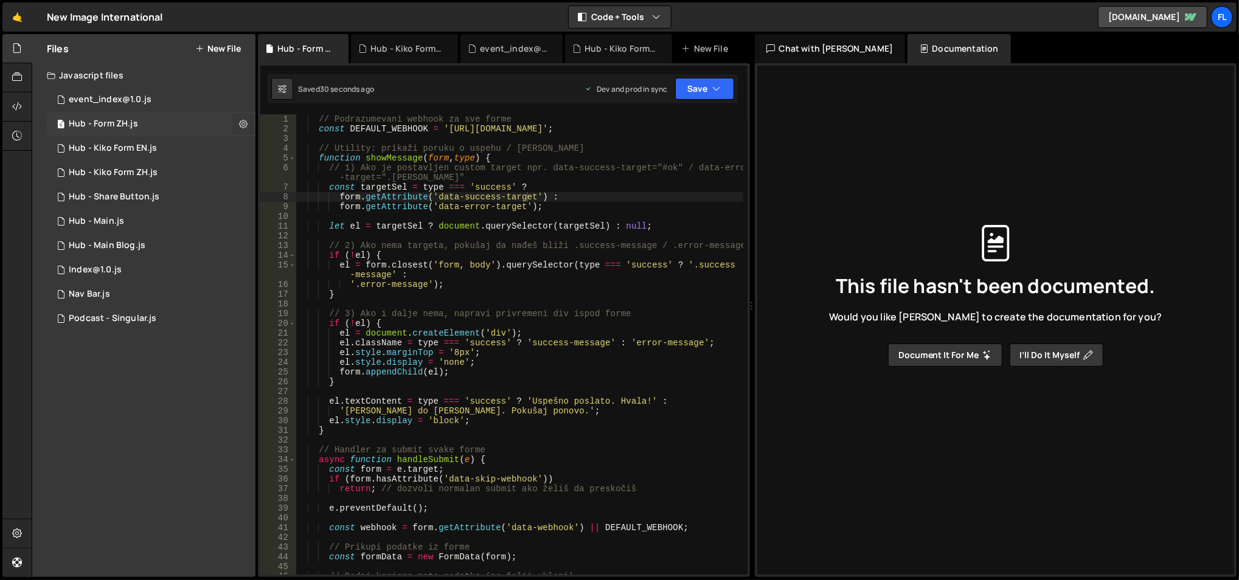
click at [246, 127] on icon at bounding box center [243, 124] width 9 height 12
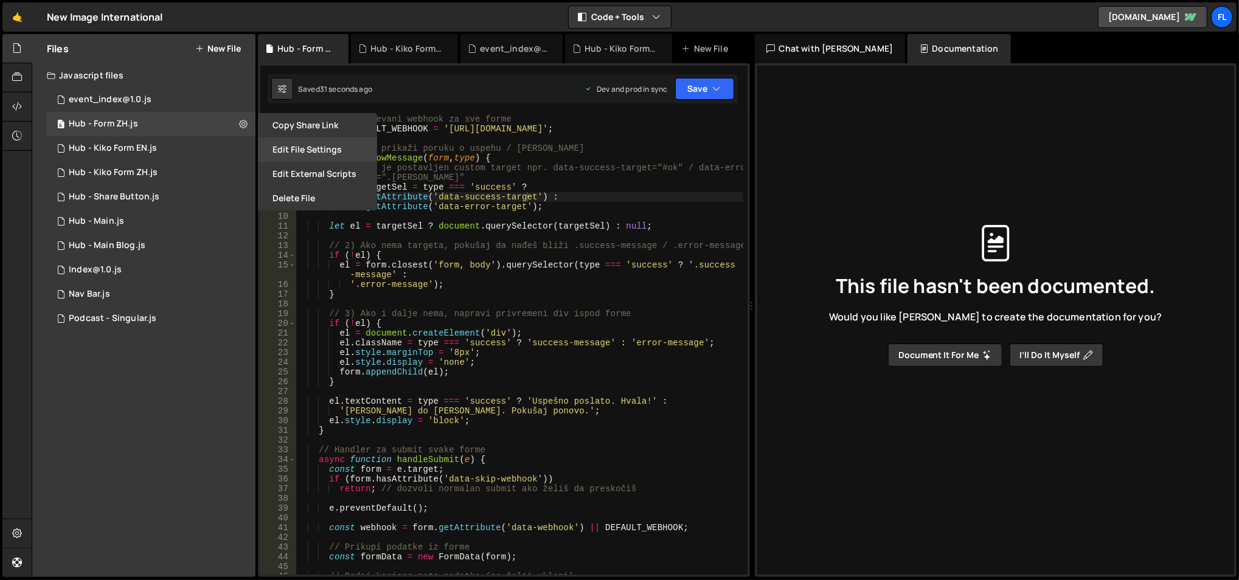
click at [293, 150] on button "Edit File Settings" at bounding box center [317, 149] width 119 height 24
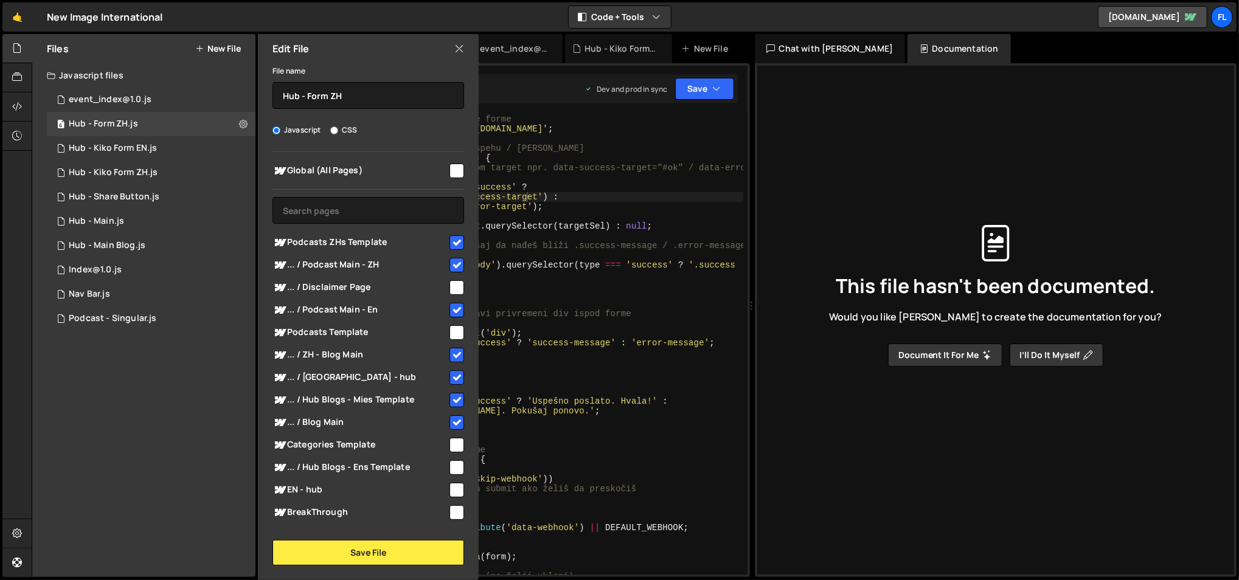
click at [454, 46] on icon at bounding box center [459, 48] width 10 height 13
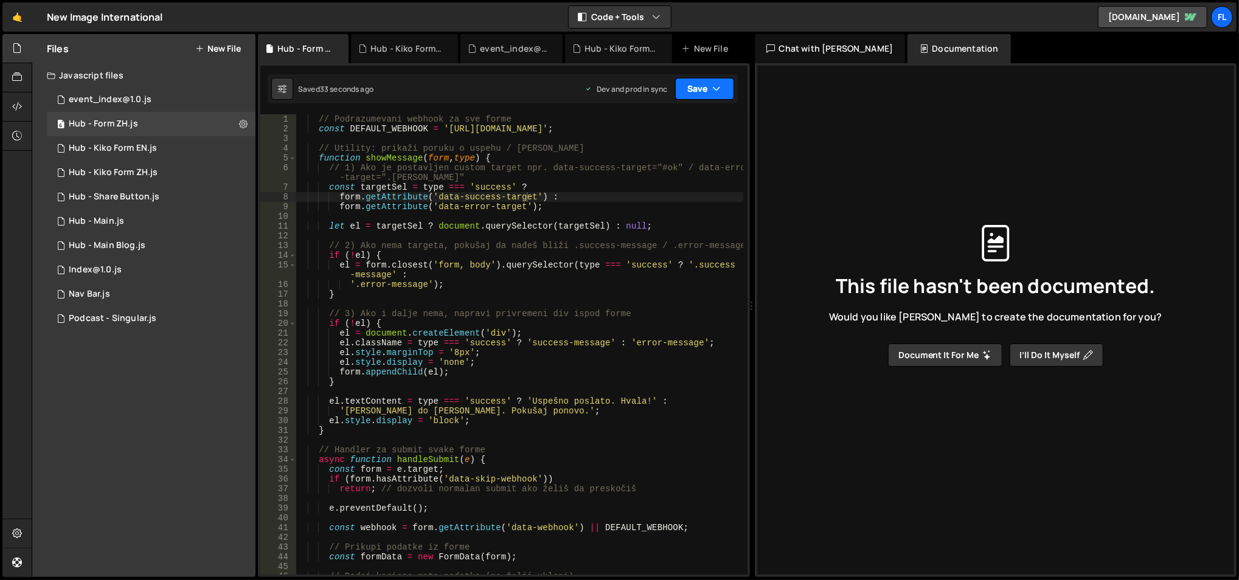
click at [719, 92] on icon "button" at bounding box center [717, 89] width 9 height 12
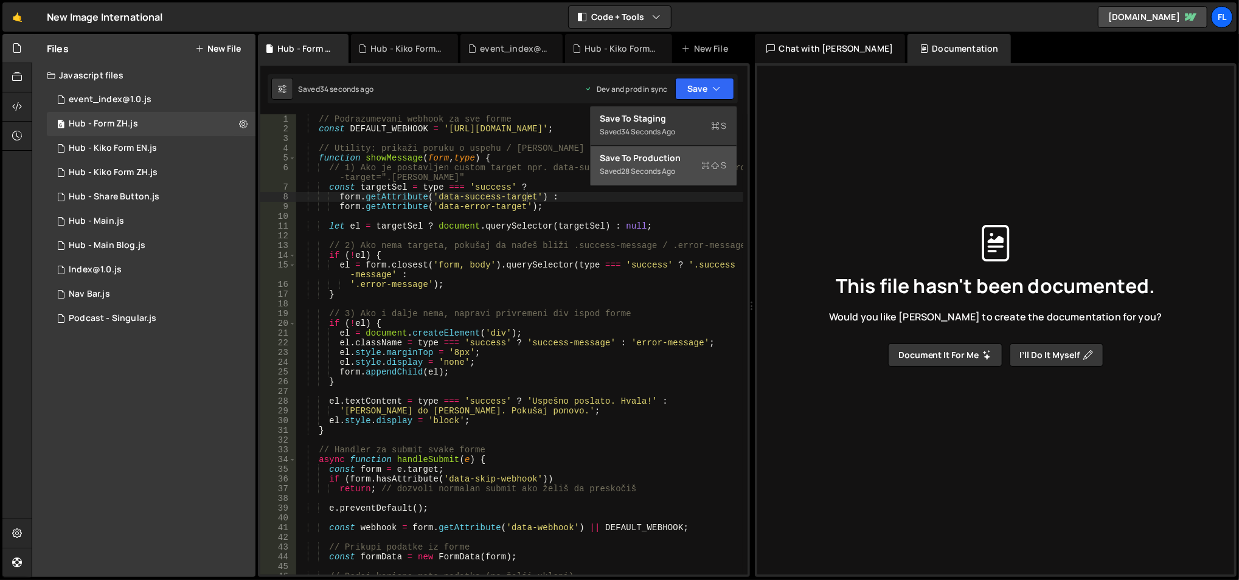
click at [683, 156] on div "Save to Production S" at bounding box center [663, 158] width 126 height 12
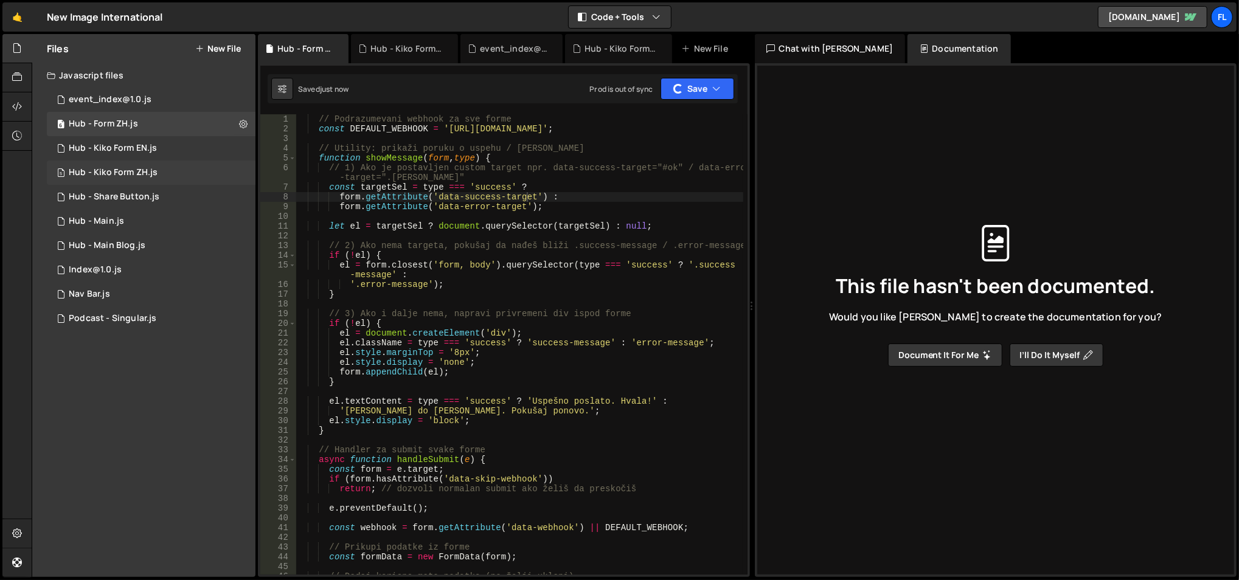
click at [234, 178] on div "5 Hub - Kiko Form ZH.js 0" at bounding box center [151, 173] width 209 height 24
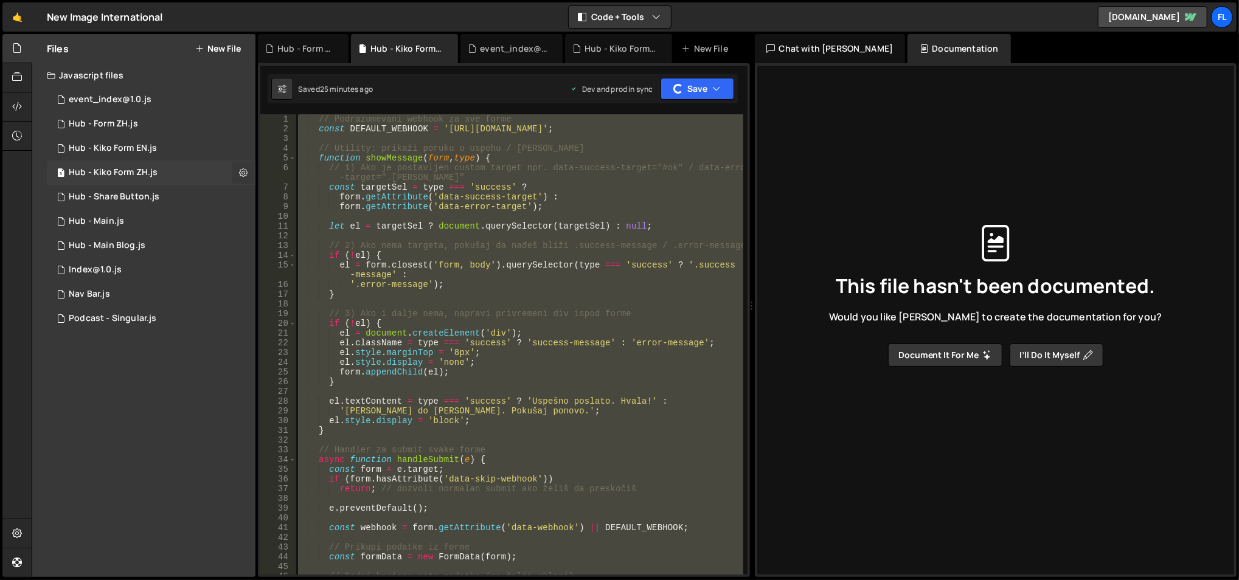
click at [244, 175] on icon at bounding box center [243, 173] width 9 height 12
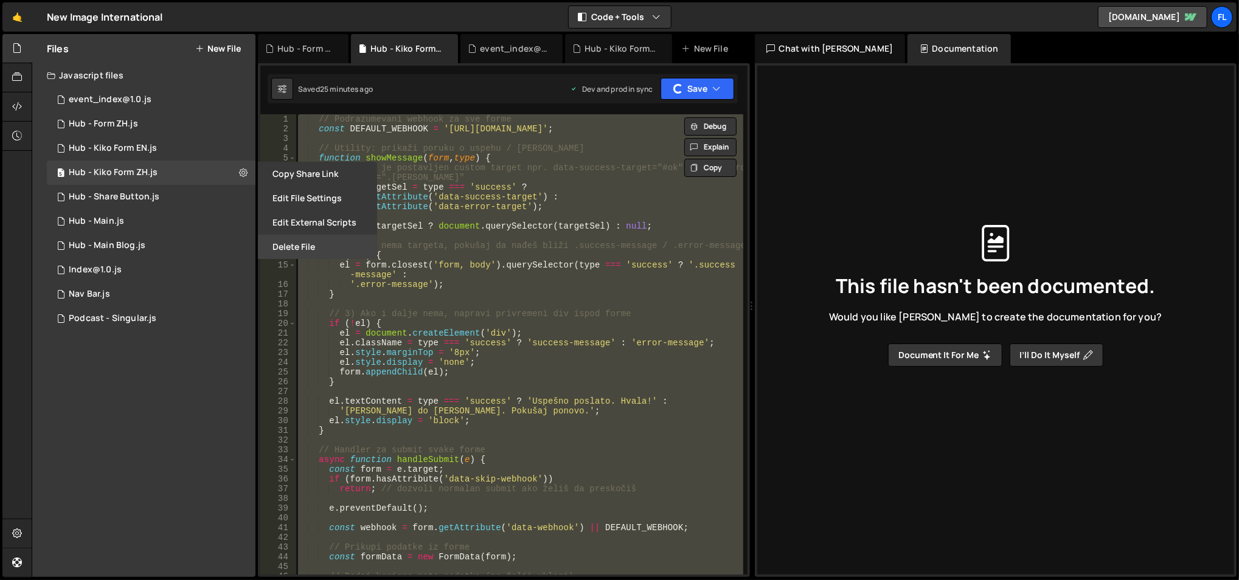
click at [283, 240] on button "Delete File" at bounding box center [317, 247] width 119 height 24
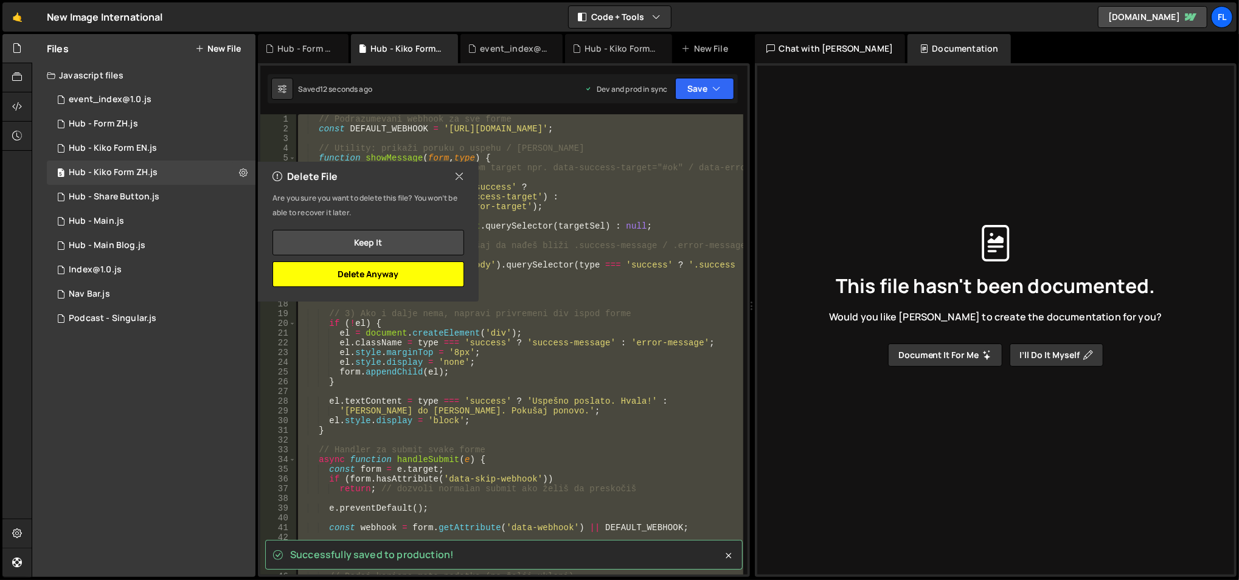
click at [401, 269] on button "Delete Anyway" at bounding box center [368, 274] width 192 height 26
checkbox input "false"
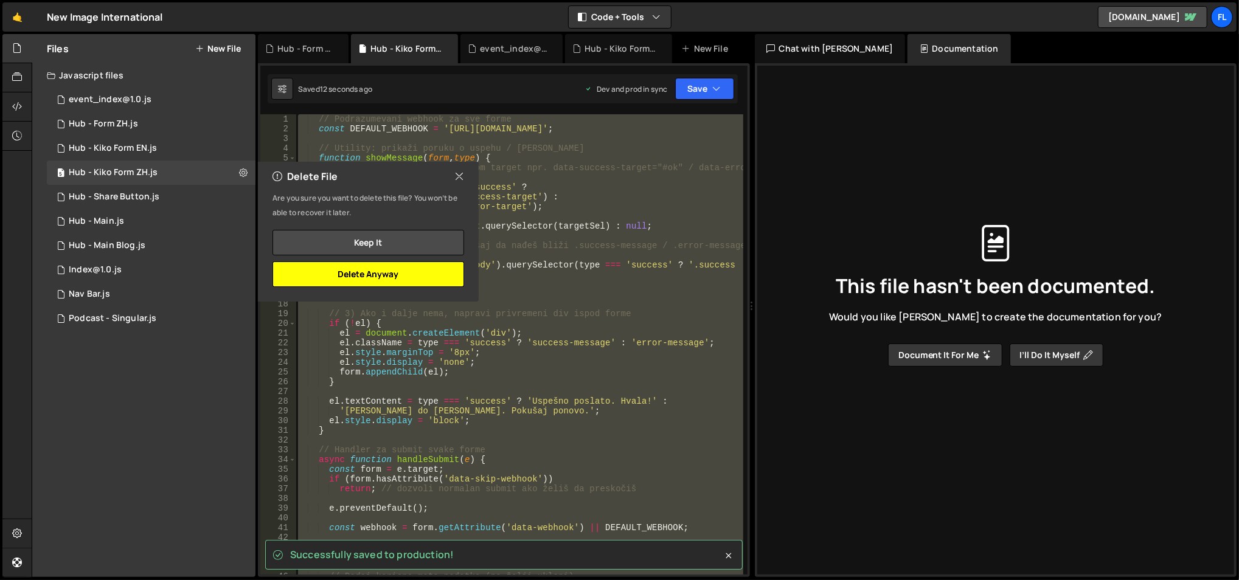
checkbox input "false"
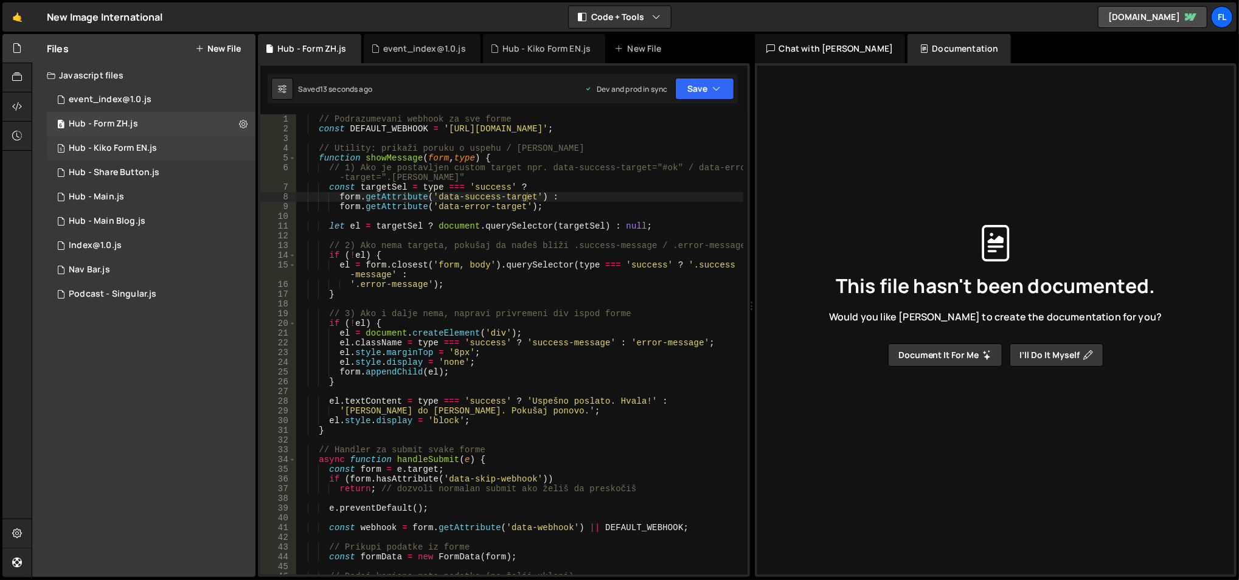
click at [237, 146] on div "5 Hub - Kiko Form EN.js 0" at bounding box center [151, 148] width 209 height 24
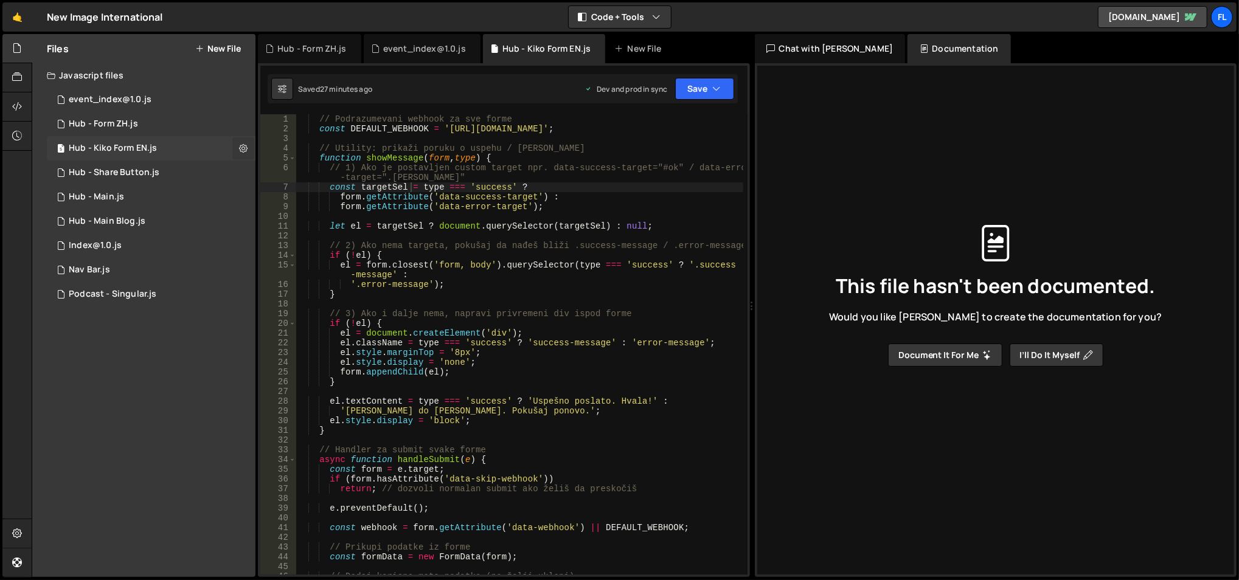
click at [237, 151] on button at bounding box center [243, 148] width 22 height 22
type input "Hub - Kiko Form EN"
radio input "true"
checkbox input "true"
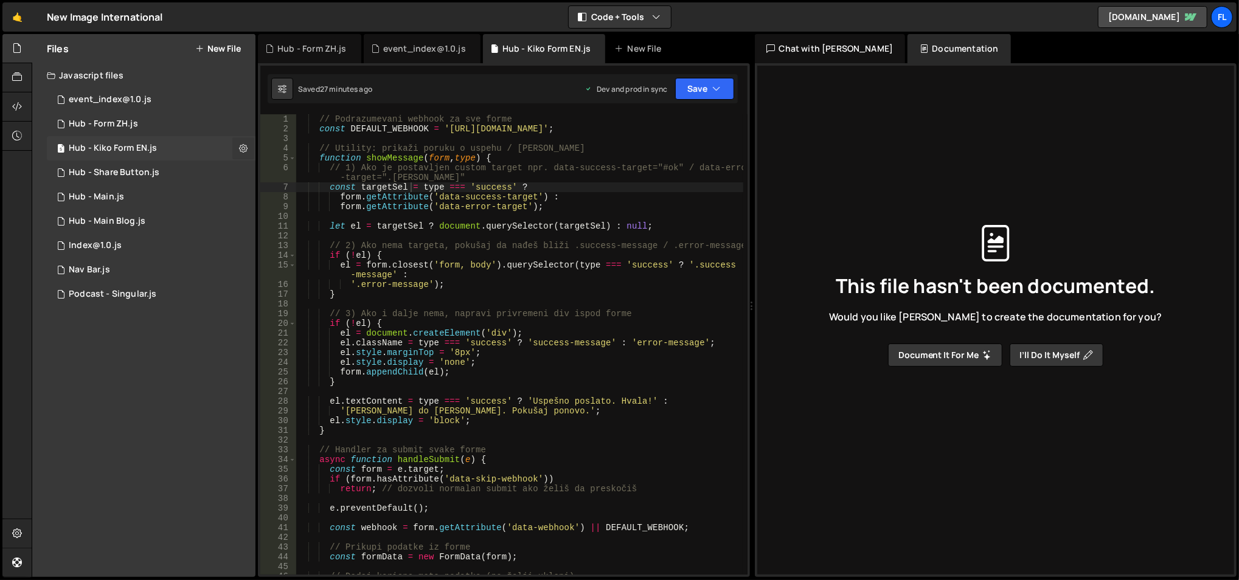
checkbox input "true"
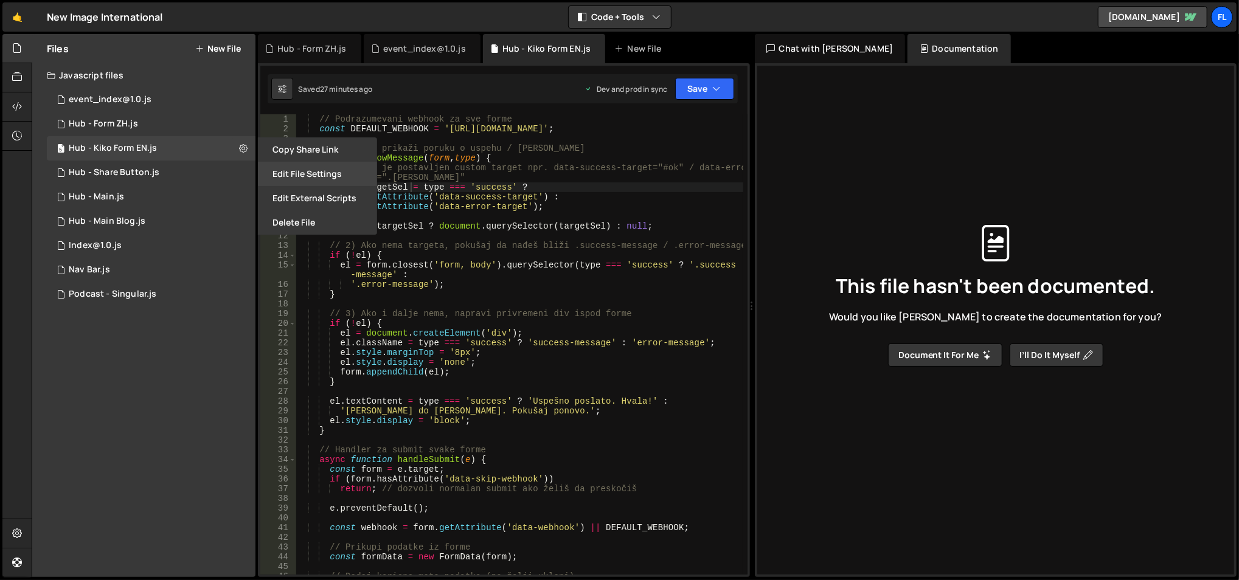
click at [275, 170] on button "Edit File Settings" at bounding box center [317, 174] width 119 height 24
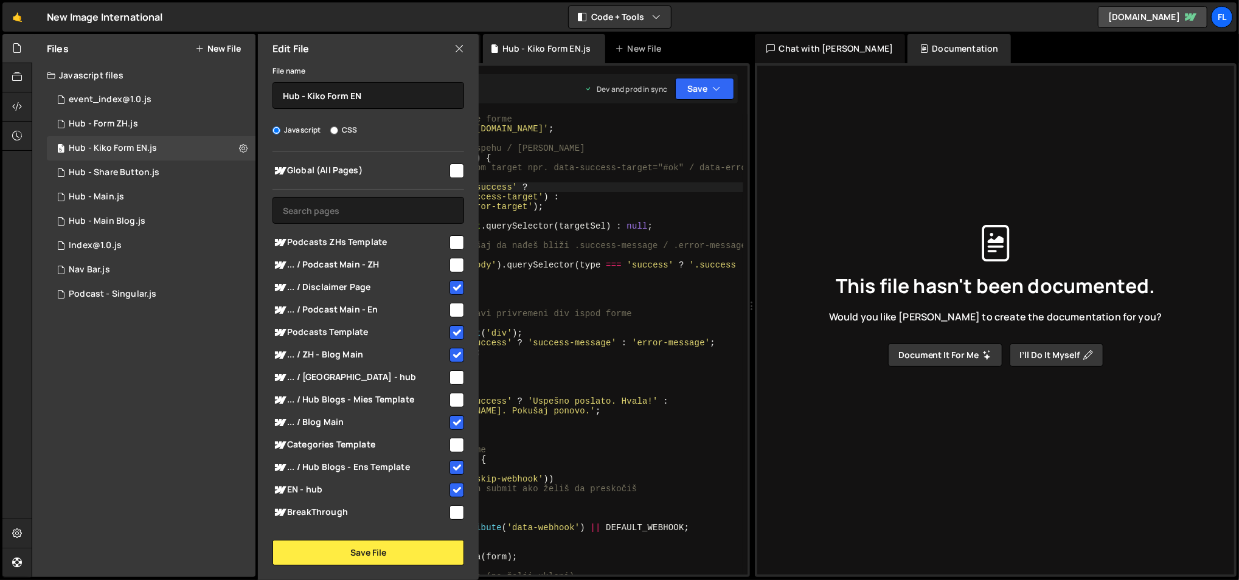
click at [456, 45] on icon at bounding box center [459, 48] width 10 height 13
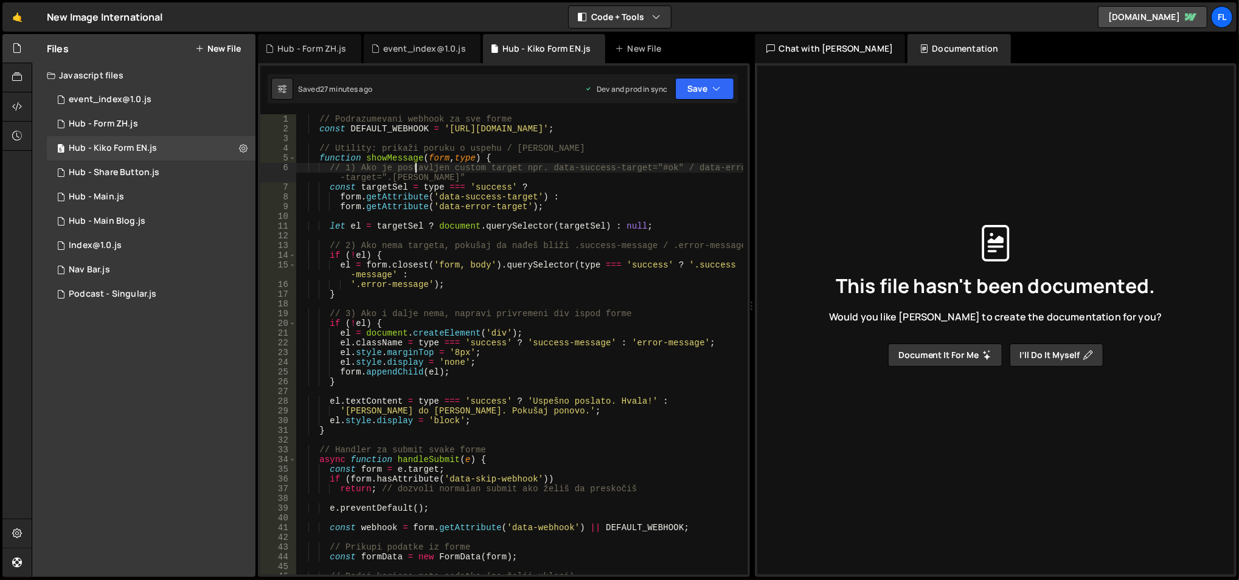
click at [415, 169] on div "// Podrazumevani webhook za sve forme const DEFAULT_WEBHOOK = '[URL][DOMAIN_NAM…" at bounding box center [520, 354] width 448 height 481
type textarea "observer.observe(document.body, { childList: true, subtree: true });"
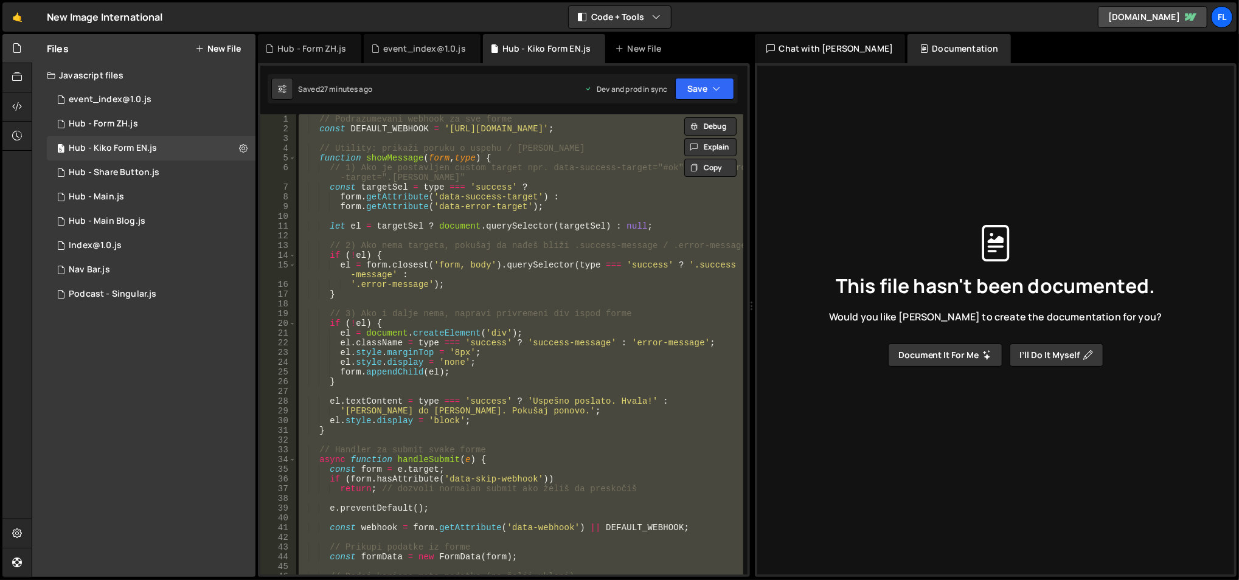
click at [221, 46] on button "New File" at bounding box center [218, 49] width 46 height 10
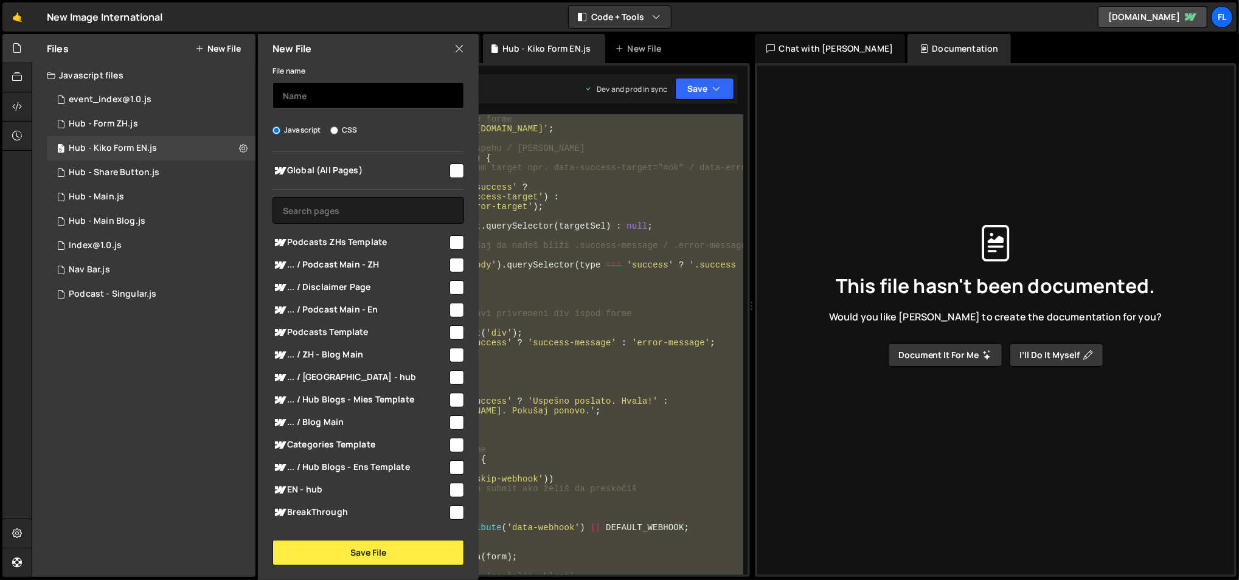
click at [322, 92] on input "text" at bounding box center [368, 95] width 192 height 27
type input "Hub - Form EN"
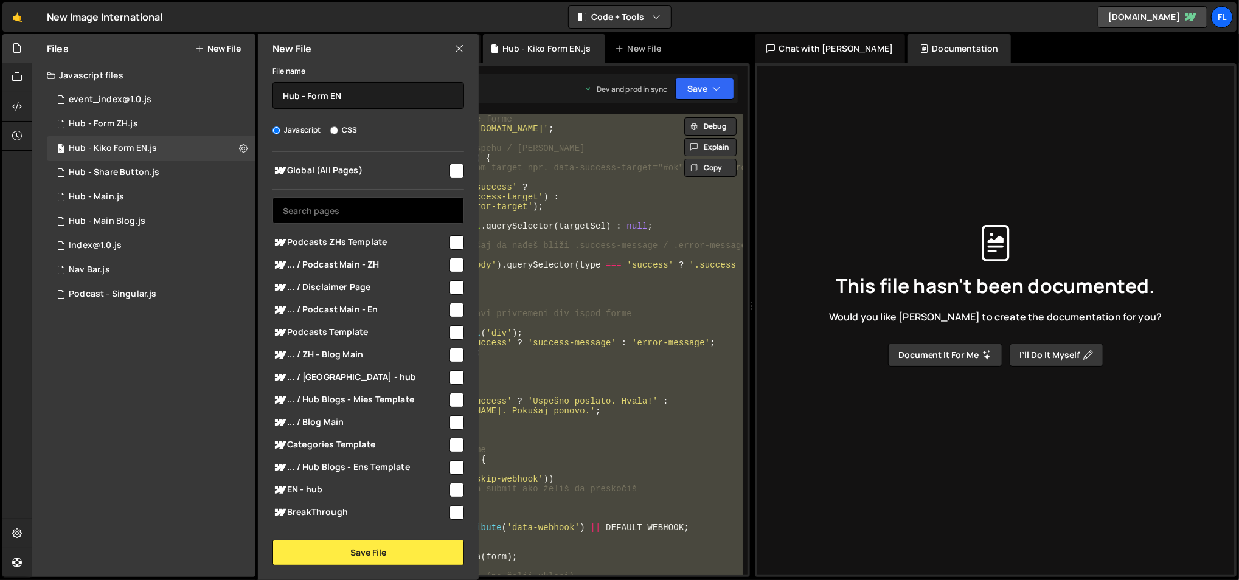
click at [360, 206] on input "text" at bounding box center [368, 210] width 192 height 27
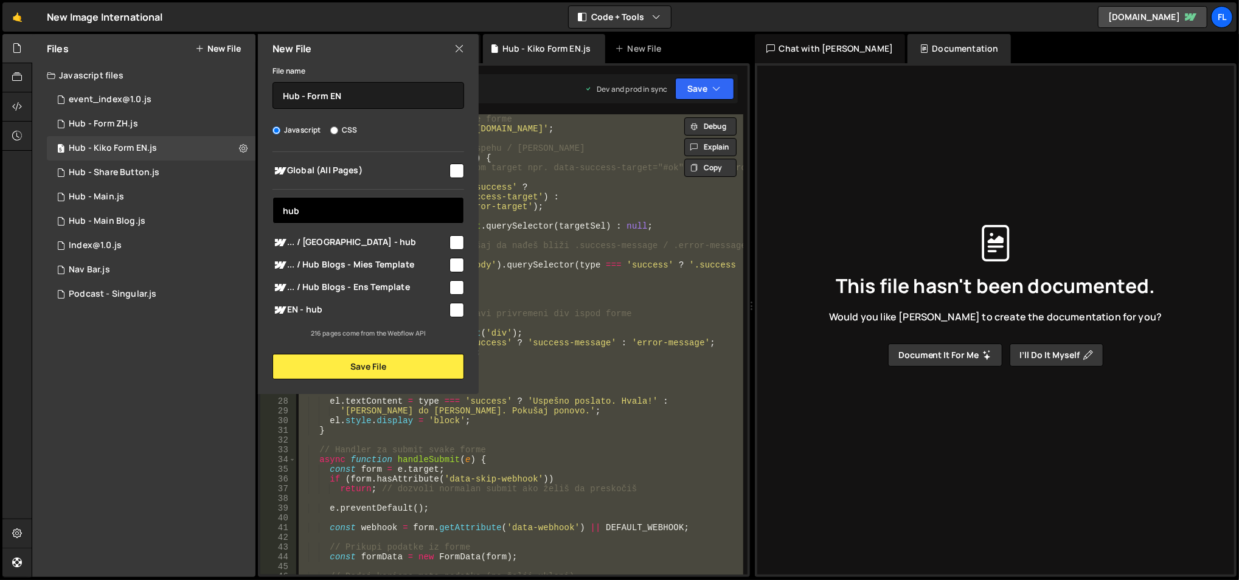
type input "hub"
click at [420, 283] on span "... / Hub Blogs - Ens Template" at bounding box center [359, 287] width 175 height 15
checkbox input "true"
click at [420, 306] on span "EN - hub" at bounding box center [359, 310] width 175 height 15
checkbox input "true"
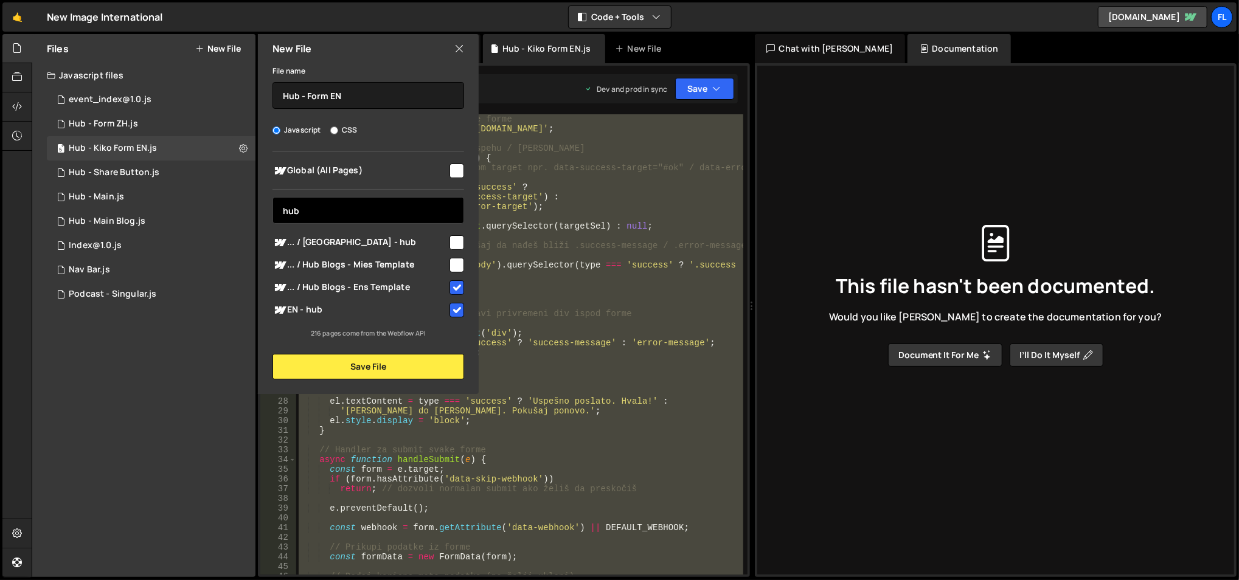
click at [395, 208] on input "hub" at bounding box center [368, 210] width 192 height 27
type input "podcast"
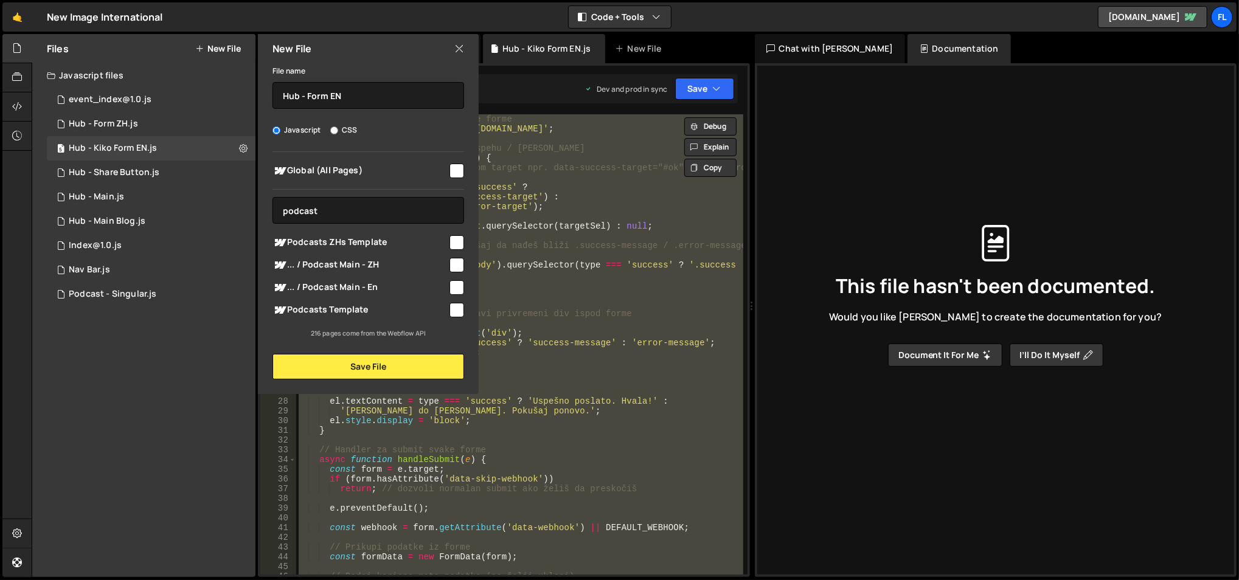
click at [400, 284] on span "... / Podcast Main - En" at bounding box center [359, 287] width 175 height 15
checkbox input "true"
click at [374, 205] on input "podcast" at bounding box center [368, 210] width 192 height 27
click at [374, 205] on input "hub" at bounding box center [368, 210] width 192 height 27
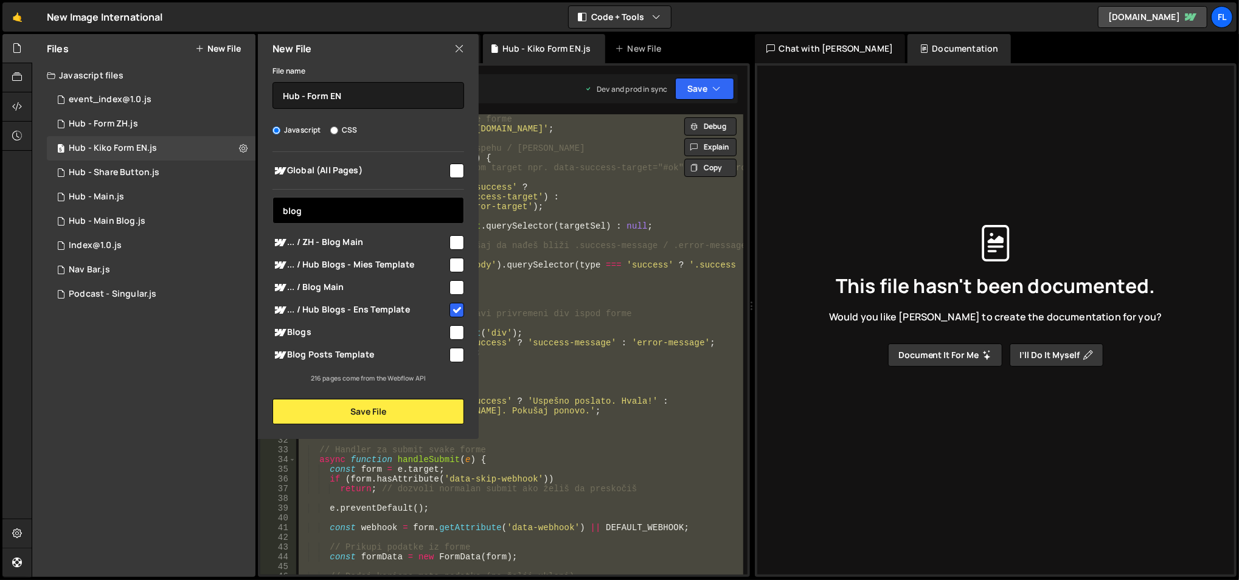
type input "blog"
click at [393, 283] on span "... / Blog Main" at bounding box center [359, 287] width 175 height 15
checkbox input "true"
click at [381, 209] on input "blog" at bounding box center [368, 210] width 192 height 27
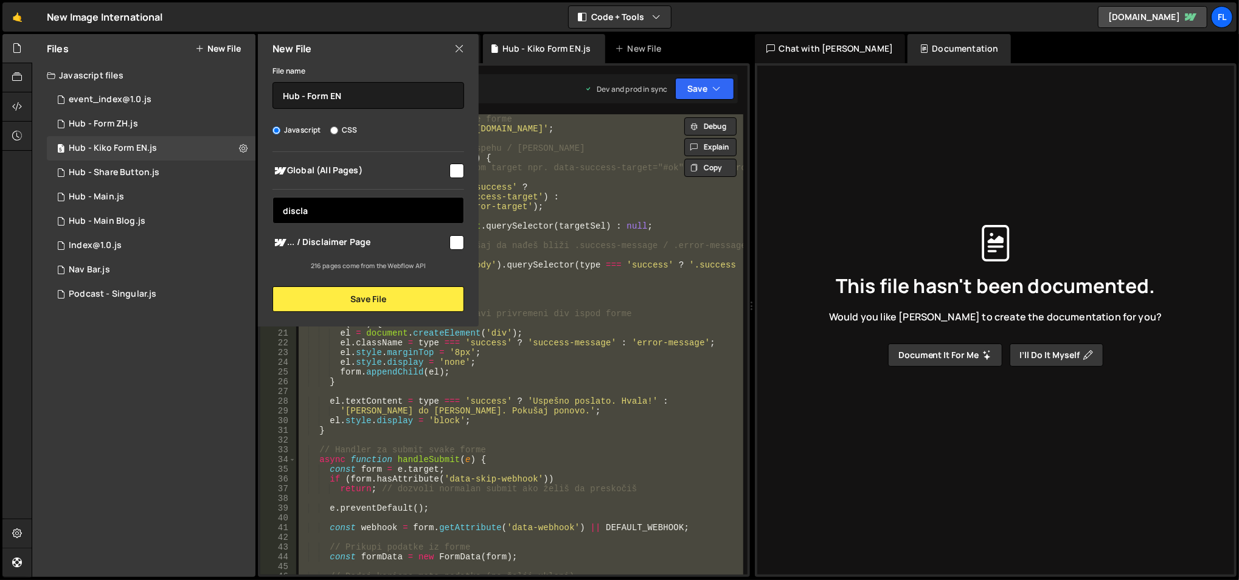
type input "discla"
click at [384, 243] on span "... / Disclaimer Page" at bounding box center [359, 242] width 175 height 15
checkbox input "true"
click at [392, 210] on input "discla" at bounding box center [368, 210] width 192 height 27
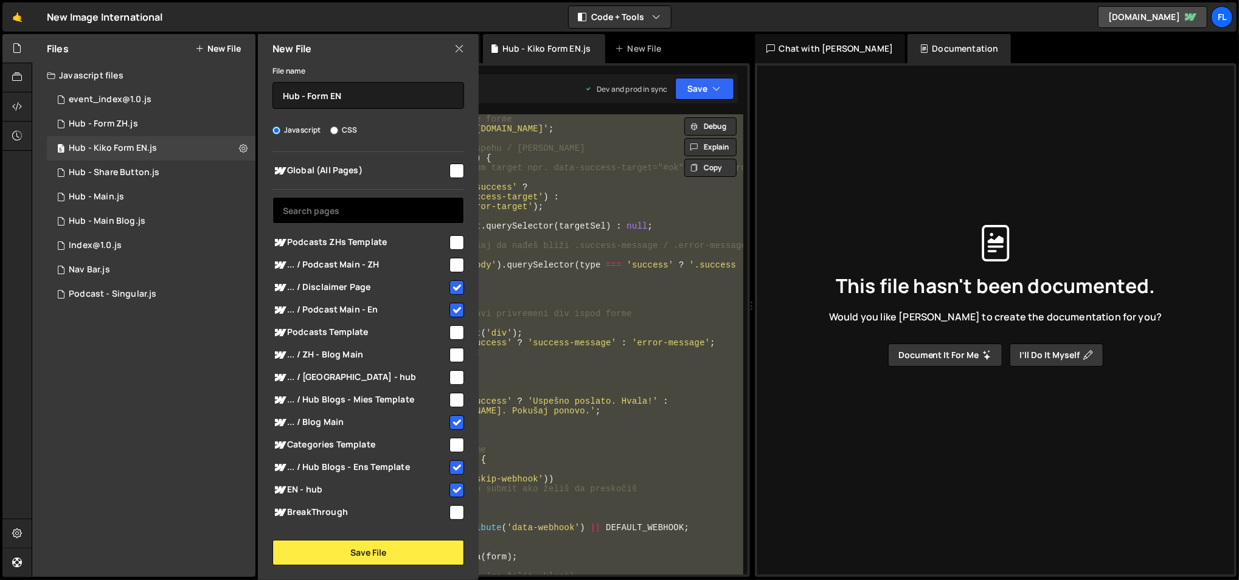
click at [407, 212] on input "text" at bounding box center [368, 210] width 192 height 27
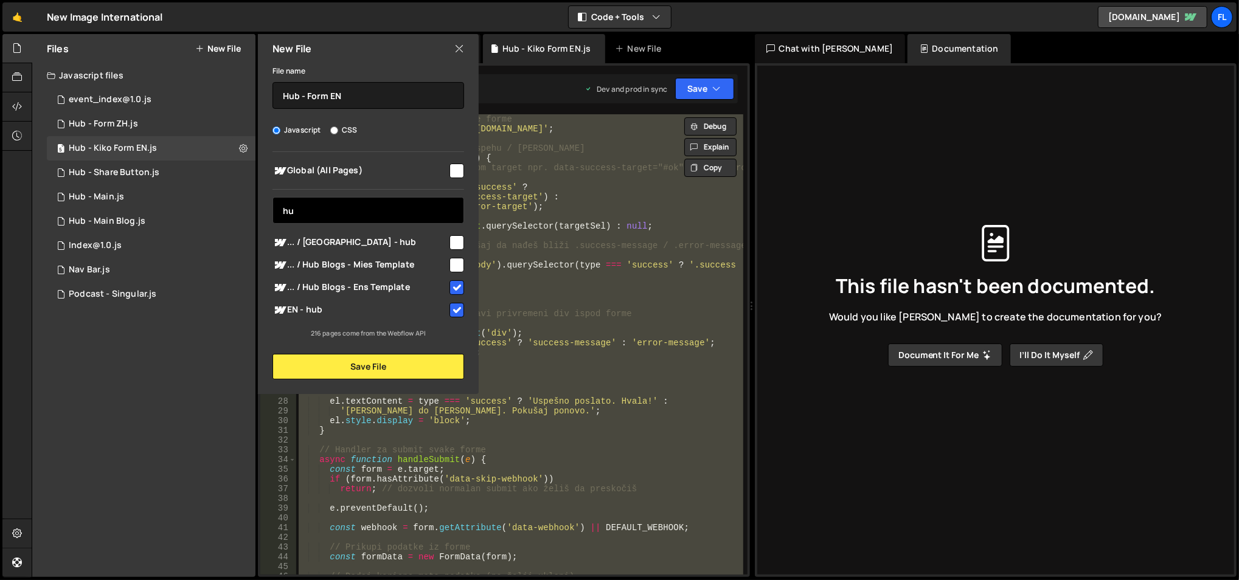
type input "h"
type input "p"
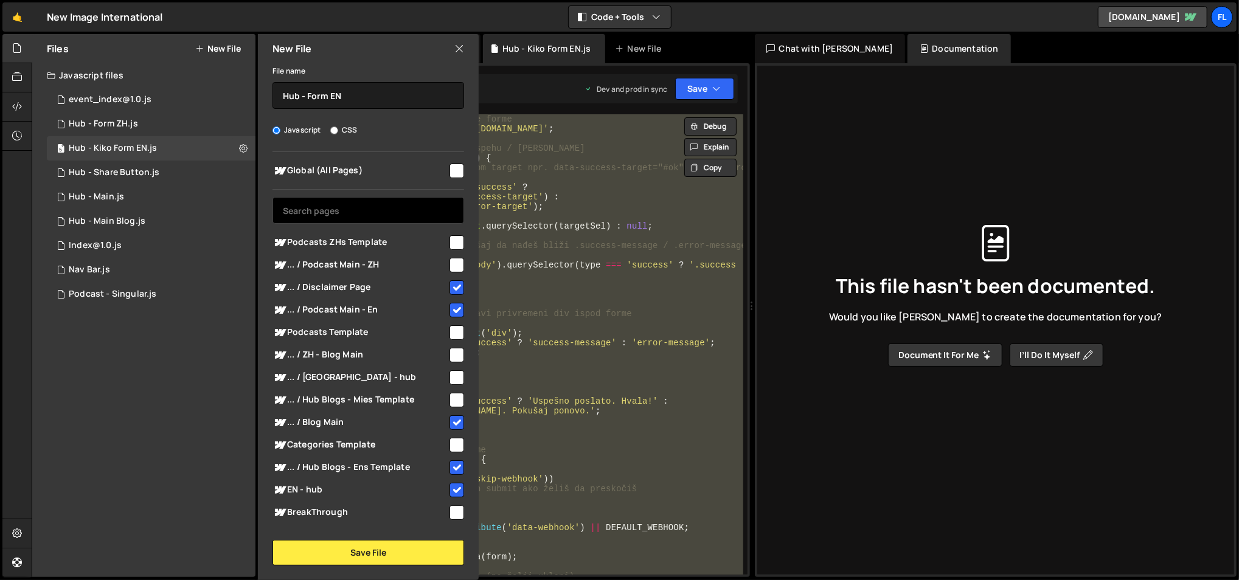
click at [345, 202] on input "text" at bounding box center [368, 210] width 192 height 27
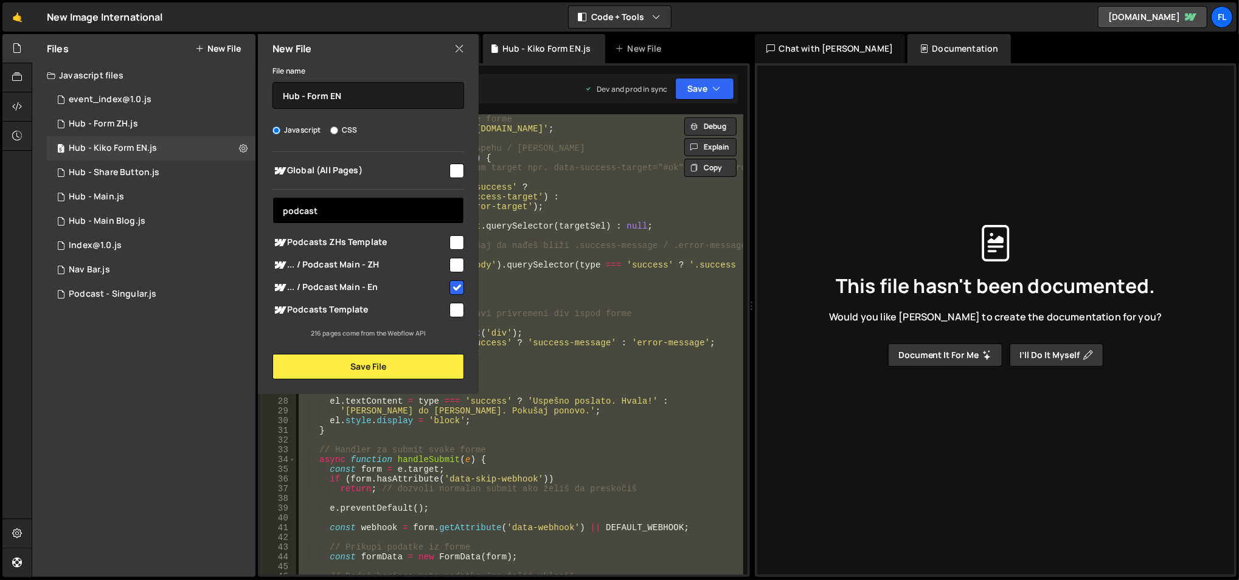
type input "podcast"
click at [365, 310] on span "Podcasts Template" at bounding box center [359, 310] width 175 height 15
checkbox input "true"
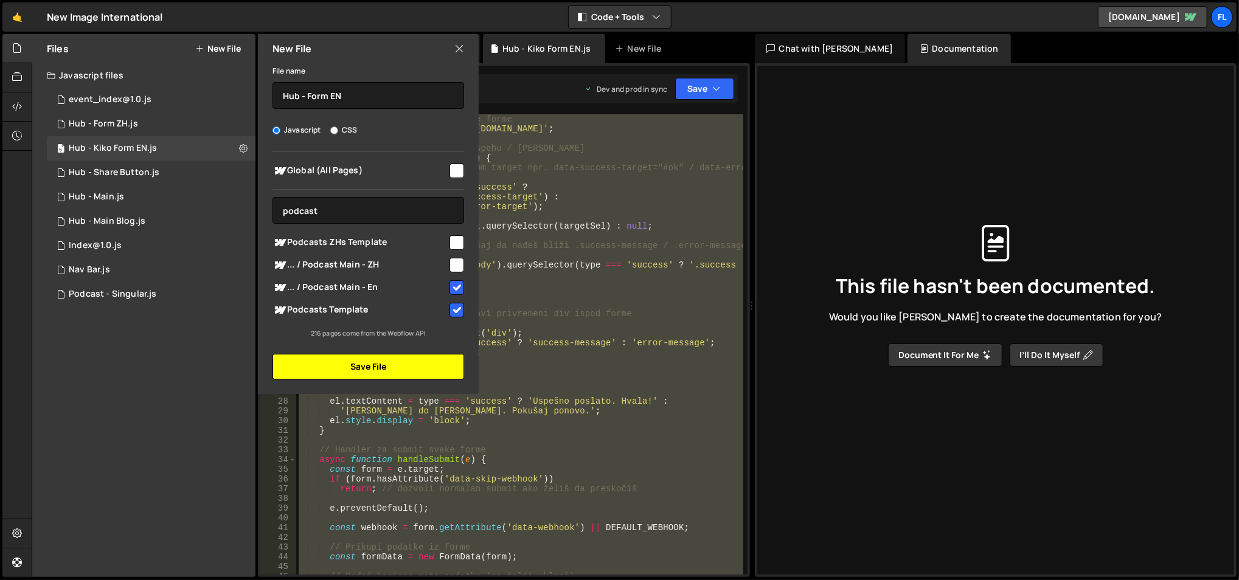
click at [358, 367] on button "Save File" at bounding box center [368, 367] width 192 height 26
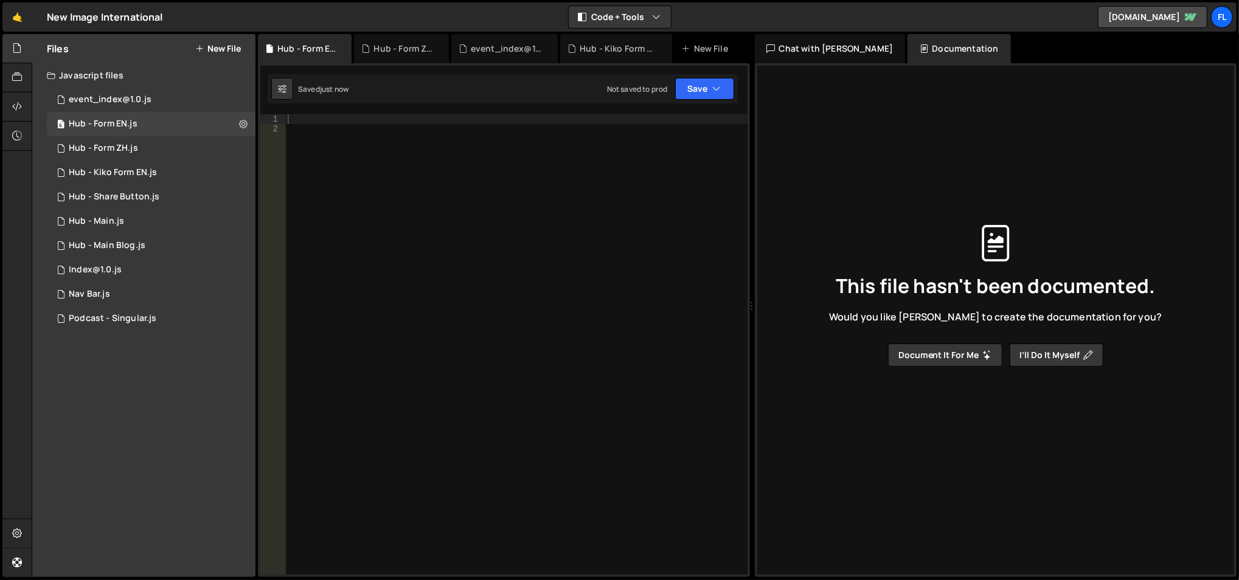
click at [376, 127] on div at bounding box center [516, 354] width 463 height 481
click at [380, 116] on div at bounding box center [516, 354] width 463 height 481
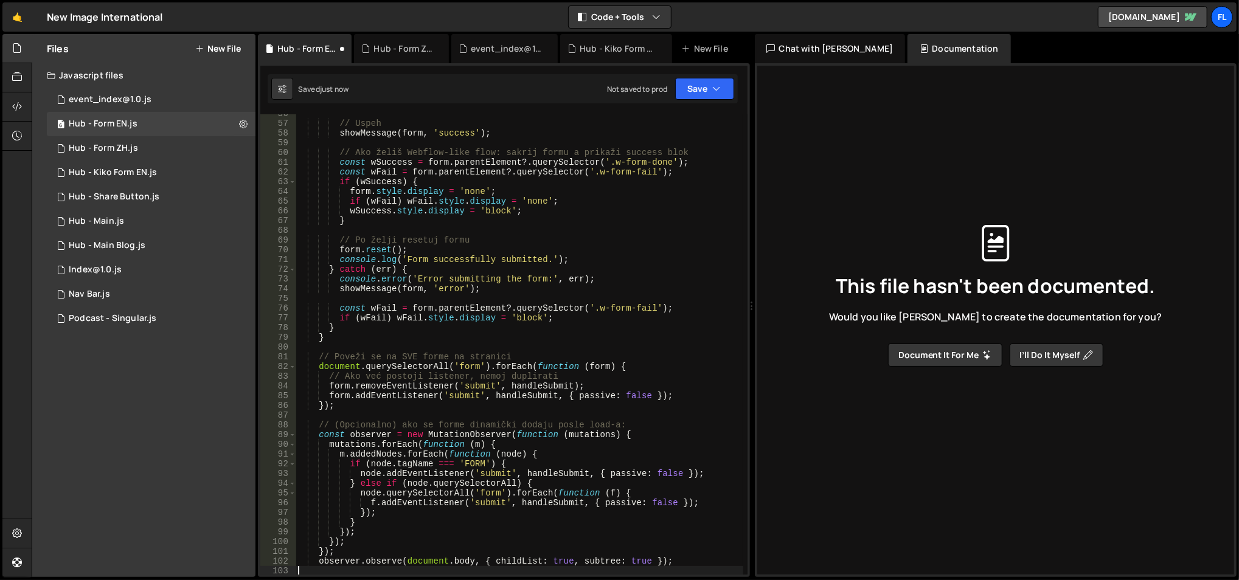
scroll to position [559, 0]
click at [701, 93] on button "Save" at bounding box center [704, 89] width 59 height 22
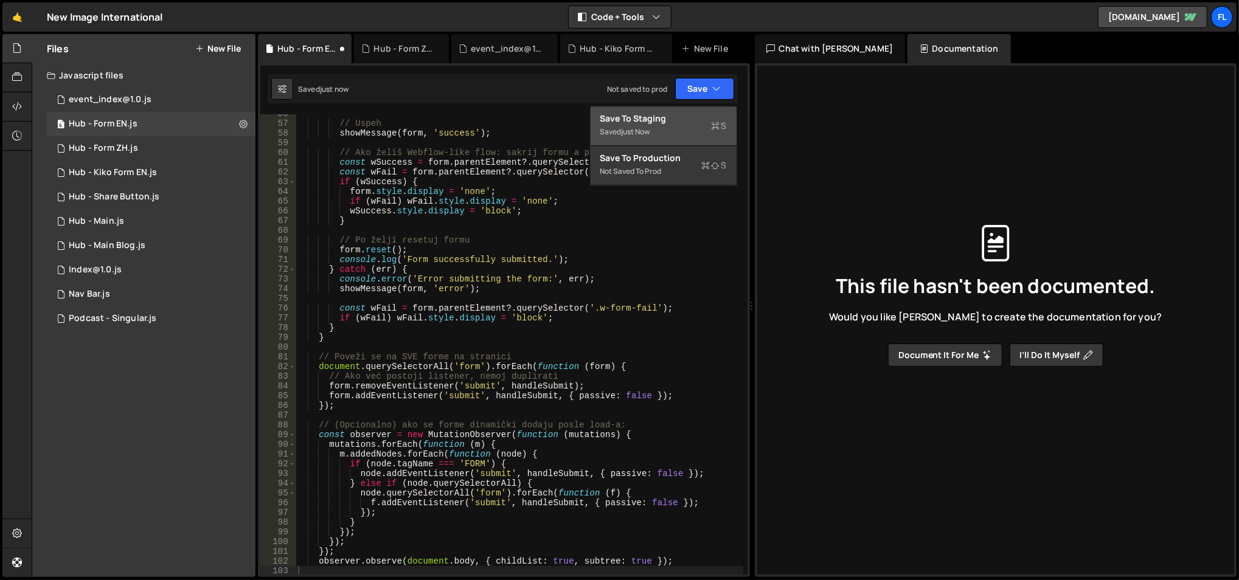
click at [670, 119] on div "Save to Staging S" at bounding box center [663, 118] width 126 height 12
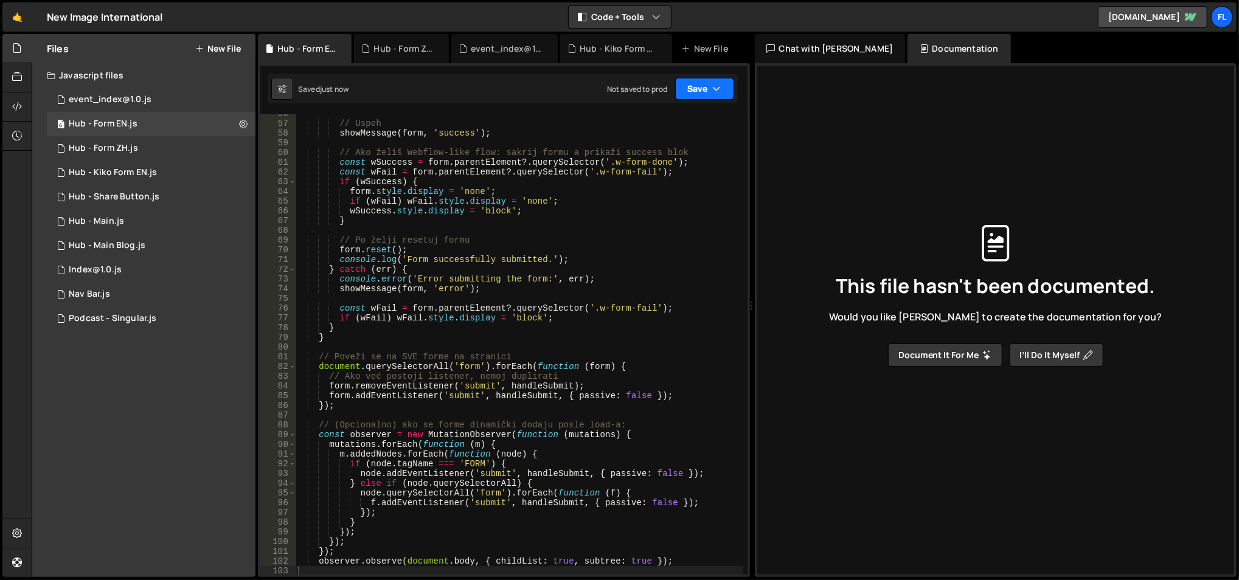
click at [694, 95] on button "Save" at bounding box center [704, 89] width 59 height 22
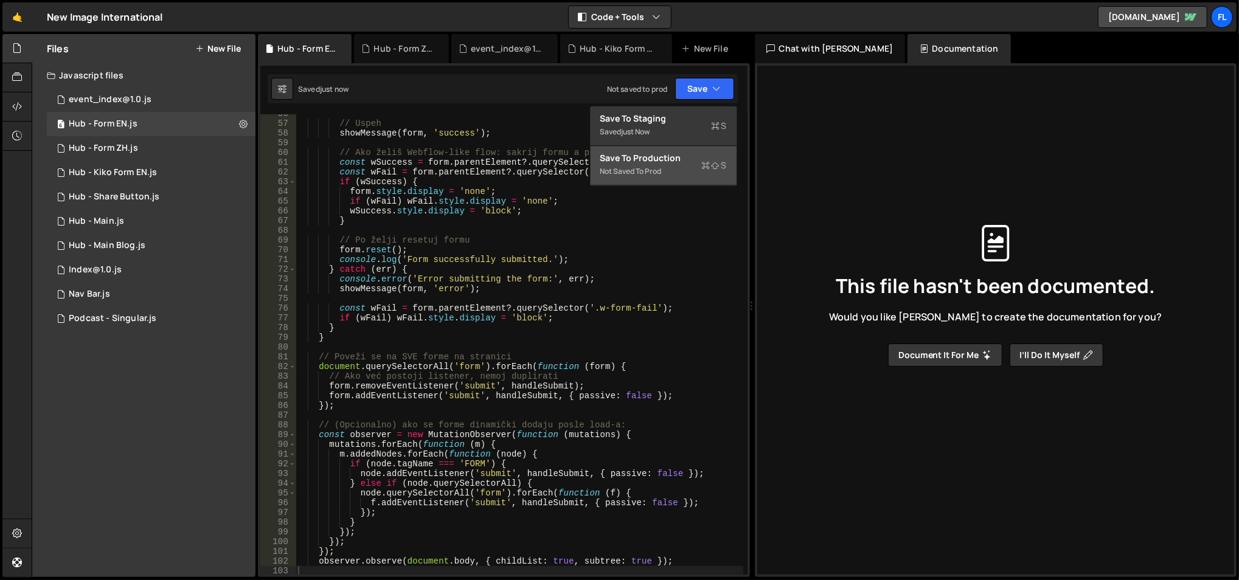
click at [657, 159] on div "Save to Production S" at bounding box center [663, 158] width 126 height 12
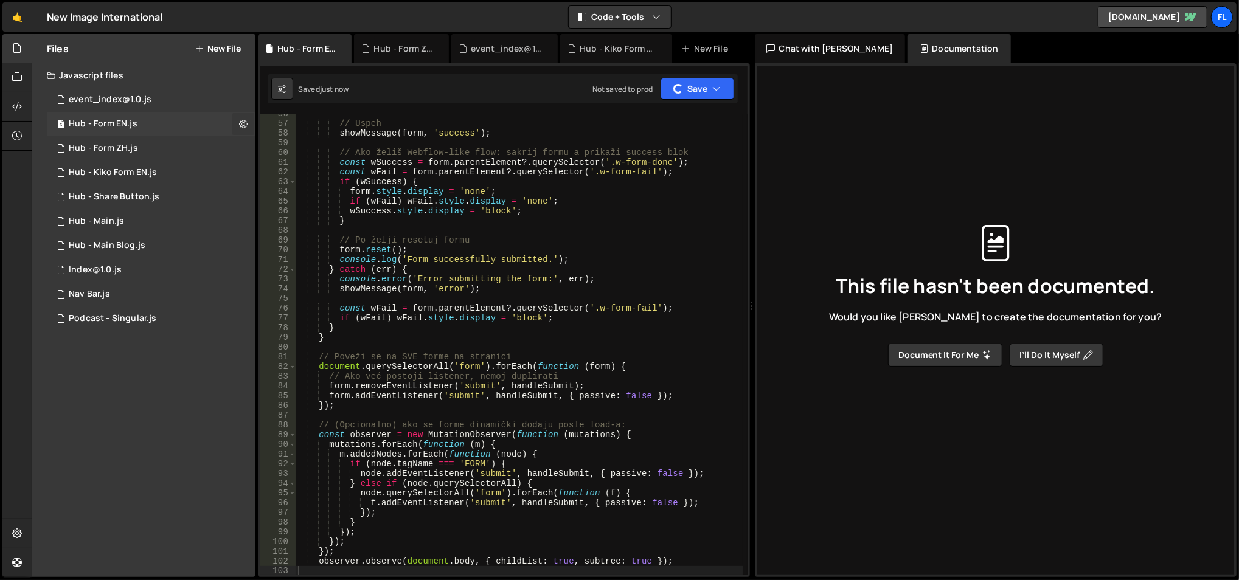
click at [239, 125] on icon at bounding box center [243, 124] width 9 height 12
type input "Hub - Form EN"
radio input "true"
checkbox input "true"
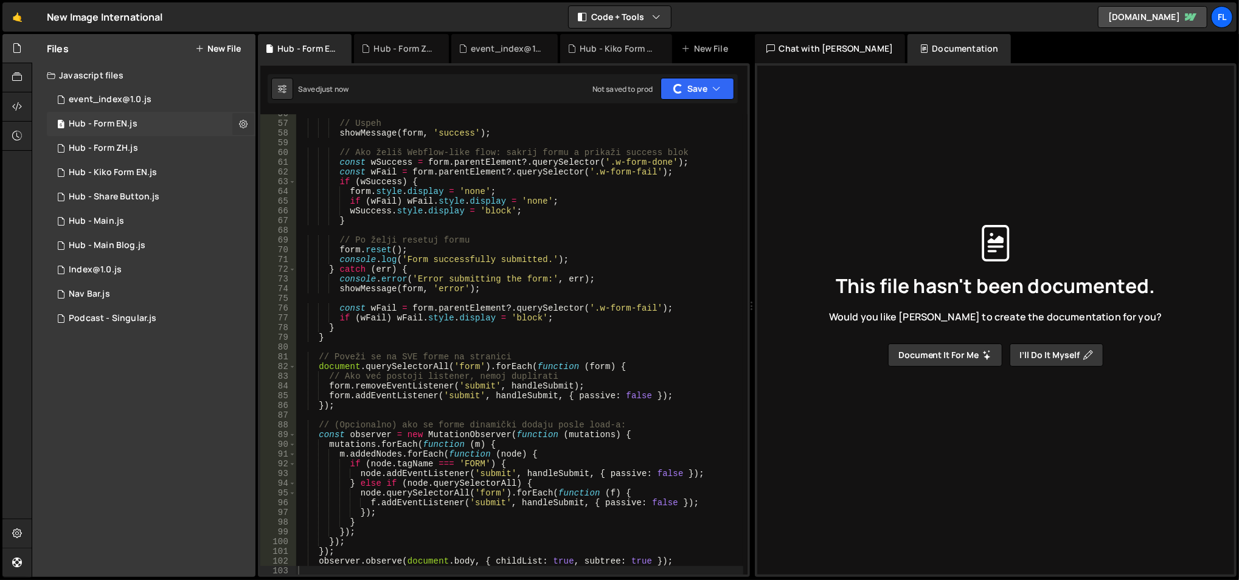
checkbox input "true"
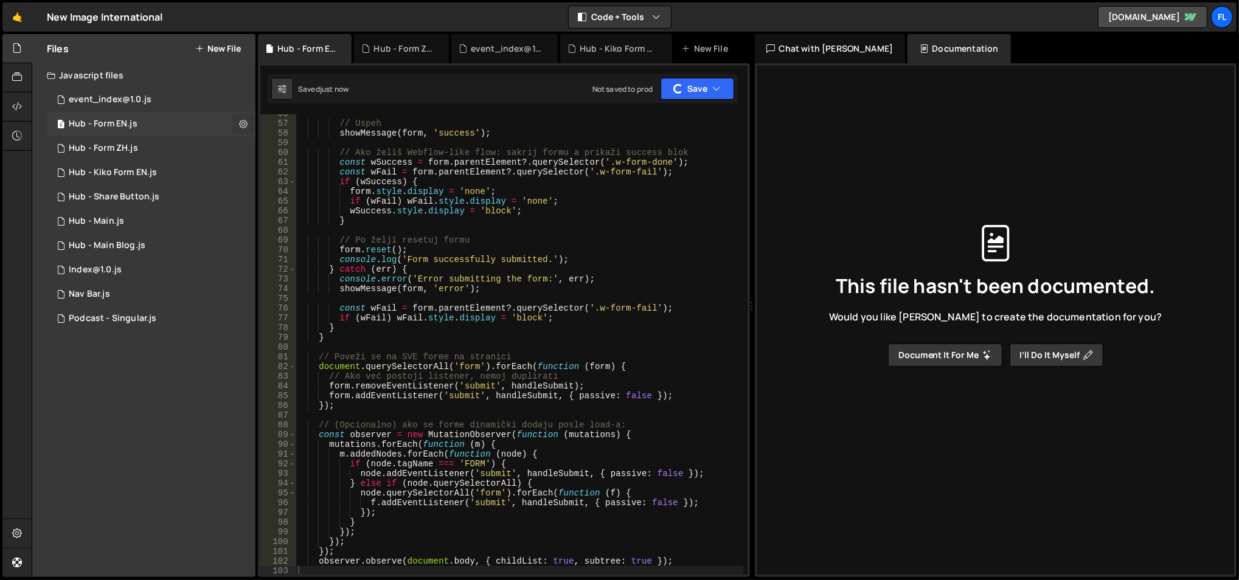
checkbox input "true"
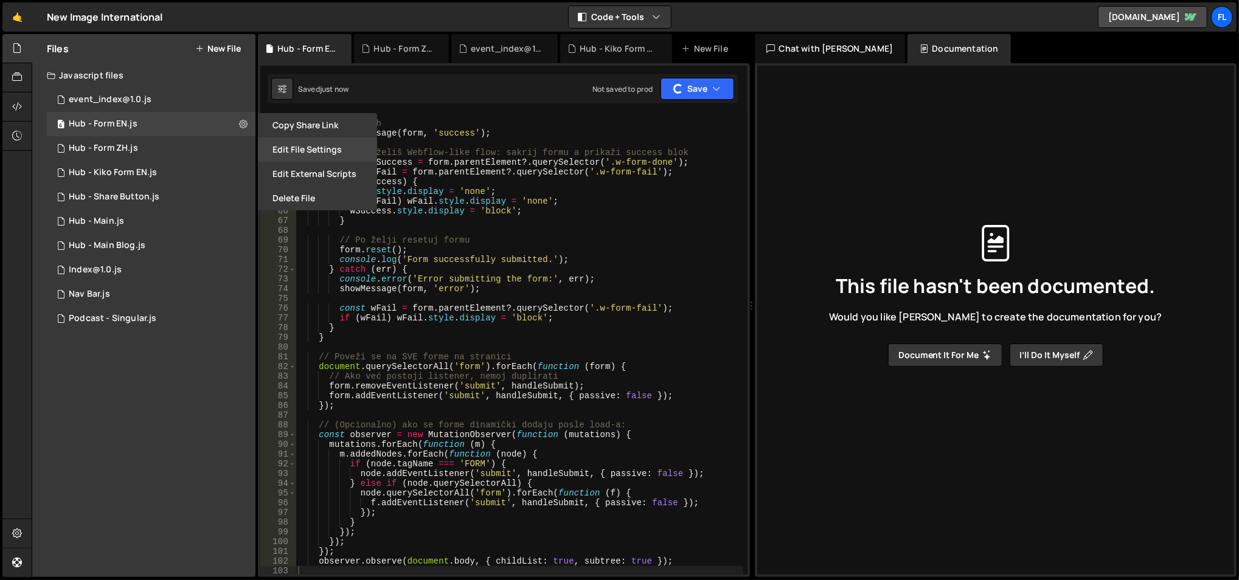
click at [269, 151] on button "Edit File Settings" at bounding box center [317, 149] width 119 height 24
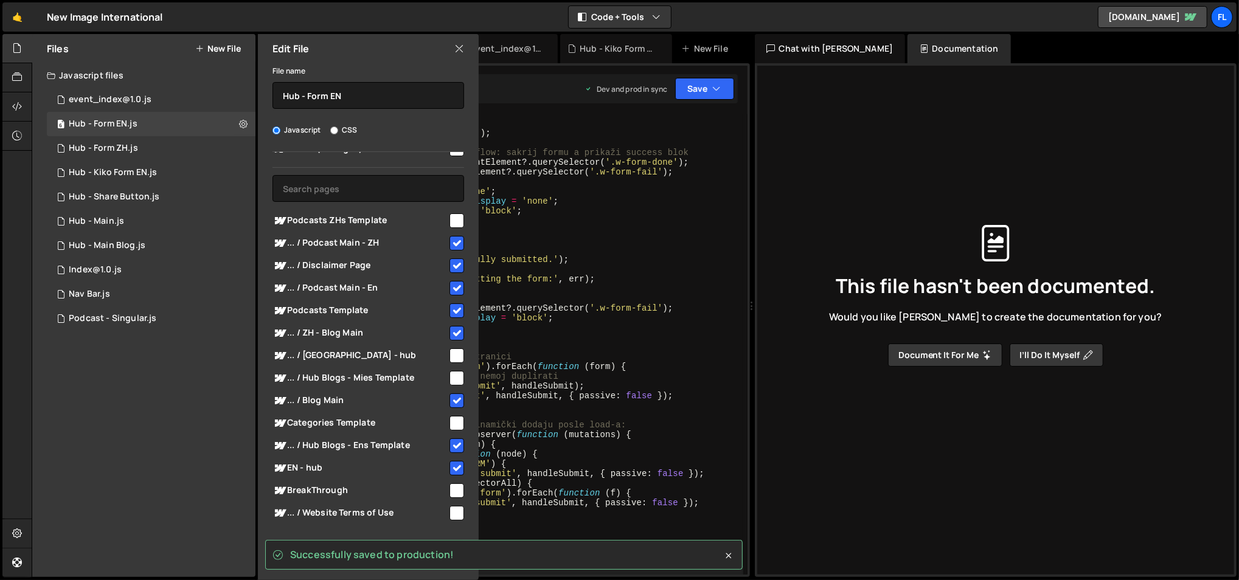
scroll to position [16, 0]
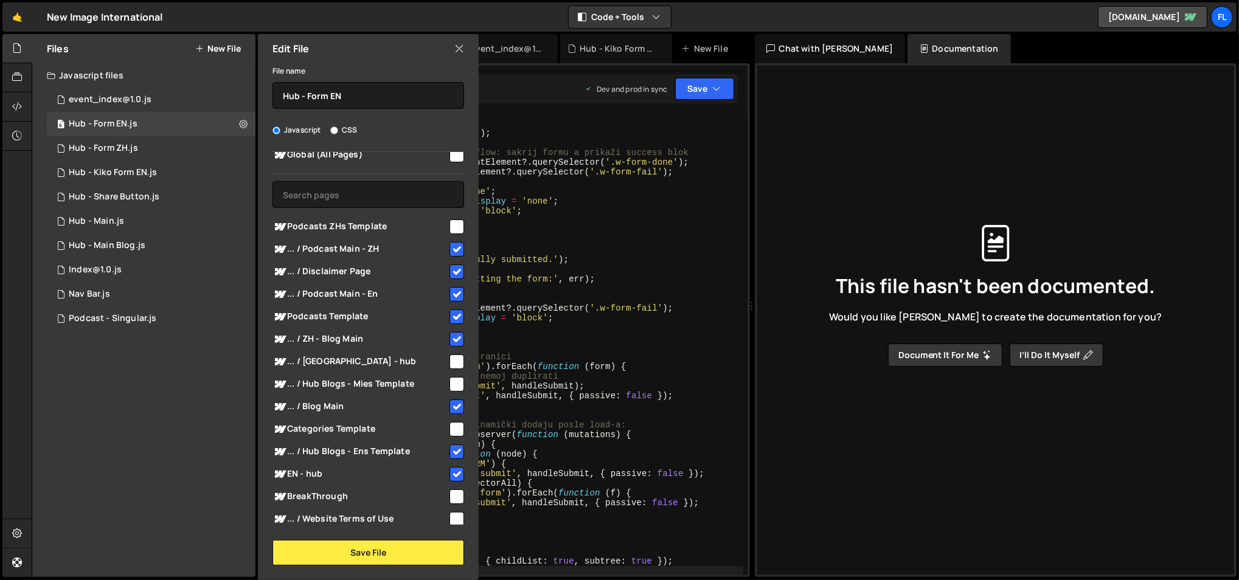
click at [460, 43] on icon at bounding box center [459, 48] width 10 height 13
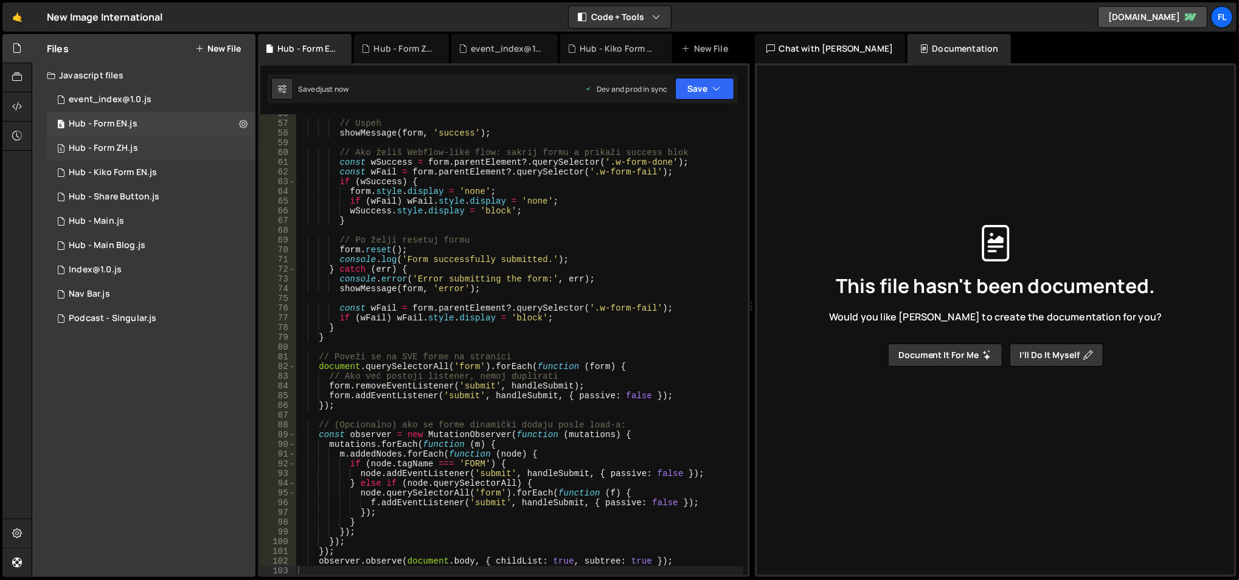
click at [201, 149] on div "6 Hub - Form ZH.js 0" at bounding box center [151, 148] width 209 height 24
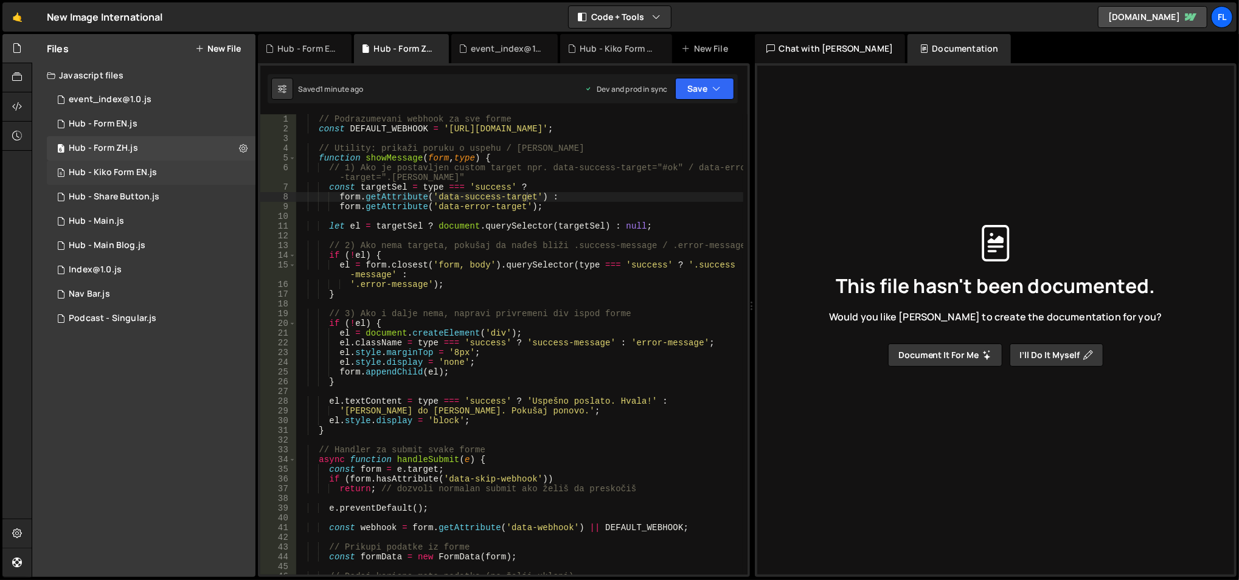
click at [232, 173] on div "6 Hub - Kiko Form EN.js 0" at bounding box center [151, 173] width 209 height 24
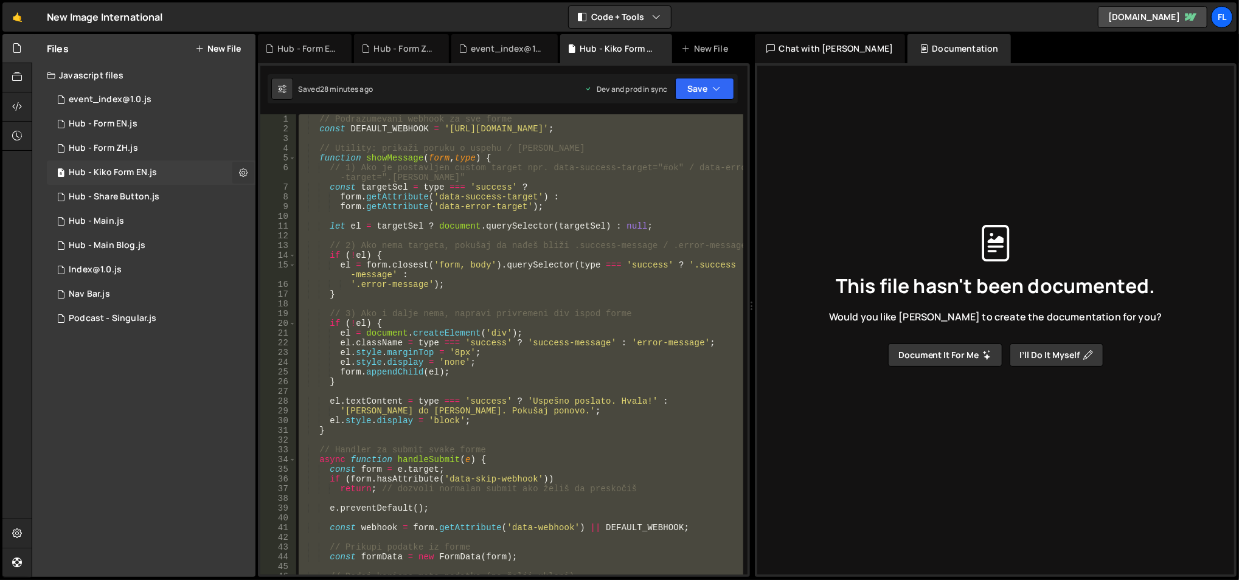
click at [235, 172] on button at bounding box center [243, 173] width 22 height 22
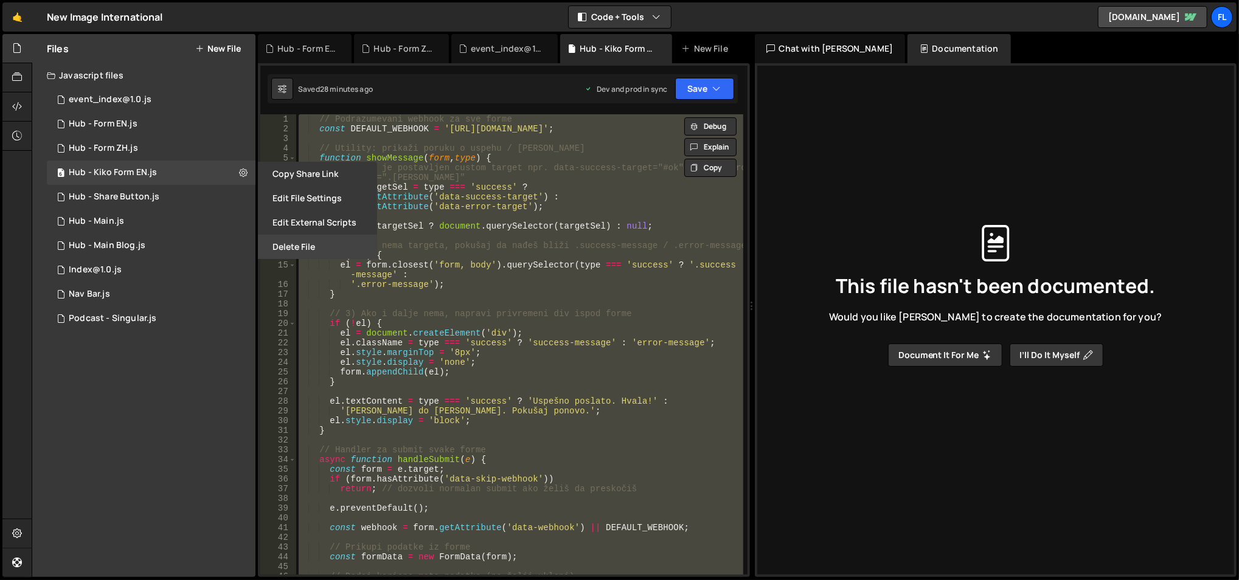
click at [289, 249] on button "Delete File" at bounding box center [317, 247] width 119 height 24
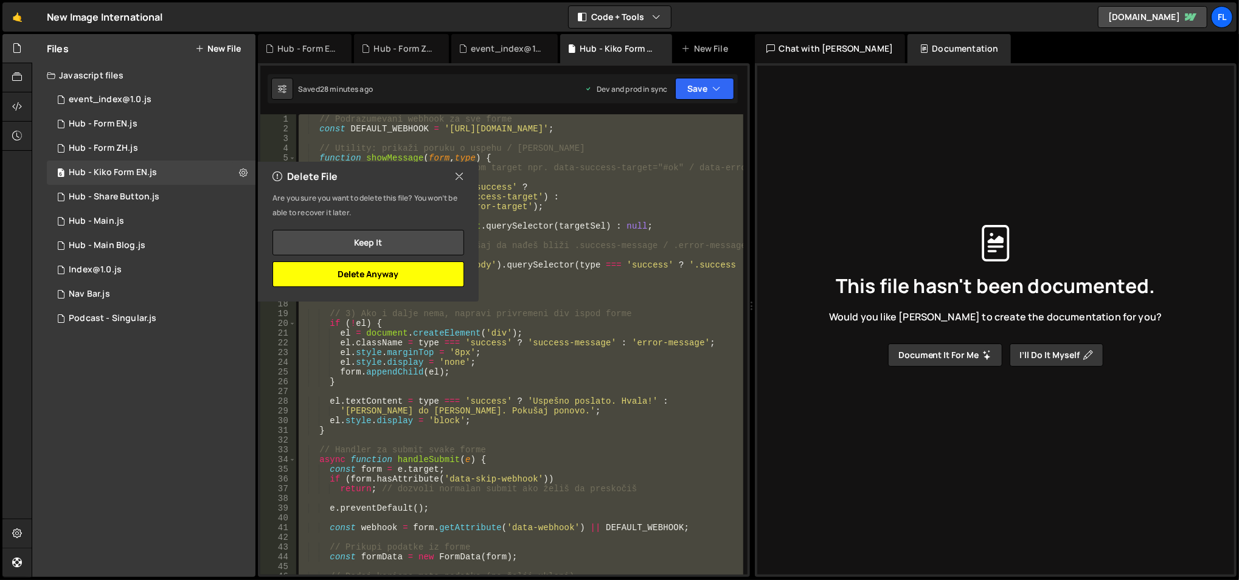
click at [390, 268] on button "Delete Anyway" at bounding box center [368, 274] width 192 height 26
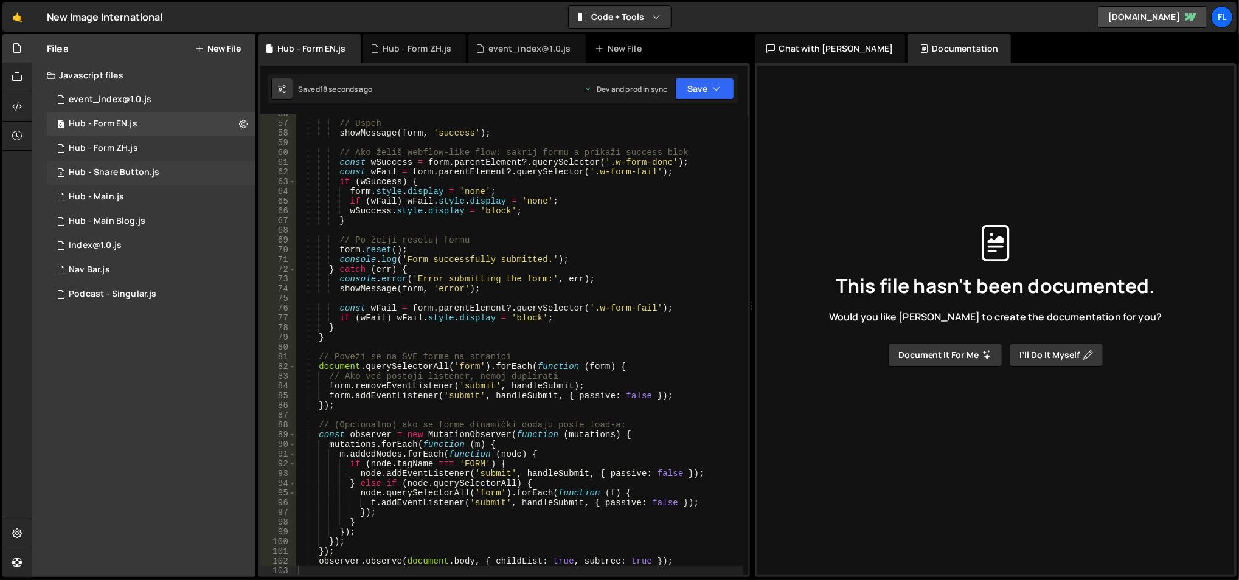
click at [187, 166] on div "2 Hub - Share Button.js 0" at bounding box center [151, 173] width 209 height 24
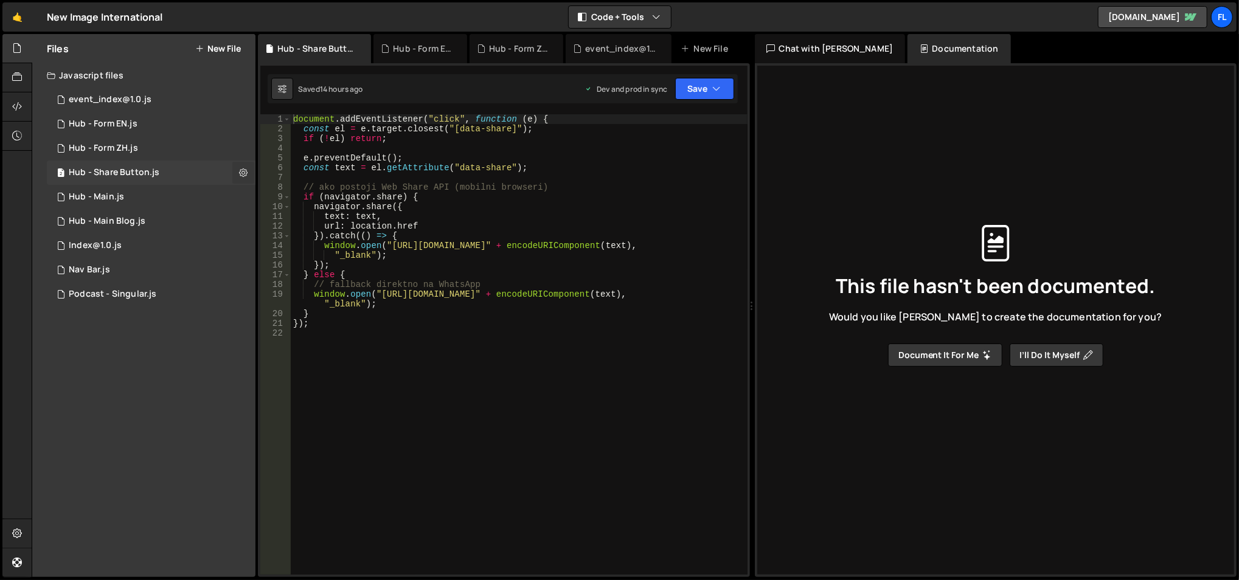
click at [240, 176] on icon at bounding box center [243, 173] width 9 height 12
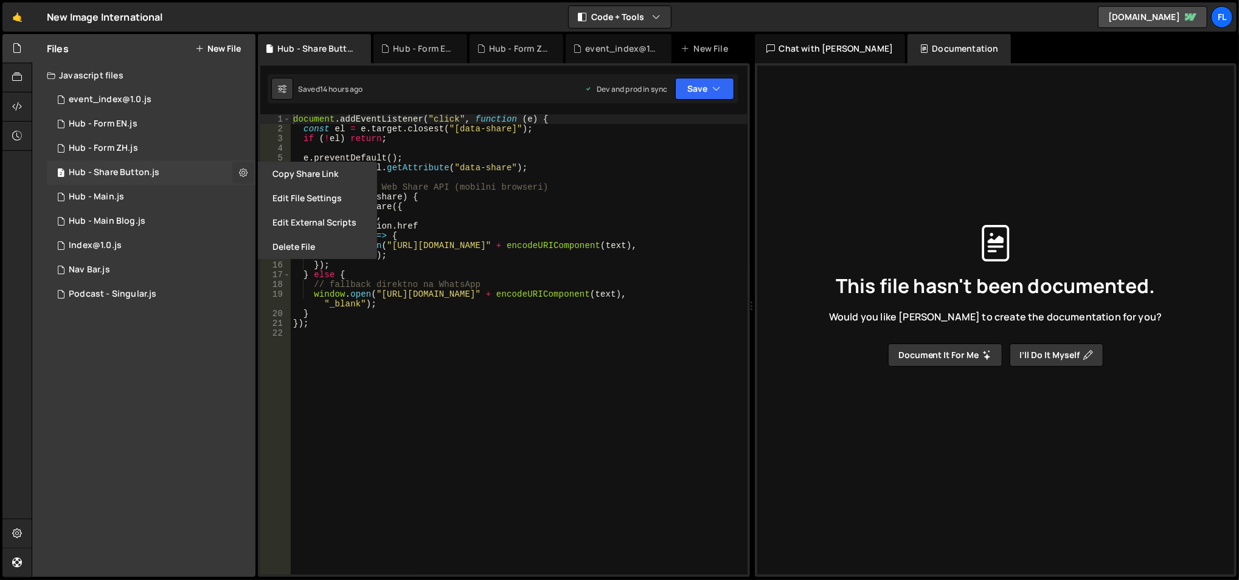
type input "Hub - Share Button"
radio input "true"
checkbox input "true"
click at [280, 195] on button "Edit File Settings" at bounding box center [317, 198] width 119 height 24
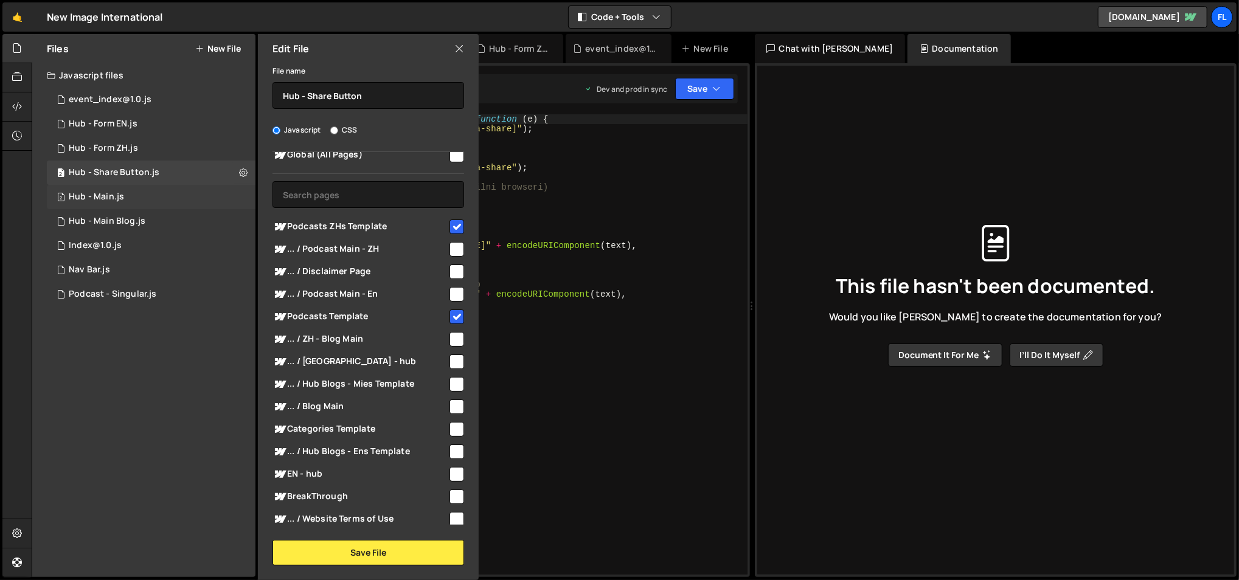
click at [239, 202] on div "2 Hub - Main.js 0" at bounding box center [151, 197] width 209 height 24
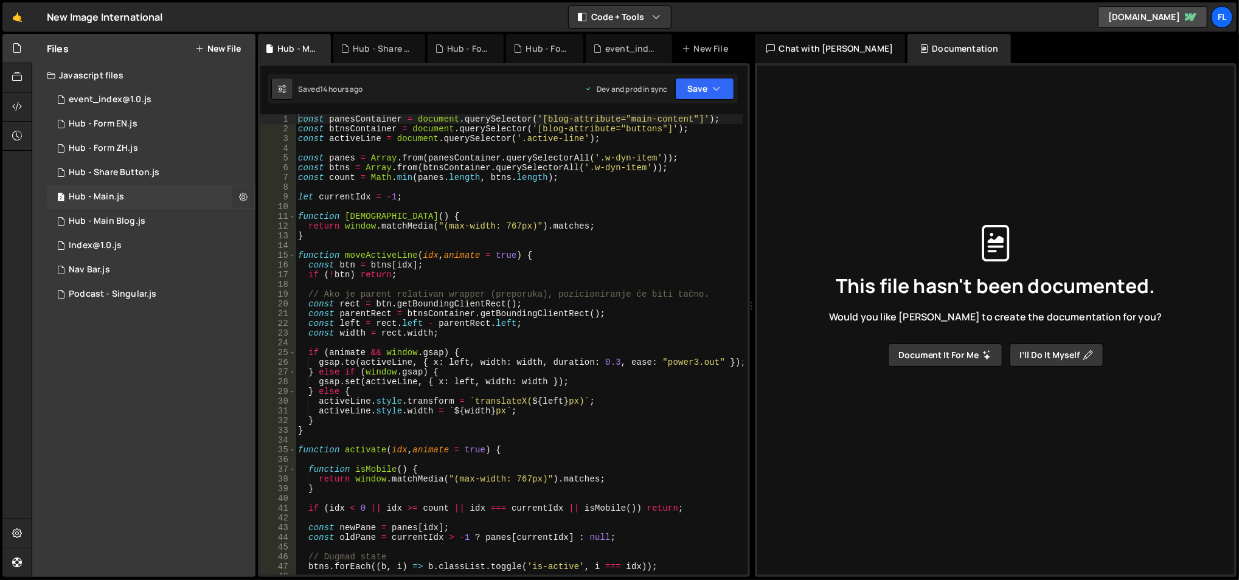
click at [239, 198] on icon at bounding box center [243, 197] width 9 height 12
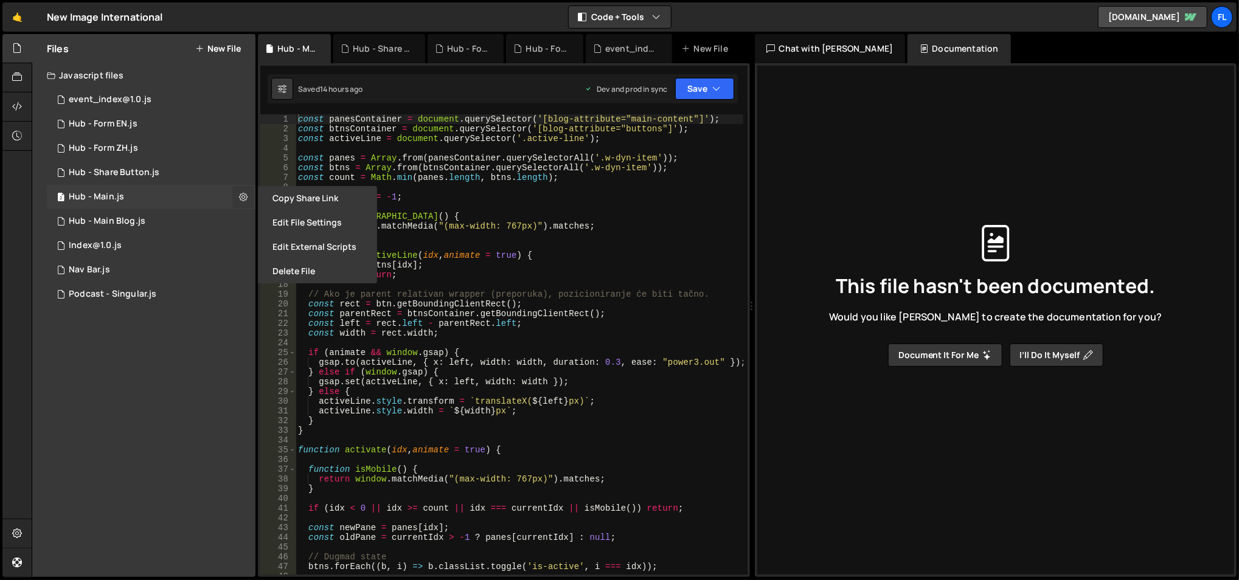
click at [239, 198] on icon at bounding box center [243, 197] width 9 height 12
click at [407, 150] on div "const panesContainer = document . querySelector ( '[blog-attribute="main-conten…" at bounding box center [520, 354] width 448 height 481
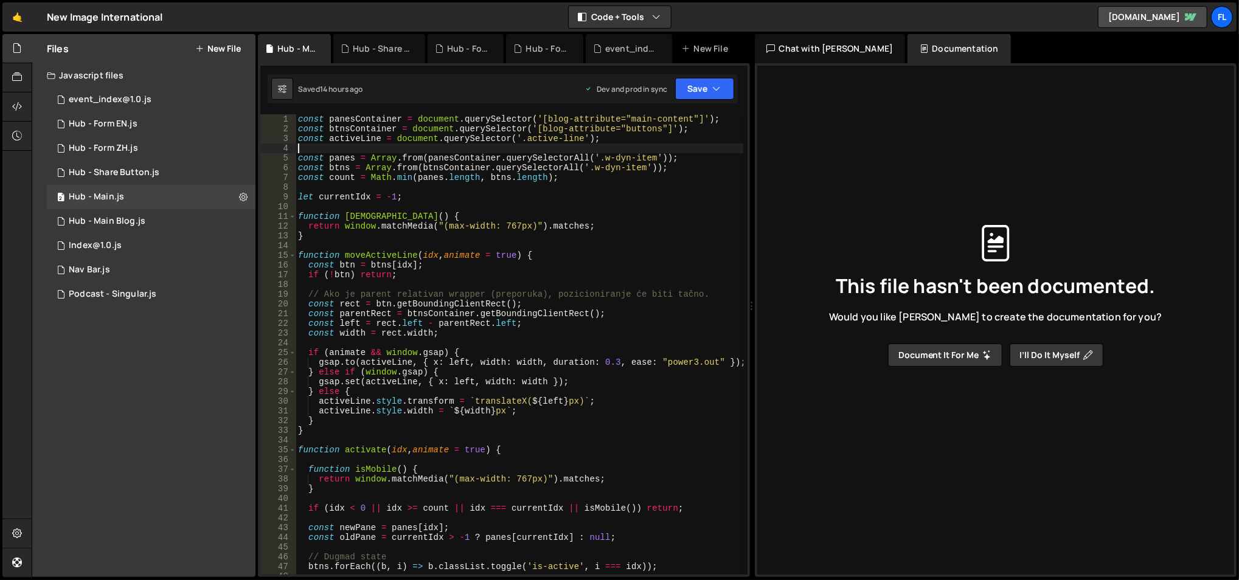
scroll to position [0, 0]
click at [240, 193] on icon at bounding box center [243, 197] width 9 height 12
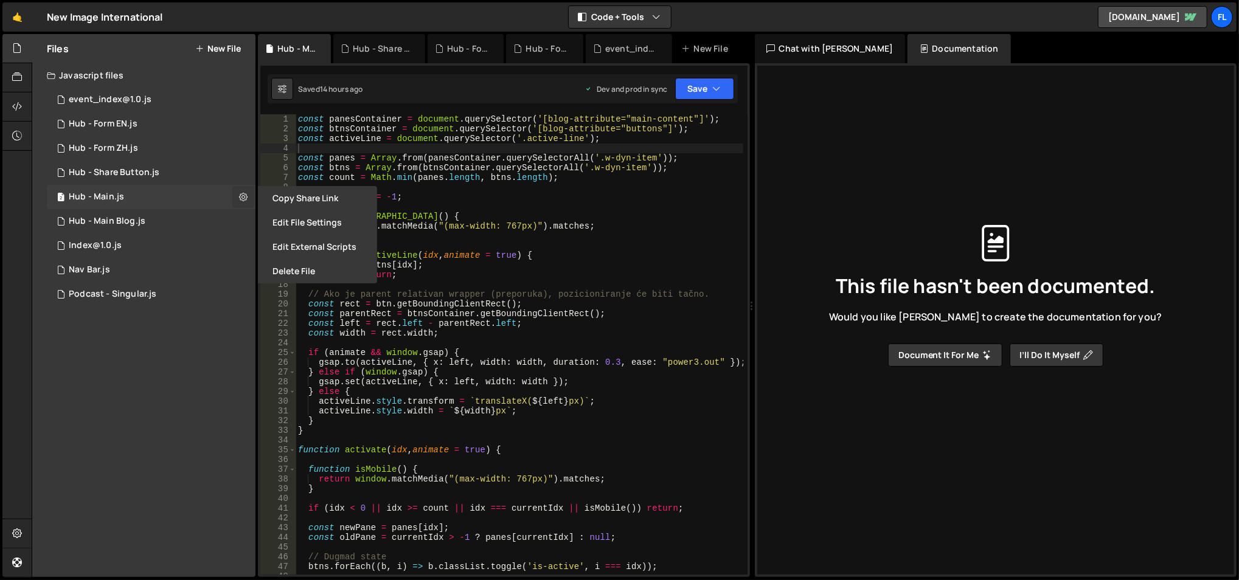
click at [235, 195] on button at bounding box center [243, 197] width 22 height 22
type textarea "const activeLine = document.querySelector('.active-line');"
click at [423, 137] on div "const panesContainer = document . querySelector ( '[blog-attribute="main-conten…" at bounding box center [520, 354] width 448 height 481
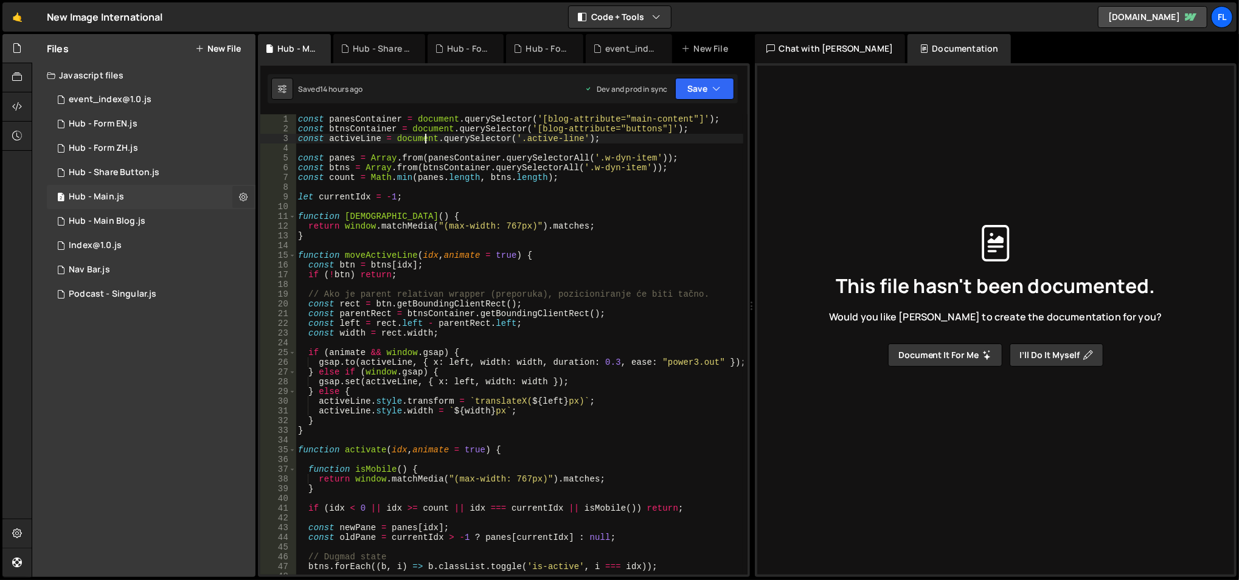
click at [241, 193] on icon at bounding box center [243, 197] width 9 height 12
type input "Hub - Main"
radio input "true"
checkbox input "true"
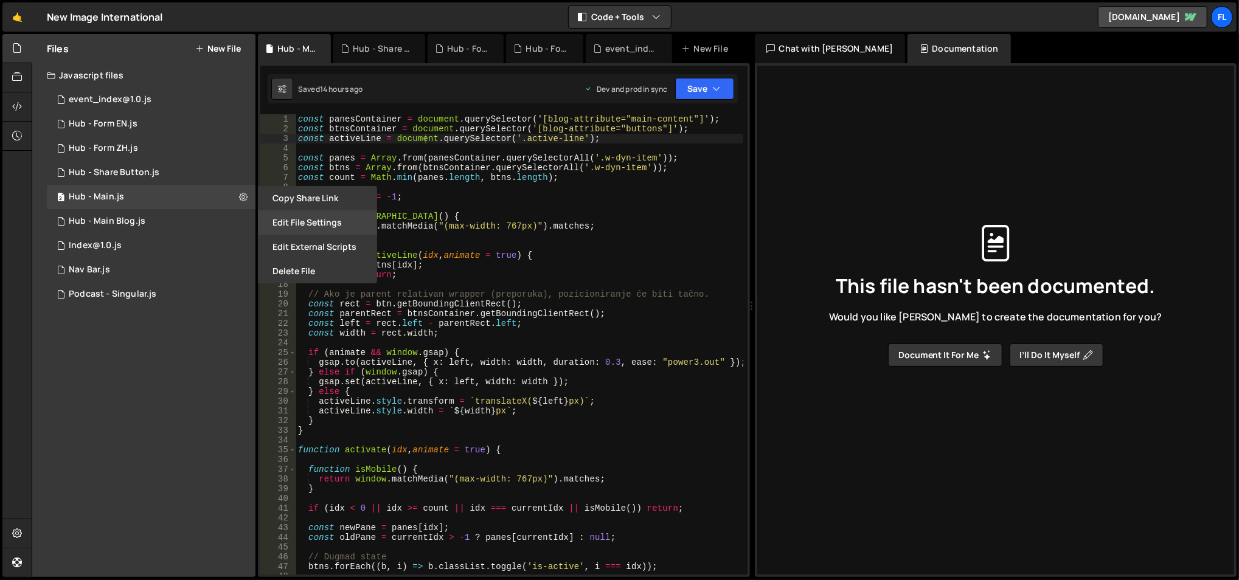
click at [291, 221] on button "Edit File Settings" at bounding box center [317, 222] width 119 height 24
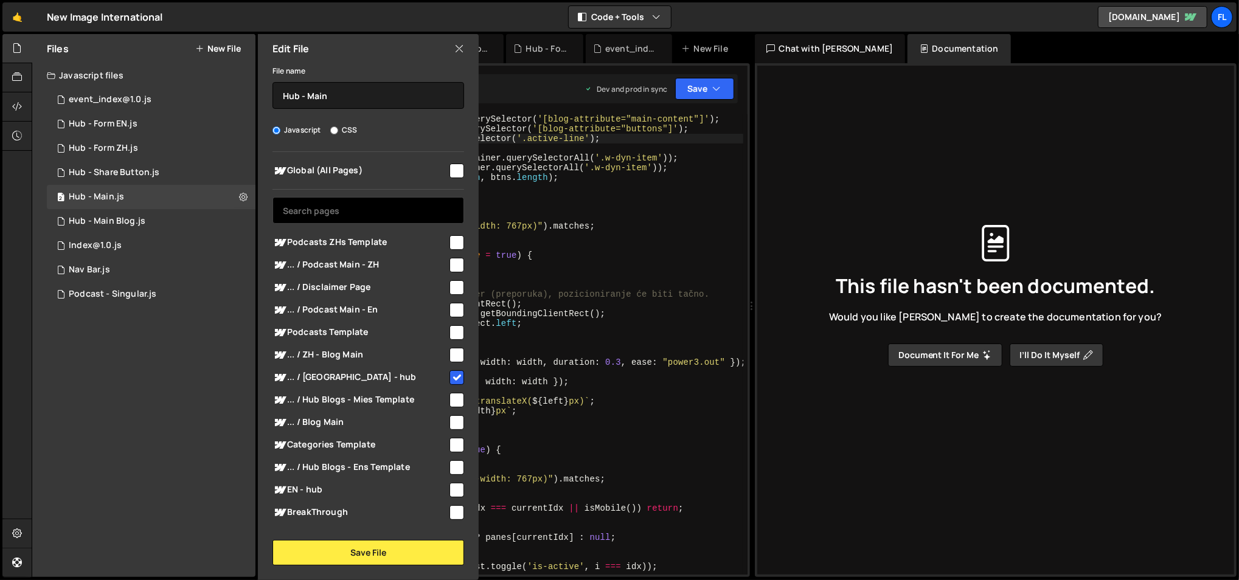
click at [351, 216] on input "text" at bounding box center [368, 210] width 192 height 27
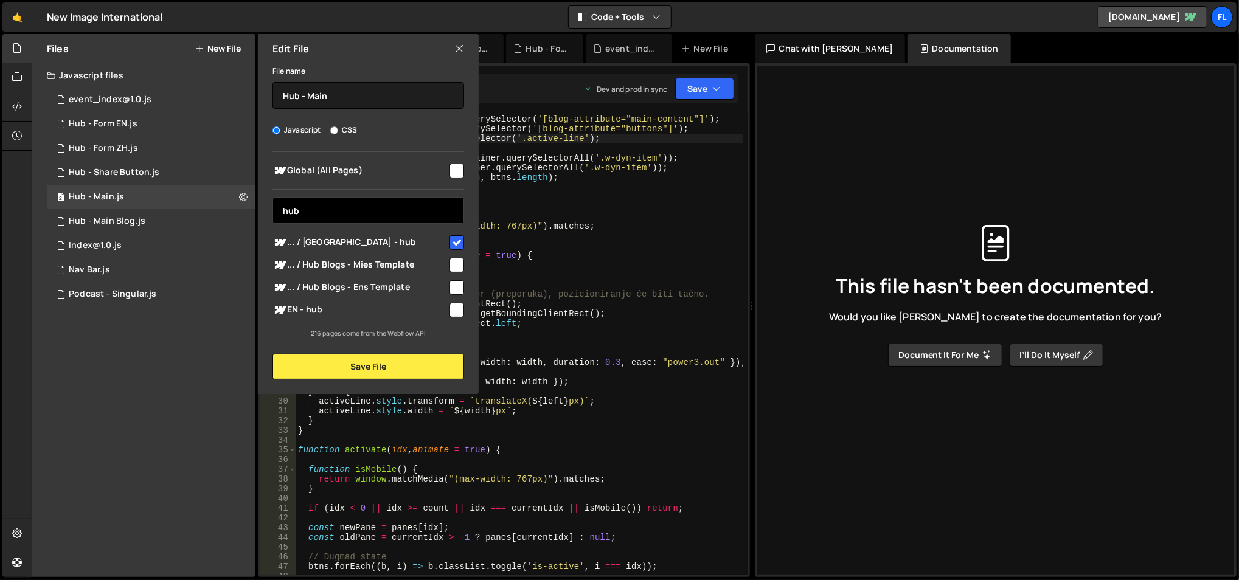
type input "hub"
click at [361, 306] on span "EN - hub" at bounding box center [359, 310] width 175 height 15
checkbox input "true"
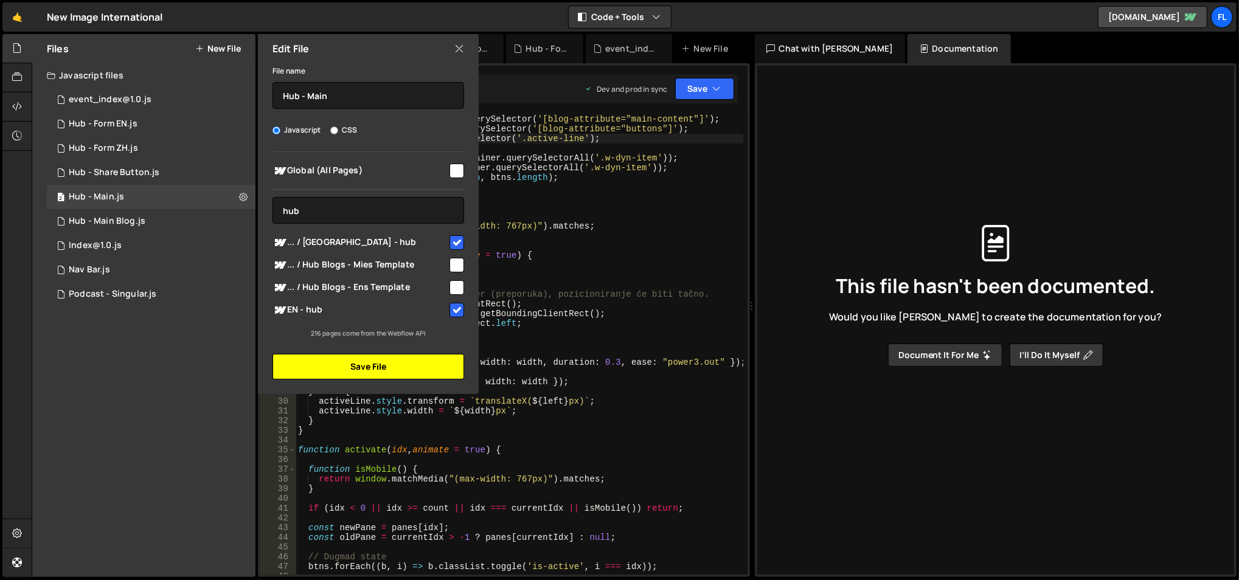
click at [388, 369] on button "Save File" at bounding box center [368, 367] width 192 height 26
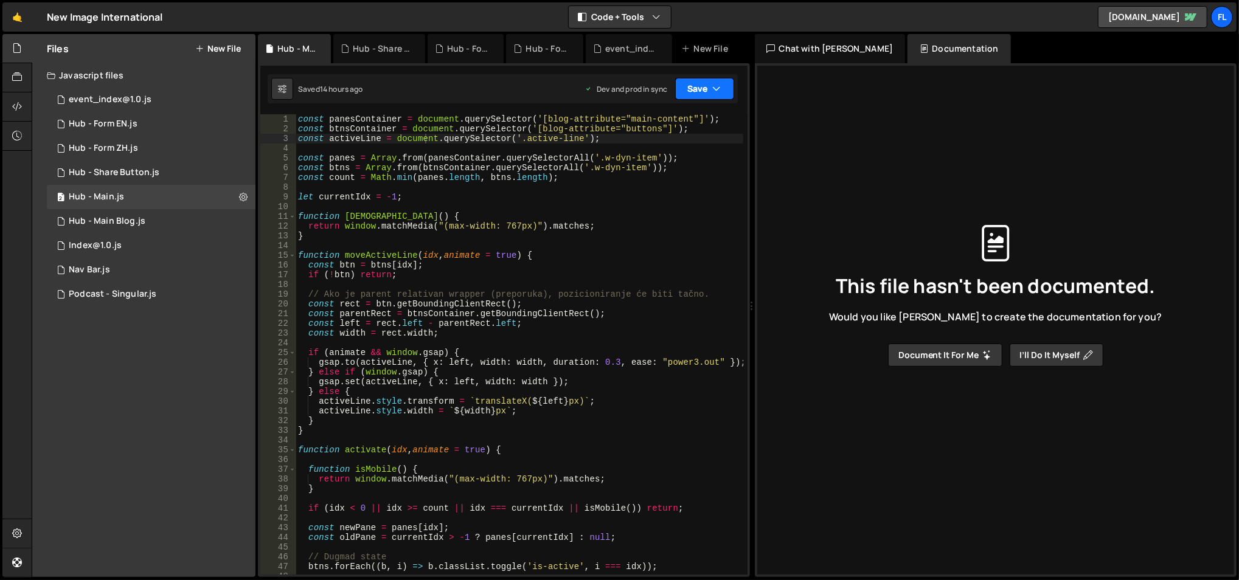
click at [695, 80] on button "Save" at bounding box center [704, 89] width 59 height 22
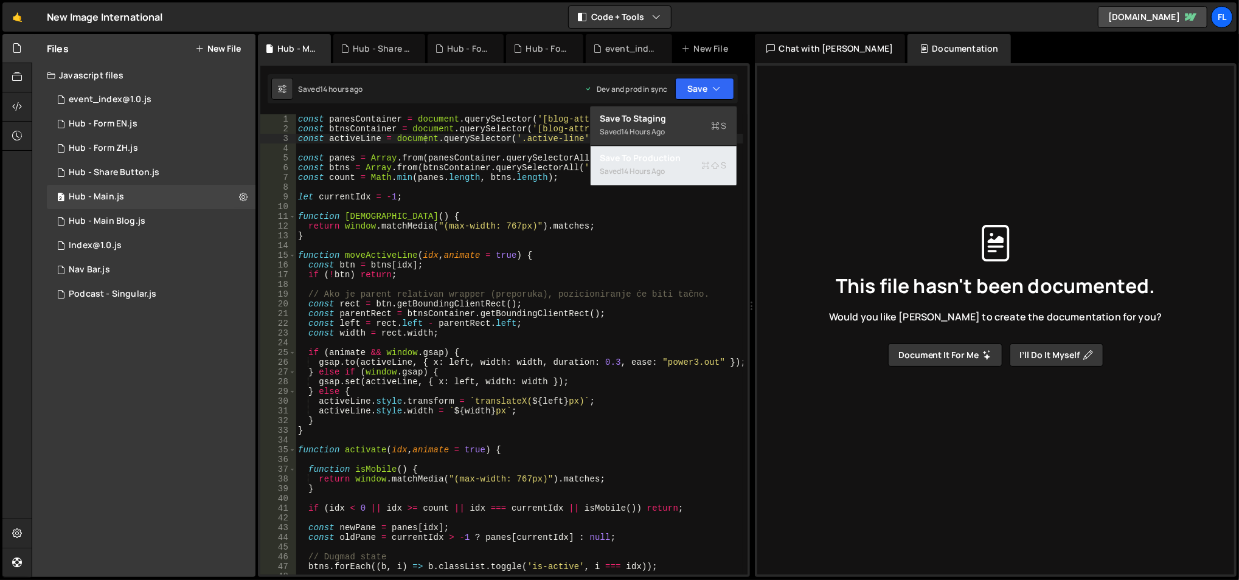
click at [658, 156] on div "Save to Production S" at bounding box center [663, 158] width 126 height 12
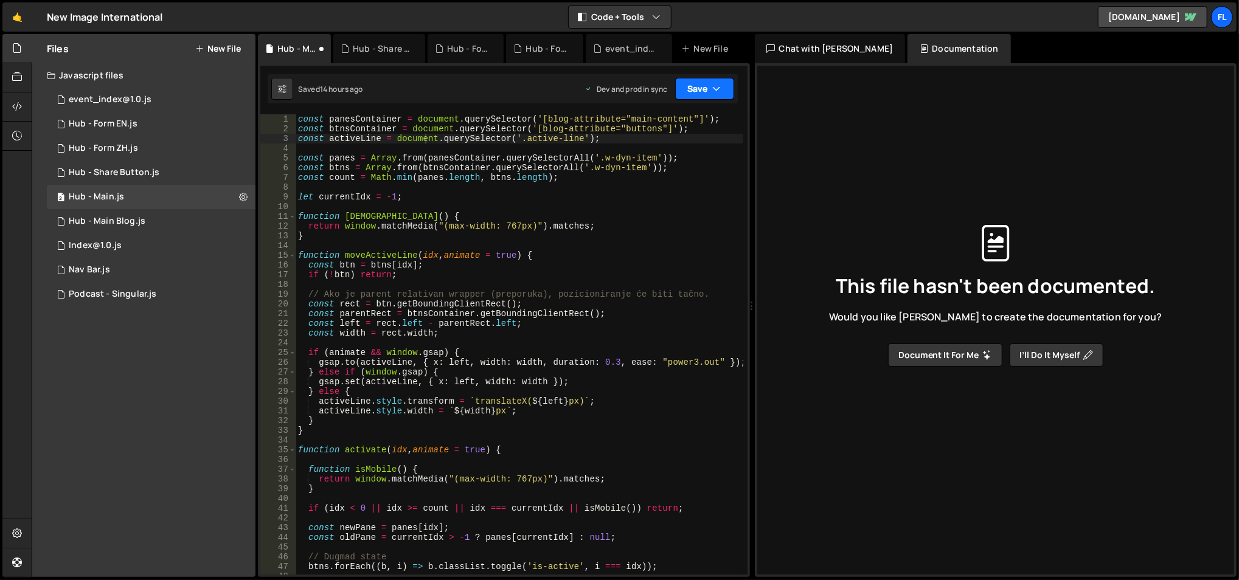
click at [707, 80] on button "Save" at bounding box center [704, 89] width 59 height 22
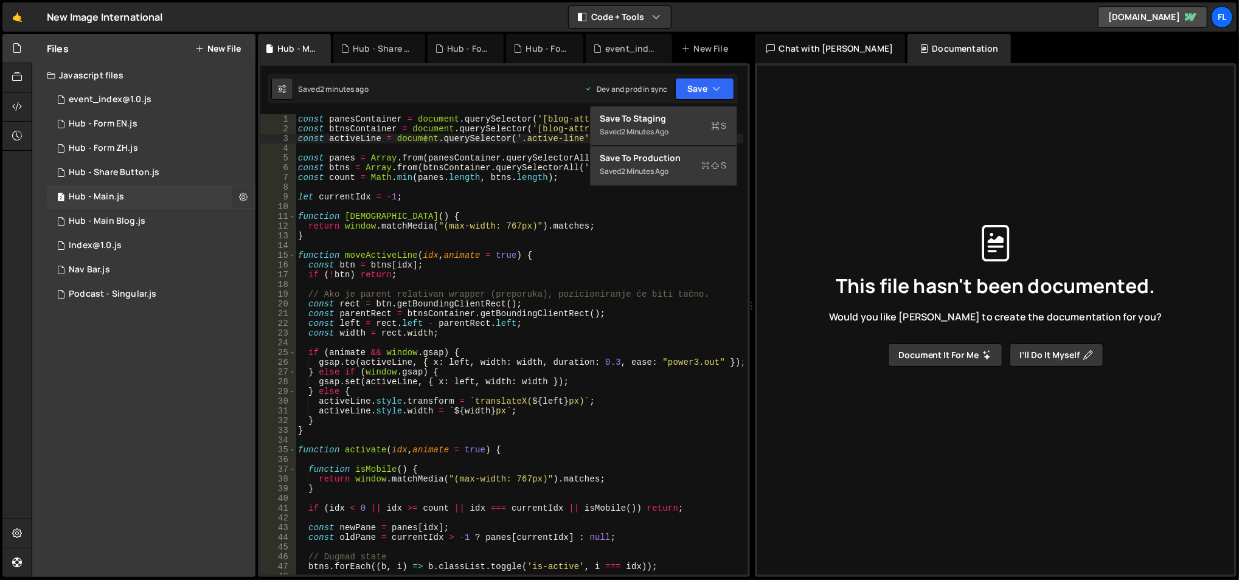
click at [244, 196] on icon at bounding box center [243, 197] width 9 height 12
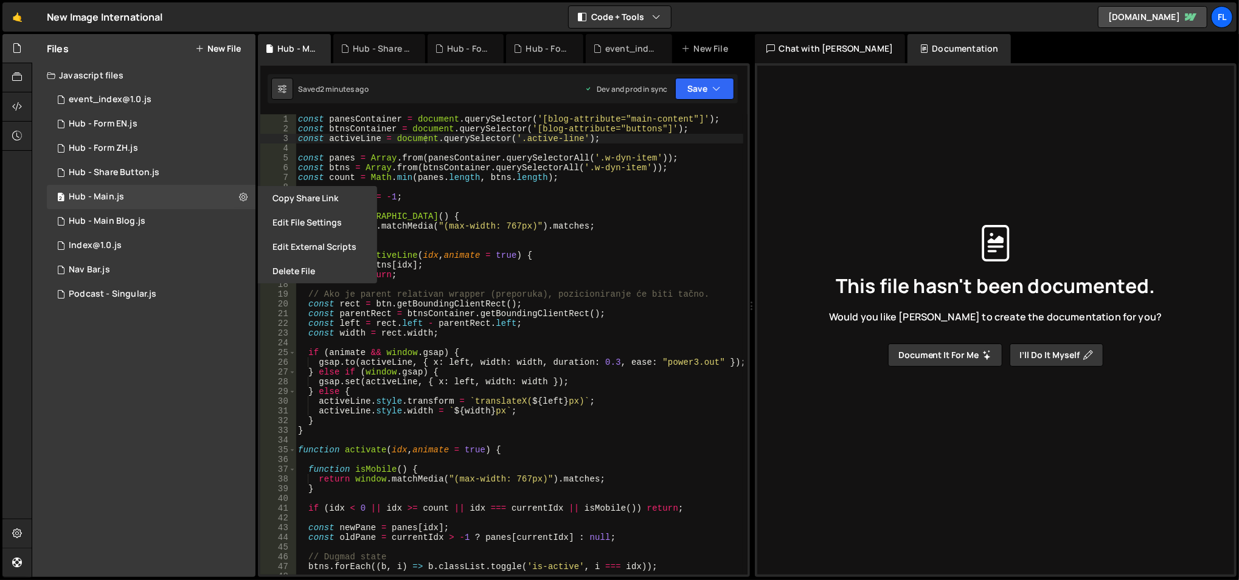
click at [285, 221] on button "Edit File Settings" at bounding box center [317, 222] width 119 height 24
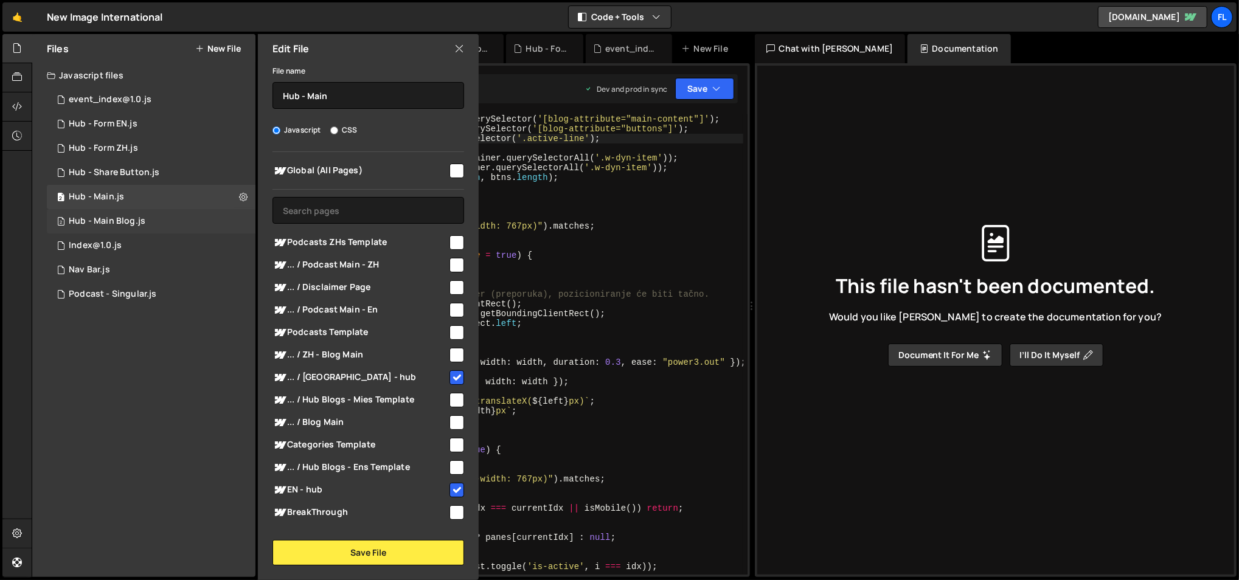
click at [239, 222] on div "2 Hub - Main Blog.js 0" at bounding box center [151, 221] width 209 height 24
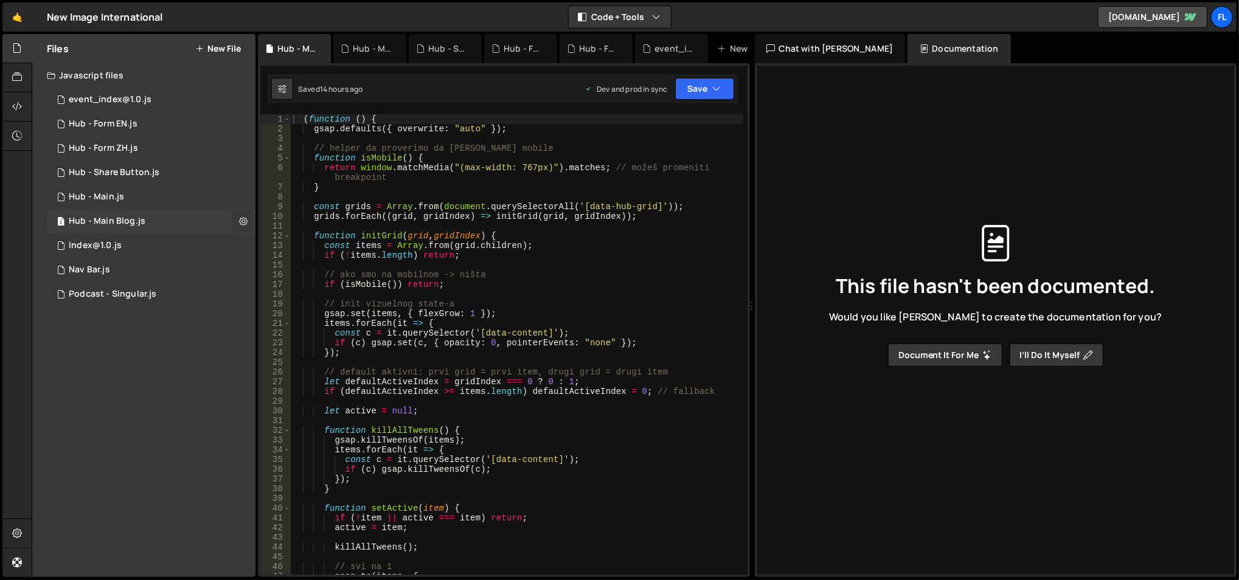
click at [239, 223] on icon at bounding box center [243, 221] width 9 height 12
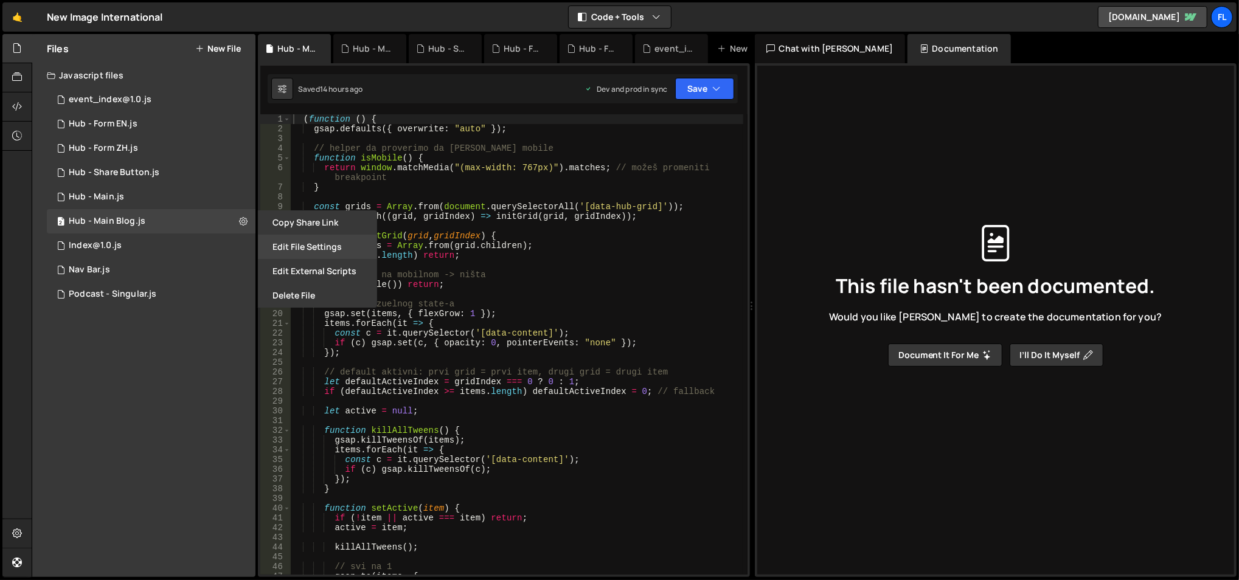
click at [303, 242] on button "Edit File Settings" at bounding box center [317, 247] width 119 height 24
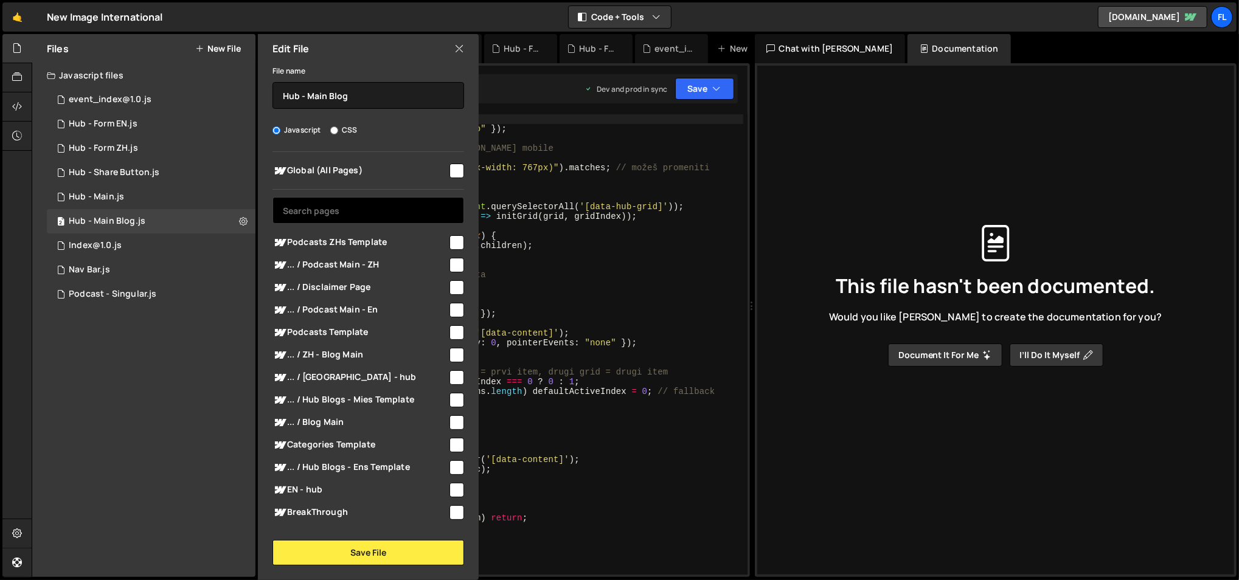
click at [339, 210] on input "text" at bounding box center [368, 210] width 192 height 27
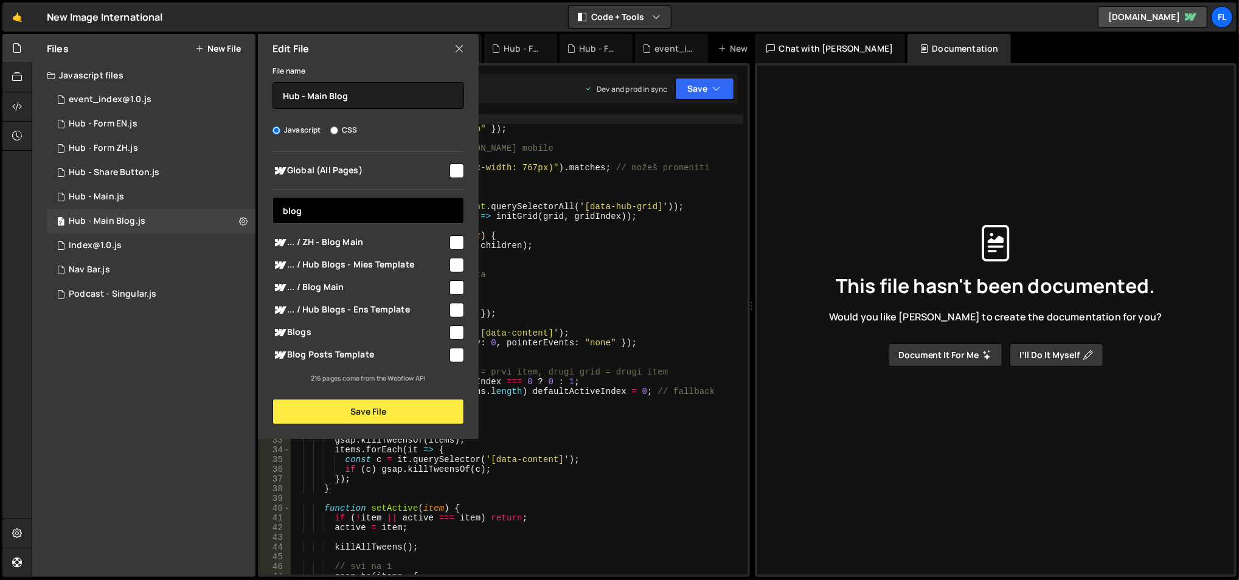
type input "blog"
click at [368, 244] on span "... / ZH - Blog Main" at bounding box center [359, 242] width 175 height 15
checkbox input "true"
click at [364, 290] on span "... / Blog Main" at bounding box center [359, 287] width 175 height 15
checkbox input "true"
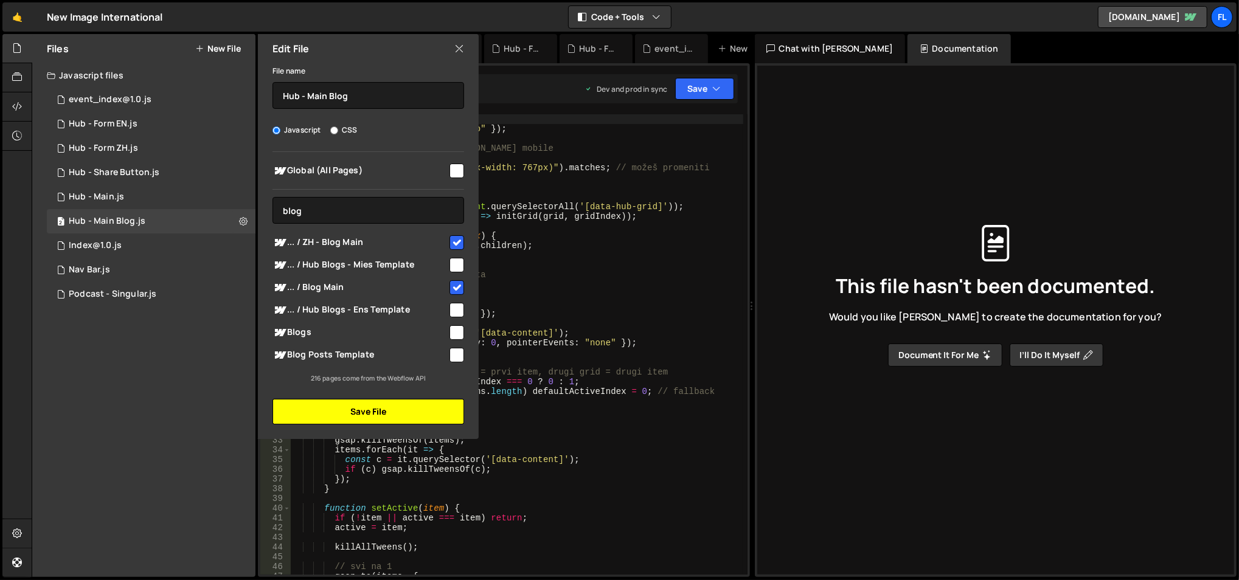
click at [374, 410] on button "Save File" at bounding box center [368, 412] width 192 height 26
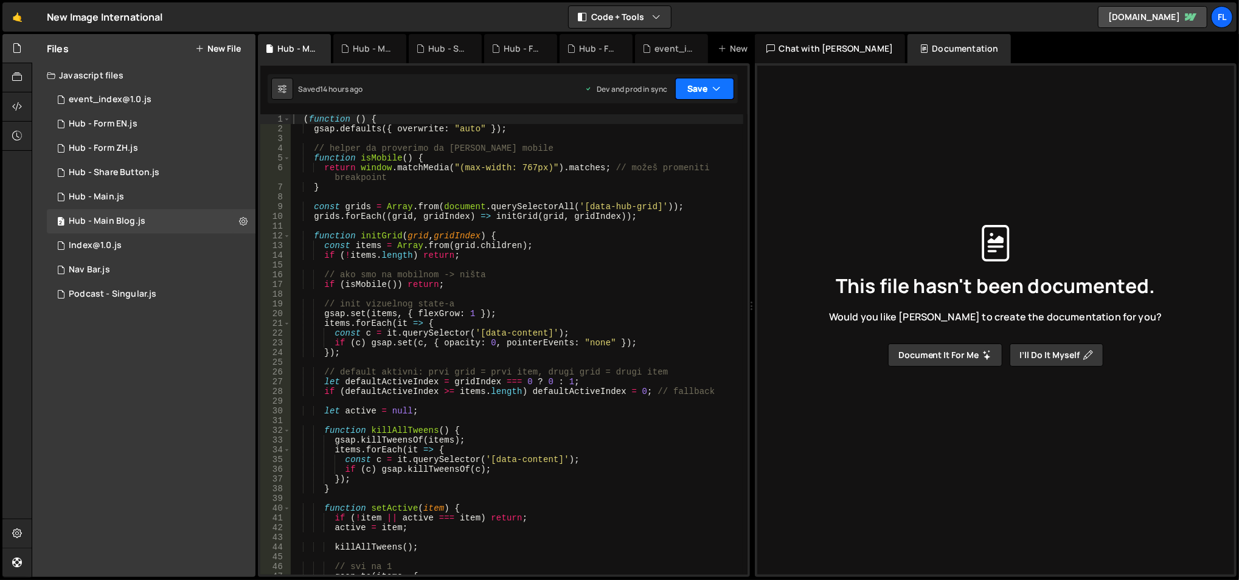
click at [715, 89] on icon "button" at bounding box center [717, 89] width 9 height 12
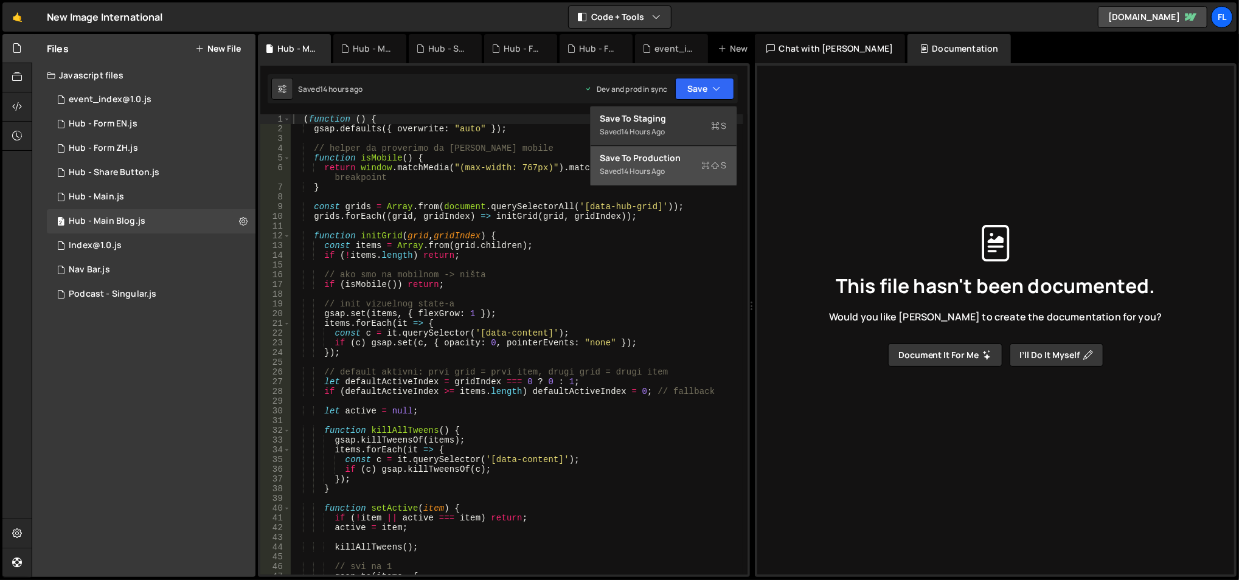
click at [669, 157] on div "Save to Production S" at bounding box center [663, 158] width 126 height 12
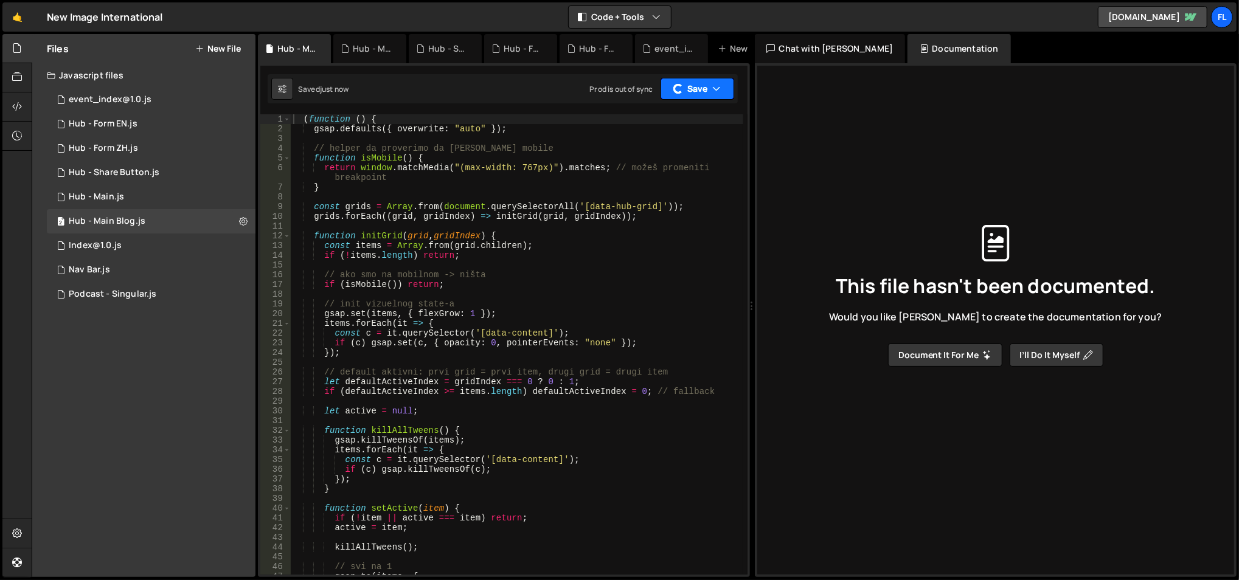
click at [694, 92] on button "Save" at bounding box center [697, 89] width 74 height 22
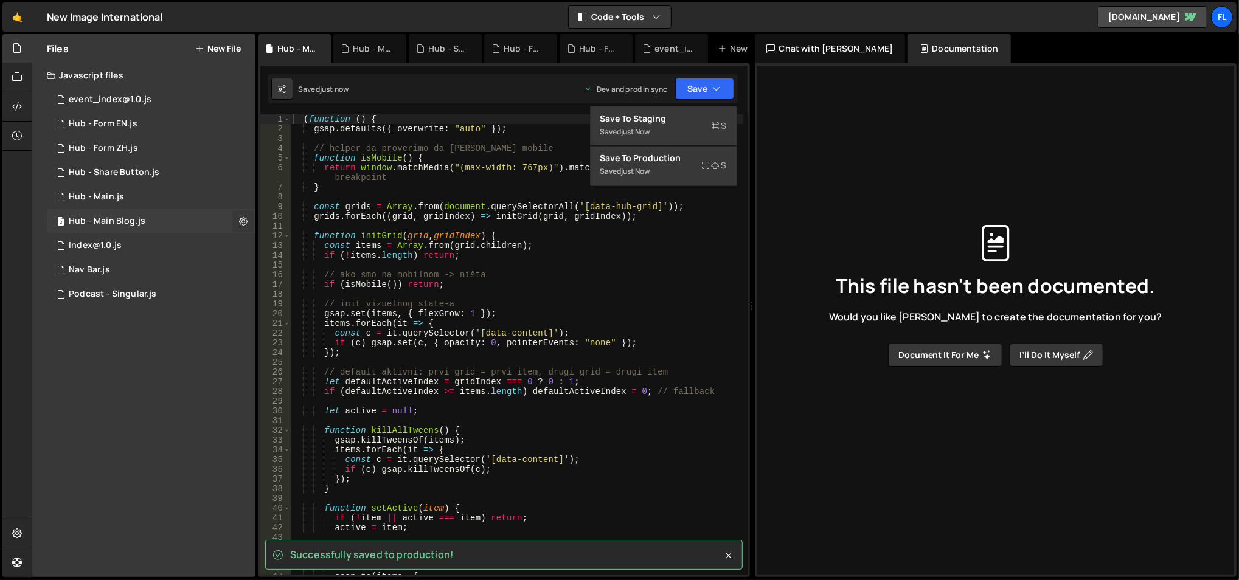
click at [247, 224] on icon at bounding box center [243, 221] width 9 height 12
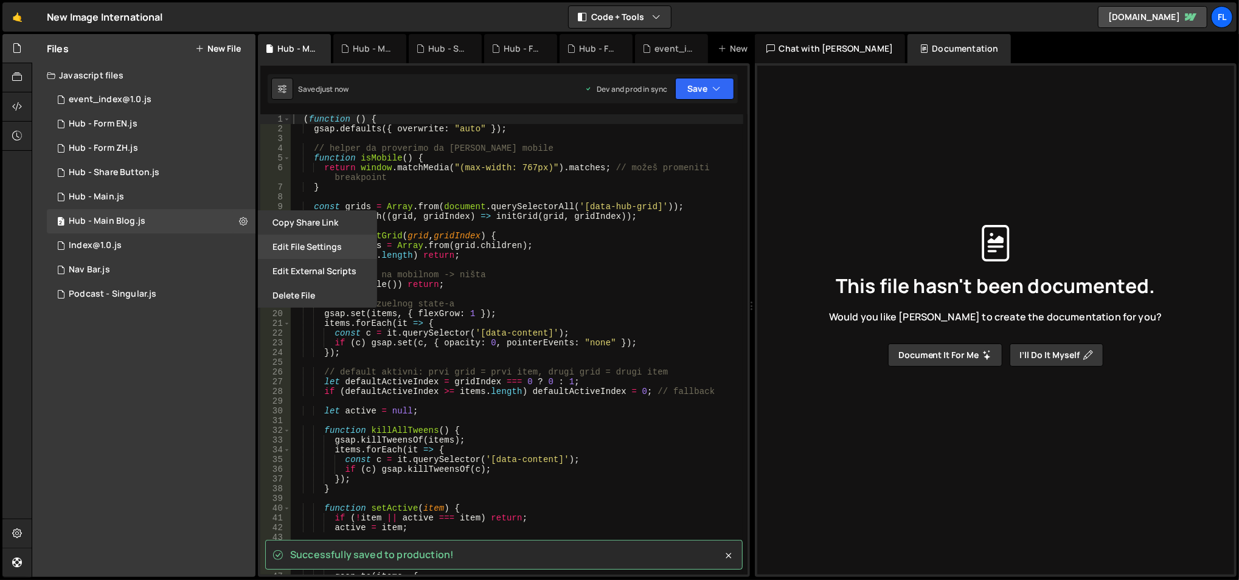
click at [303, 249] on button "Edit File Settings" at bounding box center [317, 247] width 119 height 24
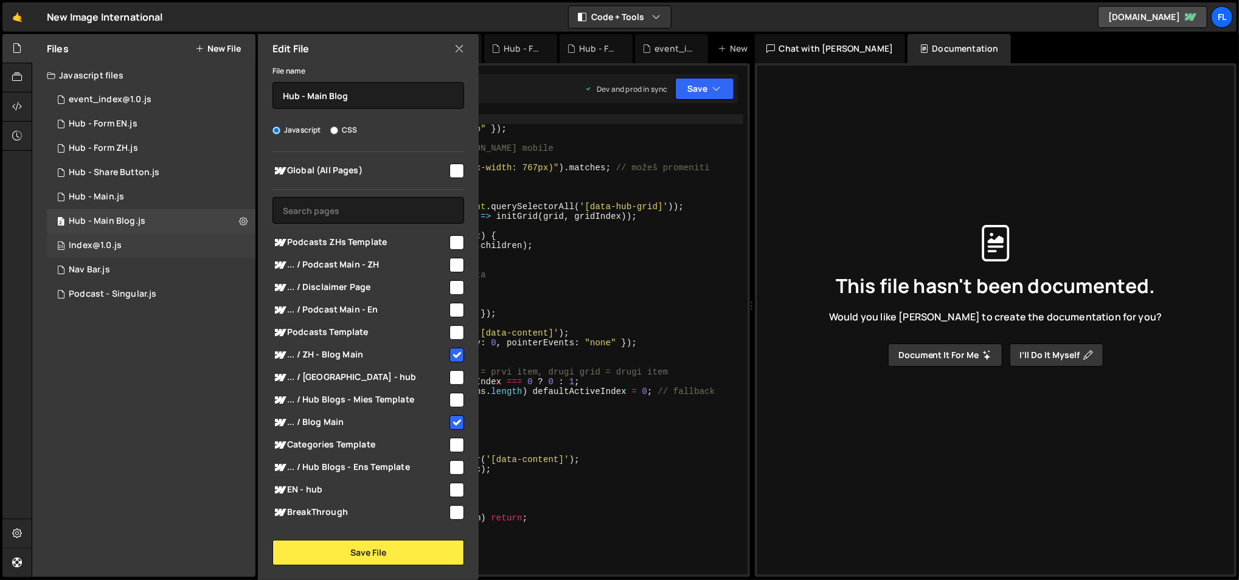
click at [246, 244] on div "23 Index@1.0.js 0" at bounding box center [151, 246] width 209 height 24
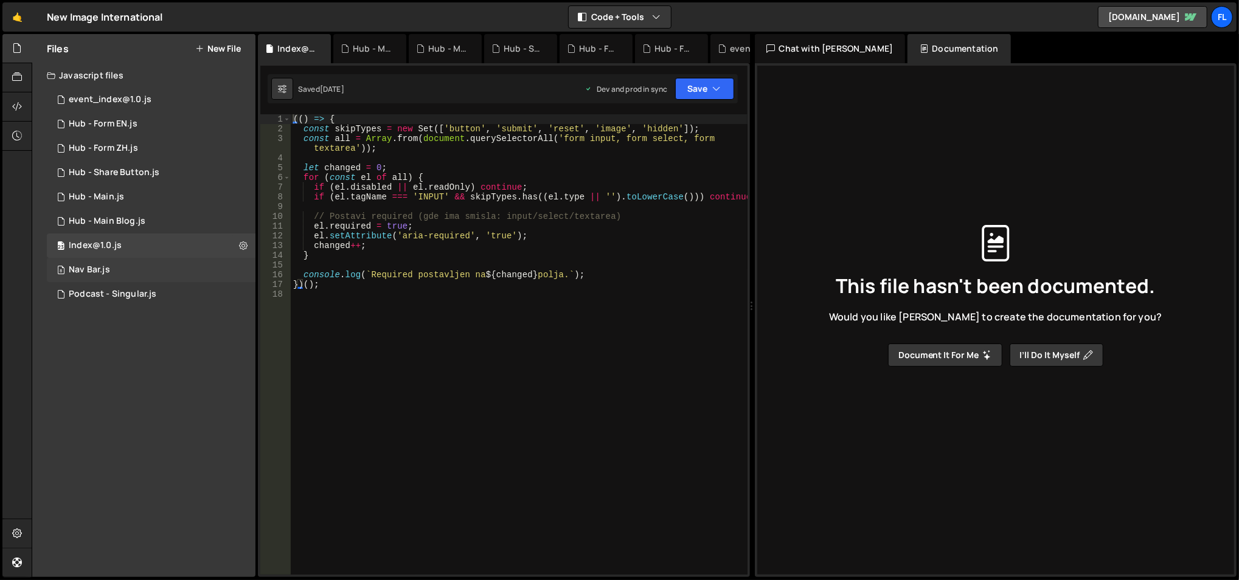
click at [237, 260] on div "8 Nav Bar.js 0" at bounding box center [151, 270] width 209 height 24
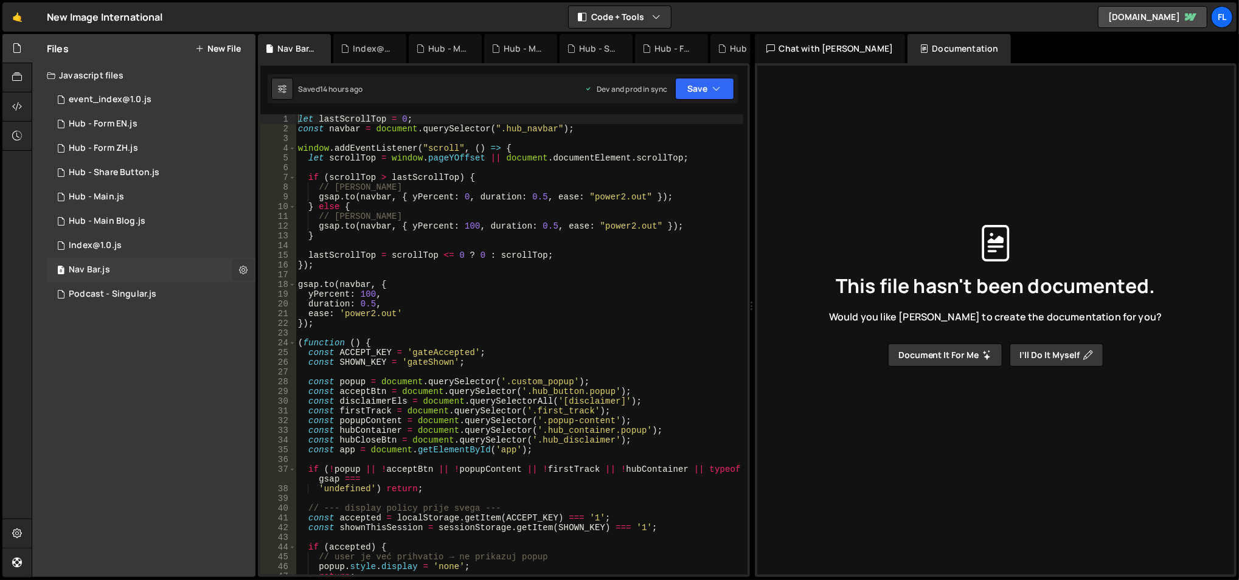
click at [239, 269] on icon at bounding box center [243, 270] width 9 height 12
type input "Nav Bar"
radio input "true"
checkbox input "true"
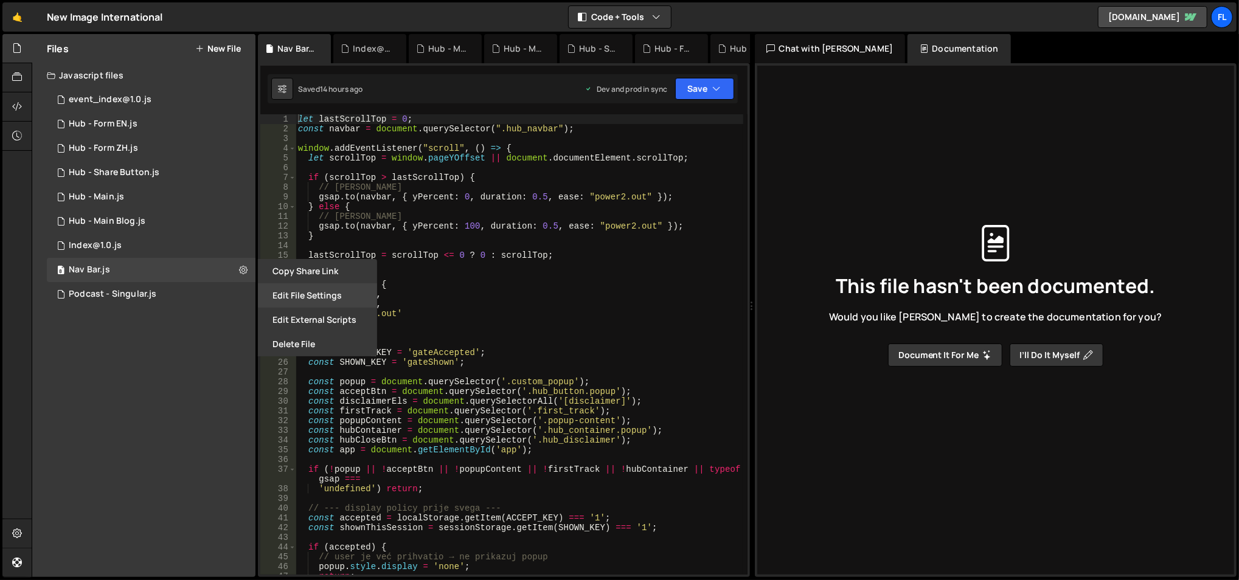
click at [299, 286] on button "Edit File Settings" at bounding box center [317, 295] width 119 height 24
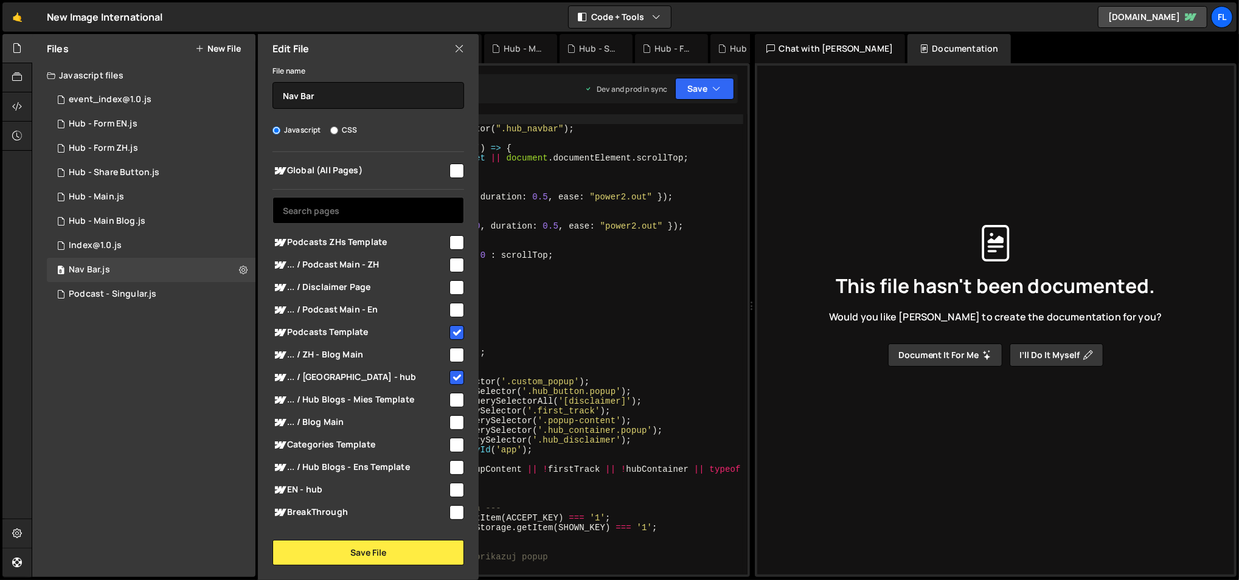
click at [383, 209] on input "text" at bounding box center [368, 210] width 192 height 27
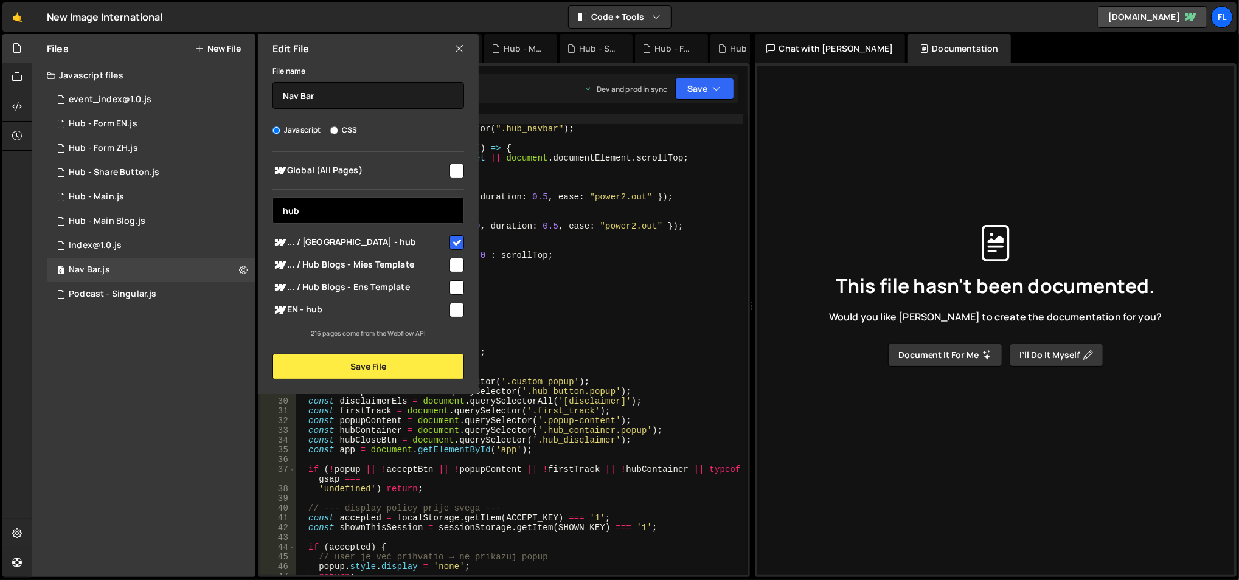
type input "hub"
click at [432, 261] on span "... / Hub Blogs - Mies Template" at bounding box center [359, 265] width 175 height 15
checkbox input "true"
click at [428, 280] on span "... / Hub Blogs - Ens Template" at bounding box center [359, 287] width 175 height 15
checkbox input "true"
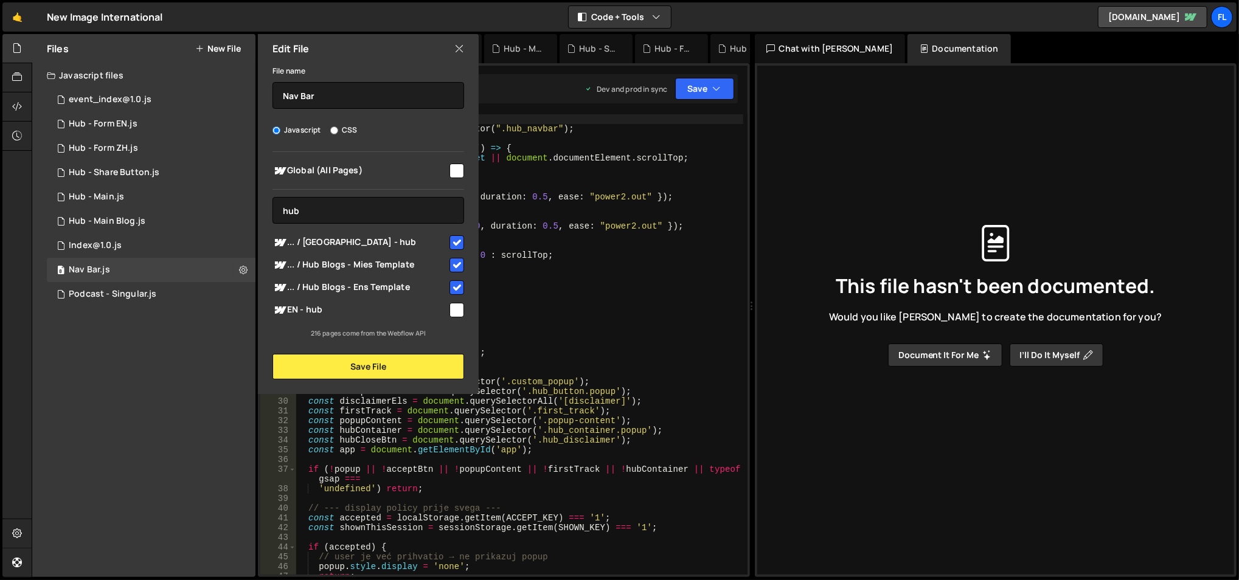
click at [425, 303] on span "EN - hub" at bounding box center [359, 310] width 175 height 15
checkbox input "true"
click at [406, 204] on input "hub" at bounding box center [368, 210] width 192 height 27
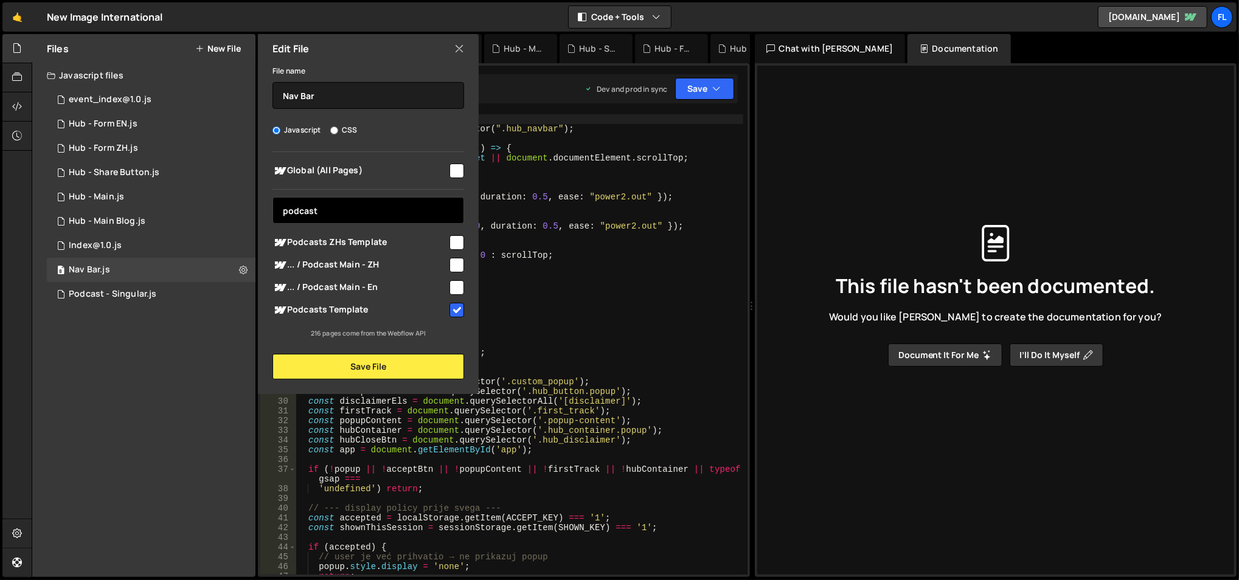
type input "podcast"
click at [411, 264] on span "... / Podcast Main - ZH" at bounding box center [359, 265] width 175 height 15
checkbox input "true"
click at [414, 285] on span "... / Podcast Main - En" at bounding box center [359, 287] width 175 height 15
checkbox input "true"
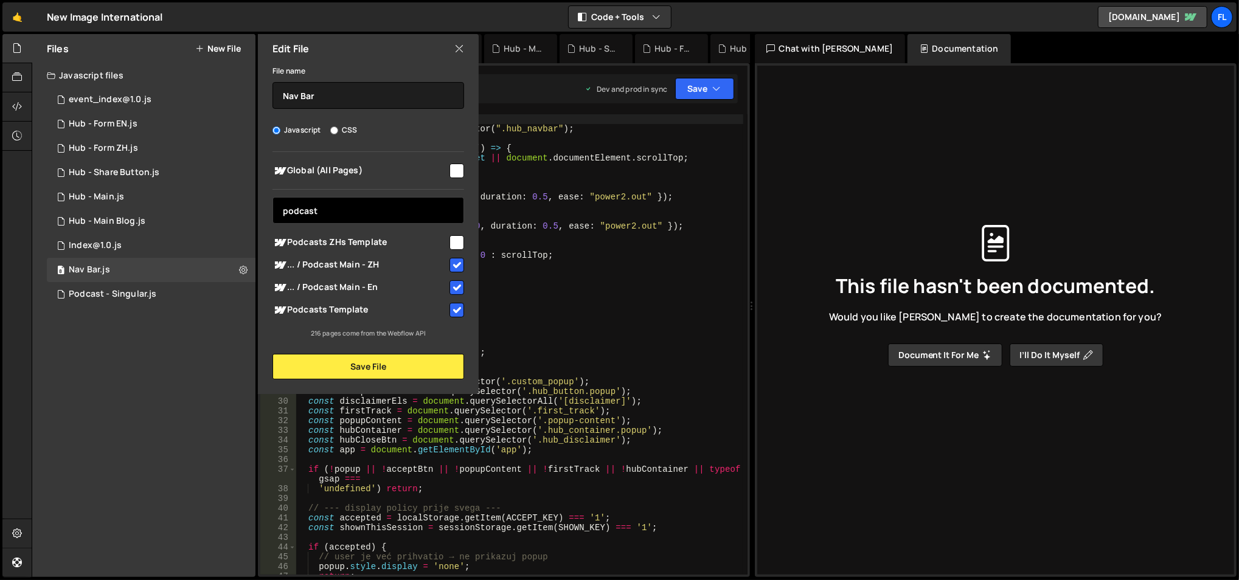
click at [395, 207] on input "podcast" at bounding box center [368, 210] width 192 height 27
type input "h"
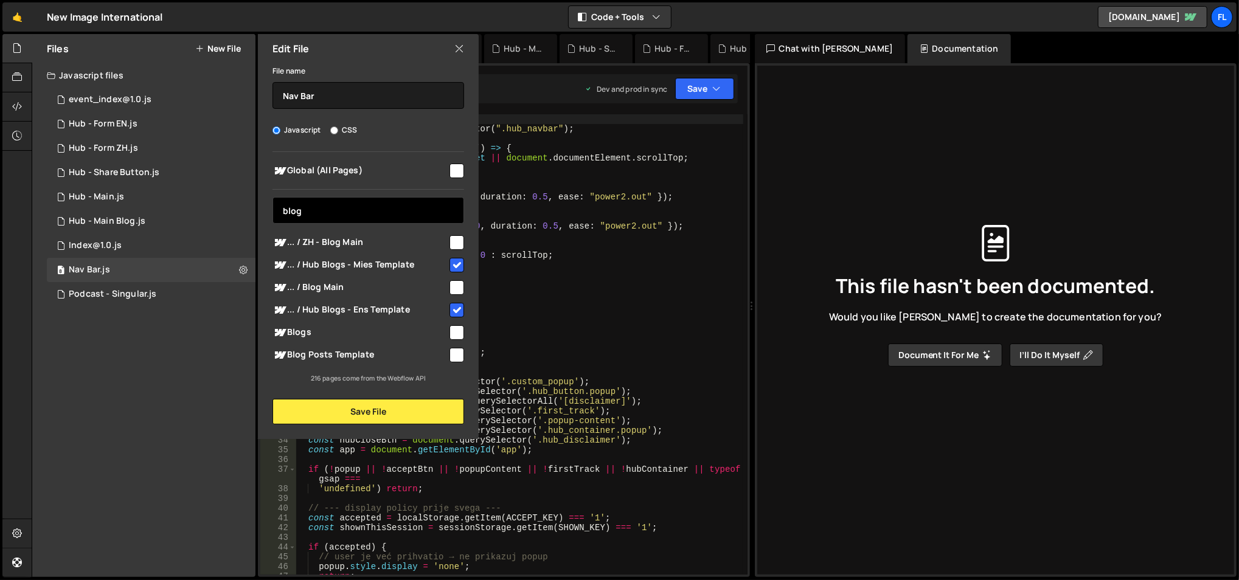
type input "blog"
click at [434, 252] on div "... / ZH - Blog Main" at bounding box center [368, 242] width 192 height 22
click at [434, 251] on div "... / ZH - Blog Main" at bounding box center [368, 242] width 192 height 22
click at [439, 241] on span "... / ZH - Blog Main" at bounding box center [359, 242] width 175 height 15
checkbox input "true"
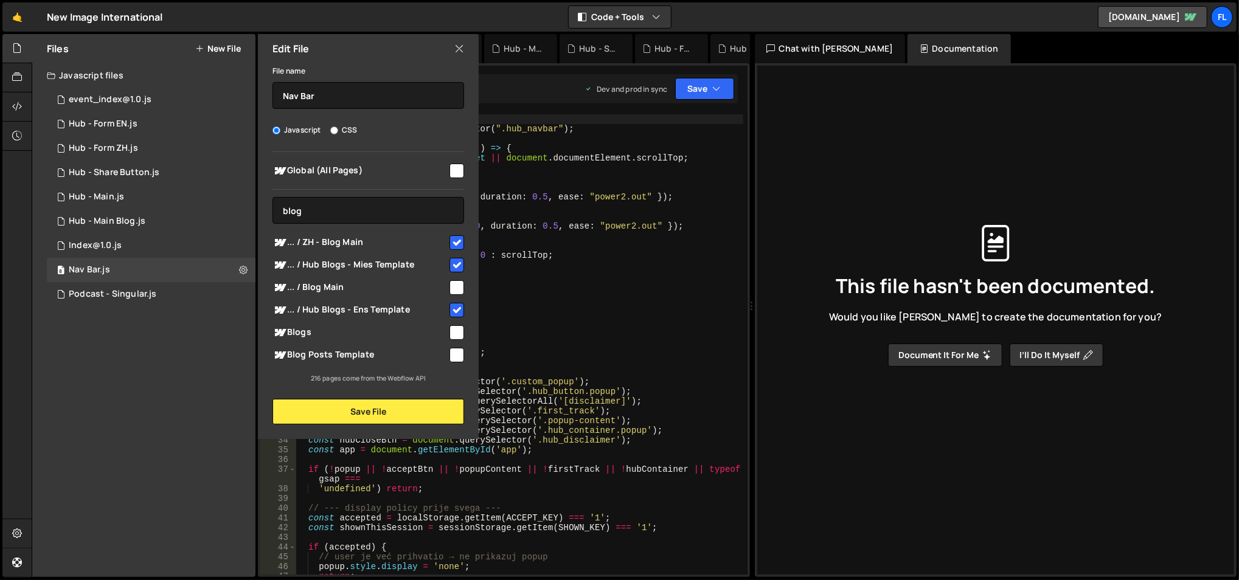
click at [410, 283] on span "... / Blog Main" at bounding box center [359, 287] width 175 height 15
checkbox input "true"
click at [382, 406] on button "Save File" at bounding box center [368, 412] width 192 height 26
checkbox input "false"
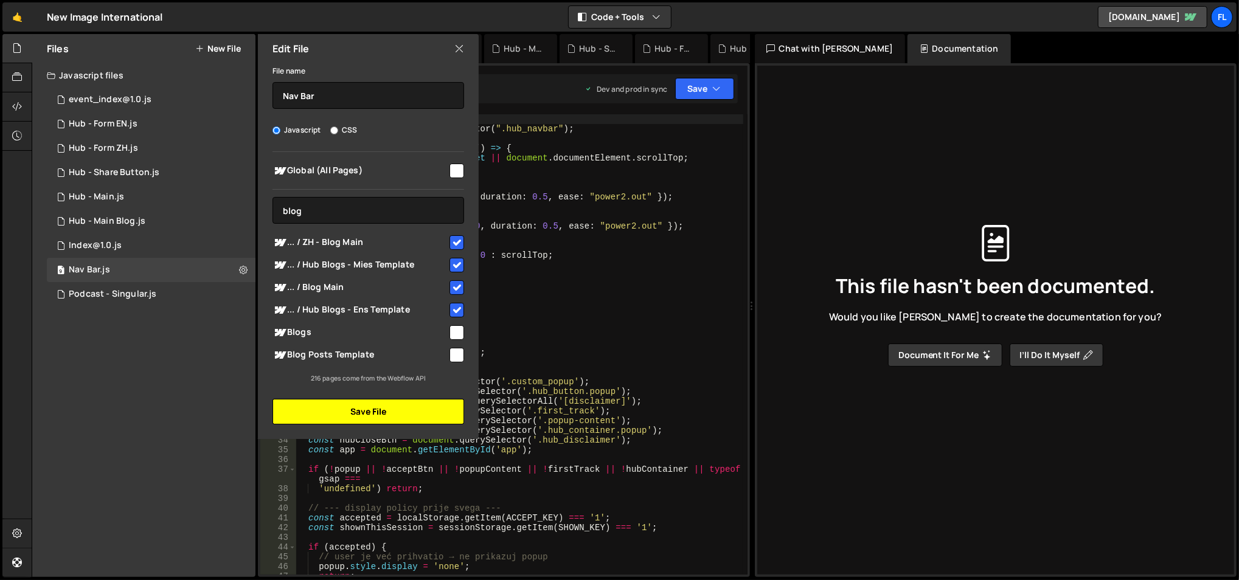
checkbox input "false"
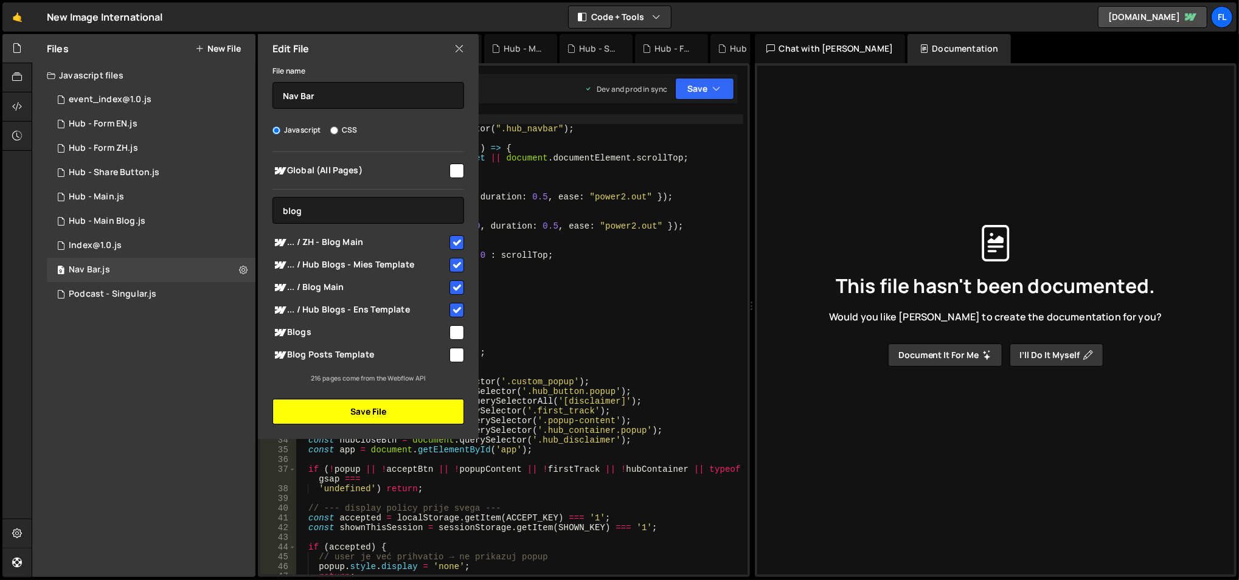
checkbox input "false"
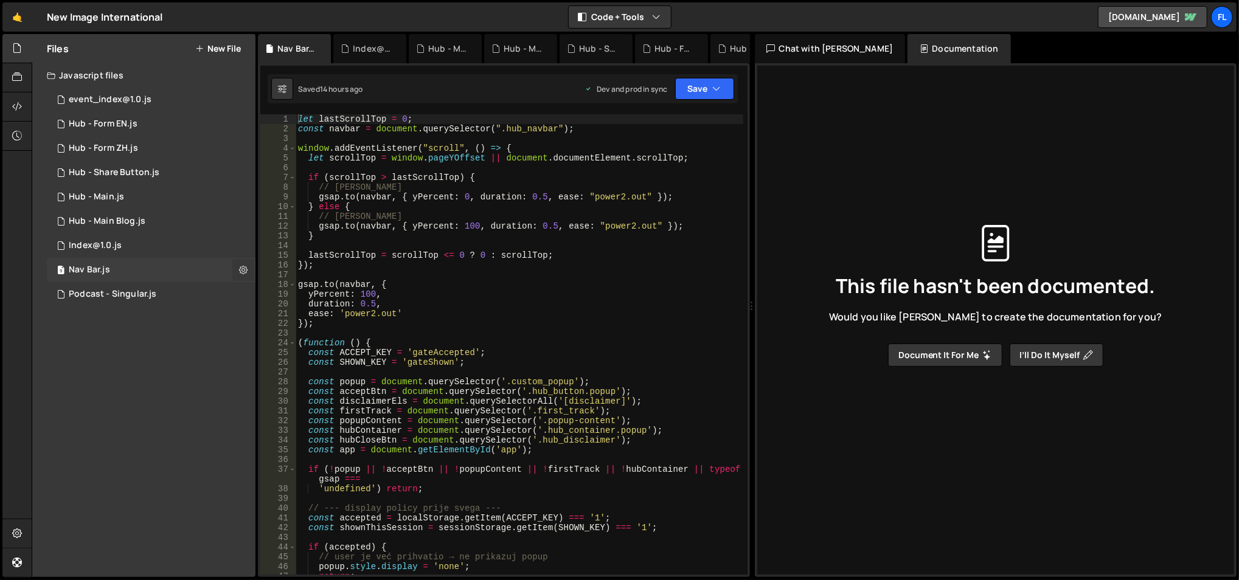
click at [240, 263] on button at bounding box center [243, 270] width 22 height 22
type input "Nav Bar"
radio input "true"
checkbox input "true"
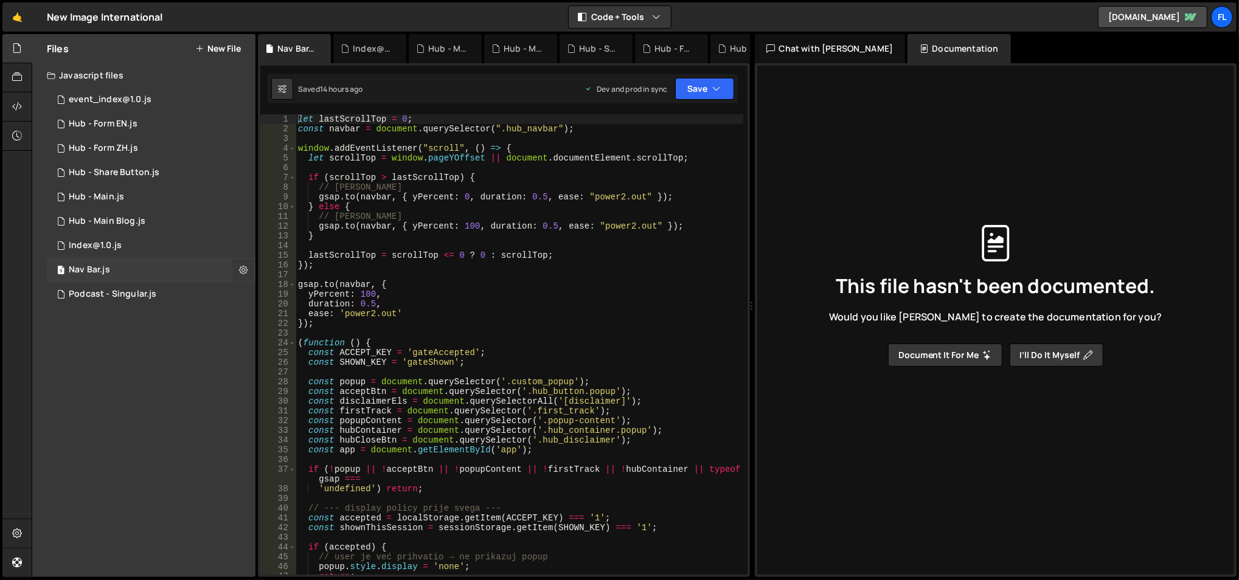
checkbox input "true"
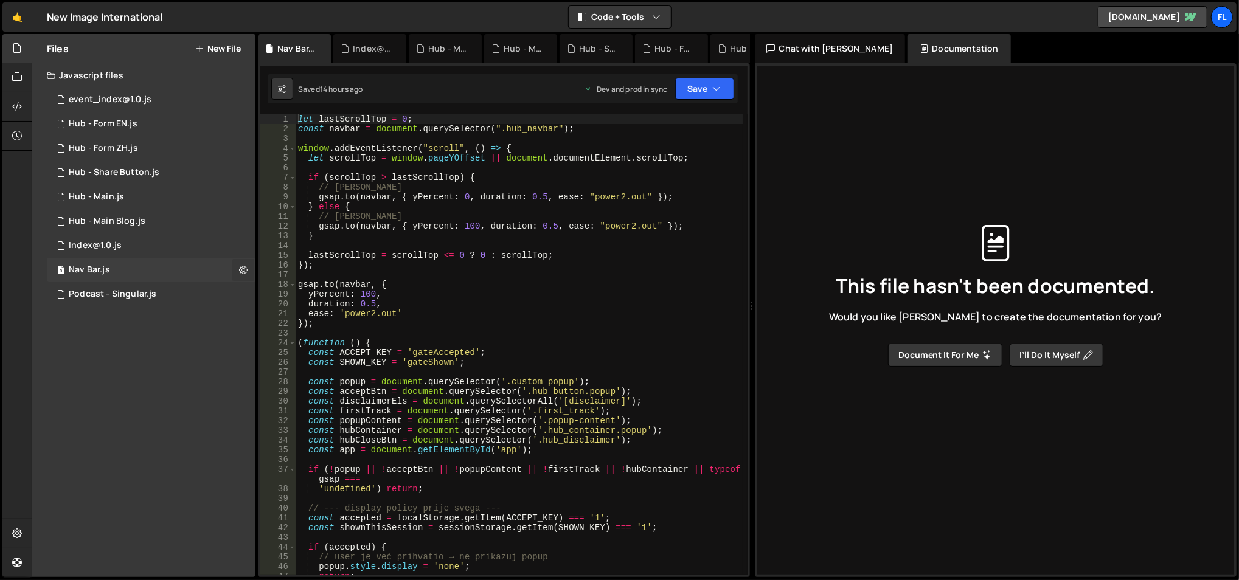
checkbox input "true"
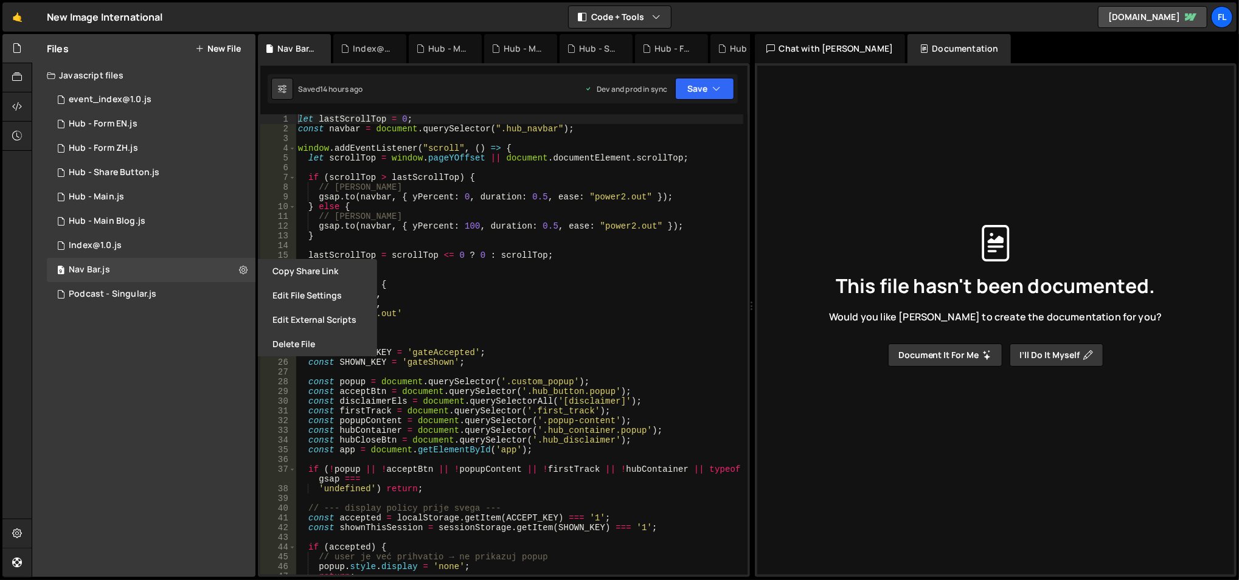
click at [307, 294] on button "Edit File Settings" at bounding box center [317, 295] width 119 height 24
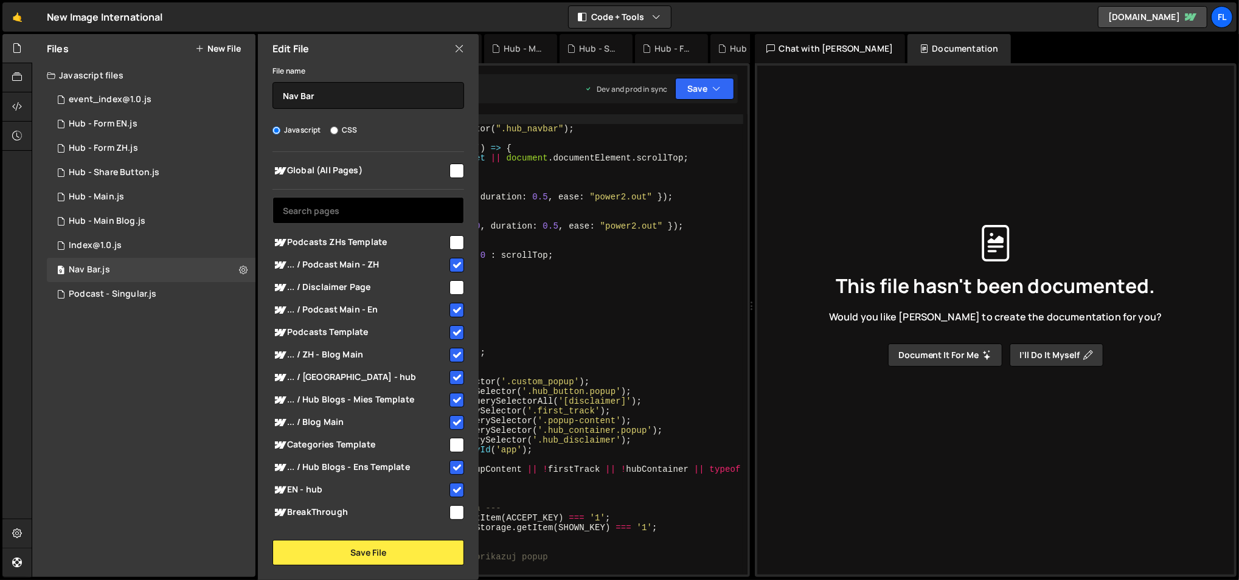
click at [387, 216] on input "text" at bounding box center [368, 210] width 192 height 27
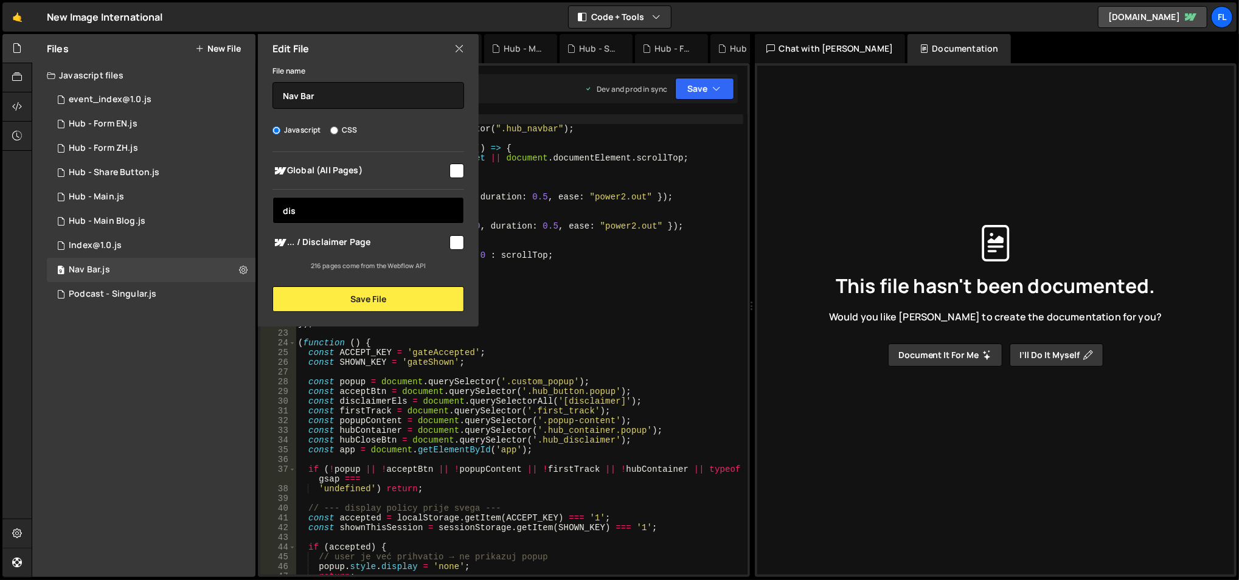
type input "dis"
click at [393, 237] on span "... / Disclaimer Page" at bounding box center [359, 242] width 175 height 15
checkbox input "true"
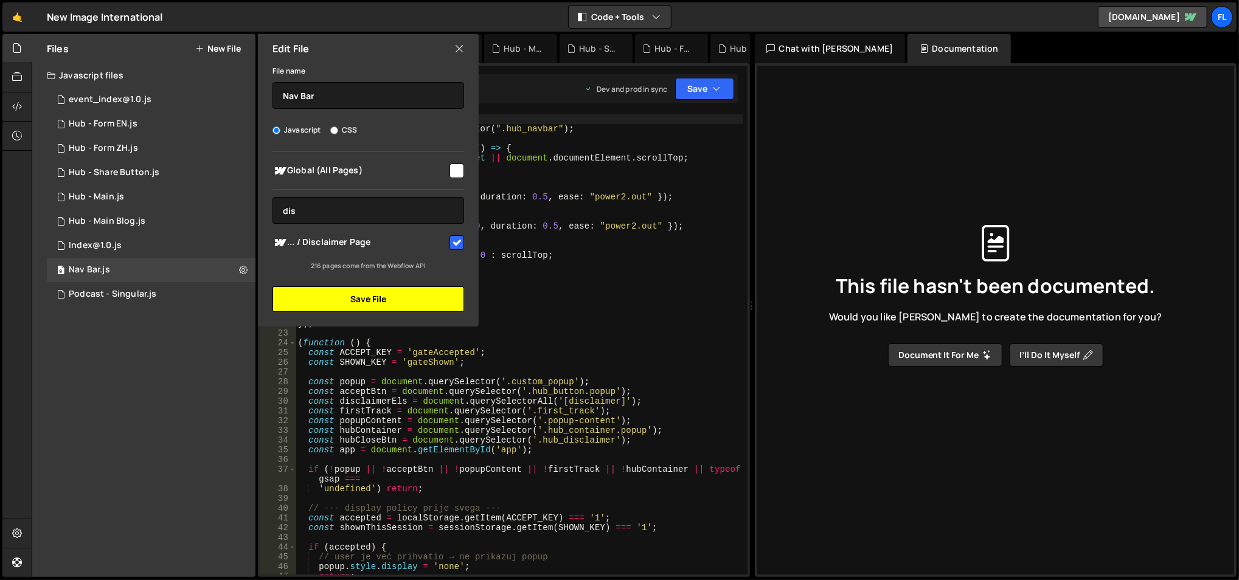
click at [391, 296] on button "Save File" at bounding box center [368, 299] width 192 height 26
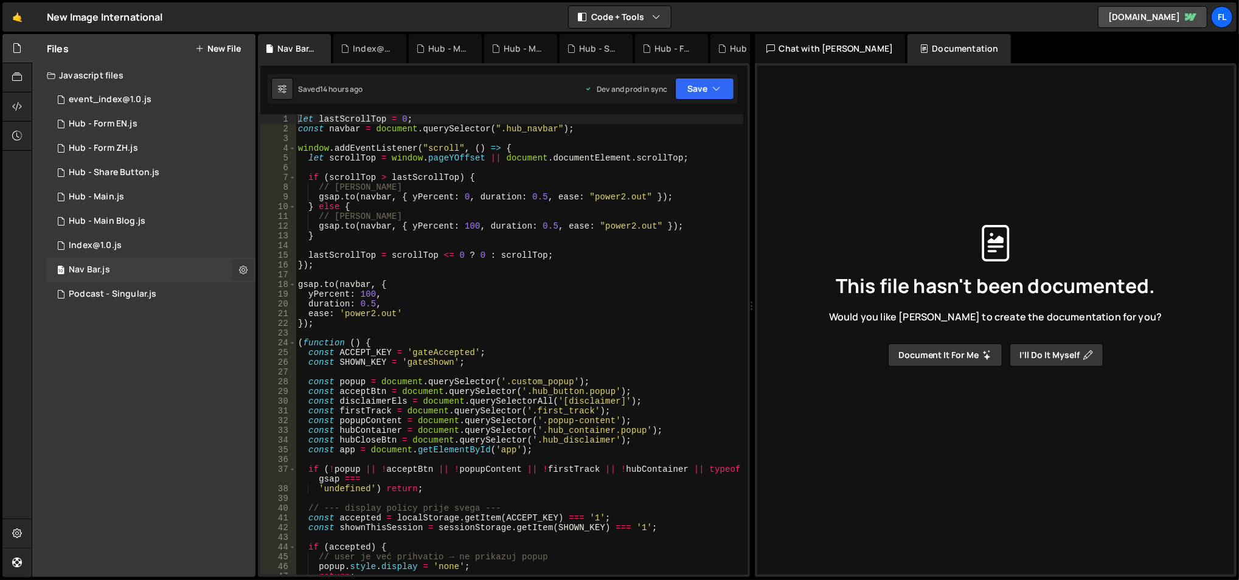
click at [249, 263] on button at bounding box center [243, 270] width 22 height 22
type input "Nav Bar"
radio input "true"
checkbox input "true"
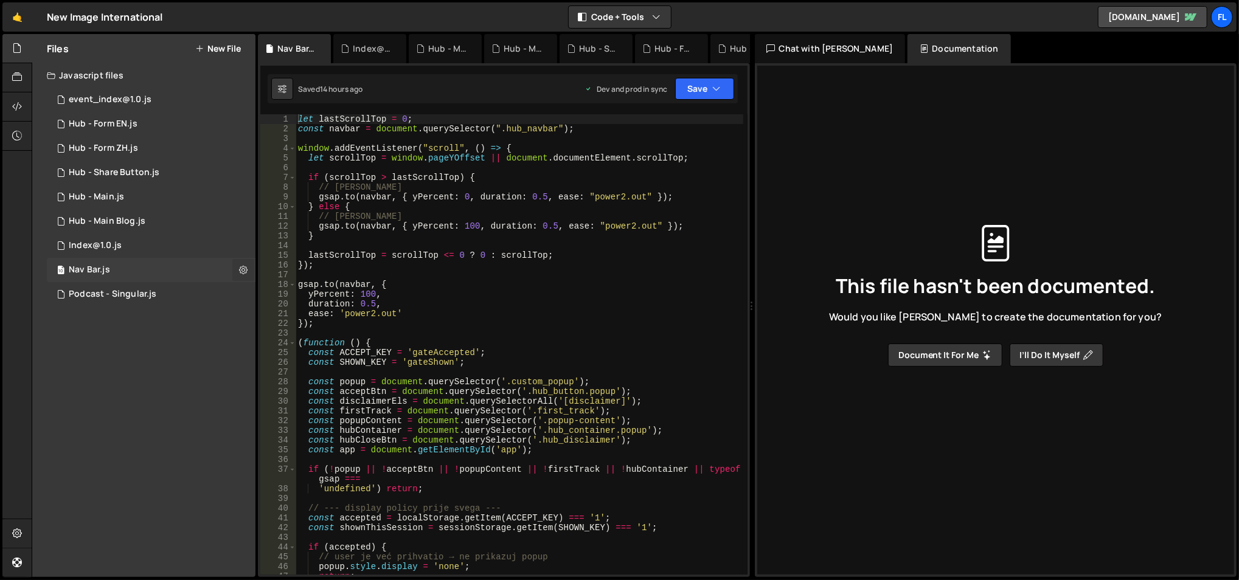
checkbox input "true"
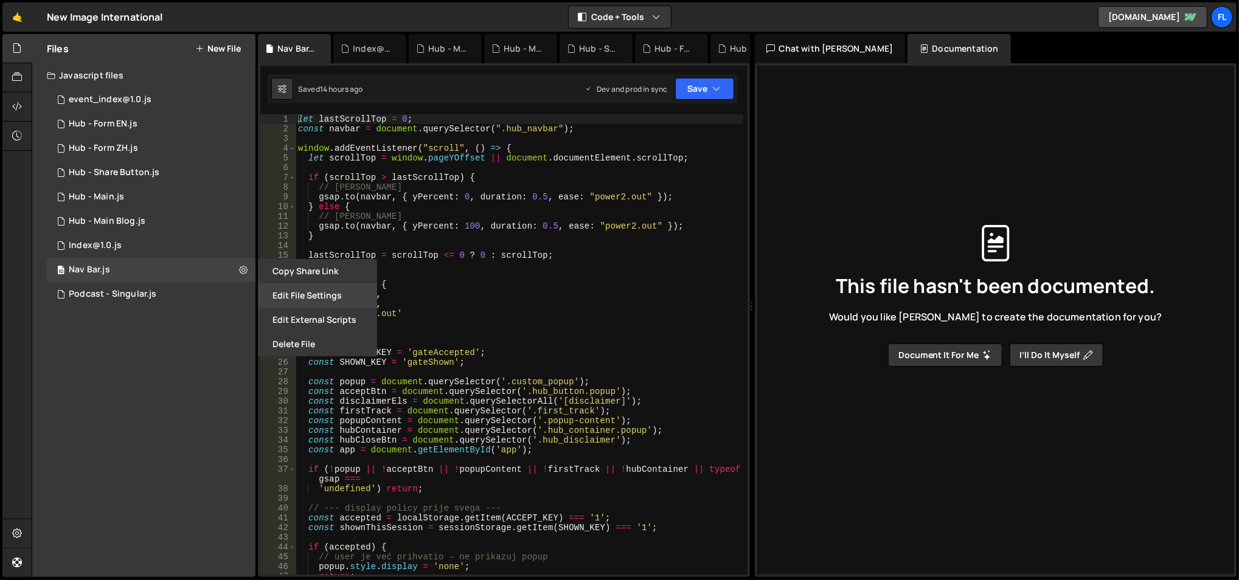
click at [294, 286] on button "Edit File Settings" at bounding box center [317, 295] width 119 height 24
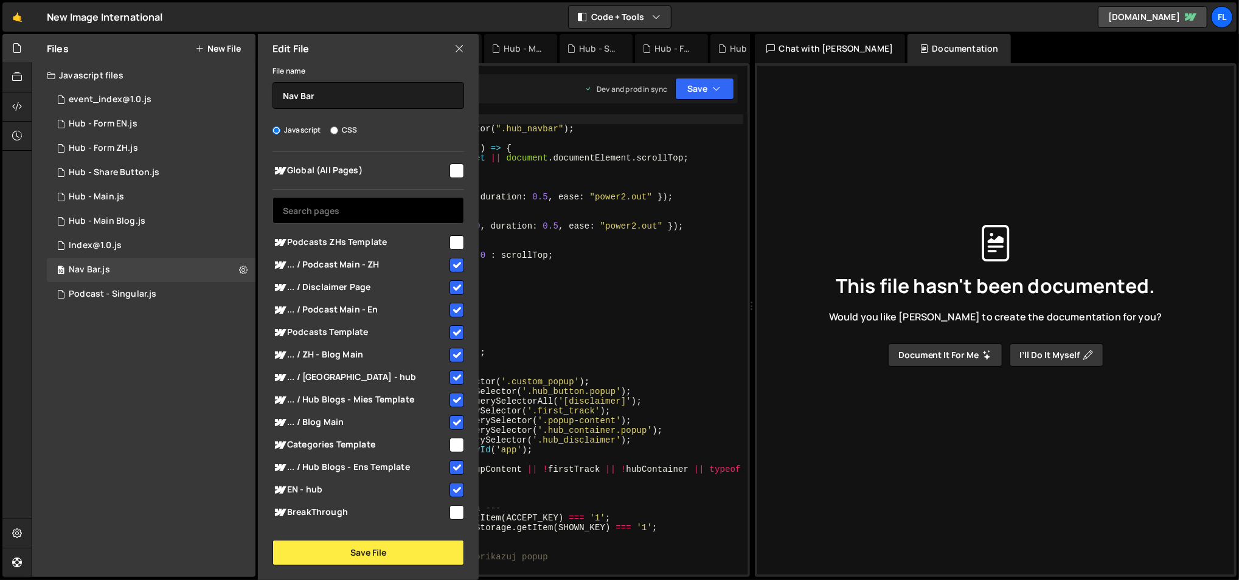
click at [356, 215] on input "text" at bounding box center [368, 210] width 192 height 27
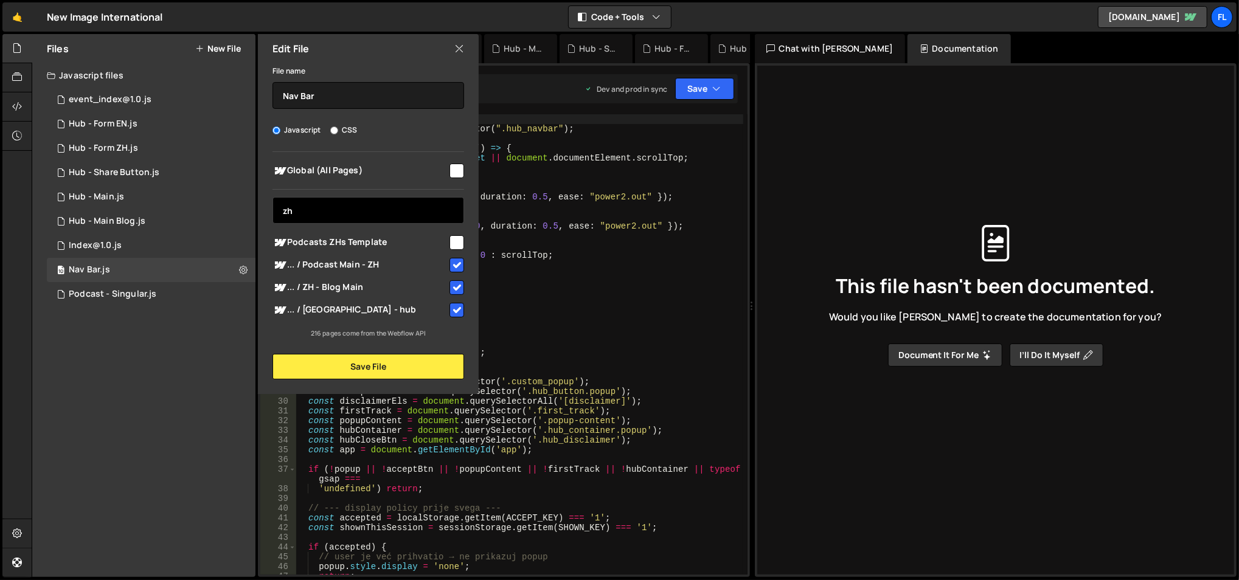
type input "z"
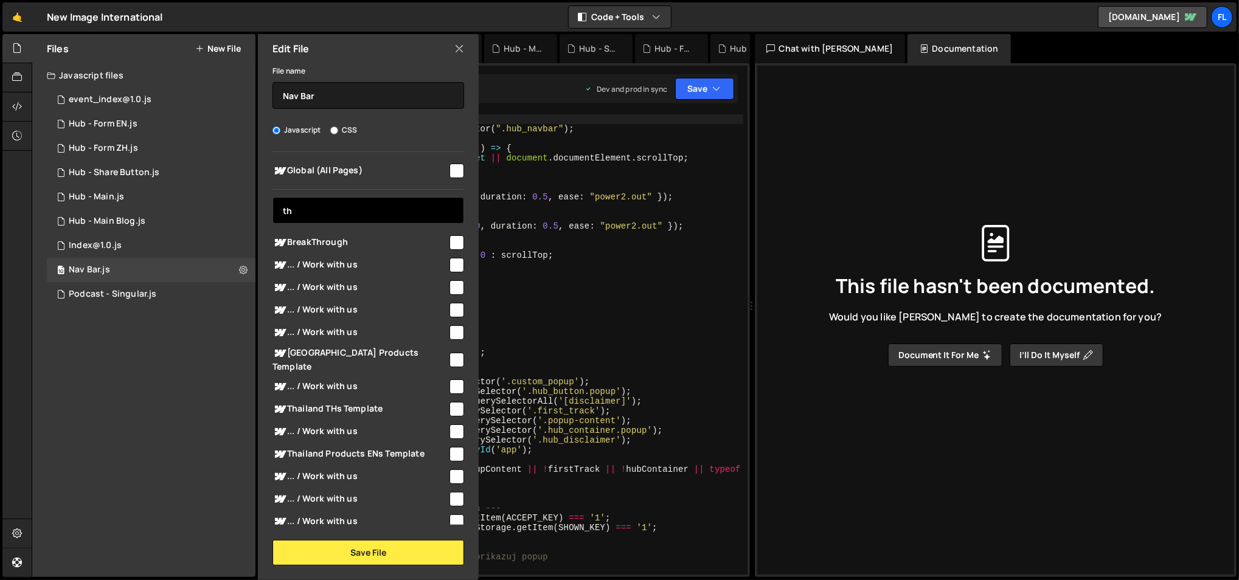
type input "t"
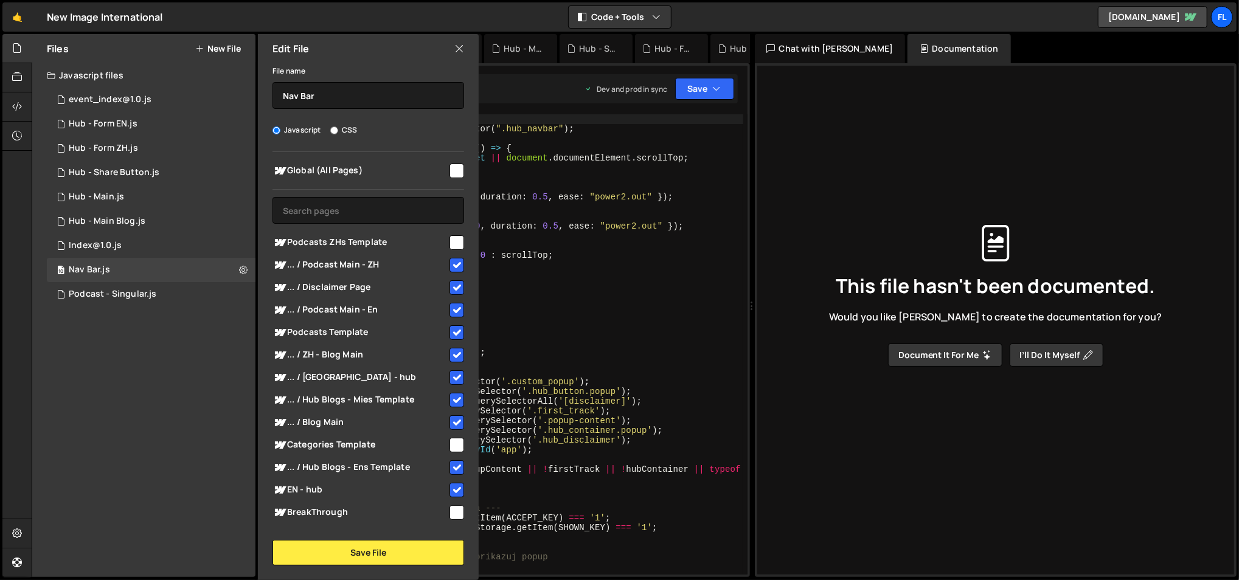
click at [456, 44] on icon at bounding box center [459, 48] width 10 height 13
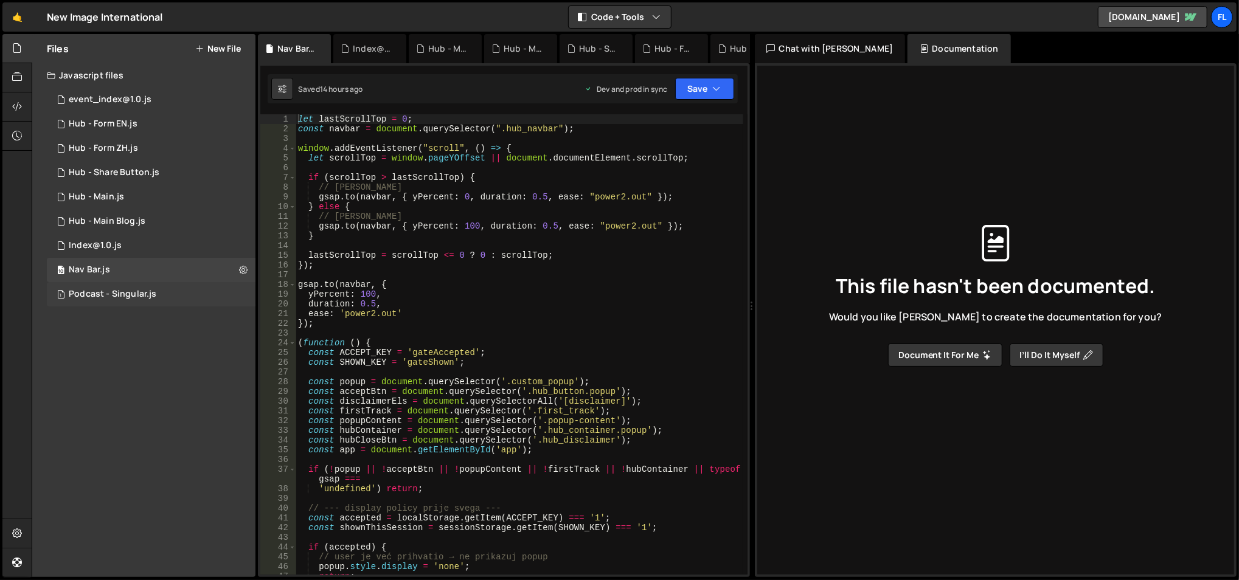
click at [238, 295] on div "1 Podcast - Singular.js 0" at bounding box center [151, 294] width 209 height 24
click at [238, 295] on button at bounding box center [243, 294] width 22 height 22
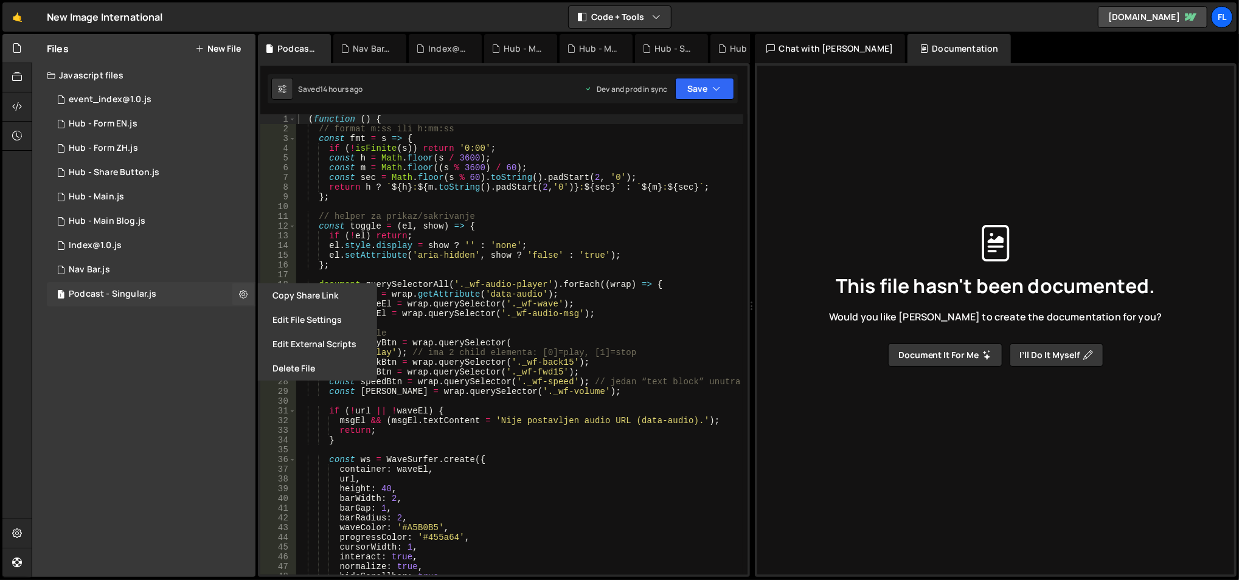
type input "Podcast - Singular"
radio input "true"
checkbox input "true"
click at [282, 316] on button "Edit File Settings" at bounding box center [317, 320] width 119 height 24
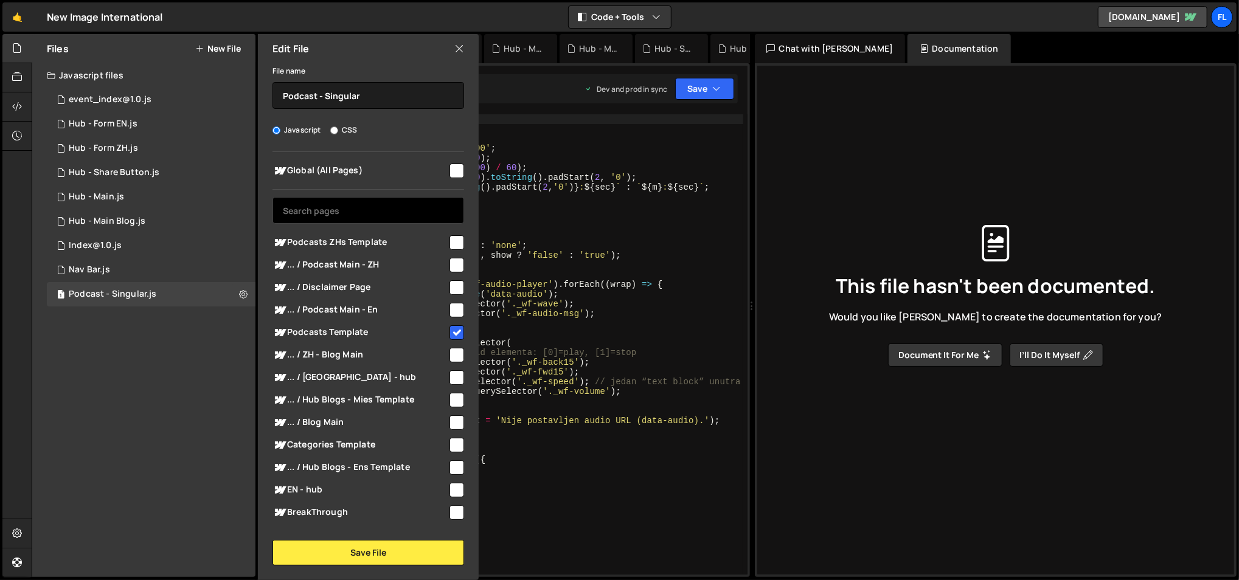
click at [369, 209] on input "text" at bounding box center [368, 210] width 192 height 27
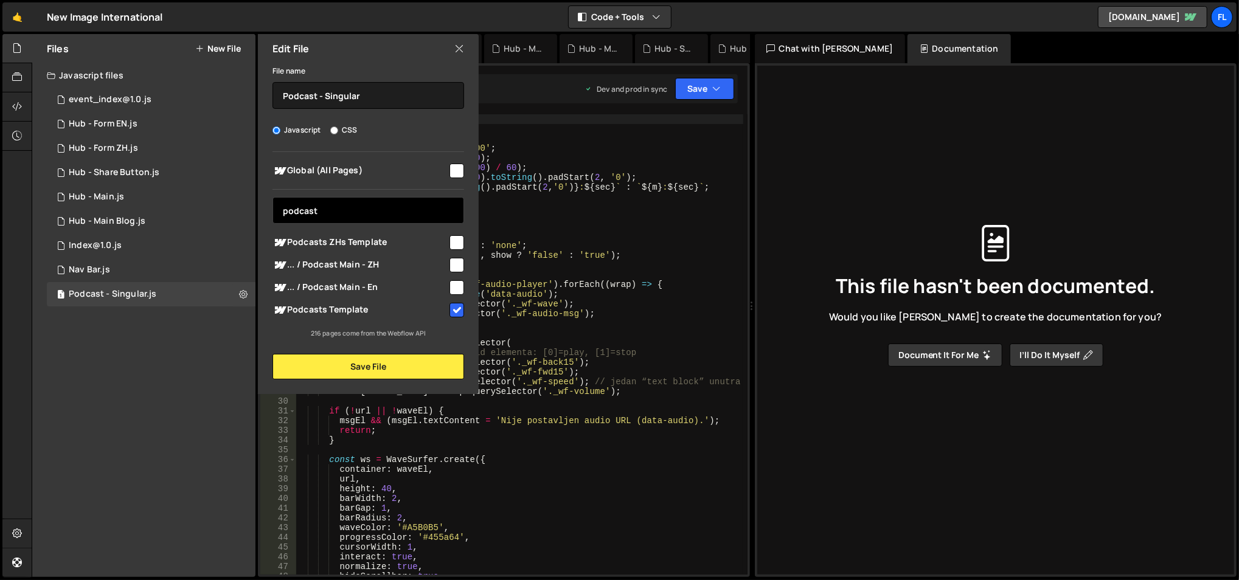
type input "podcast"
click at [453, 236] on input "checkbox" at bounding box center [456, 242] width 15 height 15
checkbox input "true"
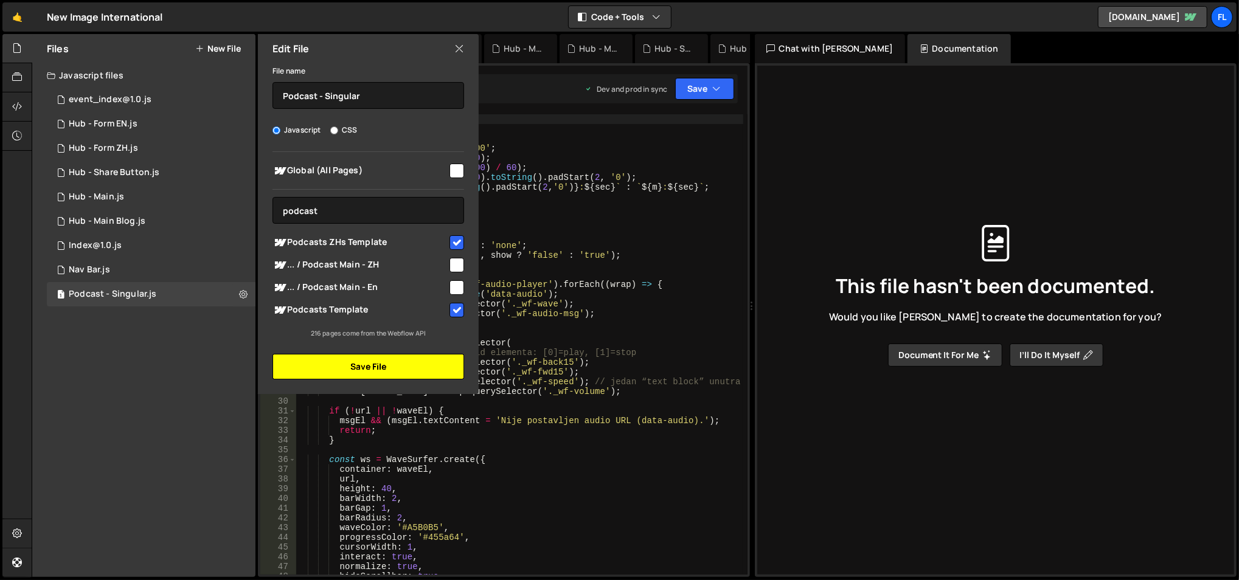
click at [402, 362] on button "Save File" at bounding box center [368, 367] width 192 height 26
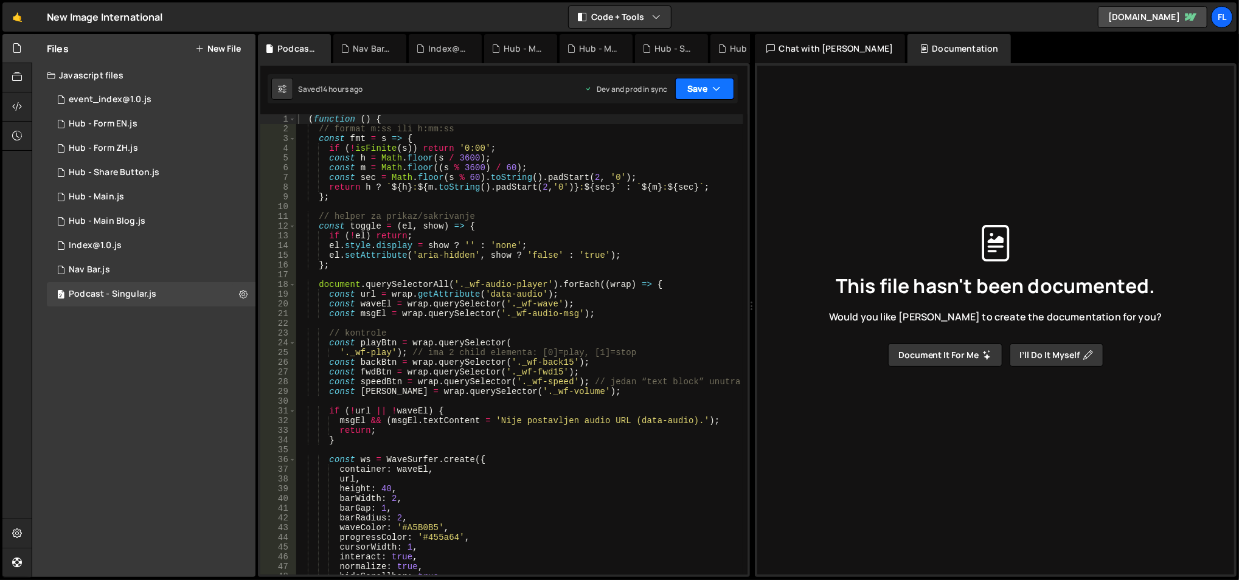
click at [688, 88] on button "Save" at bounding box center [704, 89] width 59 height 22
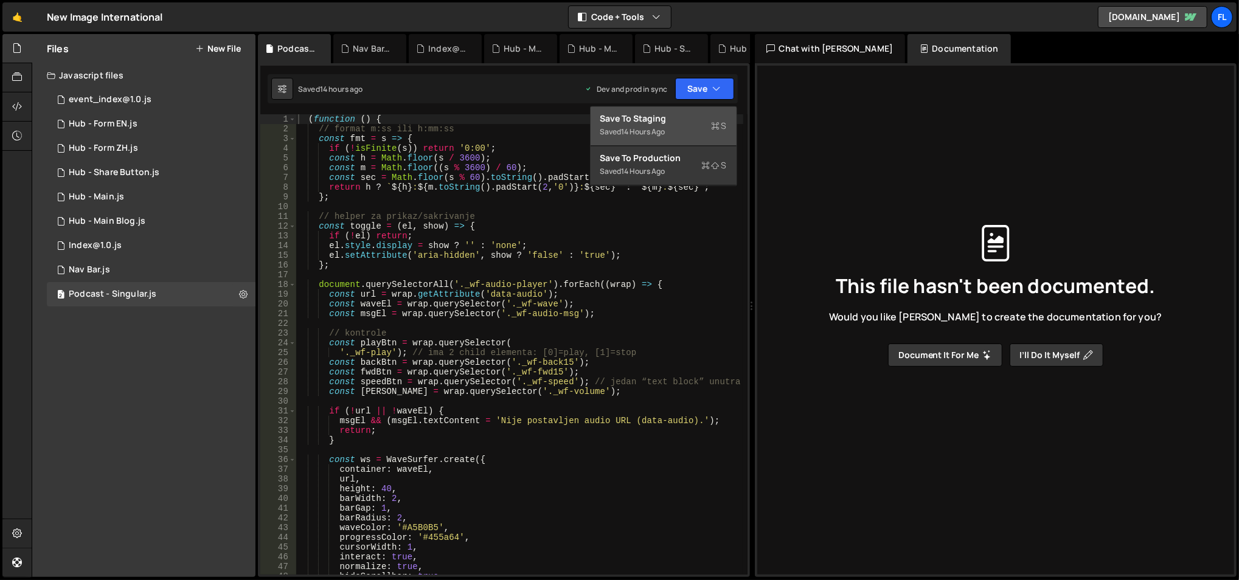
click at [664, 119] on div "Save to Staging S" at bounding box center [663, 118] width 126 height 12
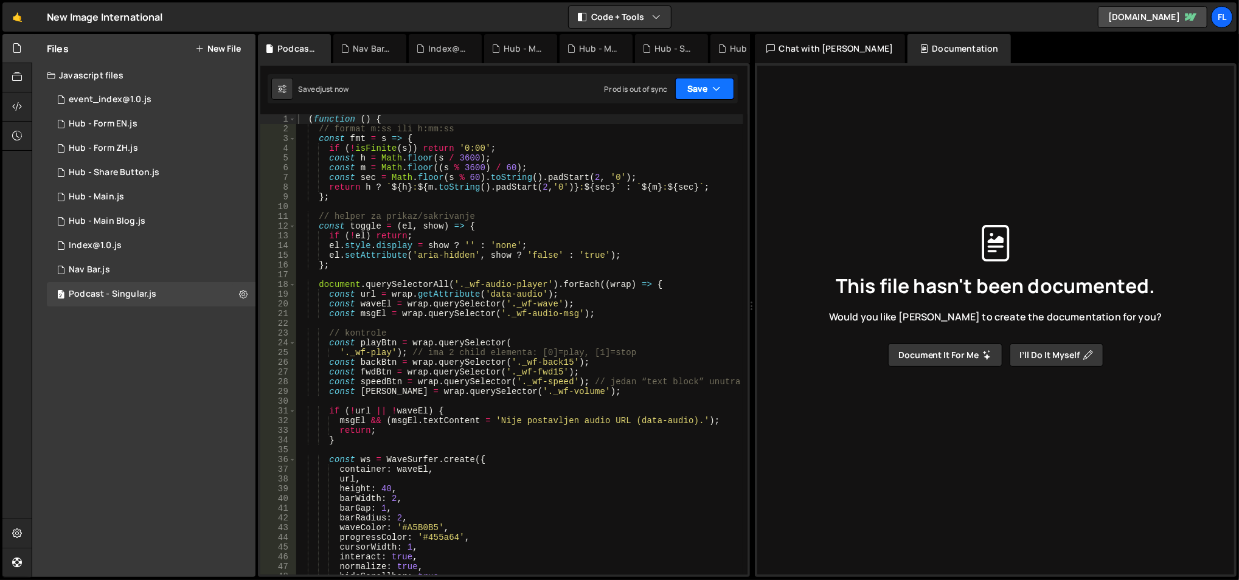
click at [696, 83] on button "Save" at bounding box center [704, 89] width 59 height 22
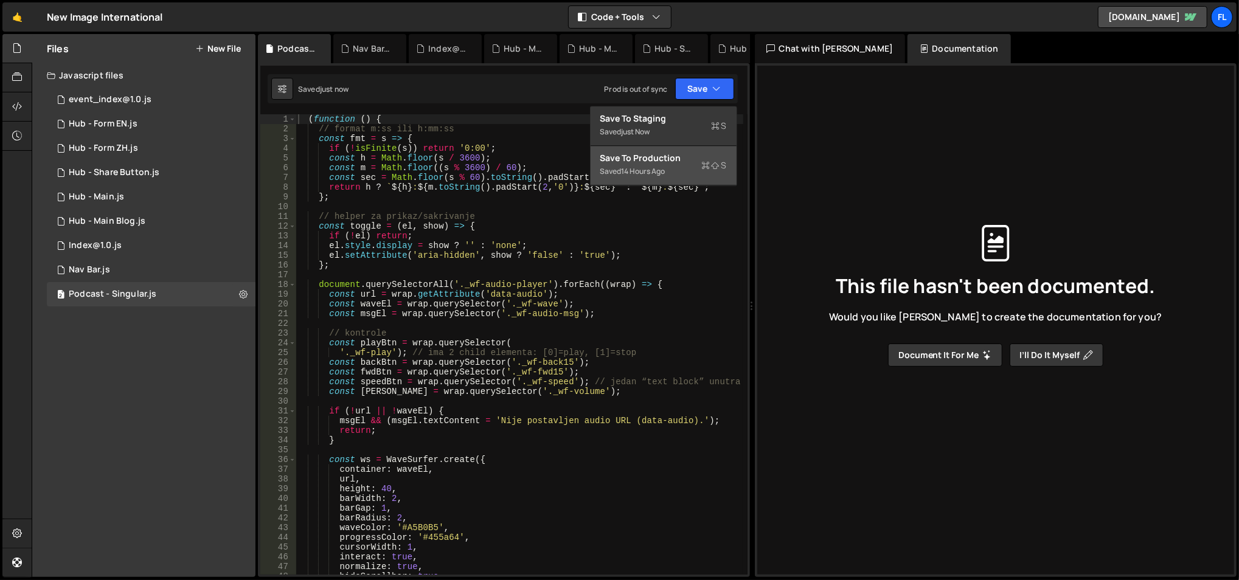
click at [662, 157] on div "Save to Production S" at bounding box center [663, 158] width 126 height 12
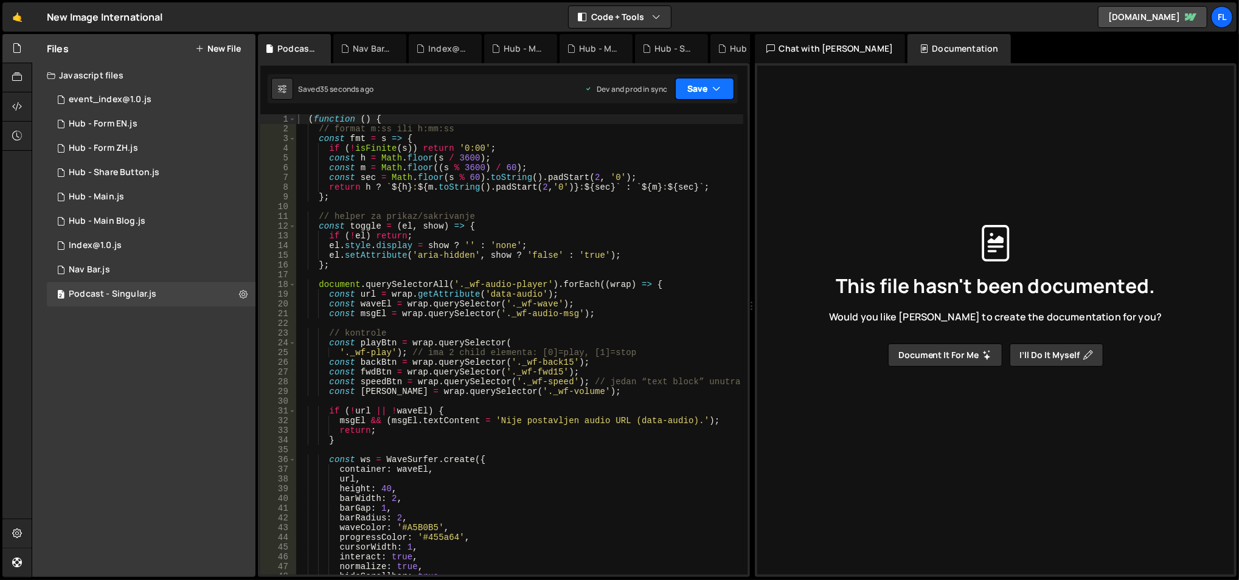
click at [676, 89] on button "Save" at bounding box center [704, 89] width 59 height 22
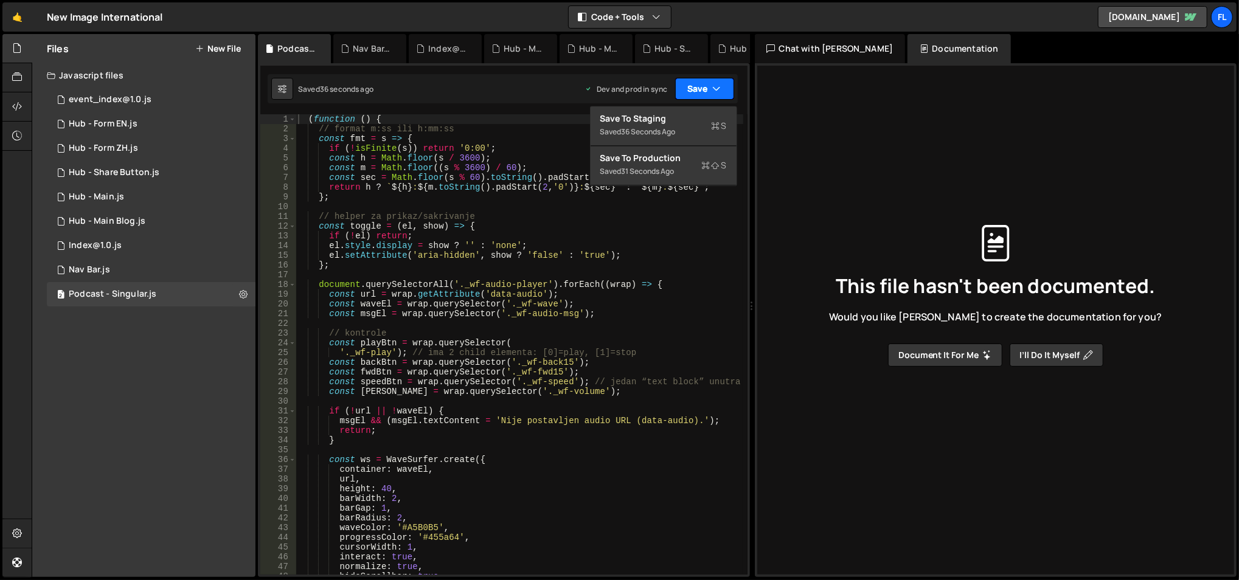
click at [676, 89] on button "Save" at bounding box center [704, 89] width 59 height 22
